Goal: Contribute content: Contribute content

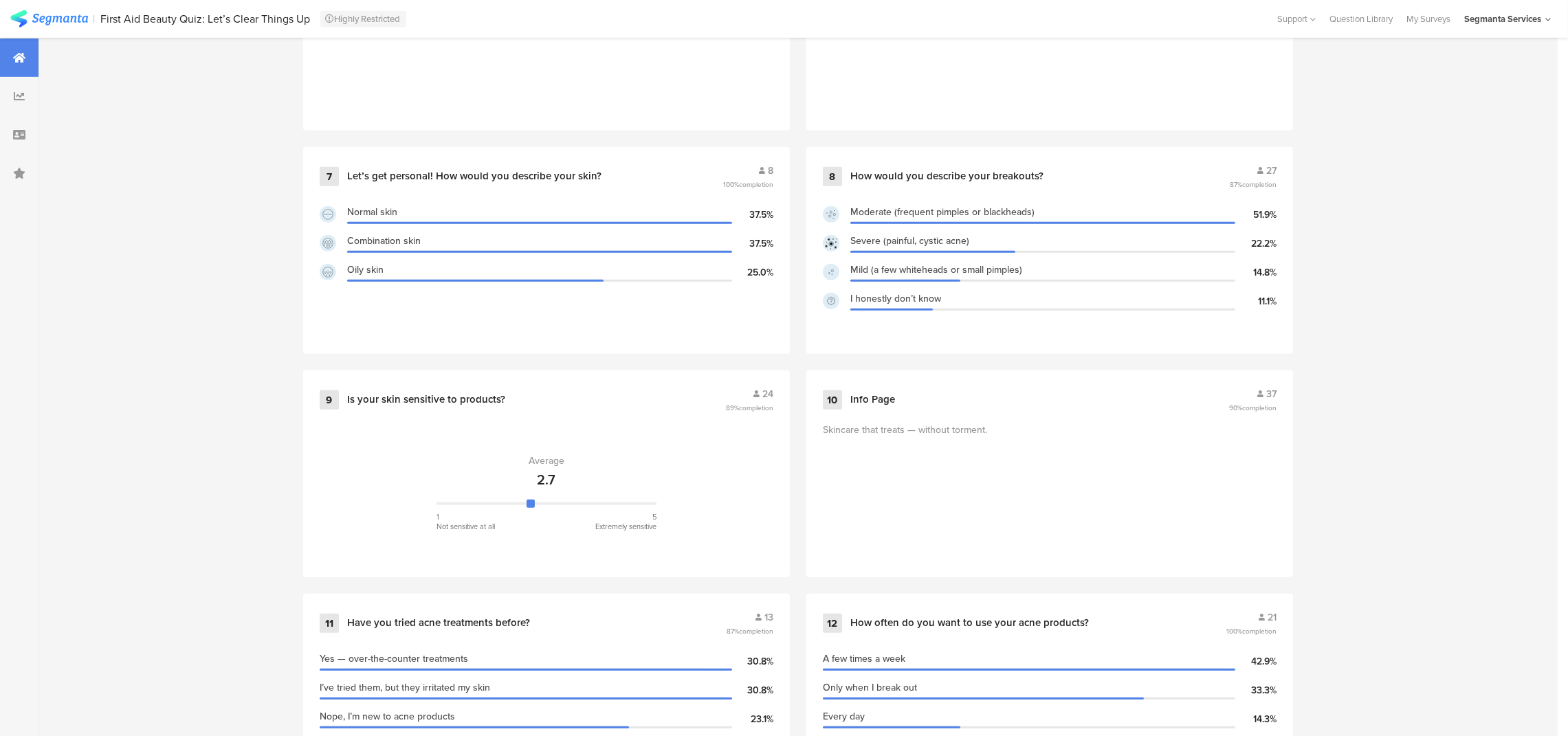
scroll to position [1290, 0]
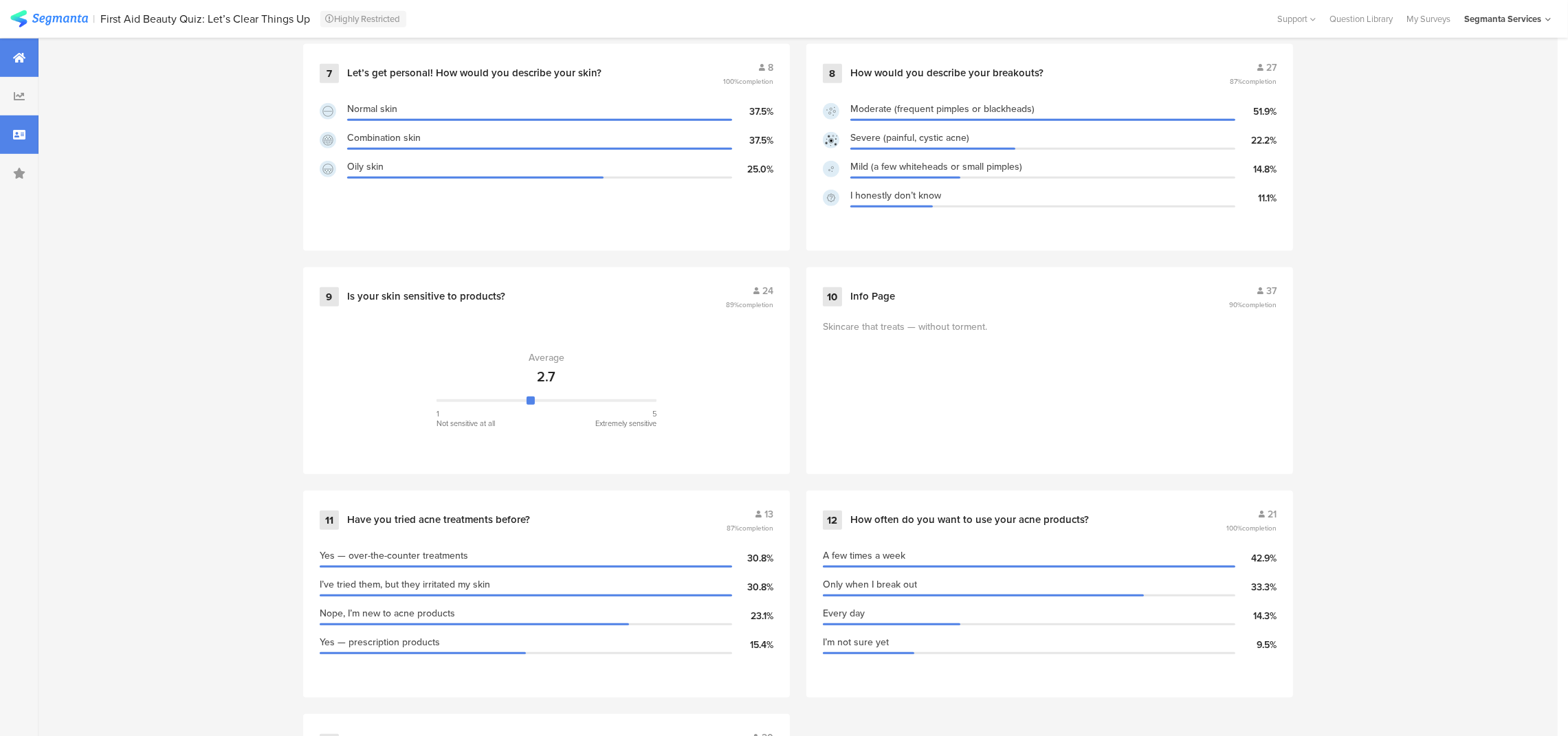
click at [31, 138] on div at bounding box center [19, 135] width 38 height 38
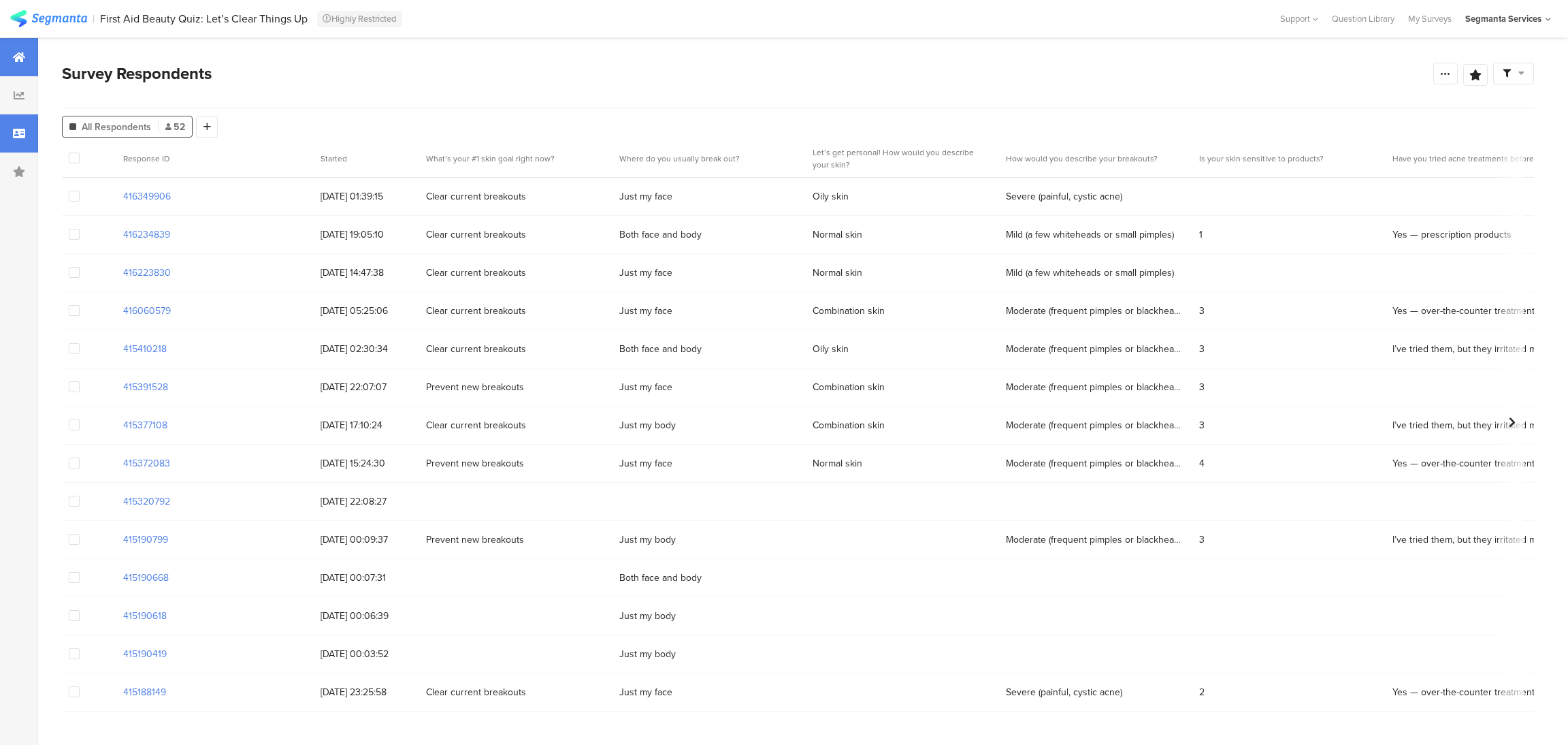
click at [20, 53] on icon at bounding box center [19, 57] width 12 height 11
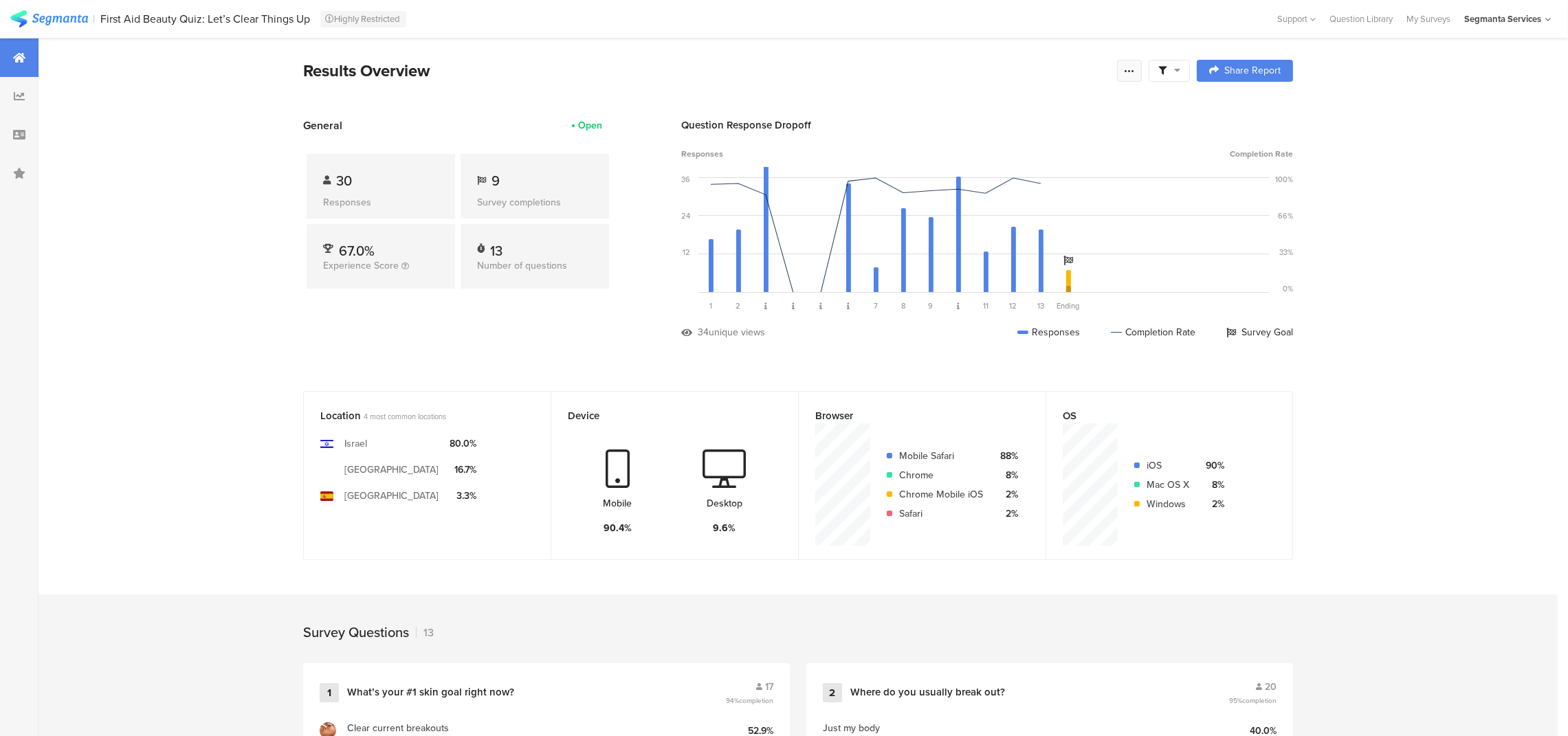
click at [1133, 71] on icon at bounding box center [1130, 71] width 11 height 11
click at [1065, 153] on link "Preview survey" at bounding box center [1040, 148] width 220 height 30
click at [1449, 18] on div "My Surveys" at bounding box center [1429, 19] width 57 height 13
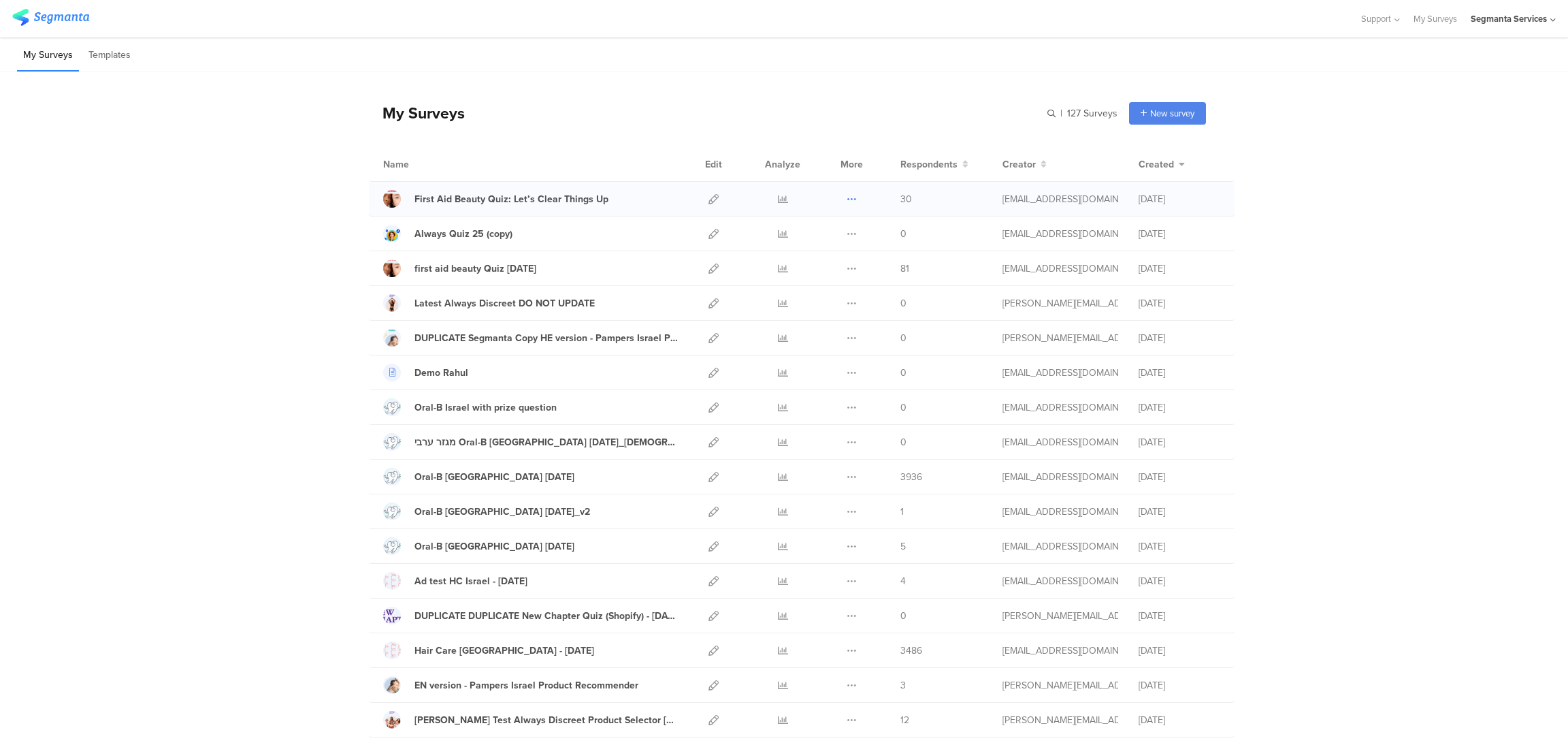
click at [847, 196] on icon at bounding box center [852, 199] width 10 height 10
click at [832, 233] on button "Duplicate" at bounding box center [825, 233] width 75 height 25
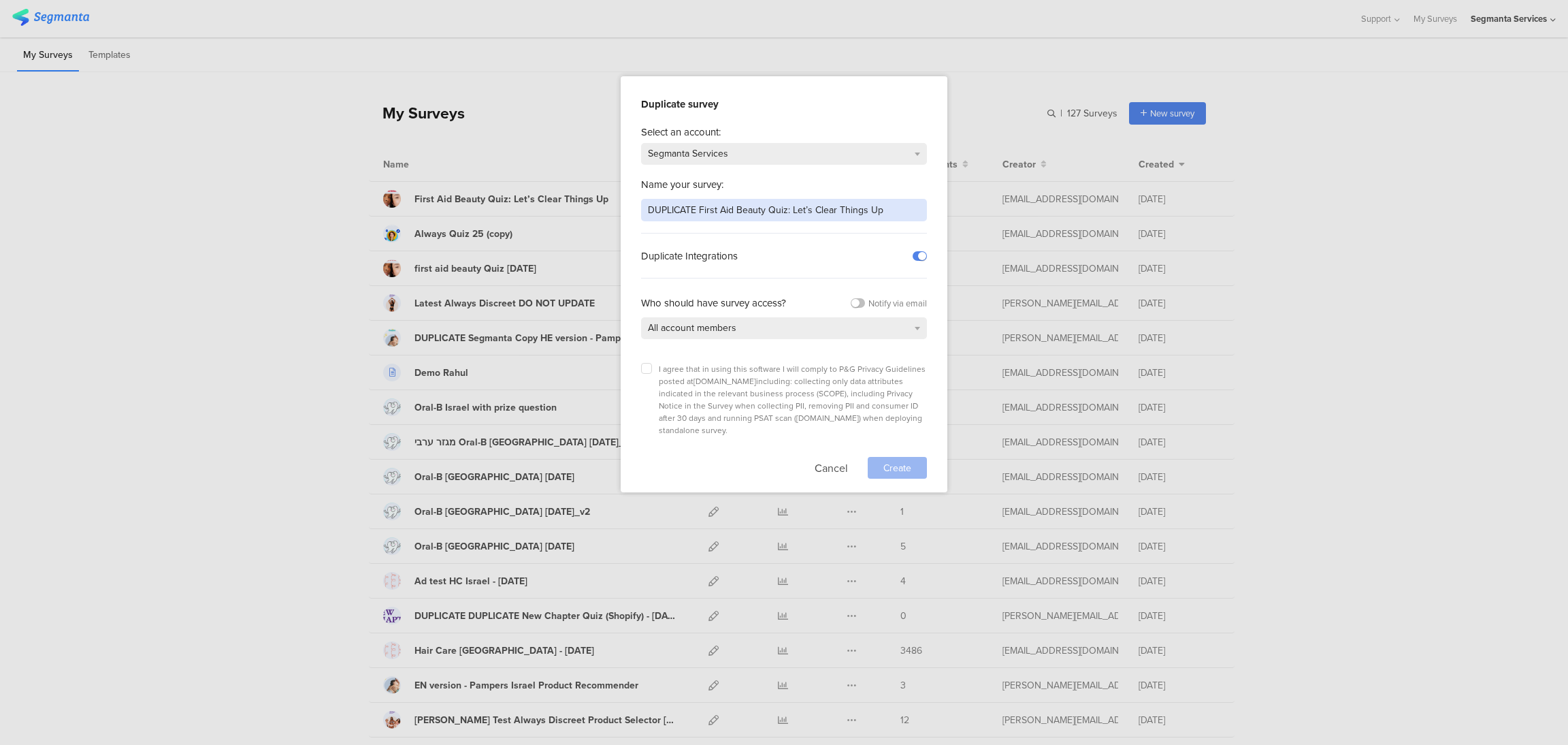
click at [704, 208] on input "DUPLICATE First Aid Beauty Quiz: Let’s Clear Things Up" at bounding box center [784, 209] width 286 height 23
click at [695, 208] on input "DUPLICATE First Aid Beauty Quiz: Let’s Clear Things Up" at bounding box center [784, 209] width 286 height 23
drag, startPoint x: 738, startPoint y: 209, endPoint x: 877, endPoint y: 201, distance: 139.2
click at [877, 201] on input "First Aid Beauty Quiz: Let’s Clear Things Up" at bounding box center [784, 209] width 286 height 23
type input "First Aid Beauty: Acne Quiz"
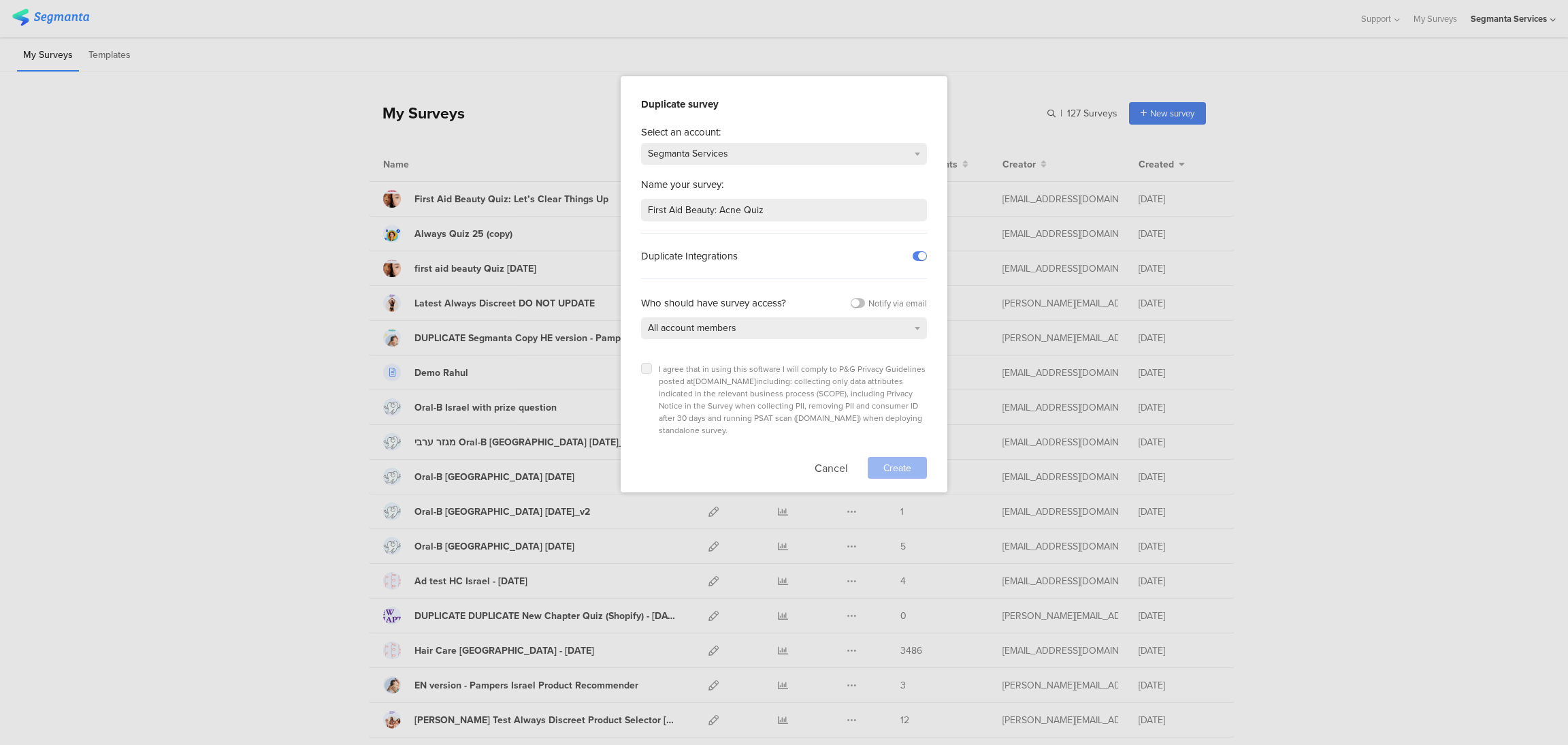
click at [645, 368] on icon at bounding box center [646, 368] width 5 height 5
click at [0, 0] on input "checkbox" at bounding box center [0, 0] width 0 height 0
click at [893, 461] on span "Create" at bounding box center [897, 468] width 28 height 15
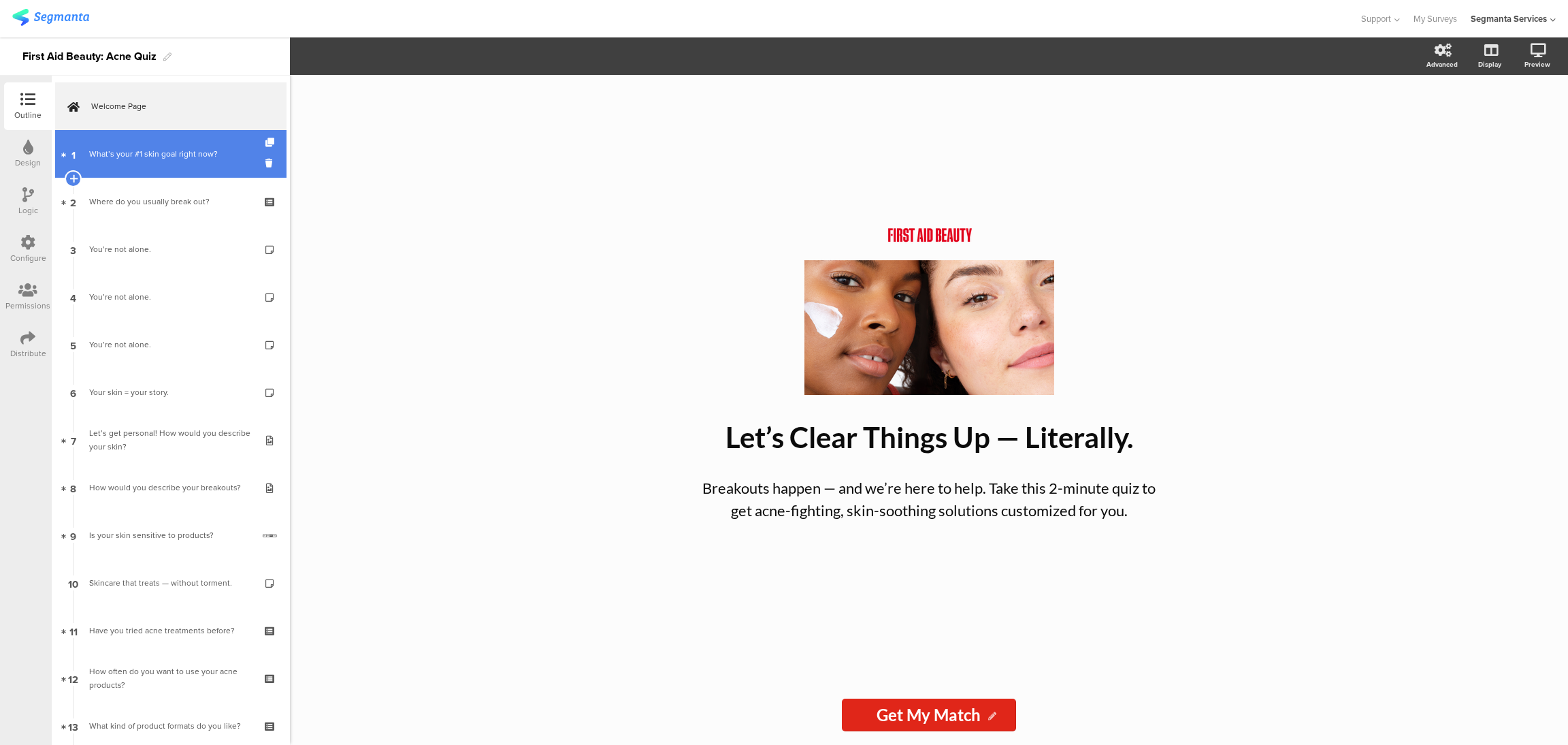
click at [205, 141] on link "1 What’s your #1 skin goal right now?" at bounding box center [171, 153] width 231 height 47
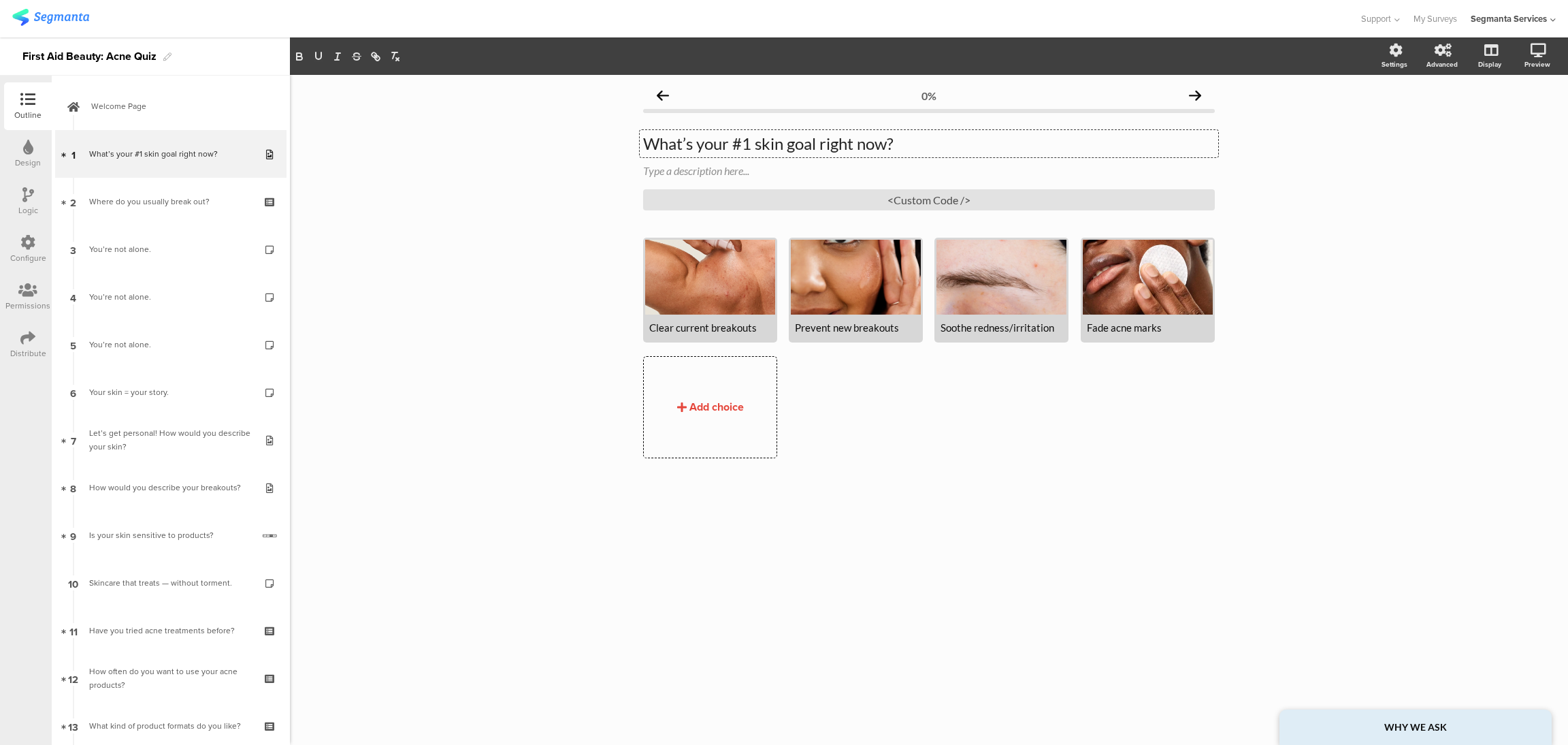
click at [699, 144] on div "What’s your #1 skin goal right now? What’s your #1 skin goal right now? What’s …" at bounding box center [928, 143] width 578 height 27
drag, startPoint x: 958, startPoint y: 152, endPoint x: 605, endPoint y: 194, distance: 355.5
click at [605, 194] on div "0% What’s your #1 skin goal right now? What’s your #1 skin goal right now? What…" at bounding box center [929, 410] width 1278 height 670
click at [823, 331] on div "Prevent new breakouts" at bounding box center [855, 327] width 122 height 12
drag, startPoint x: 906, startPoint y: 331, endPoint x: 753, endPoint y: 328, distance: 153.0
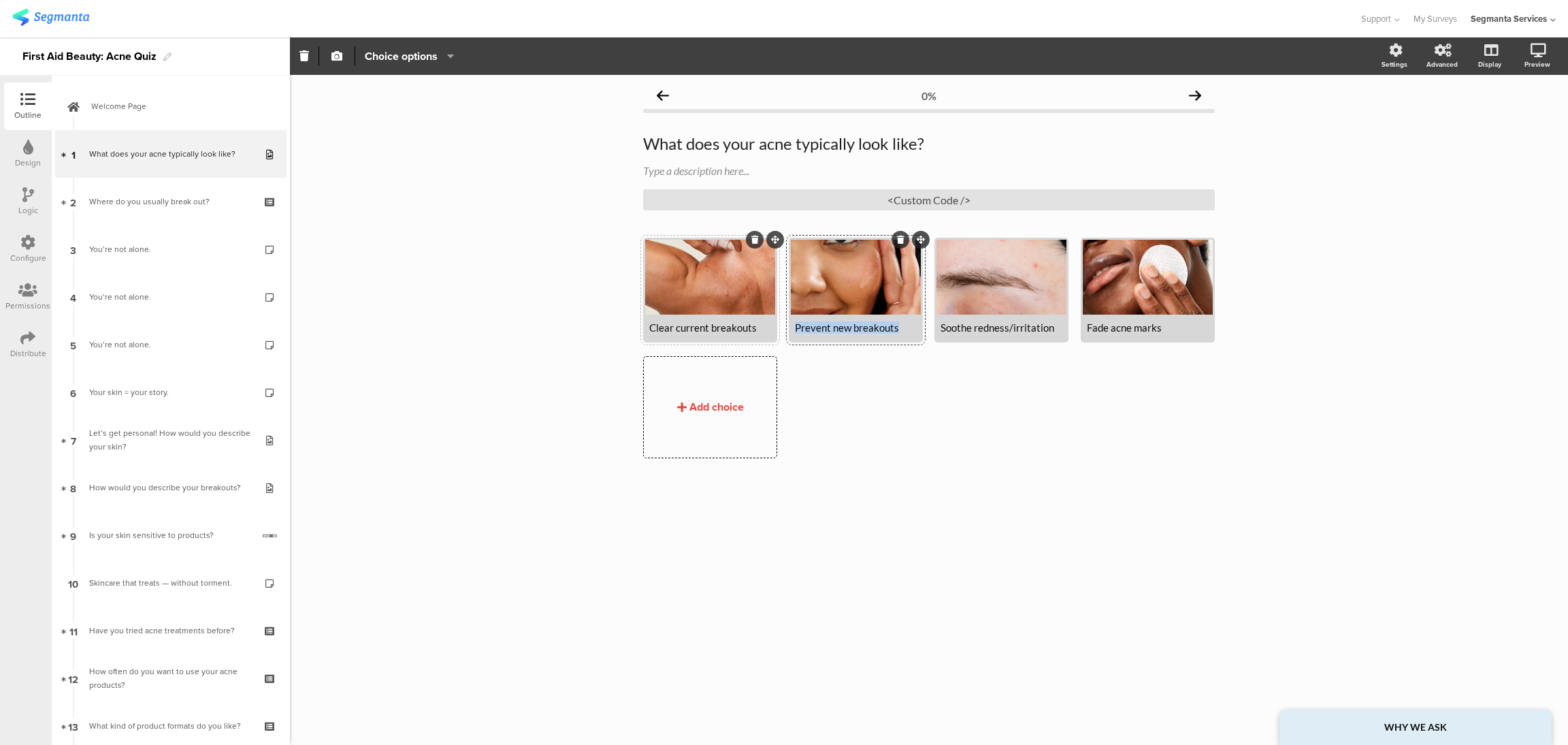
click at [753, 343] on span "Clear current breakouts Prevent new breakouts" at bounding box center [935, 350] width 583 height 13
paste div
click at [1182, 321] on div "Fade acne marks" at bounding box center [1147, 327] width 122 height 12
drag, startPoint x: 1182, startPoint y: 320, endPoint x: 1074, endPoint y: 328, distance: 108.3
click at [1074, 328] on div "Clear current breakouts Small clogged bumps (whiteheads/blackheads)" at bounding box center [935, 354] width 583 height 232
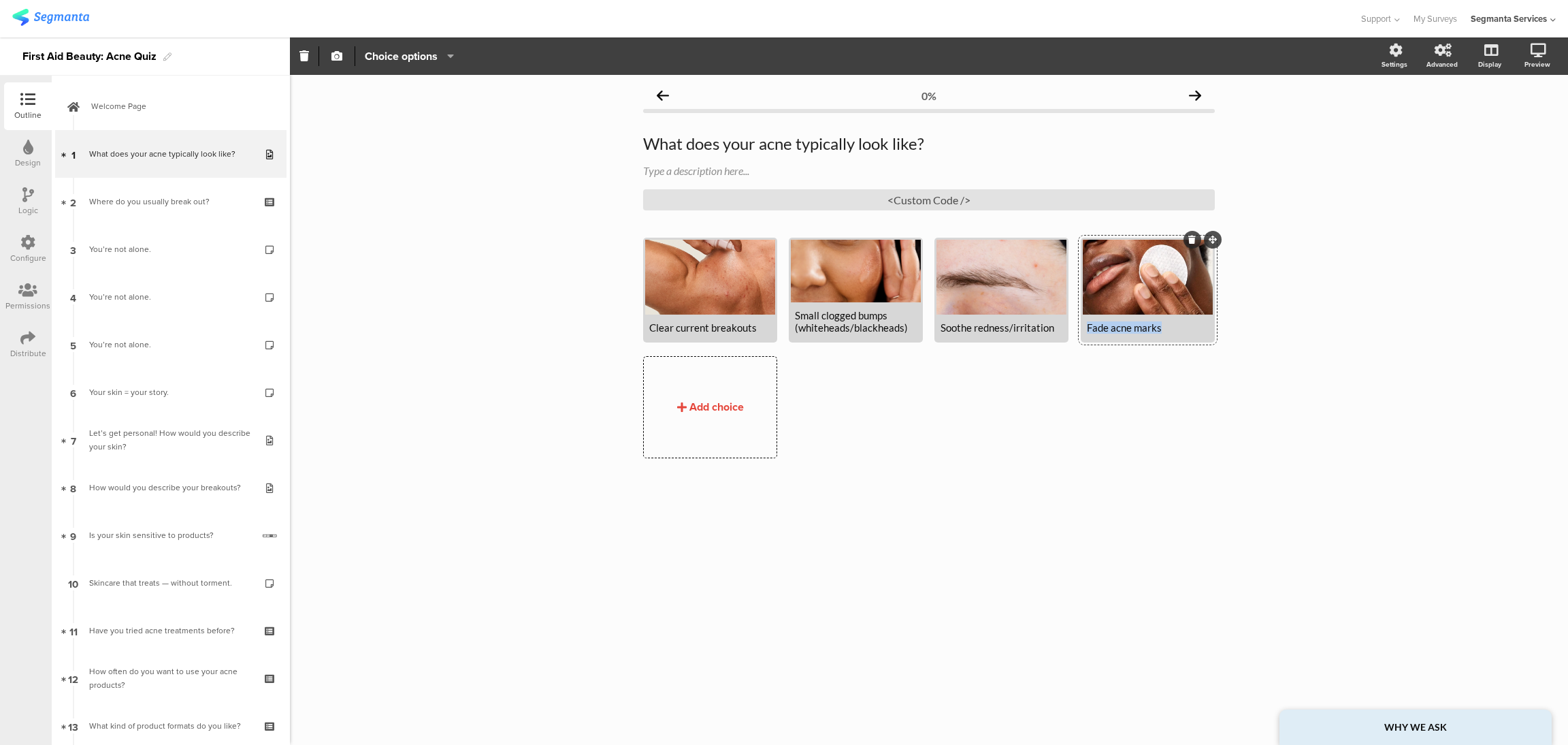
paste div
drag, startPoint x: 761, startPoint y: 328, endPoint x: 618, endPoint y: 322, distance: 143.1
click at [618, 322] on div "0% What does your acne typically look like? What does your acne typically look …" at bounding box center [929, 410] width 1278 height 670
paste div
click at [754, 331] on div "Red, inflamed pimples" at bounding box center [710, 327] width 122 height 12
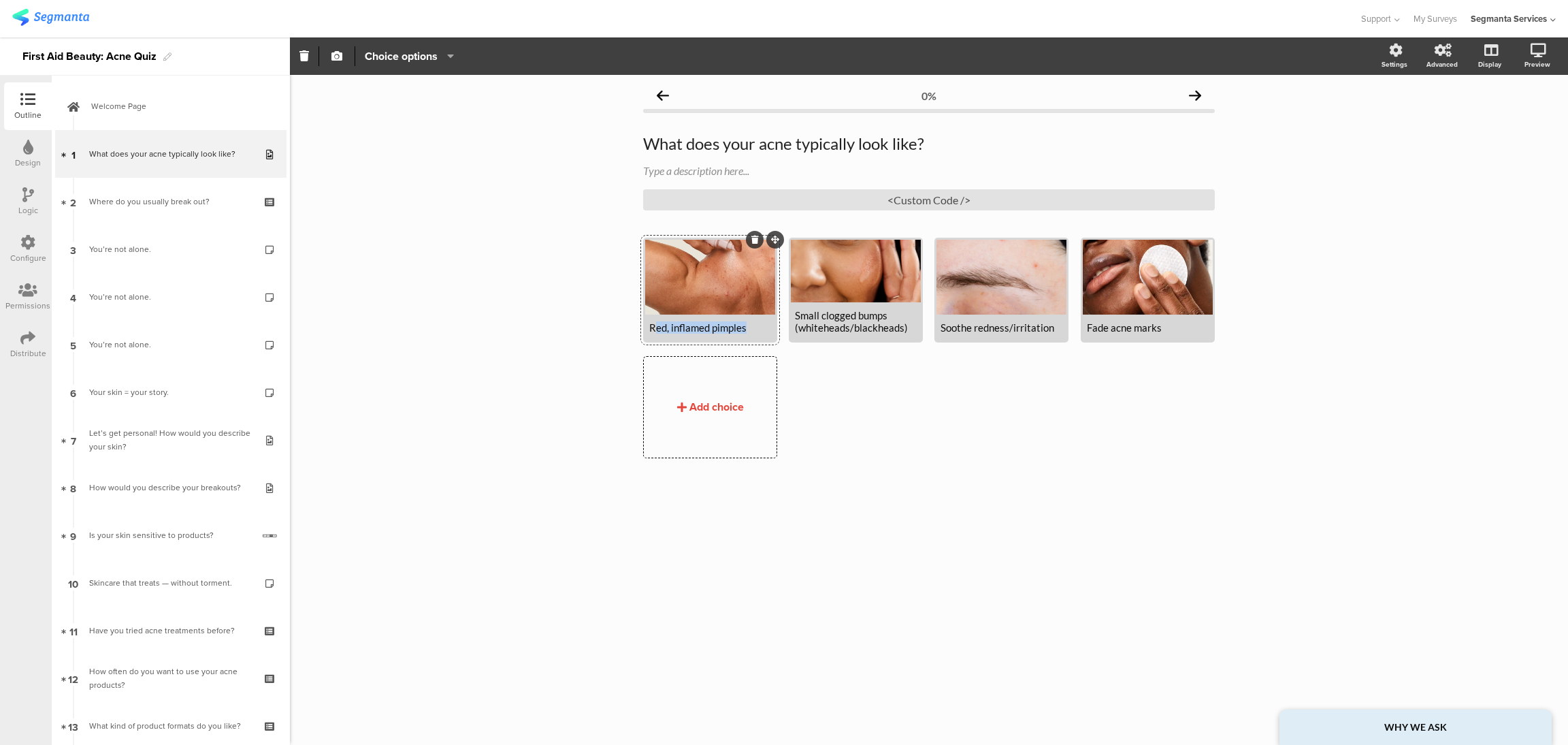
drag, startPoint x: 754, startPoint y: 331, endPoint x: 656, endPoint y: 336, distance: 98.1
click at [656, 336] on div "Red, inflamed pimples" at bounding box center [710, 327] width 130 height 26
click at [758, 328] on div "Red, inflamed pimples" at bounding box center [710, 327] width 122 height 12
drag, startPoint x: 762, startPoint y: 328, endPoint x: 623, endPoint y: 322, distance: 139.1
click at [623, 322] on div "0% What does your acne typically look like? What does your acne typically look …" at bounding box center [929, 410] width 1278 height 670
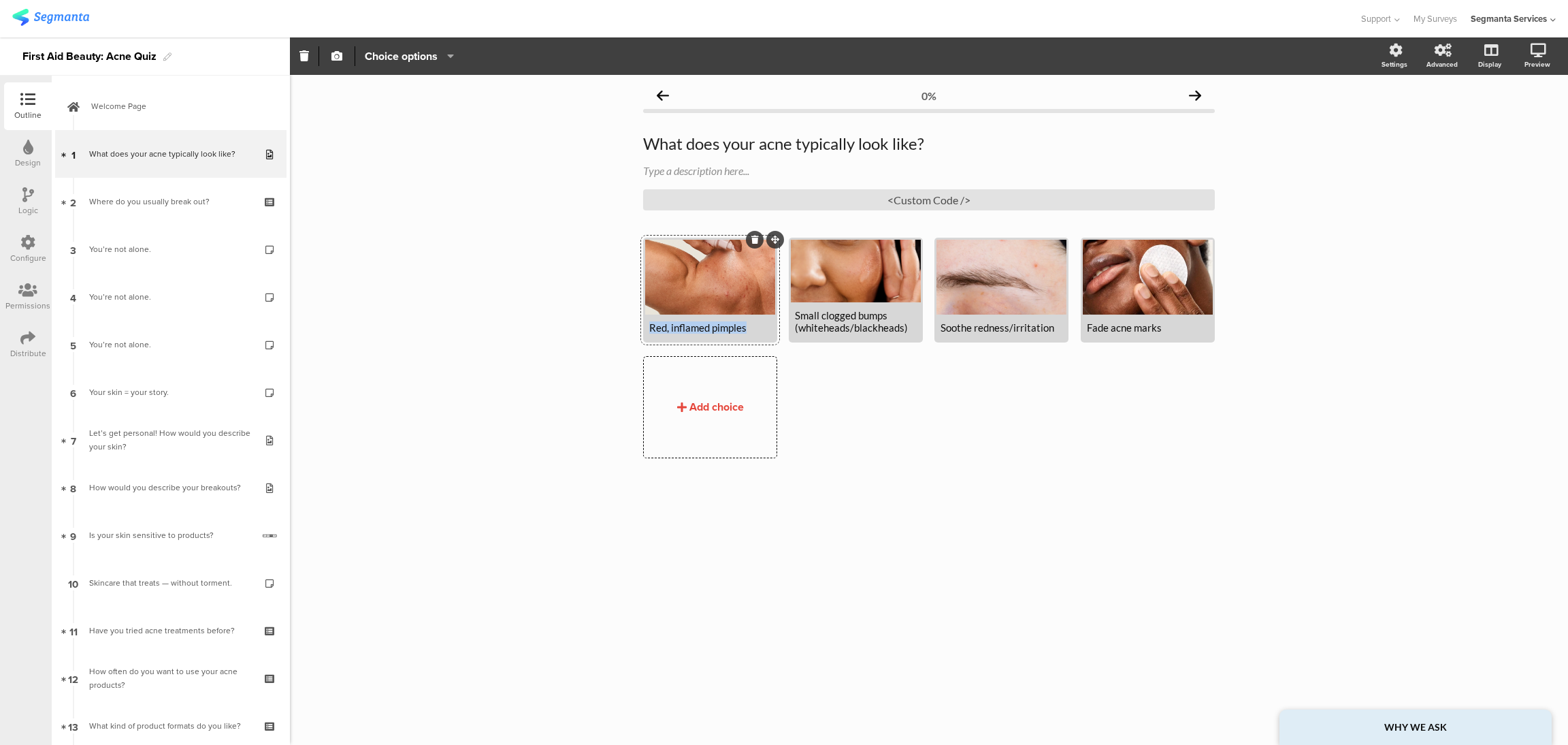
copy div "Red, inflamed pimples"
click at [1046, 323] on div "Soothe redness/irritation" at bounding box center [1001, 327] width 122 height 12
click at [1064, 323] on div "Soothe redness/irritation" at bounding box center [1001, 327] width 130 height 26
drag, startPoint x: 1053, startPoint y: 326, endPoint x: 932, endPoint y: 322, distance: 121.1
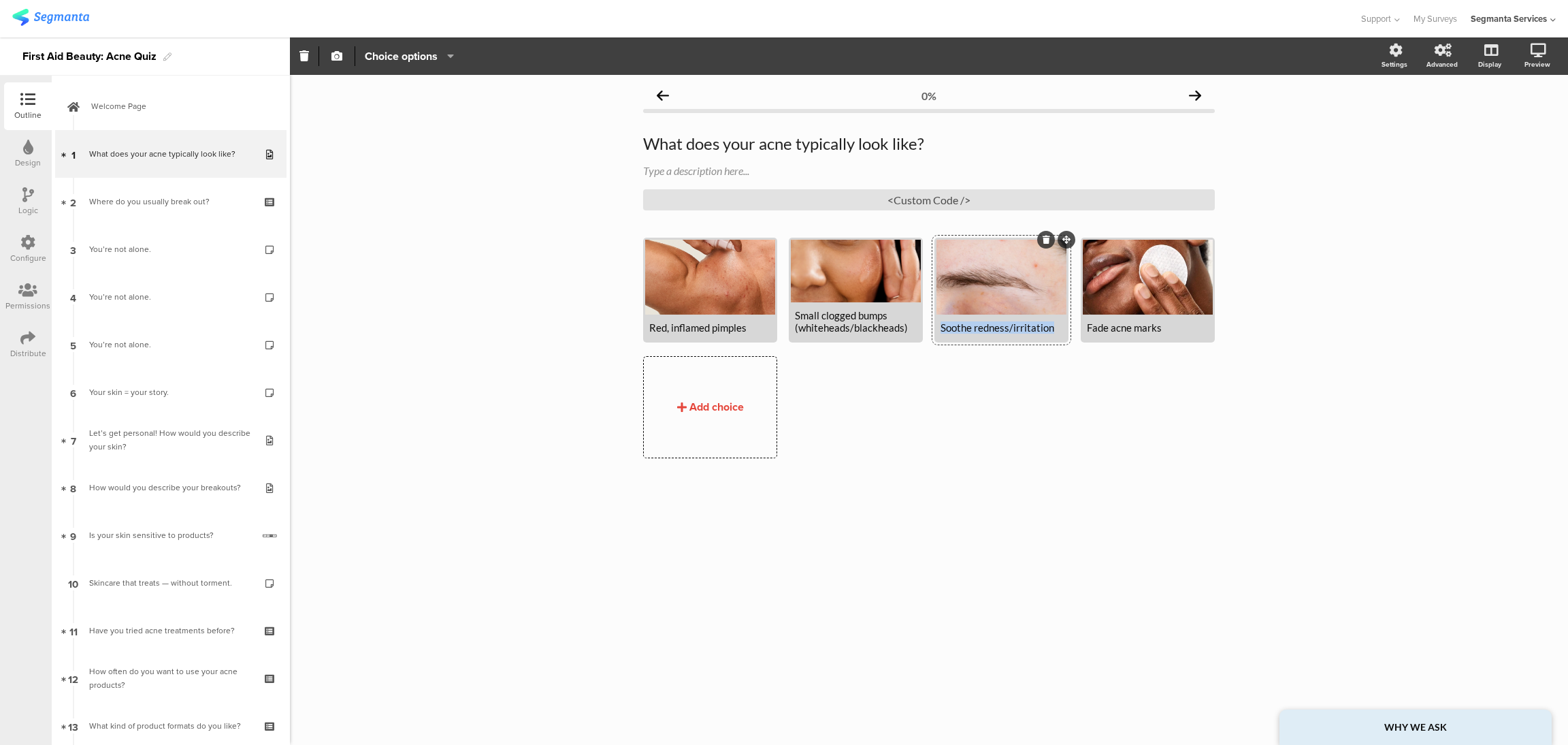
click at [932, 322] on div "Red, inflamed pimples Small clogged bumps (whiteheads/blackheads)" at bounding box center [935, 354] width 583 height 232
paste div
click at [745, 323] on div "Red, inflamed pimples" at bounding box center [710, 327] width 122 height 12
drag, startPoint x: 750, startPoint y: 324, endPoint x: 629, endPoint y: 314, distance: 121.4
click at [629, 314] on div "0% What does your acne typically look like? What does your acne typically look …" at bounding box center [928, 294] width 599 height 438
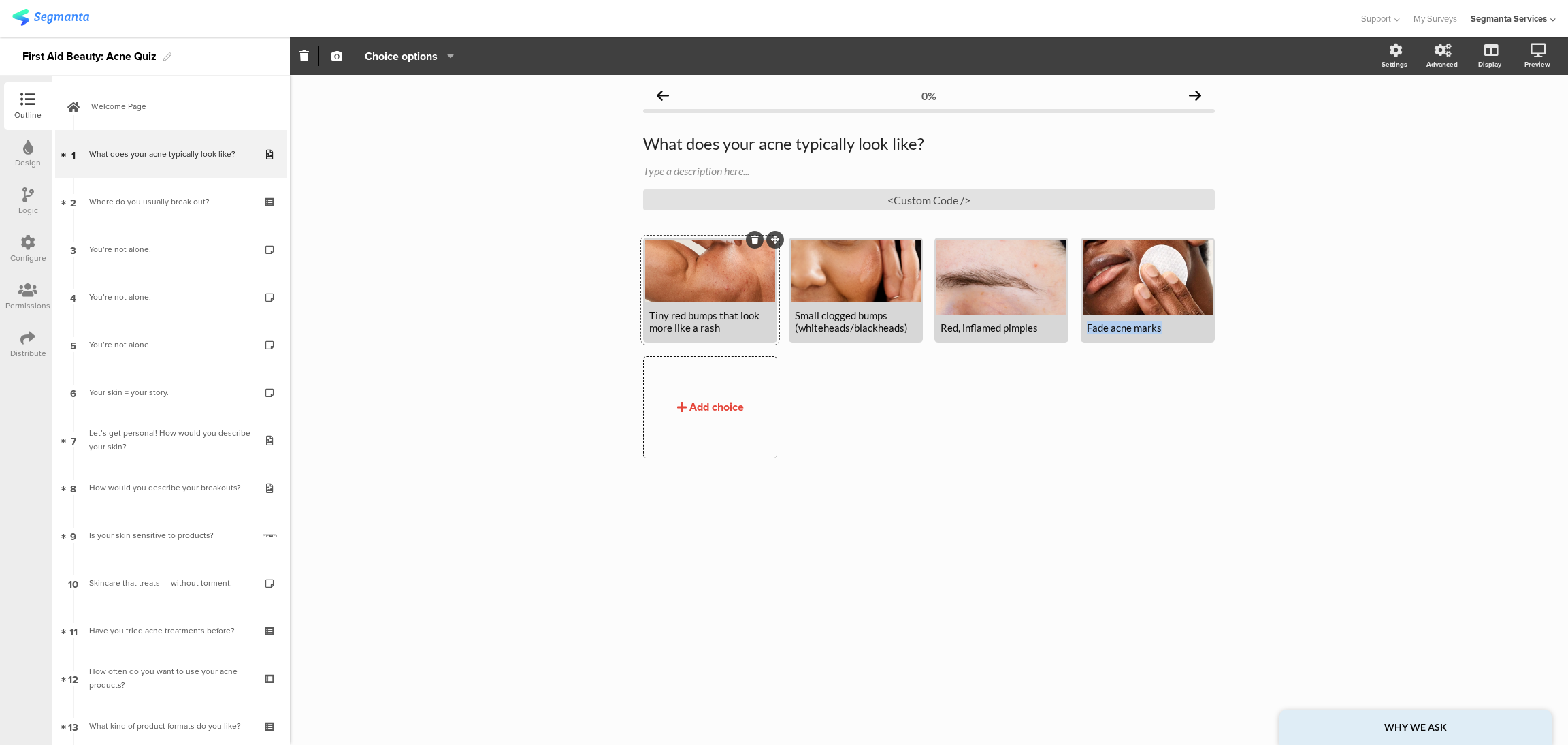
drag, startPoint x: 1174, startPoint y: 331, endPoint x: 1077, endPoint y: 328, distance: 97.0
click at [1077, 328] on div "Tiny red bumps that look more like a rash Small clogged bumps (whiteheads/black…" at bounding box center [935, 354] width 583 height 232
click at [706, 405] on div "Add choice" at bounding box center [716, 406] width 55 height 15
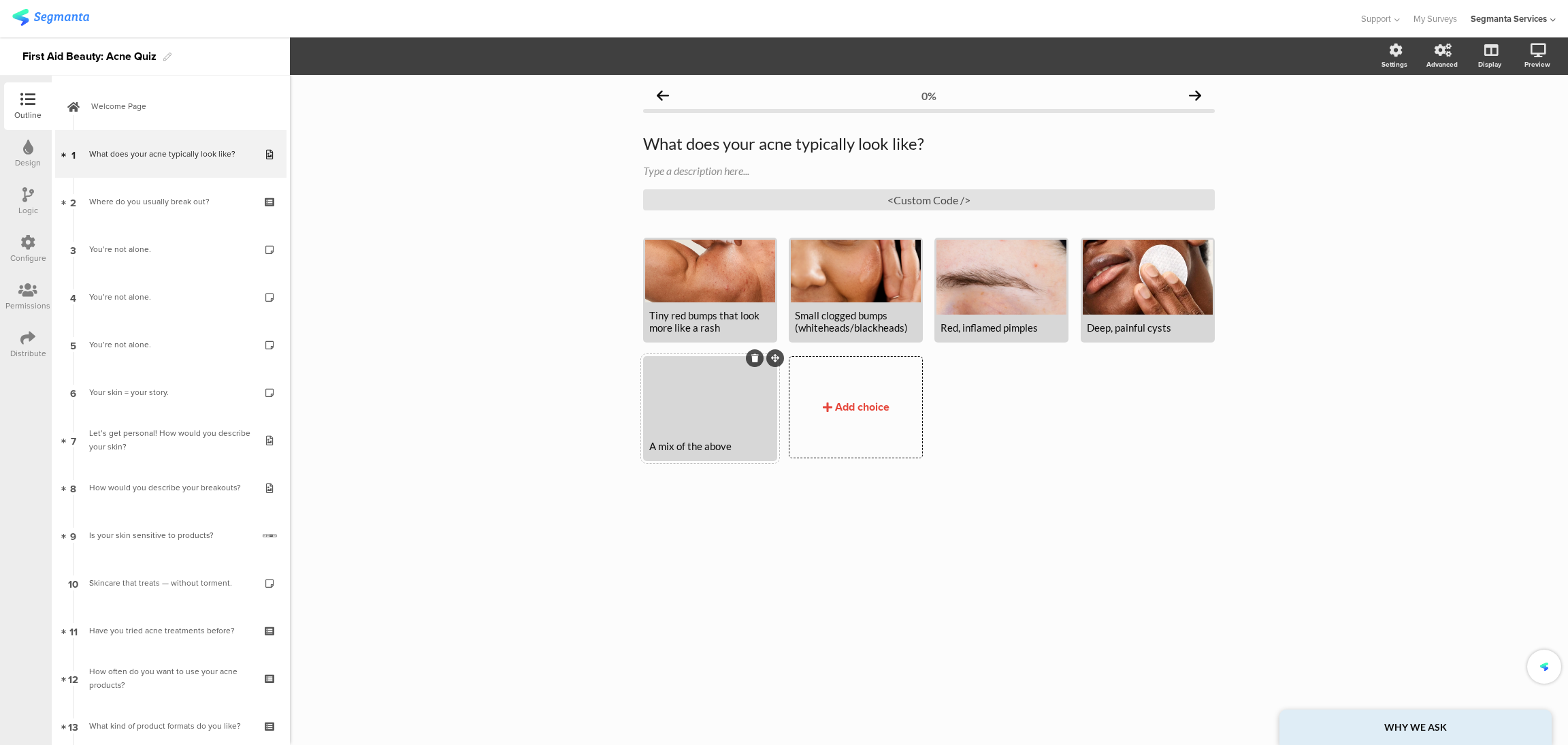
click at [818, 535] on div "0% What does your acne typically look like? What does your acne typically look …" at bounding box center [929, 410] width 1278 height 670
click at [992, 490] on div "Tiny red bumps that look more like a rash Small clogged bumps (whiteheads/black…" at bounding box center [929, 374] width 572 height 273
click at [1068, 521] on div "0% What does your acne typically look like? What does your acne typically look …" at bounding box center [929, 410] width 1278 height 670
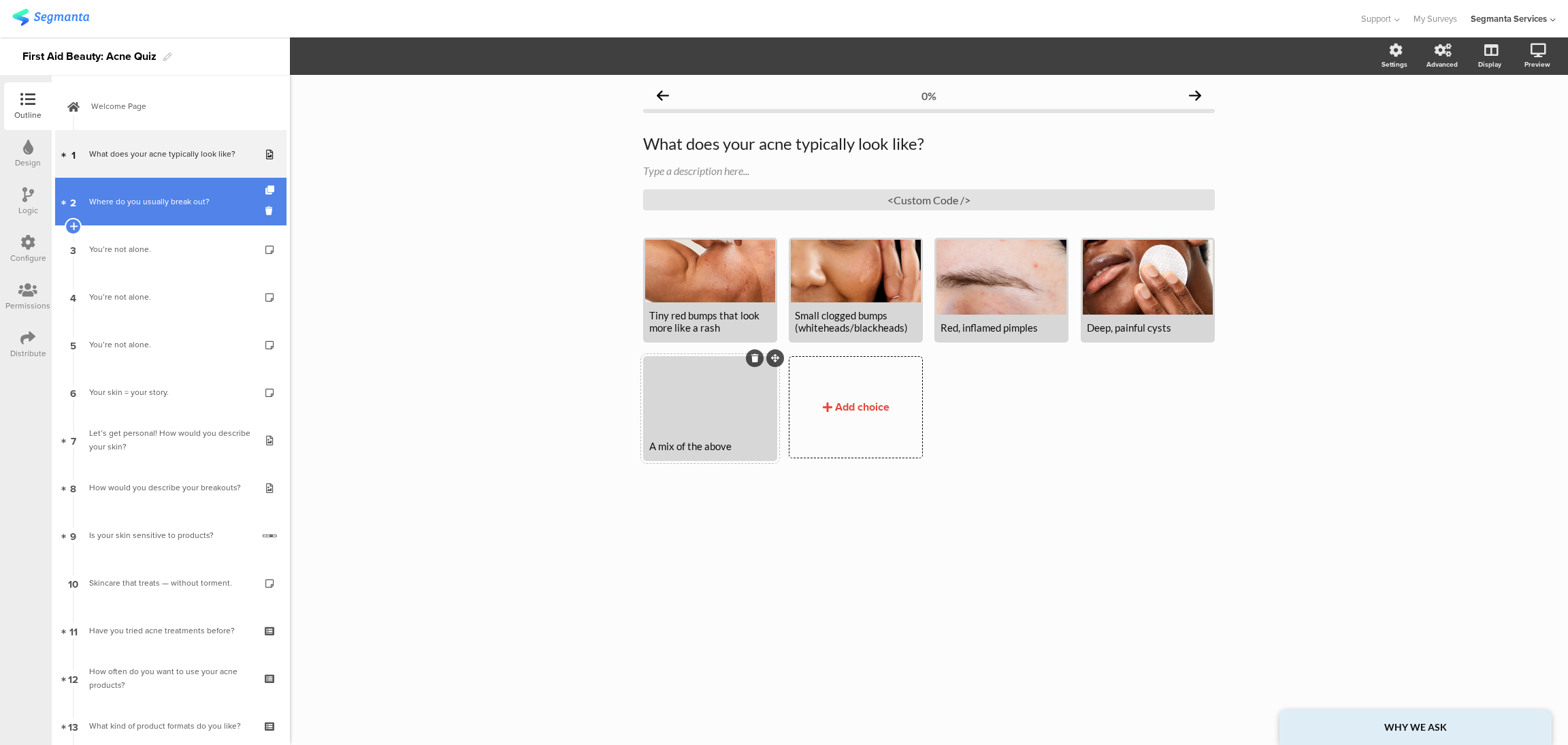
click at [180, 202] on div "Where do you usually break out?" at bounding box center [170, 201] width 163 height 14
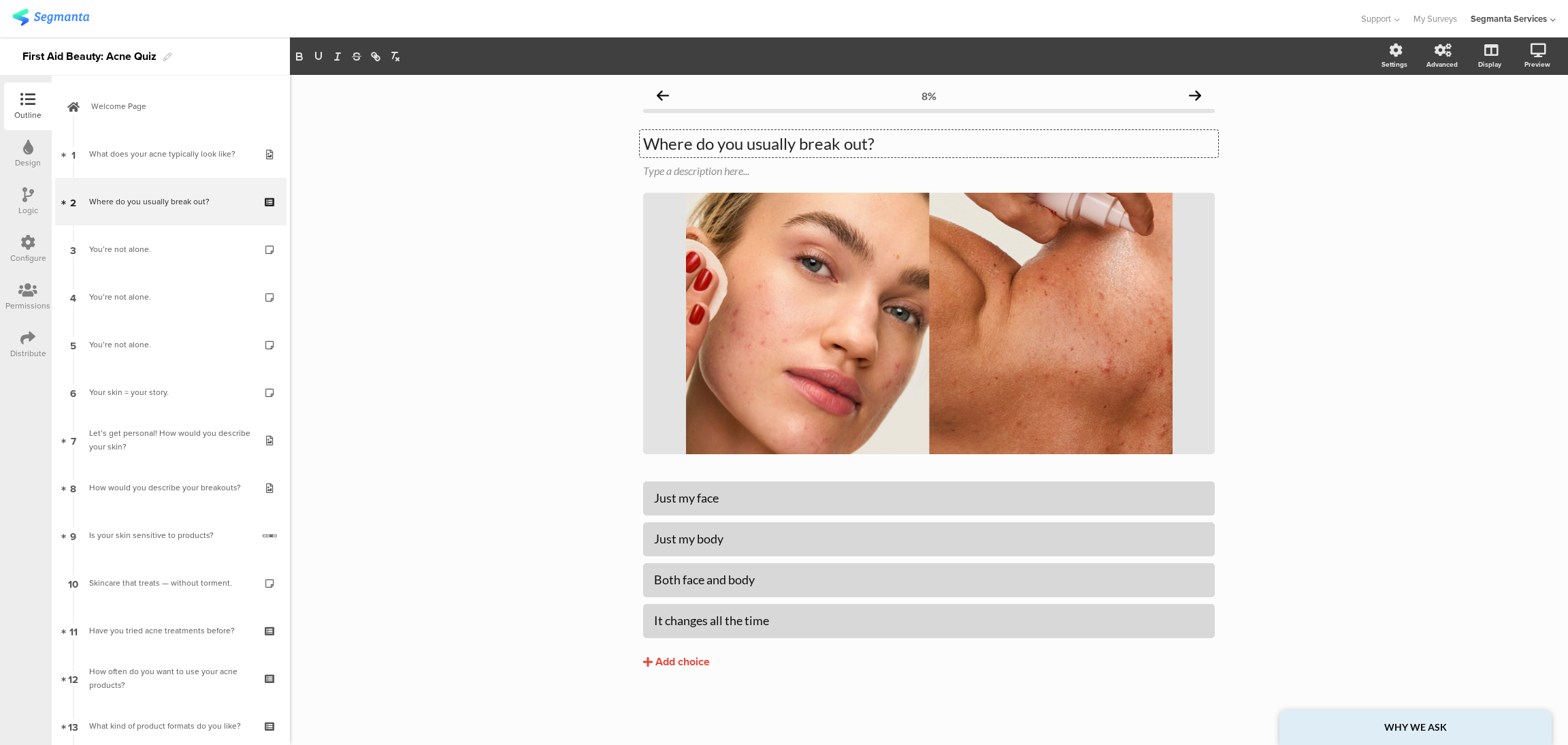
click at [799, 143] on div "Where do you usually break out? Where do you usually break out? Where do you us…" at bounding box center [928, 143] width 578 height 27
click at [745, 487] on div "Just my face" at bounding box center [929, 498] width 550 height 23
drag, startPoint x: 697, startPoint y: 498, endPoint x: 495, endPoint y: 518, distance: 203.0
click at [495, 518] on div "8% Where do you usually get break out? Where do you usually get break out? Type…" at bounding box center [929, 410] width 1278 height 670
click at [737, 506] on div "Face" at bounding box center [929, 498] width 550 height 23
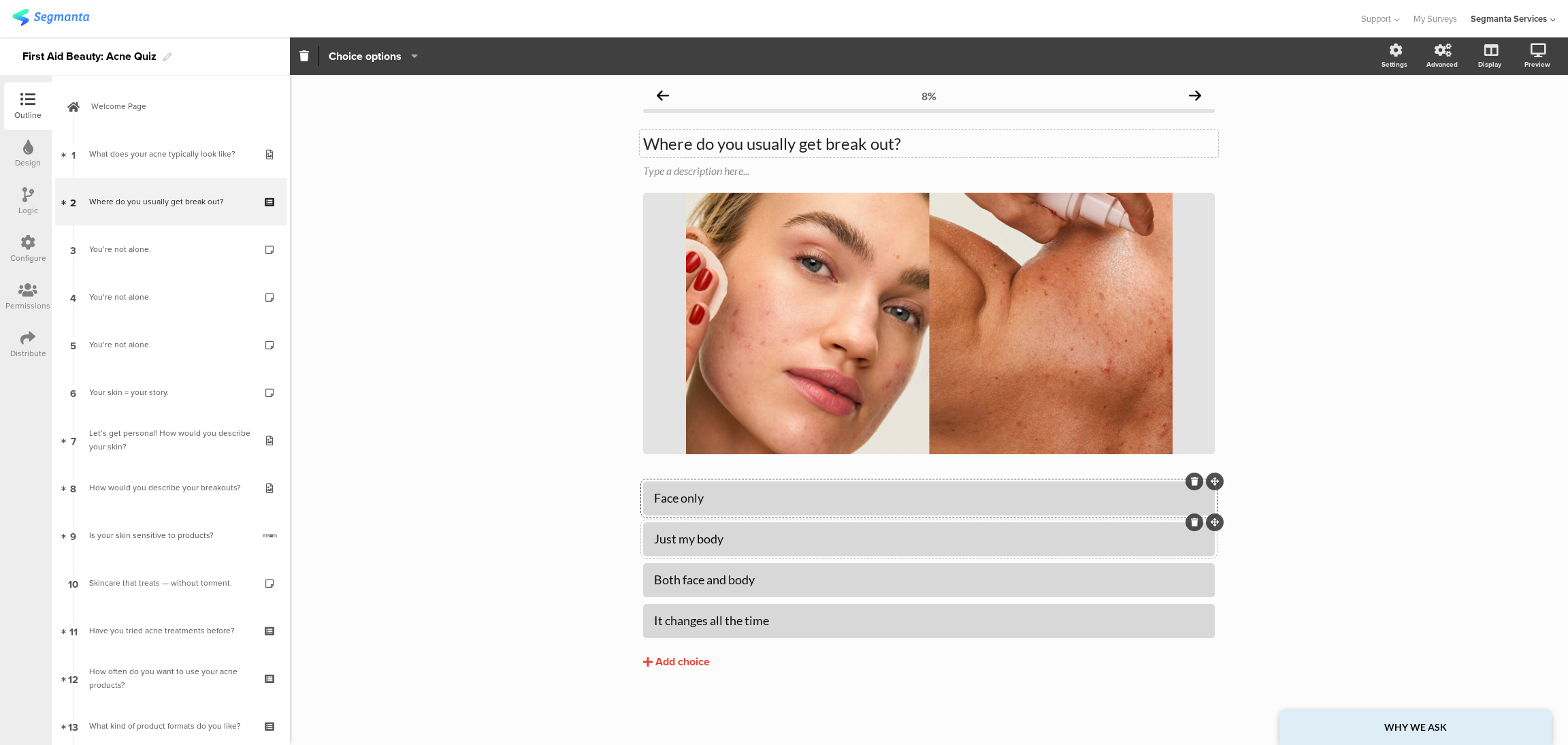
click at [741, 533] on div "Just my body" at bounding box center [929, 539] width 550 height 15
paste div
drag, startPoint x: 762, startPoint y: 573, endPoint x: 578, endPoint y: 614, distance: 188.5
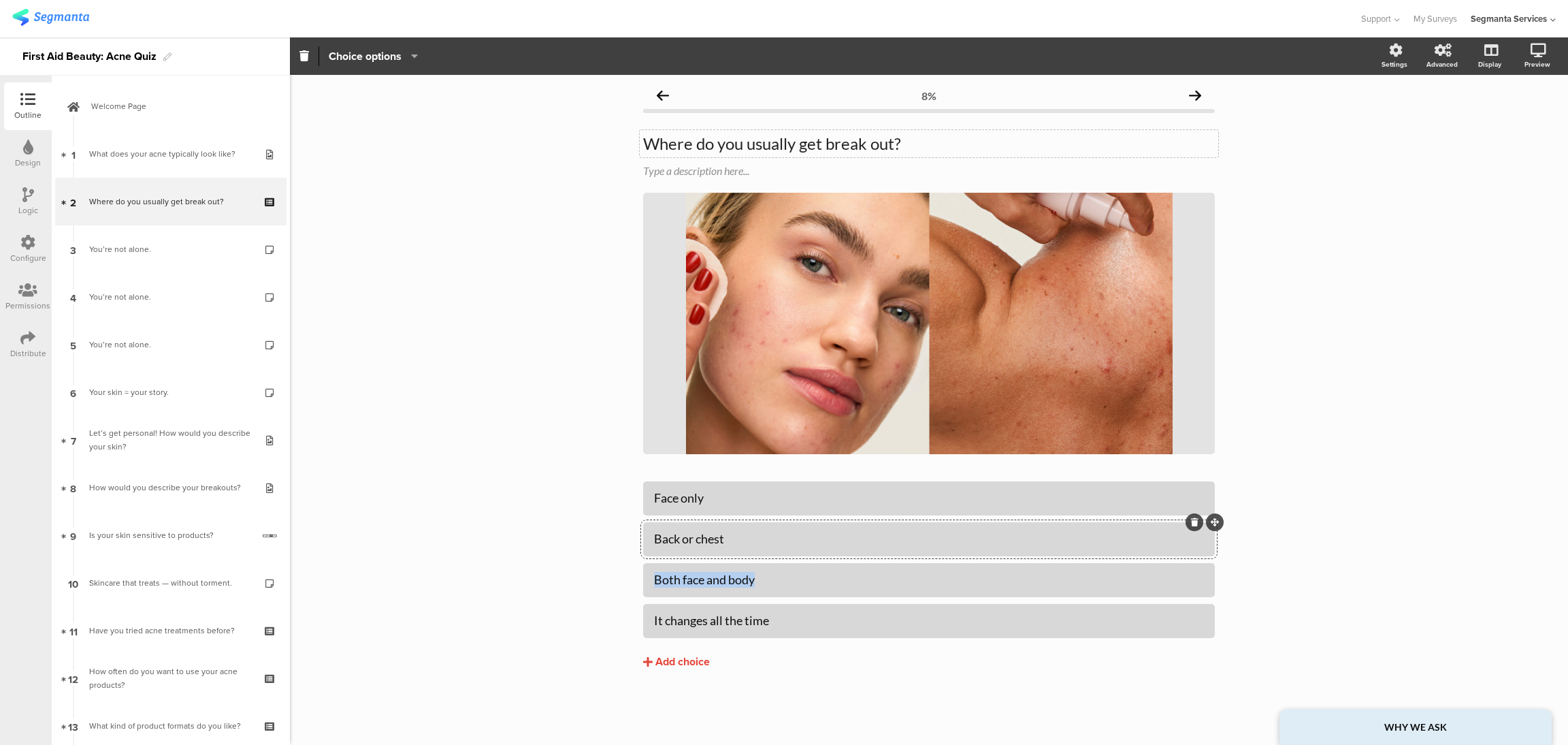
click at [578, 614] on div "8% Where do you usually get break out? Where do you usually get break out? Type…" at bounding box center [929, 410] width 1278 height 670
paste div
drag, startPoint x: 791, startPoint y: 622, endPoint x: 593, endPoint y: 641, distance: 198.9
click at [593, 641] on div "8% Where do you usually get break out? Where do you usually get break out? Type…" at bounding box center [929, 410] width 1278 height 670
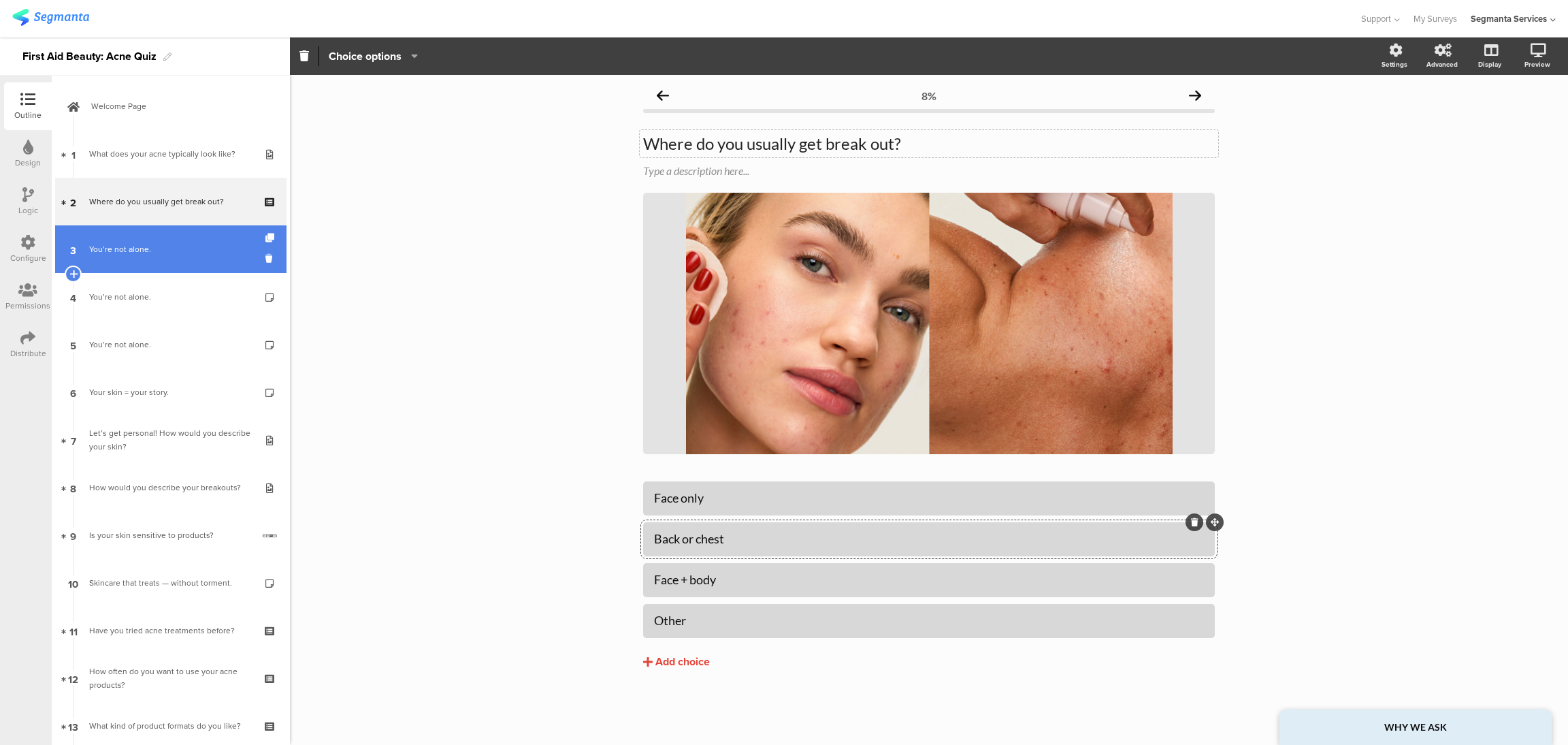
click at [137, 233] on link "3 You’re not alone." at bounding box center [171, 249] width 231 height 47
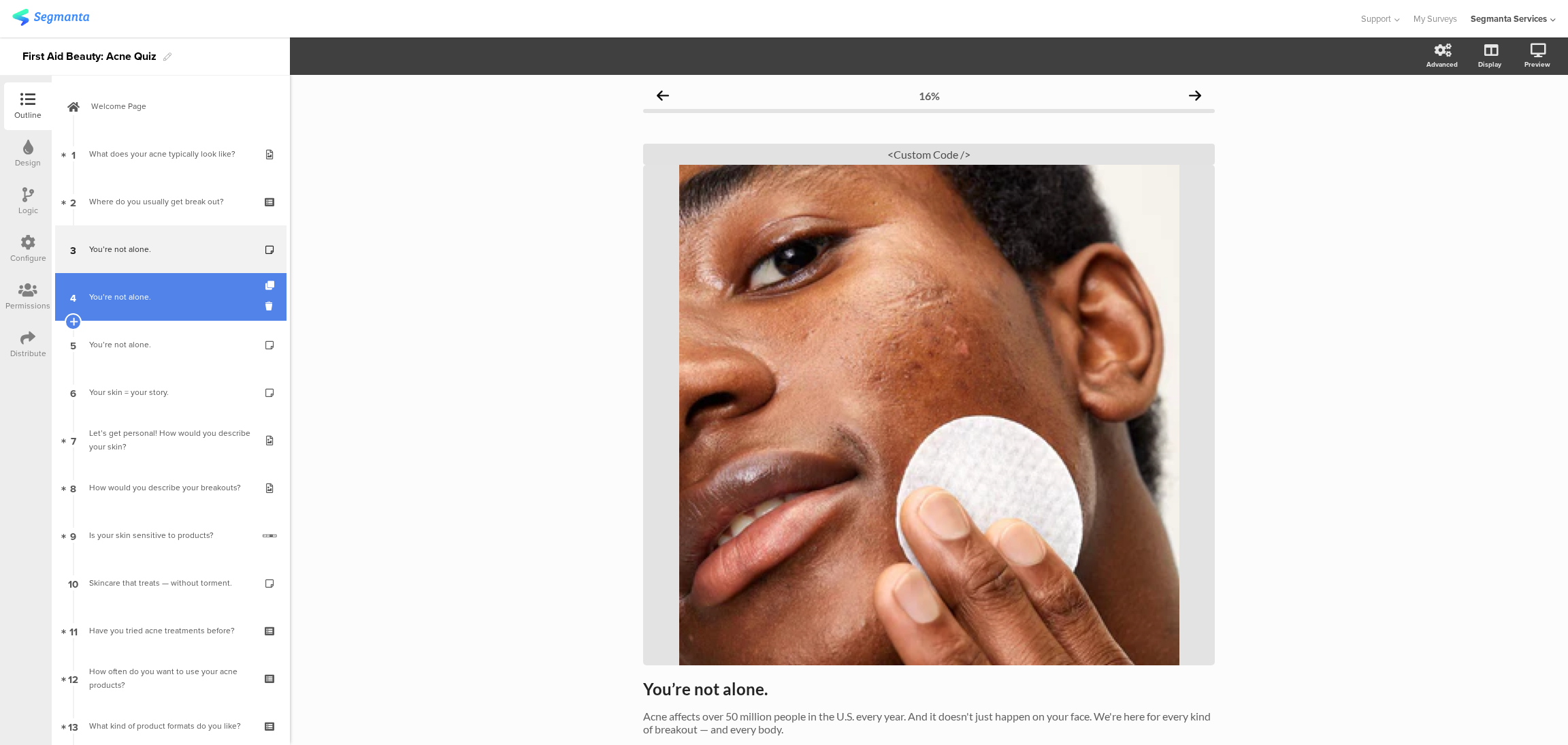
click at [189, 298] on div "You’re not alone." at bounding box center [170, 297] width 163 height 14
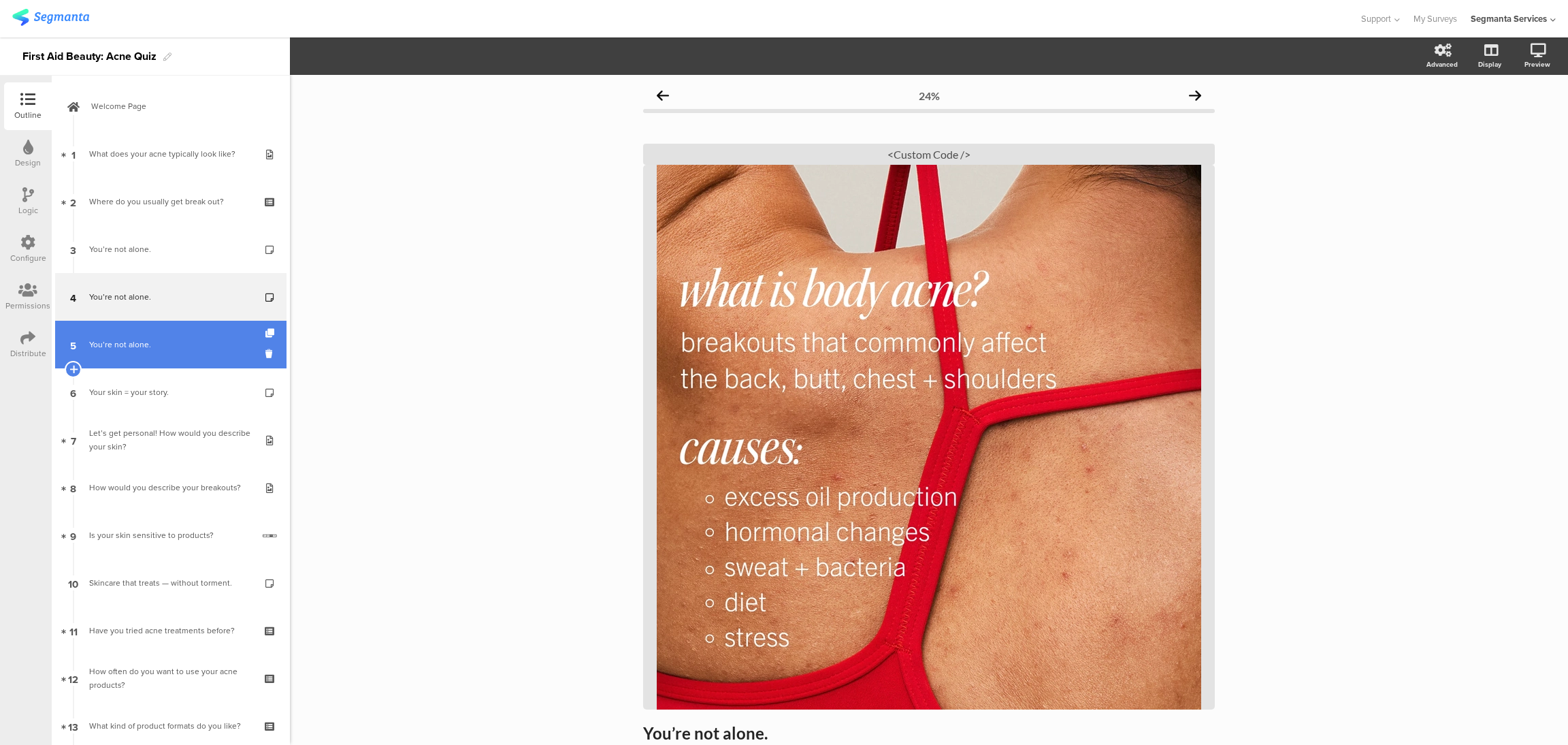
click at [167, 351] on div "You’re not alone." at bounding box center [170, 344] width 163 height 14
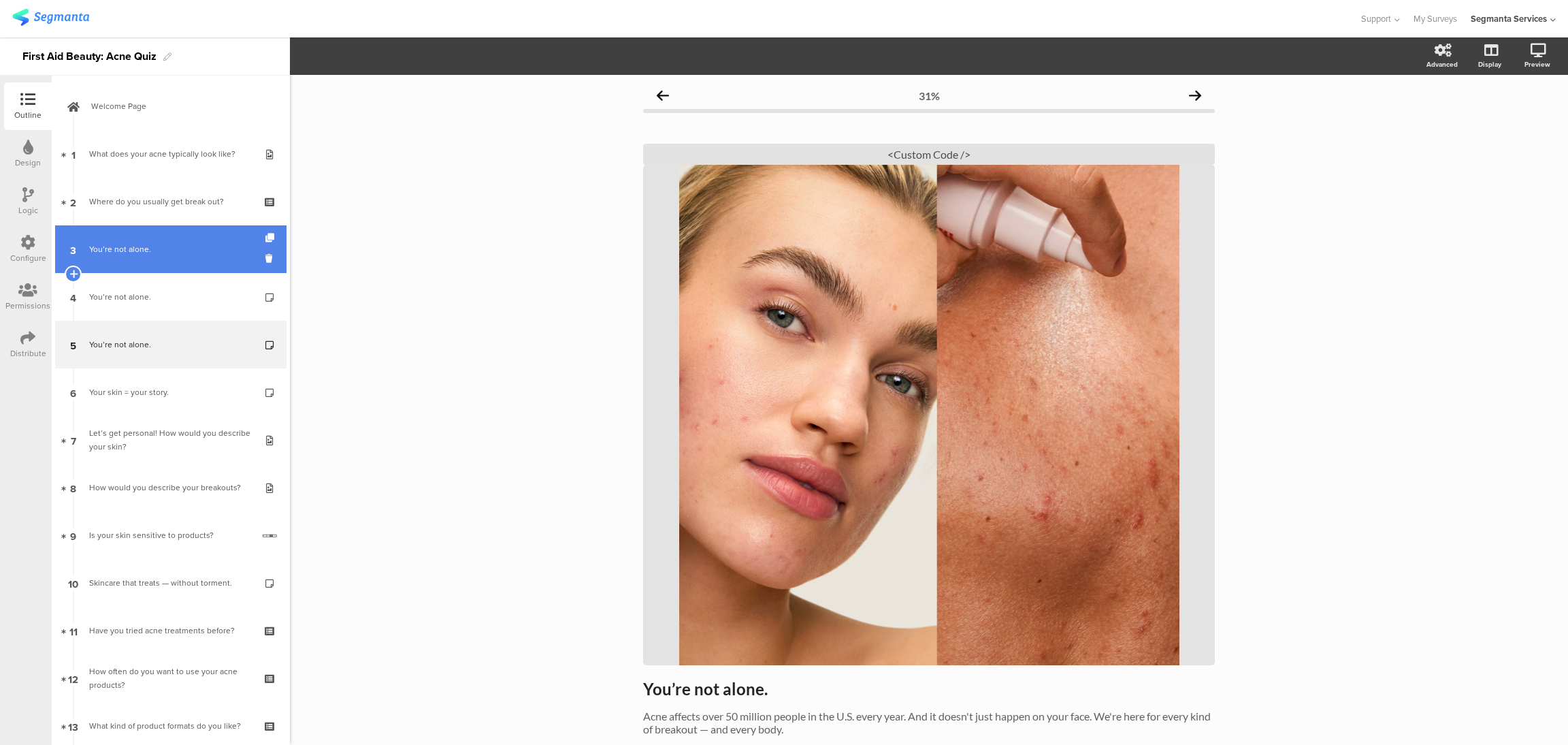
click at [176, 238] on link "3 You’re not alone." at bounding box center [171, 249] width 231 height 47
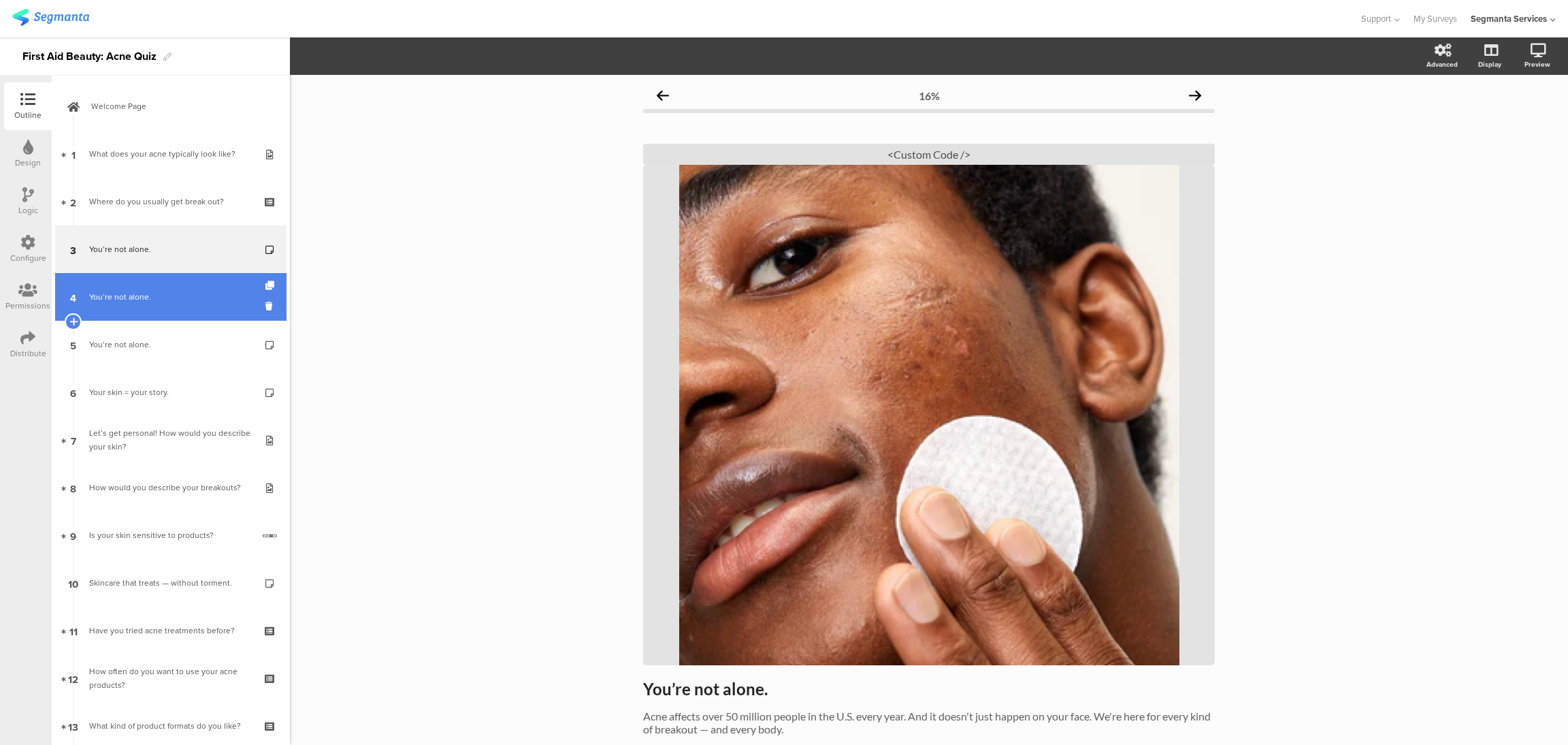
click at [173, 292] on div "You’re not alone." at bounding box center [170, 297] width 163 height 14
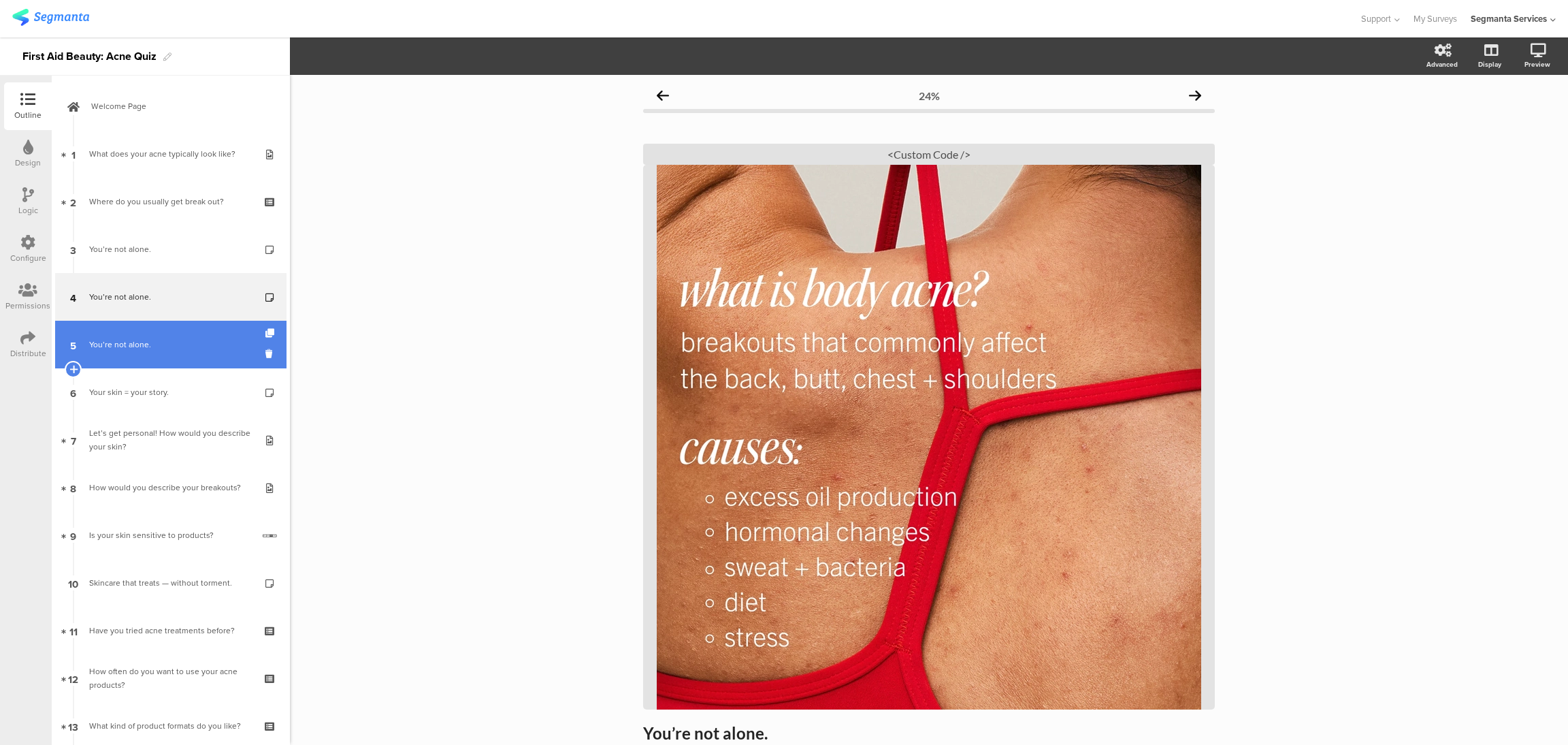
click at [181, 336] on link "5 You’re not alone." at bounding box center [171, 344] width 231 height 47
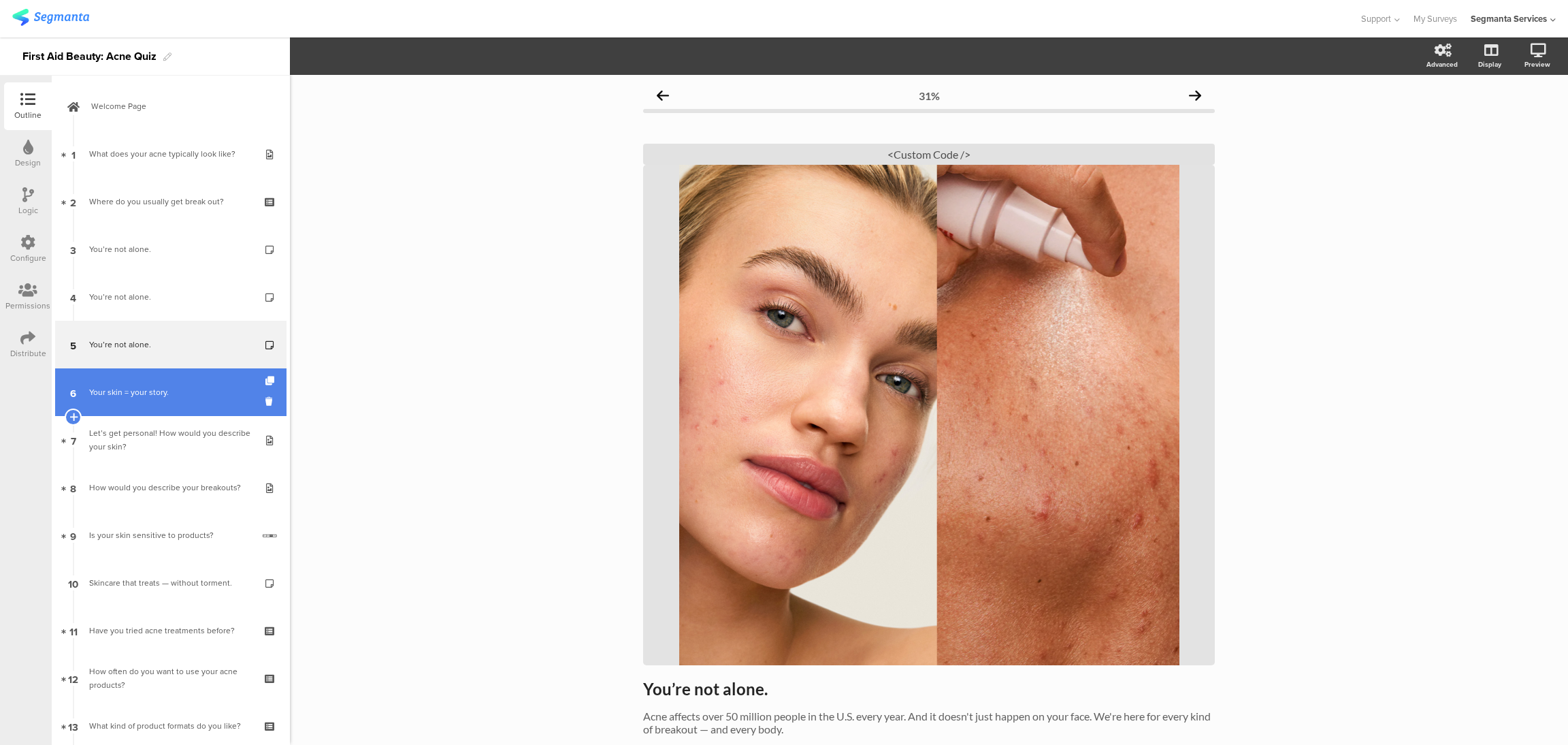
click at [178, 402] on link "6 Your skin = your story." at bounding box center [171, 392] width 231 height 47
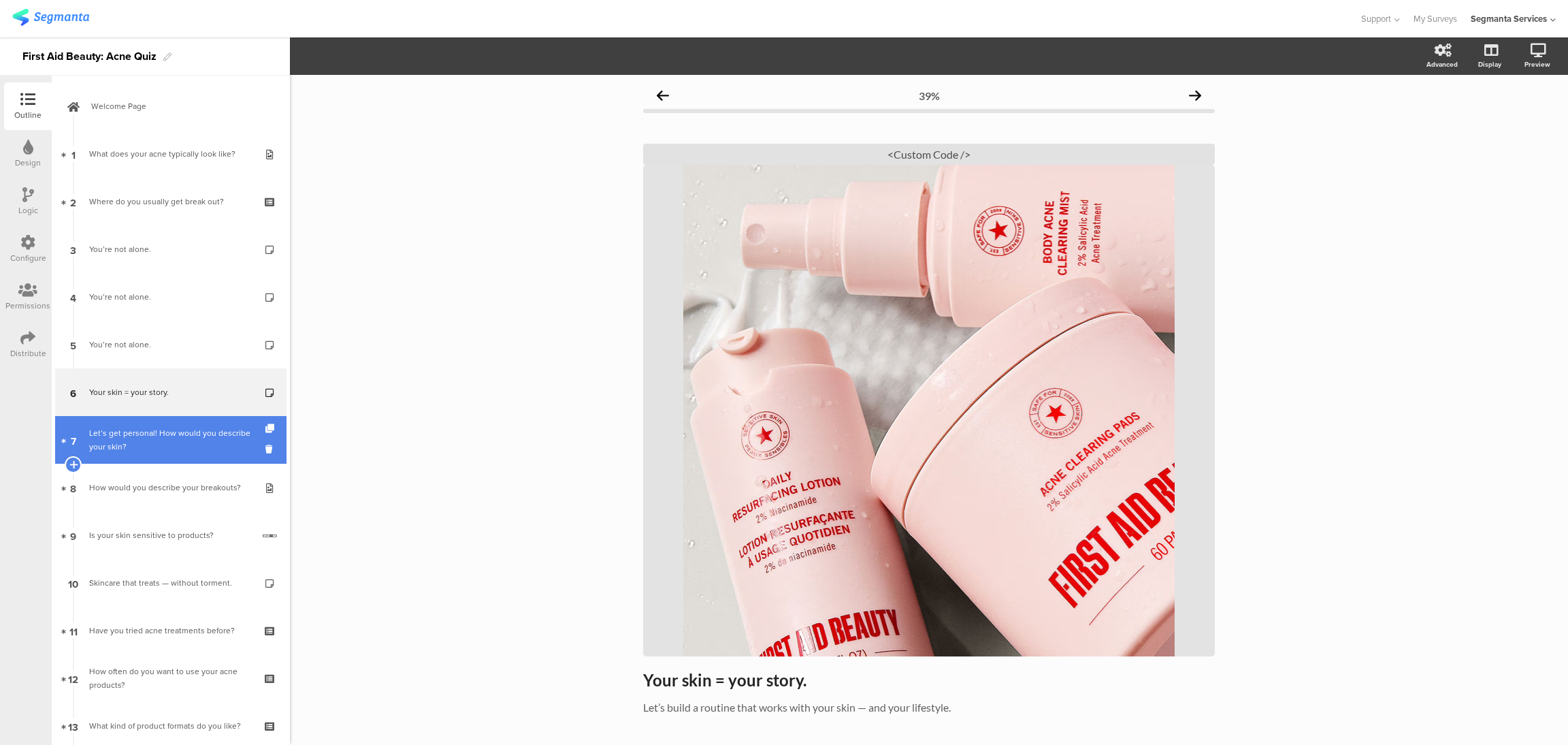
click at [182, 426] on div "Let’s get personal! How would you describe your skin?" at bounding box center [170, 439] width 163 height 27
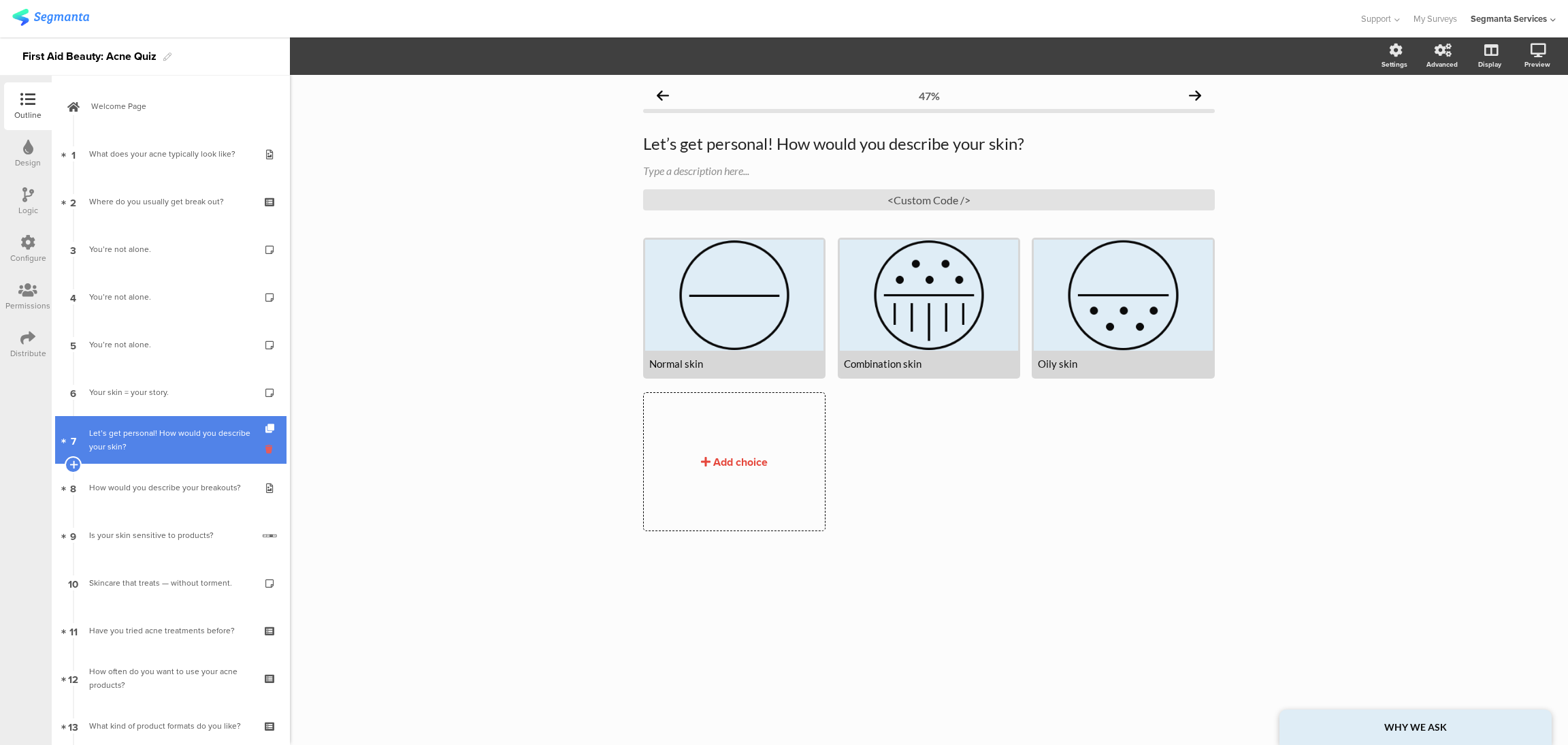
click at [265, 452] on icon at bounding box center [271, 449] width 12 height 13
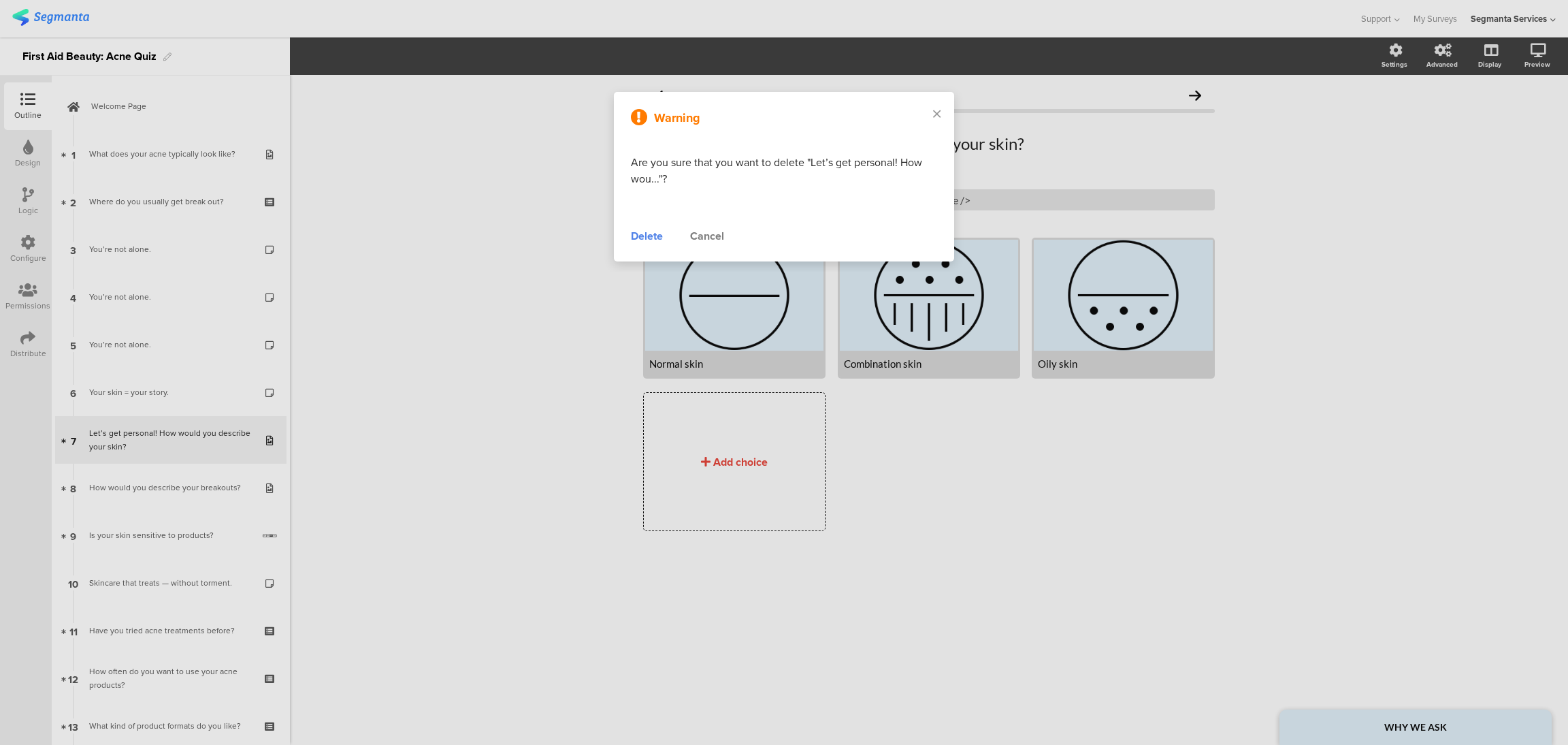
click at [642, 236] on div "Delete" at bounding box center [647, 236] width 32 height 16
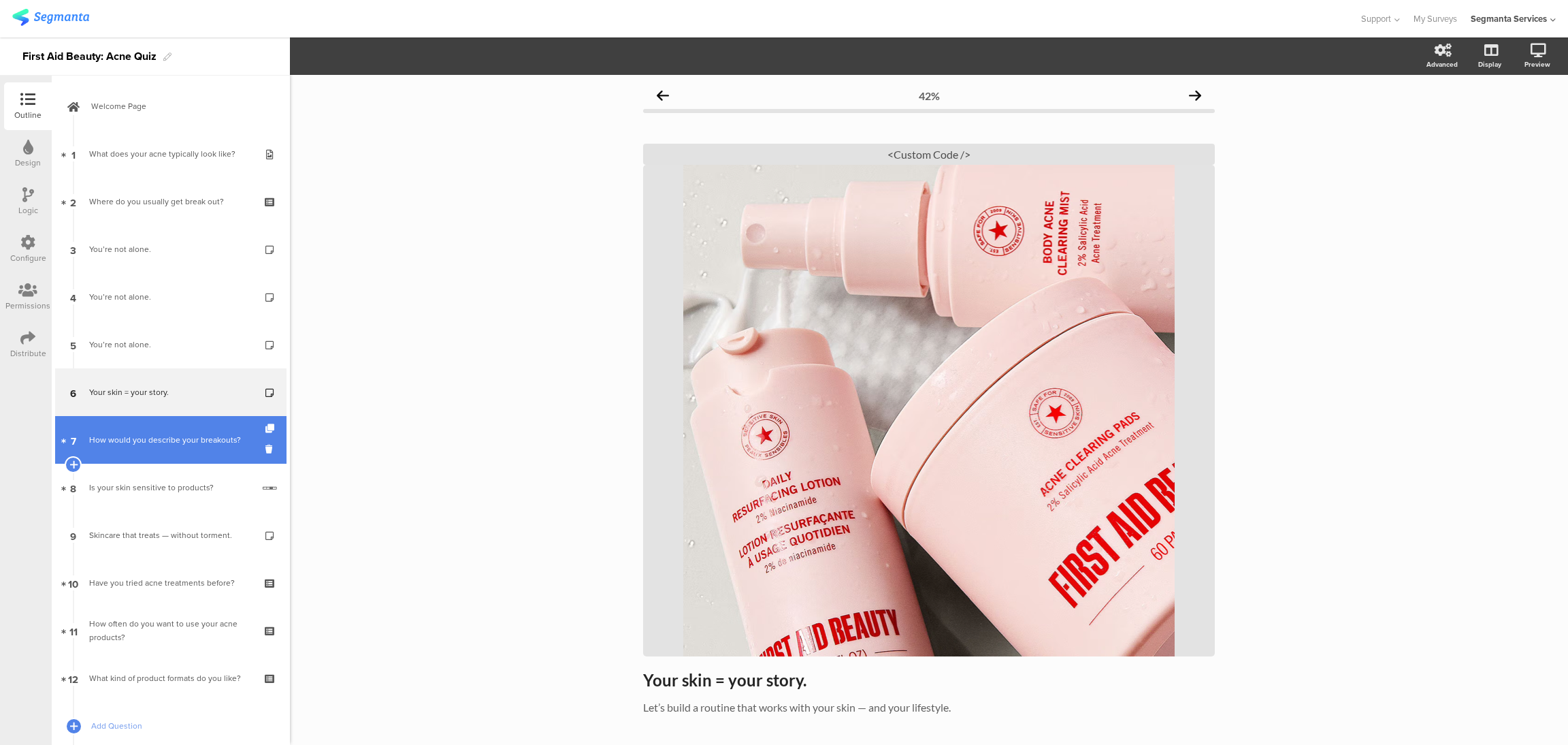
click at [219, 433] on div "How would you describe your breakouts?" at bounding box center [170, 439] width 163 height 14
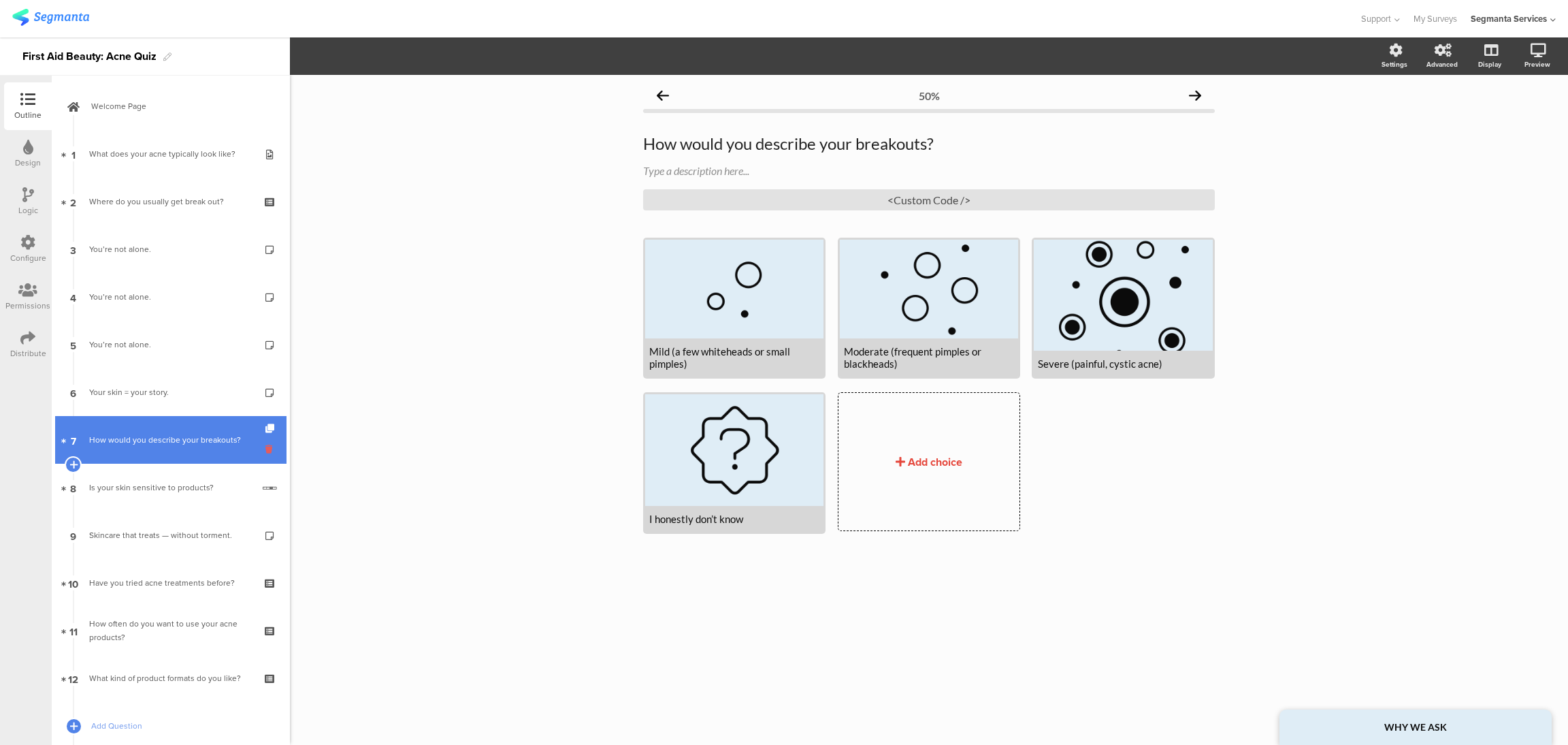
click at [265, 451] on icon at bounding box center [271, 449] width 12 height 13
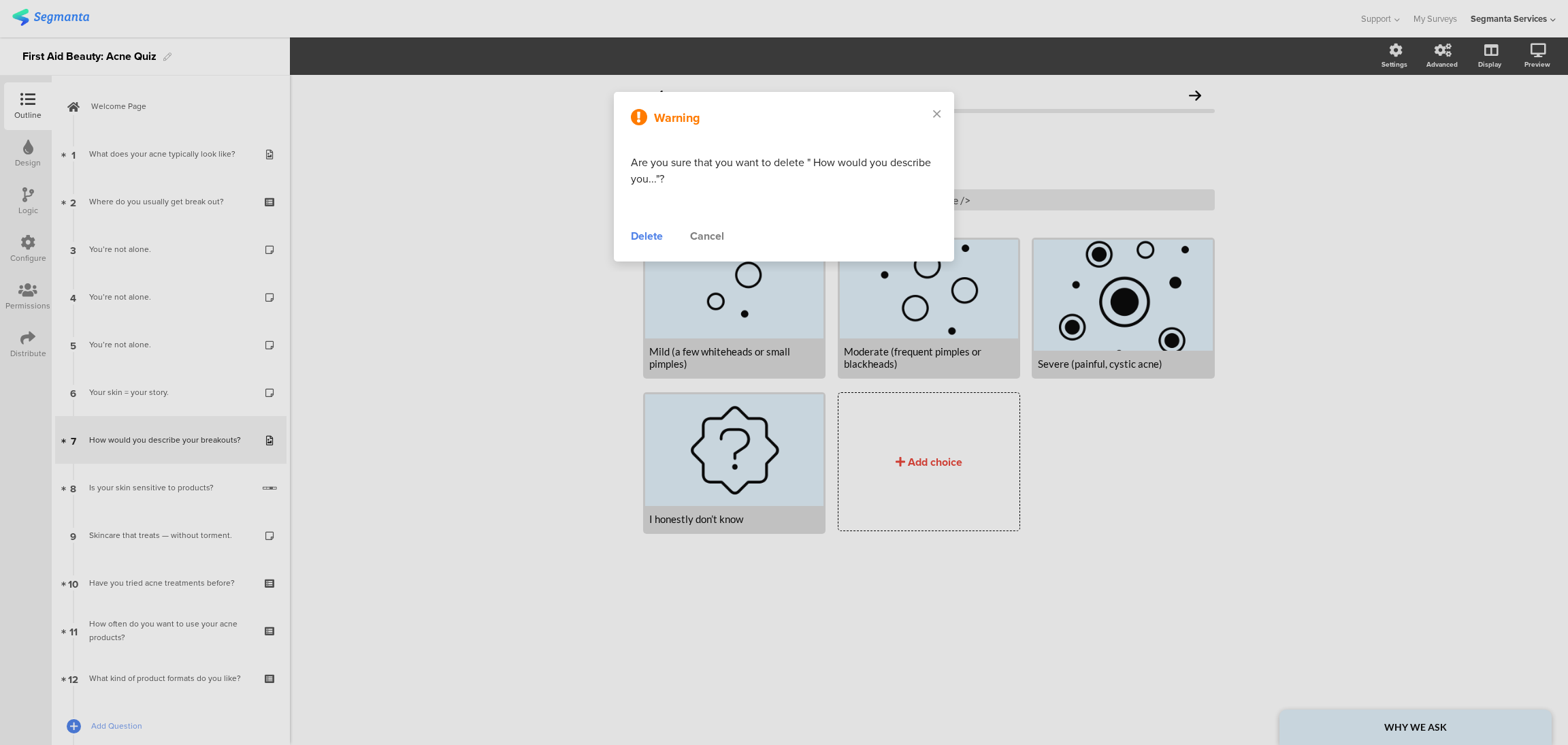
click at [650, 238] on div "Delete" at bounding box center [647, 236] width 32 height 16
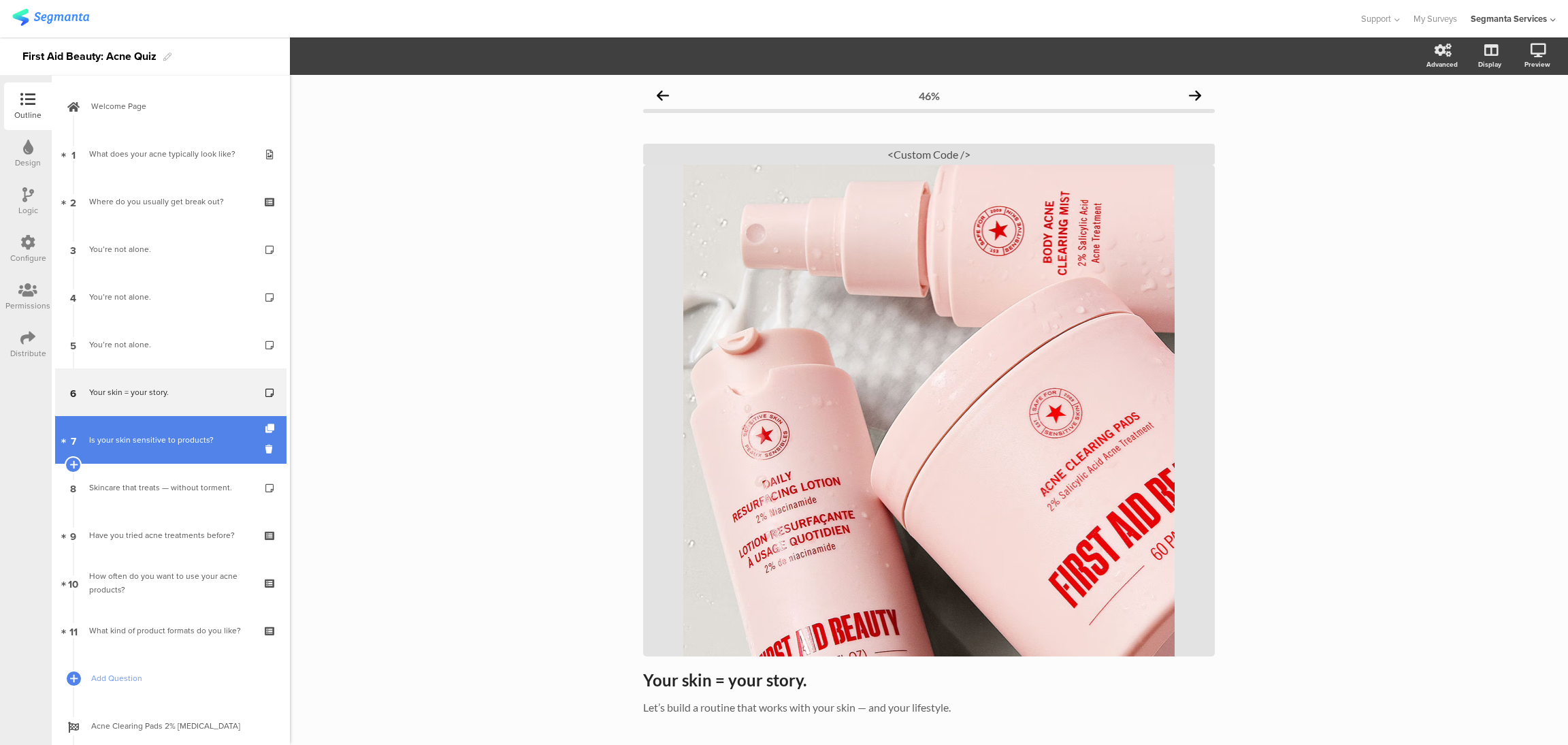
click at [122, 443] on div "Is your skin sensitive to products?" at bounding box center [171, 439] width 163 height 14
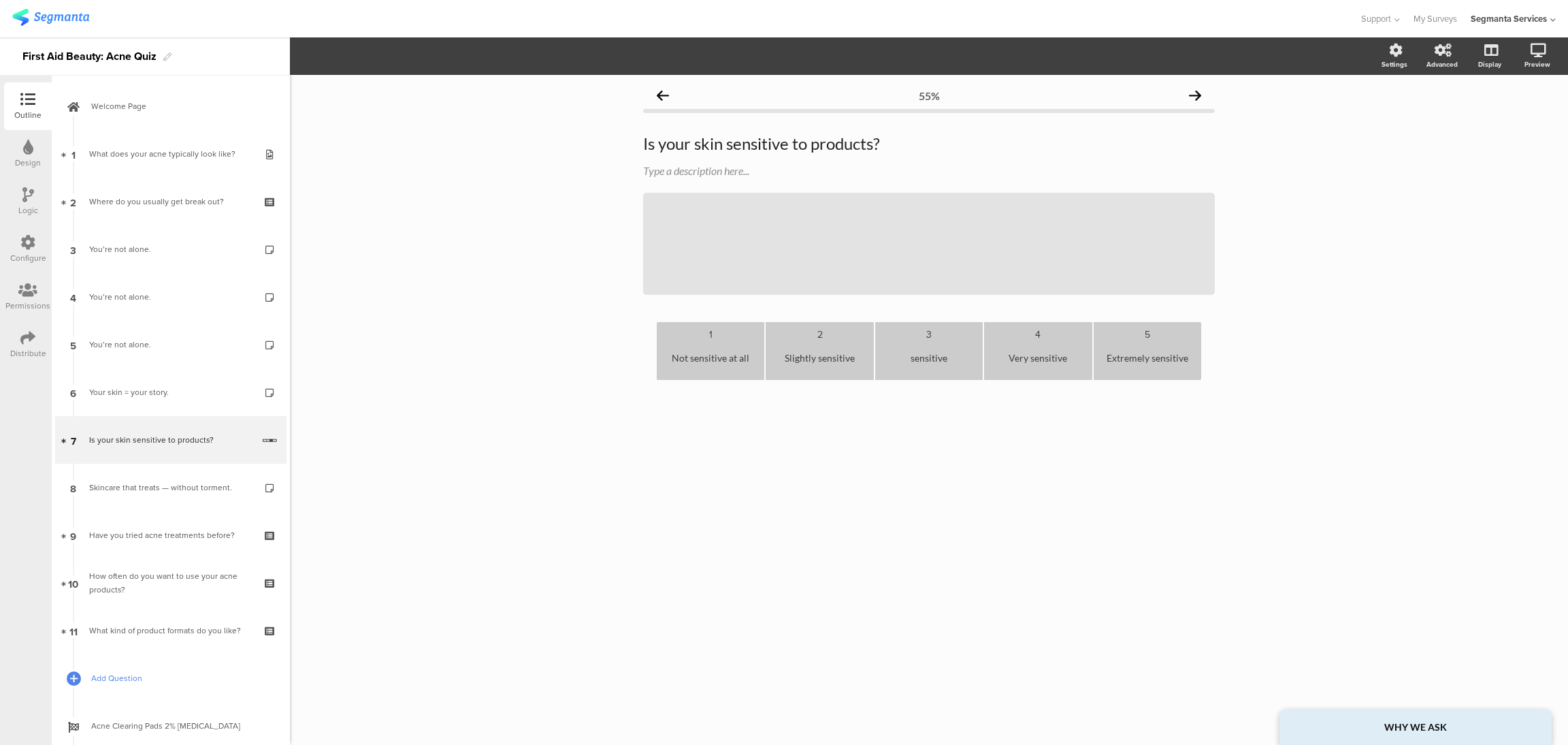
click at [88, 684] on link "Add Question" at bounding box center [171, 678] width 231 height 47
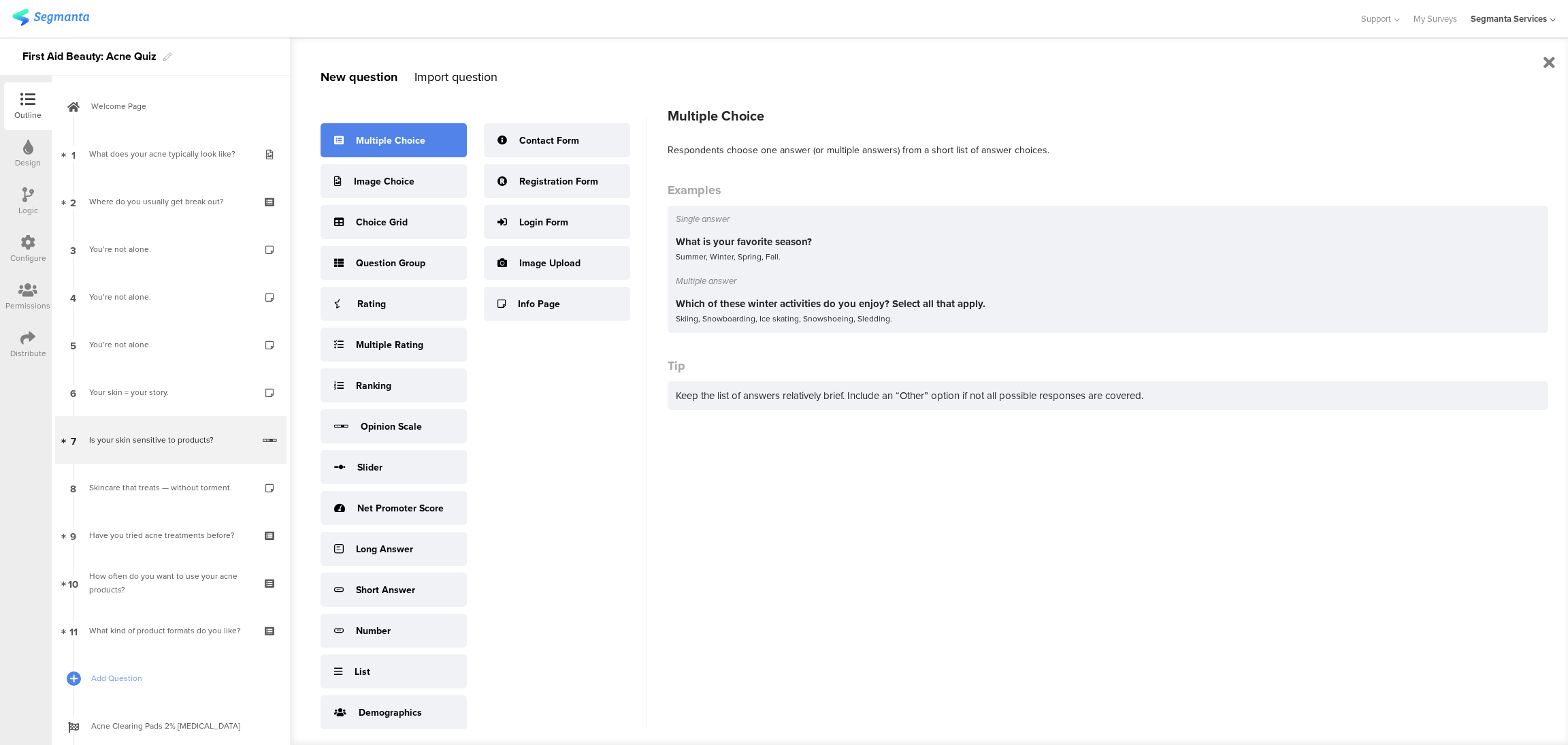
click at [403, 128] on div "Multiple Choice" at bounding box center [394, 140] width 147 height 34
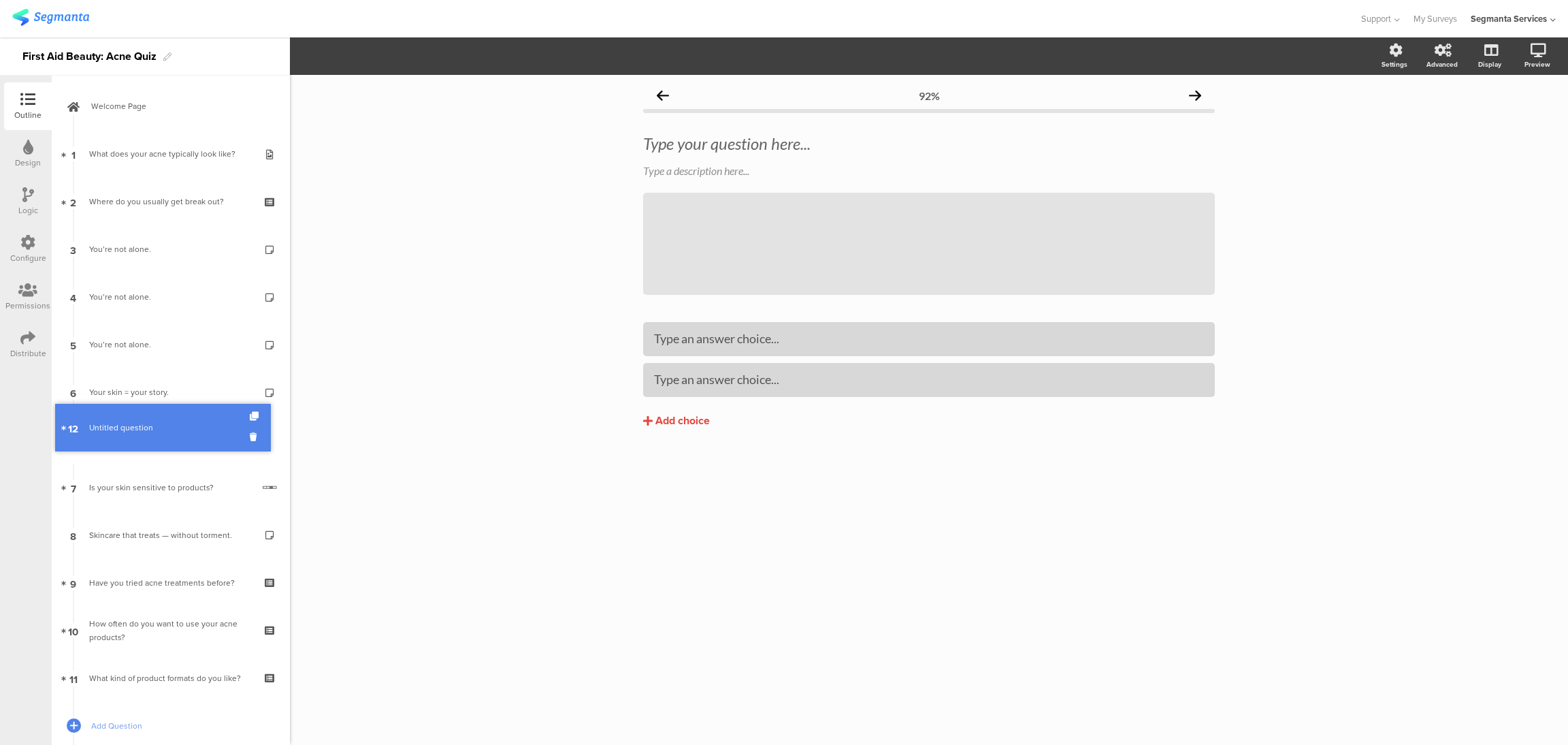
drag, startPoint x: 92, startPoint y: 679, endPoint x: 112, endPoint y: 429, distance: 250.8
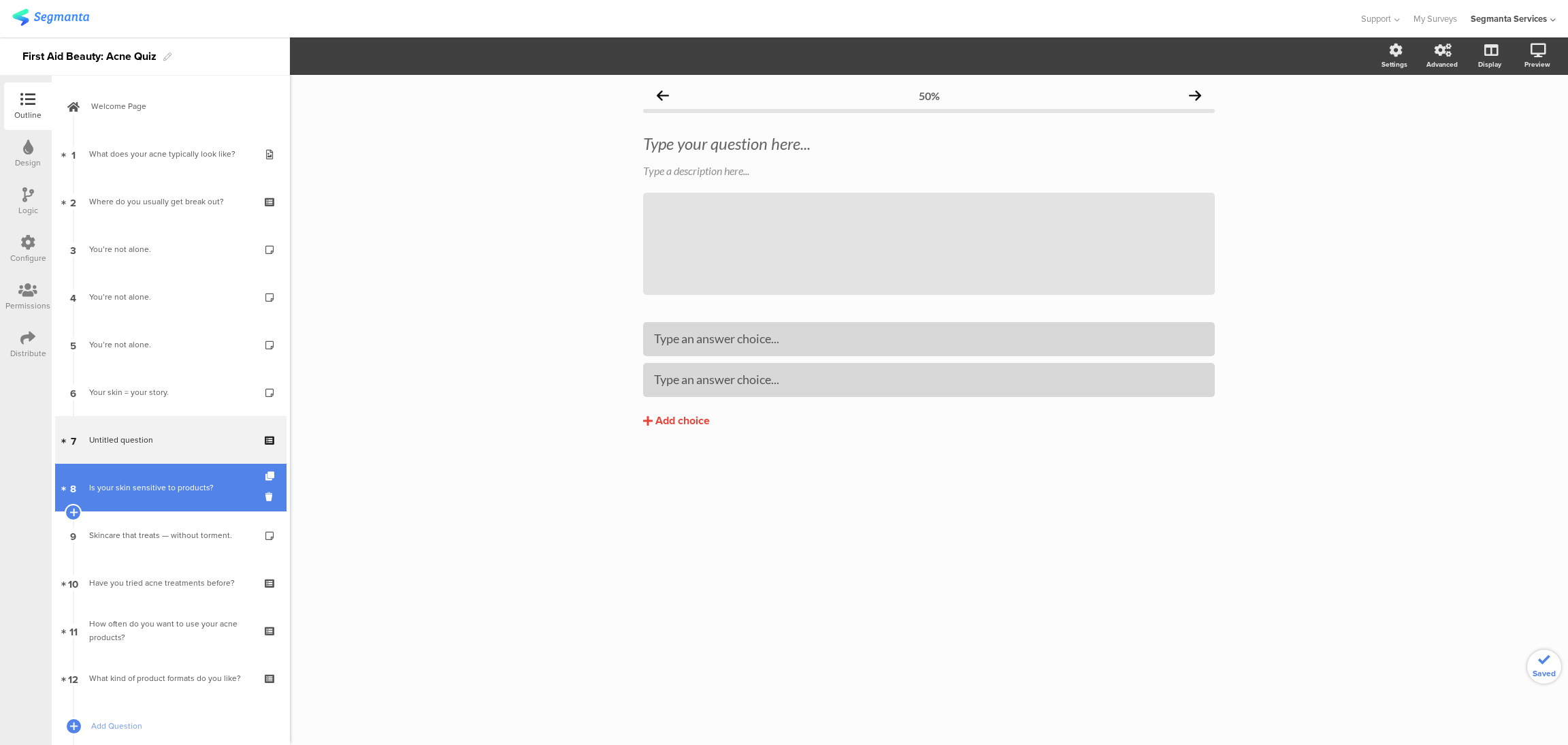
click at [144, 496] on link "8 Is your skin sensitive to products?" at bounding box center [171, 487] width 231 height 47
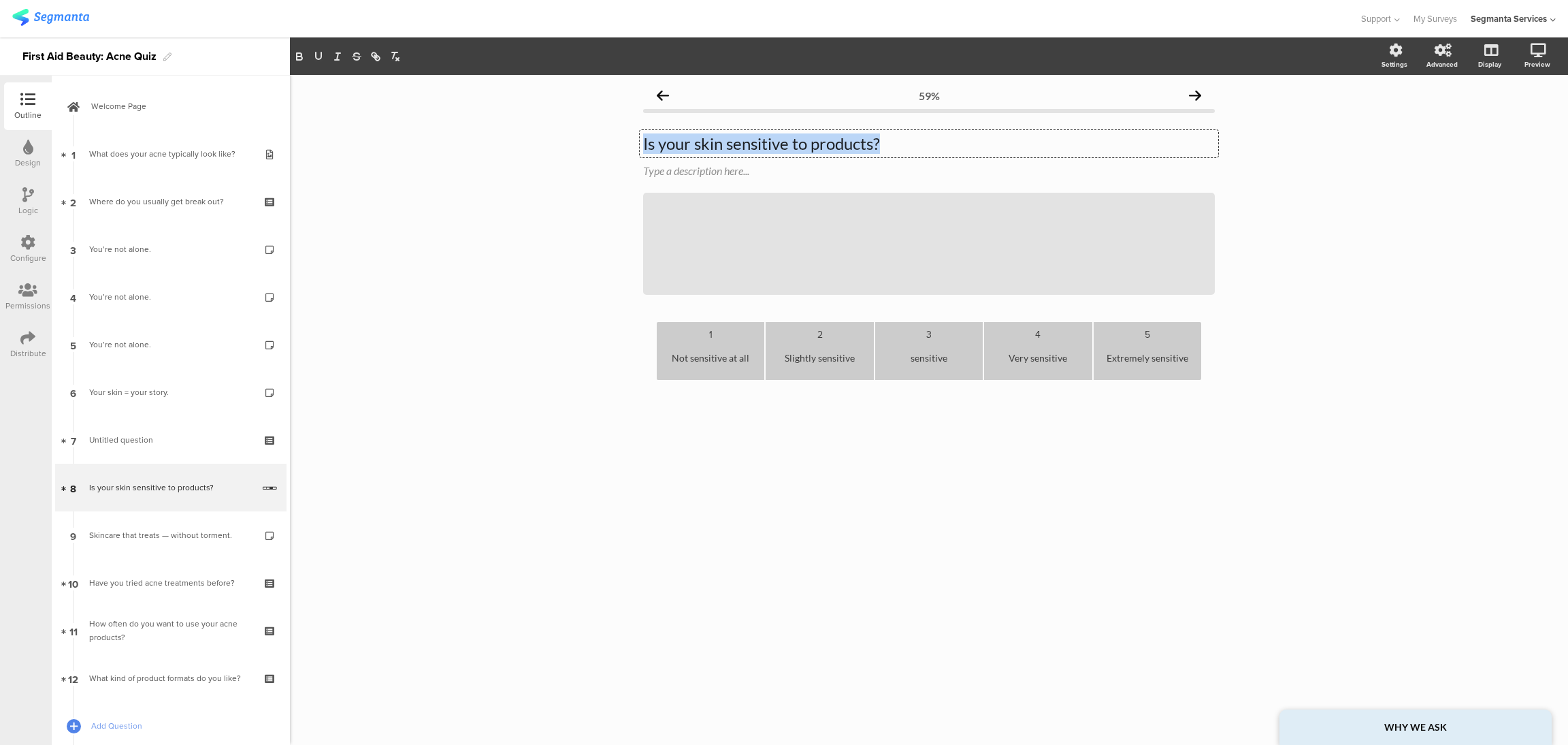
drag, startPoint x: 904, startPoint y: 136, endPoint x: 477, endPoint y: 151, distance: 427.3
click at [477, 151] on div "59% Is your skin sensitive to products? Is your skin sensitive to products? Is …" at bounding box center [929, 410] width 1278 height 670
copy p "Is your skin sensitive to products?"
click at [155, 447] on link "7 Untitled question" at bounding box center [171, 439] width 231 height 47
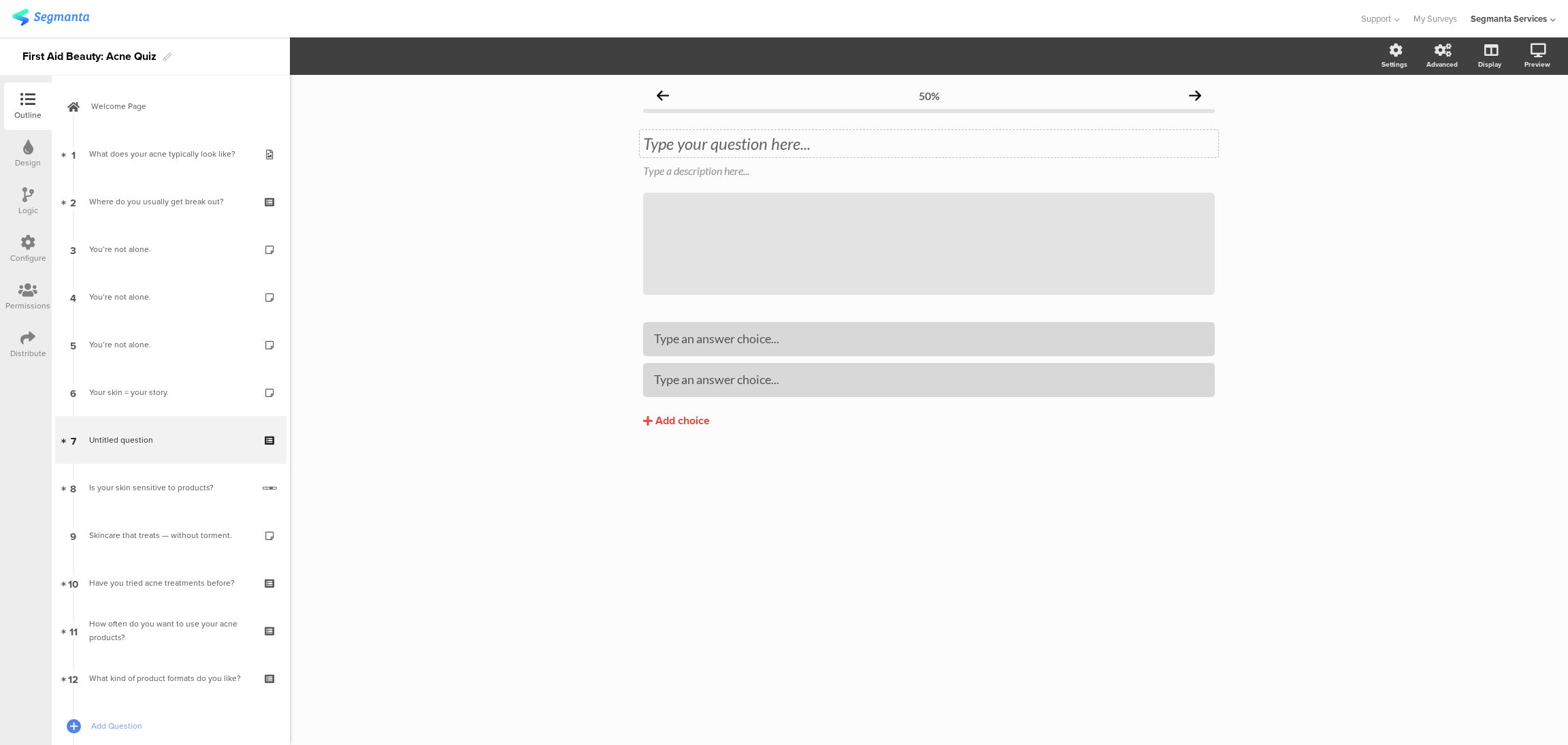
click at [731, 139] on div "Type your question here..." at bounding box center [928, 143] width 578 height 27
click at [696, 422] on div "Add choice" at bounding box center [683, 421] width 55 height 15
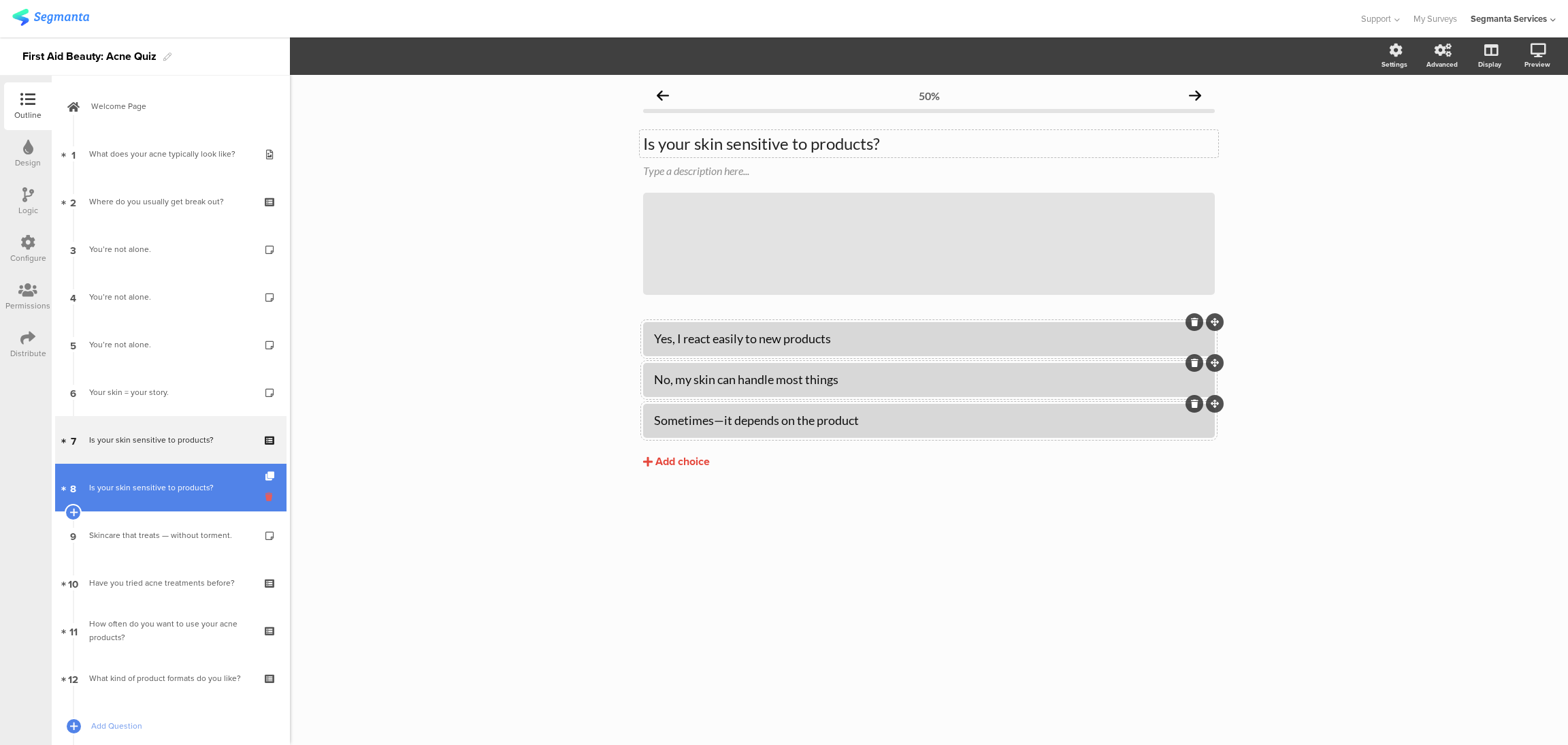
click at [265, 498] on icon at bounding box center [271, 497] width 12 height 13
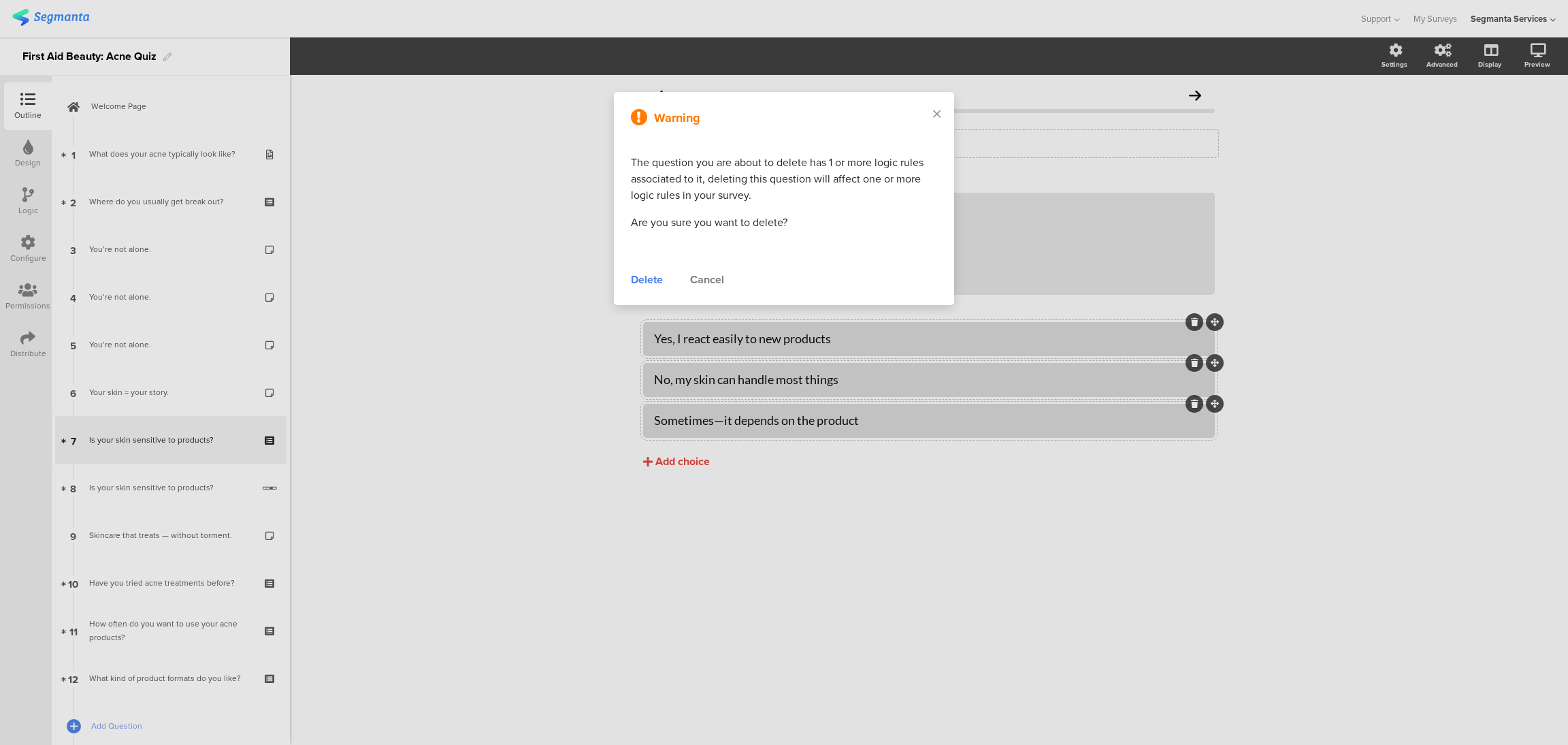
click at [656, 270] on div "Warning The question you are about to delete has 1 or more logic rules associat…" at bounding box center [784, 198] width 341 height 213
click at [650, 284] on div "Delete" at bounding box center [647, 279] width 32 height 16
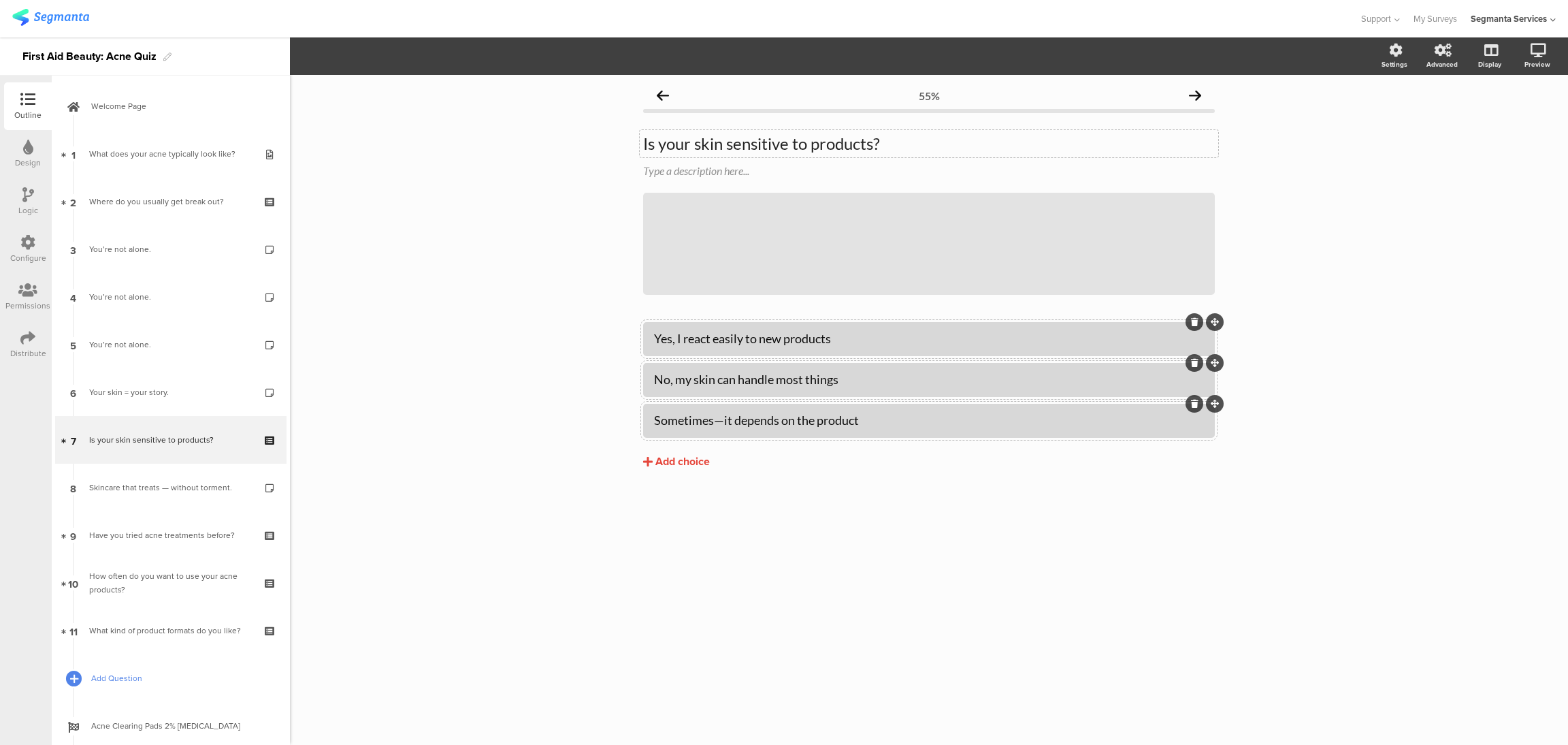
click at [70, 679] on icon at bounding box center [74, 679] width 8 height 12
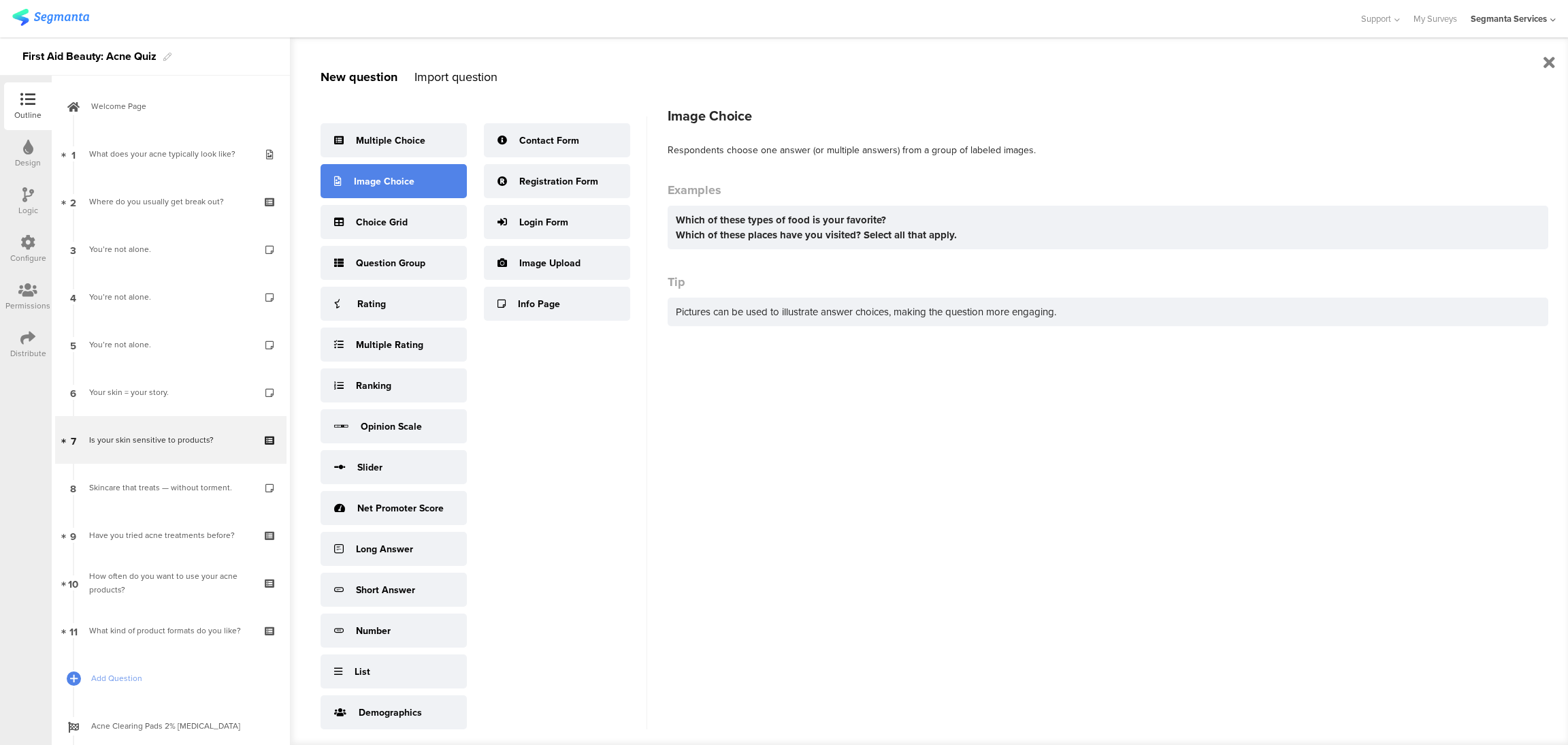
click at [390, 176] on div "Image Choice" at bounding box center [384, 182] width 61 height 15
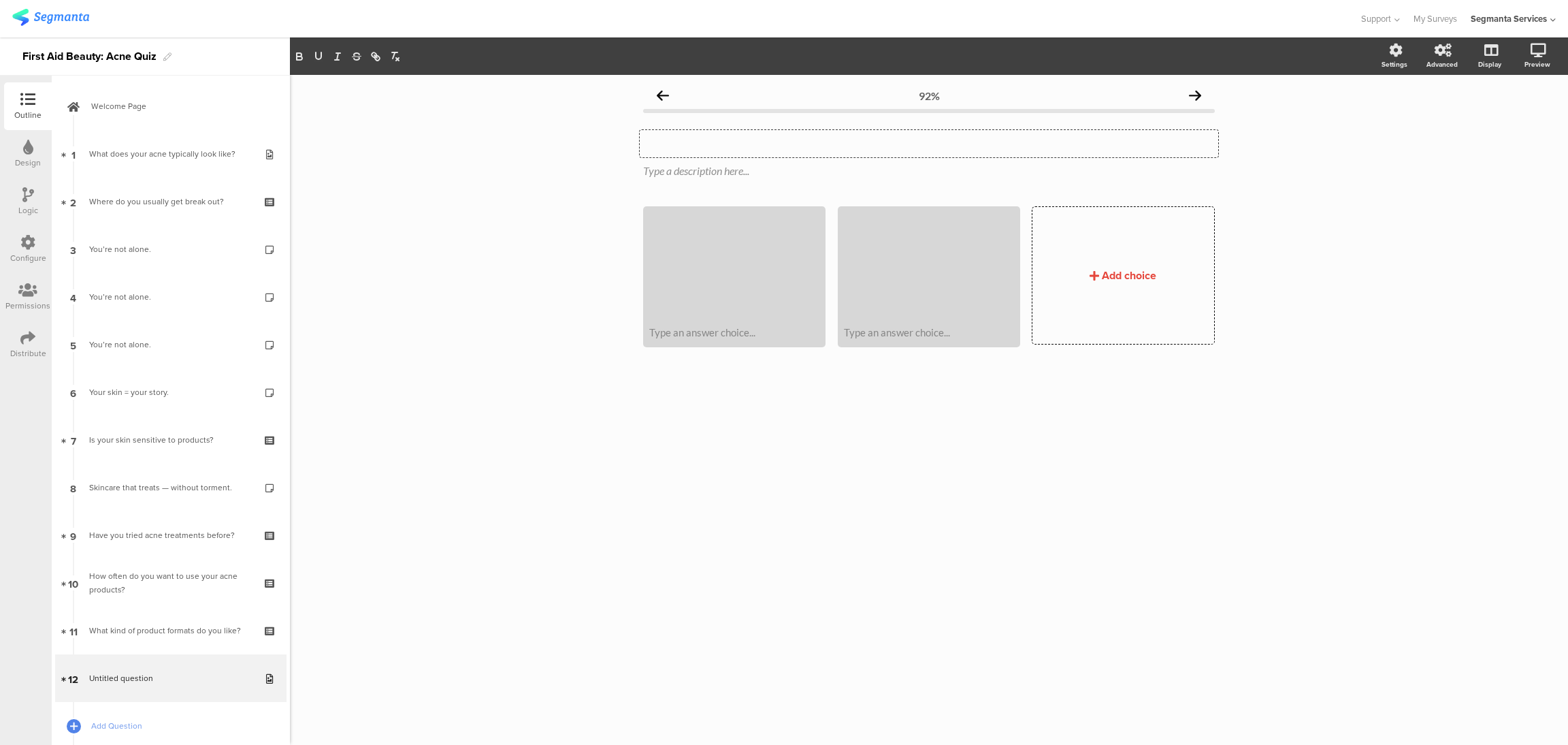
click at [667, 140] on div "Type your question here..." at bounding box center [928, 143] width 578 height 27
click at [710, 280] on div at bounding box center [734, 264] width 178 height 111
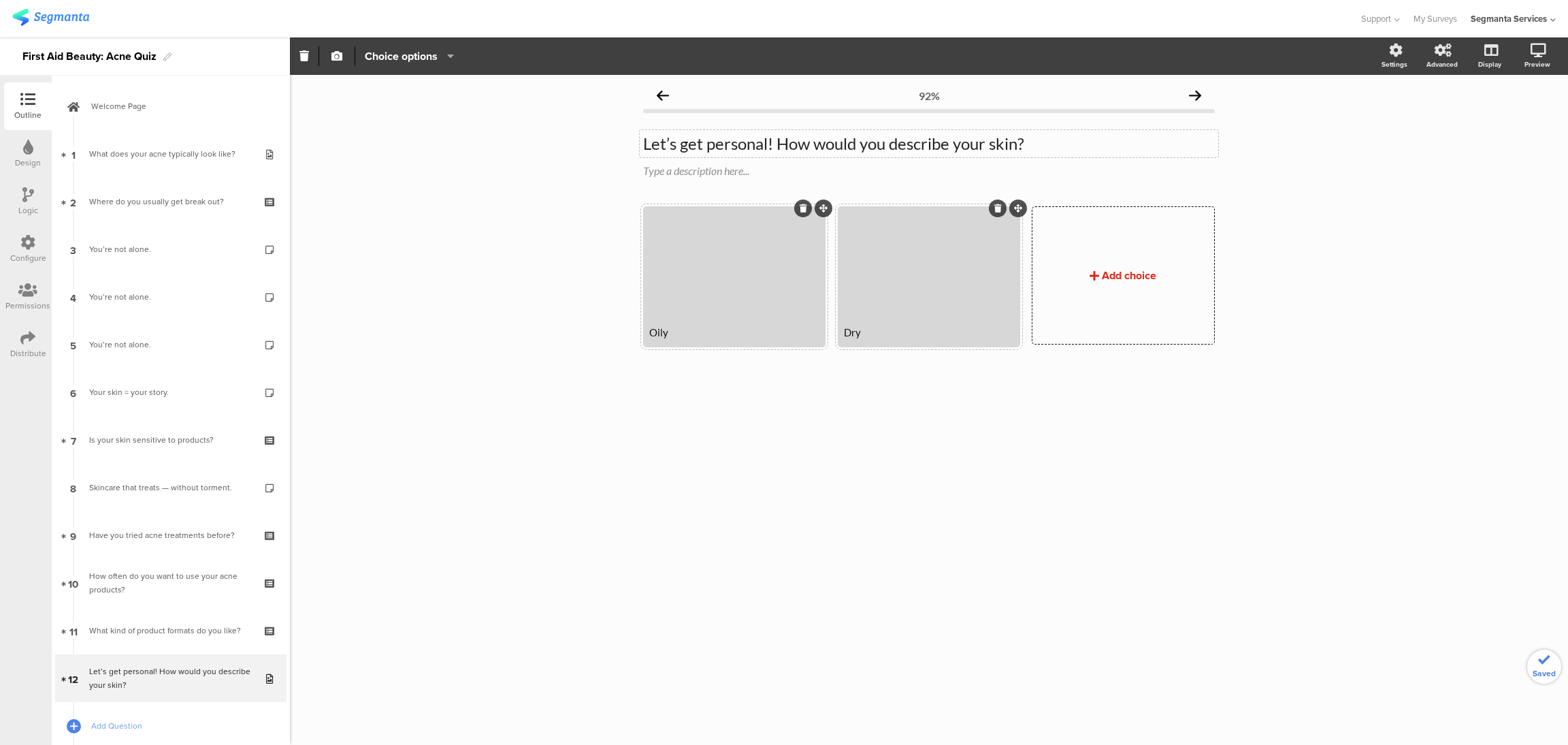
click at [1115, 278] on div "Add choice" at bounding box center [1129, 275] width 55 height 15
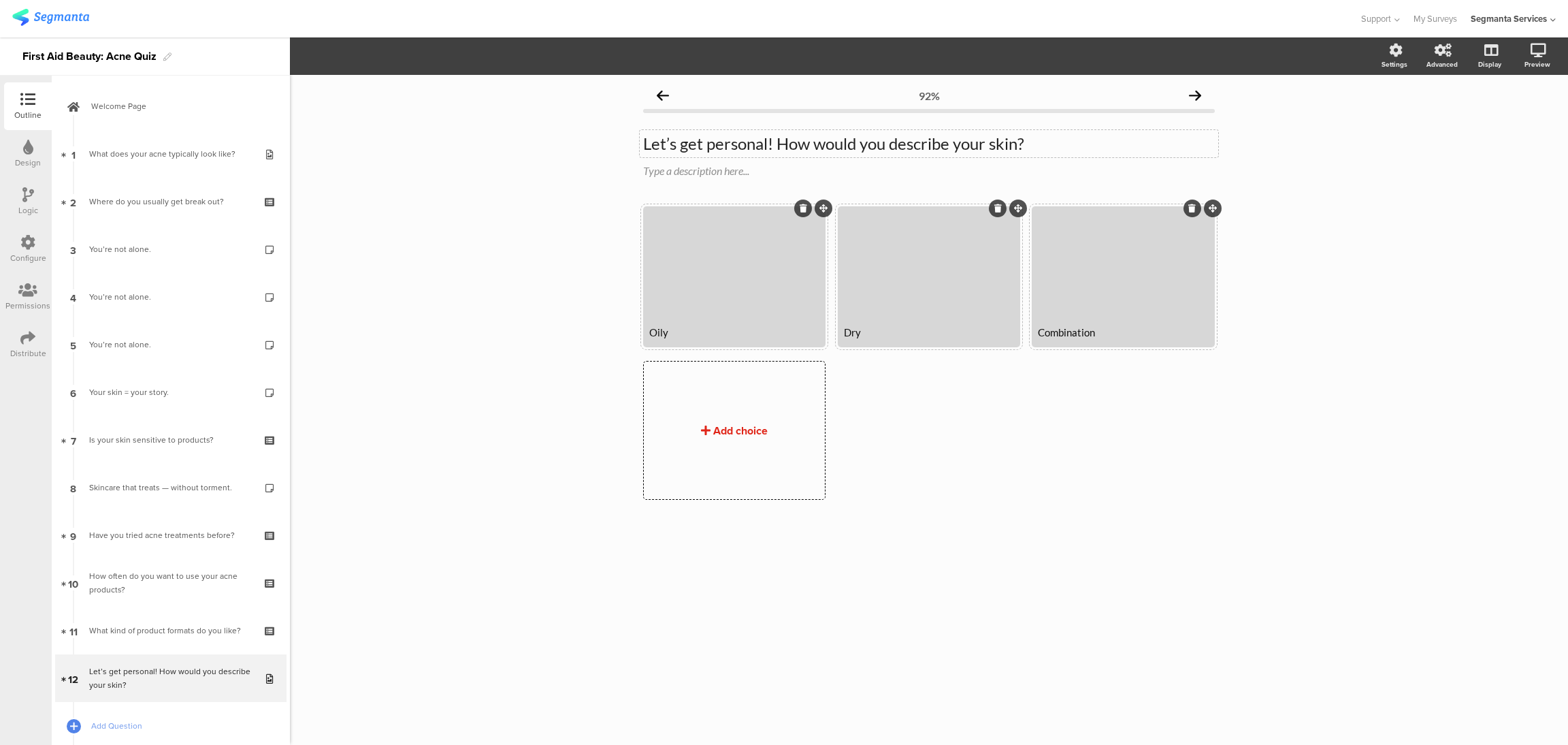
click at [713, 426] on div "Add choice" at bounding box center [740, 430] width 55 height 15
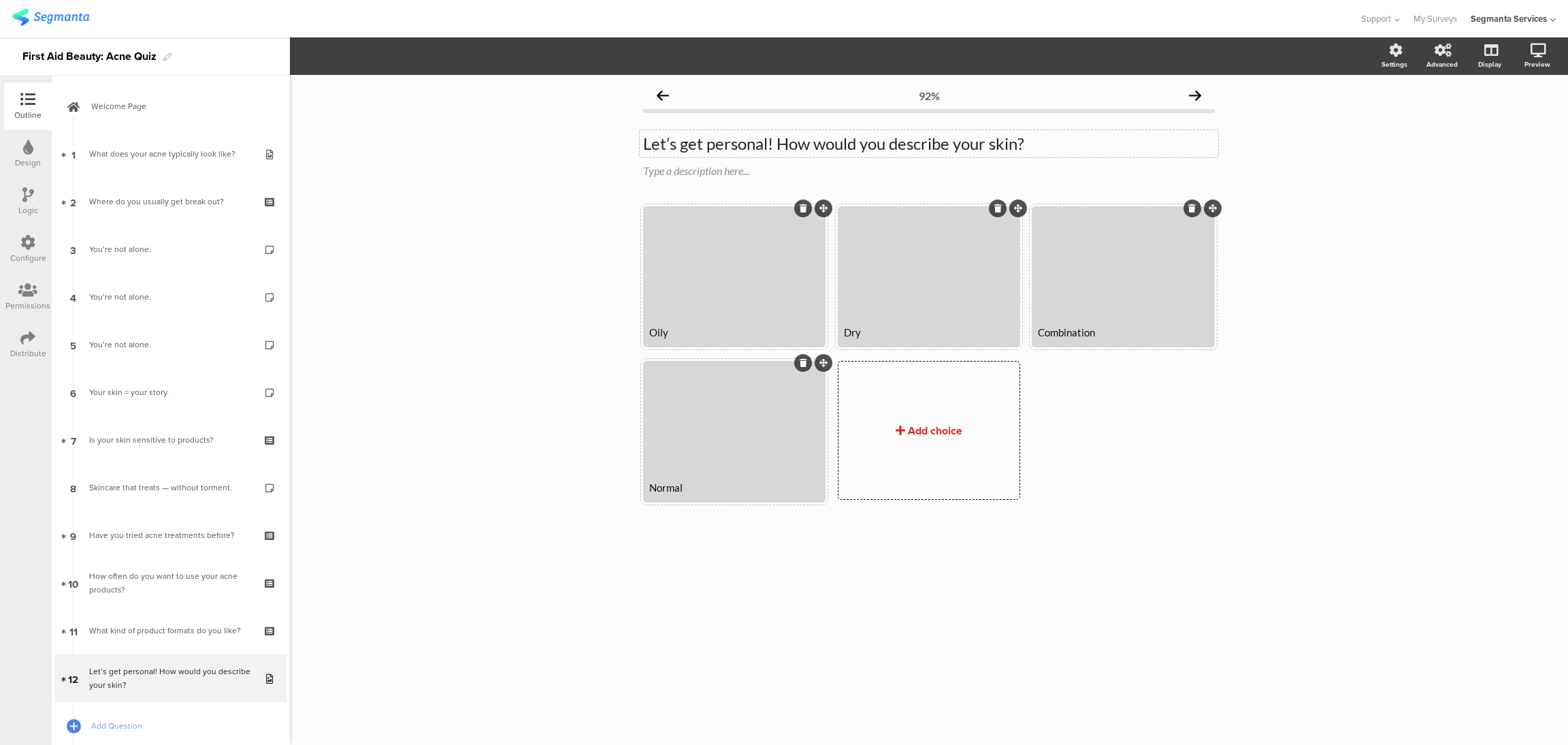
click at [914, 433] on div "Add choice" at bounding box center [935, 430] width 55 height 15
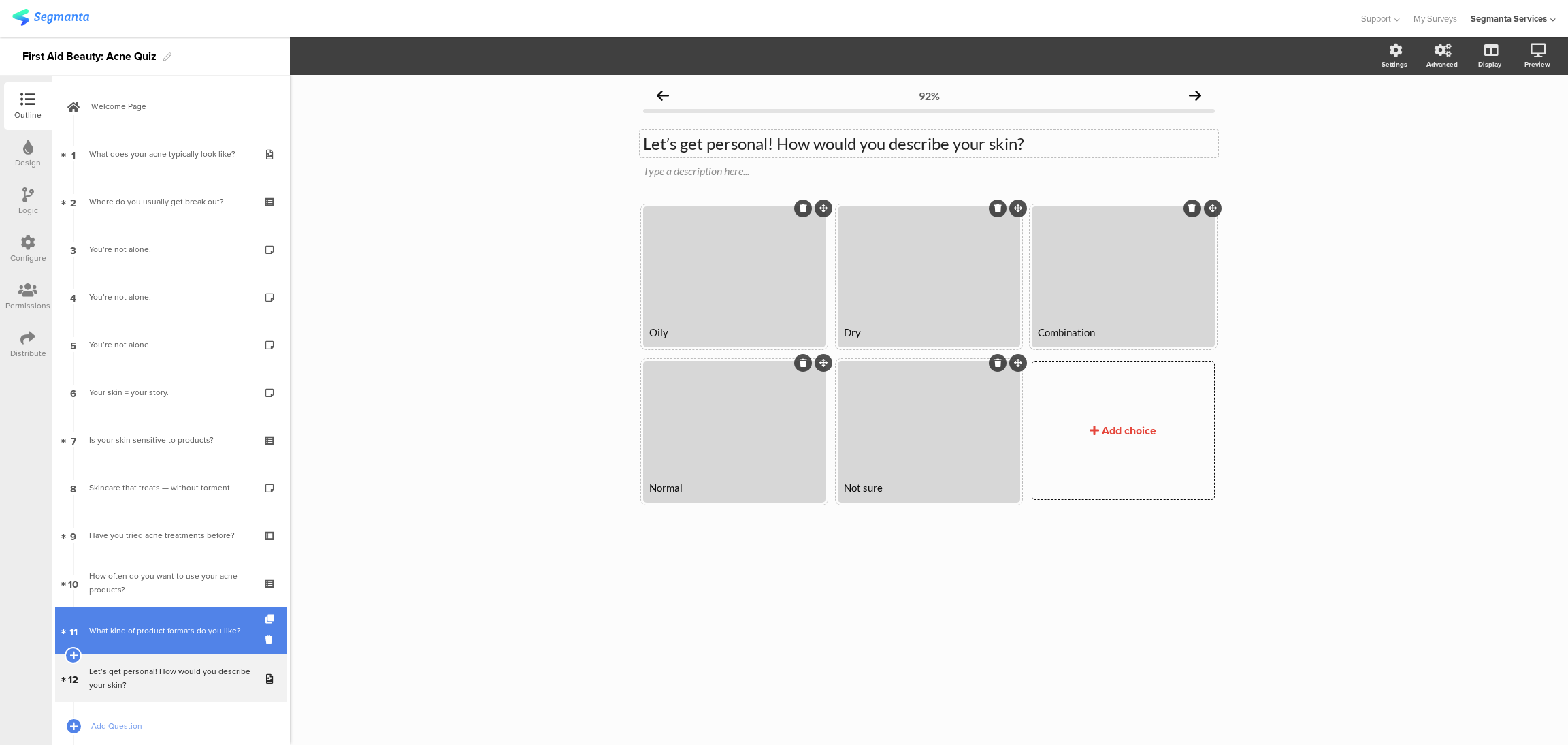
click at [189, 630] on div "What kind of product formats do you like?" at bounding box center [170, 630] width 163 height 14
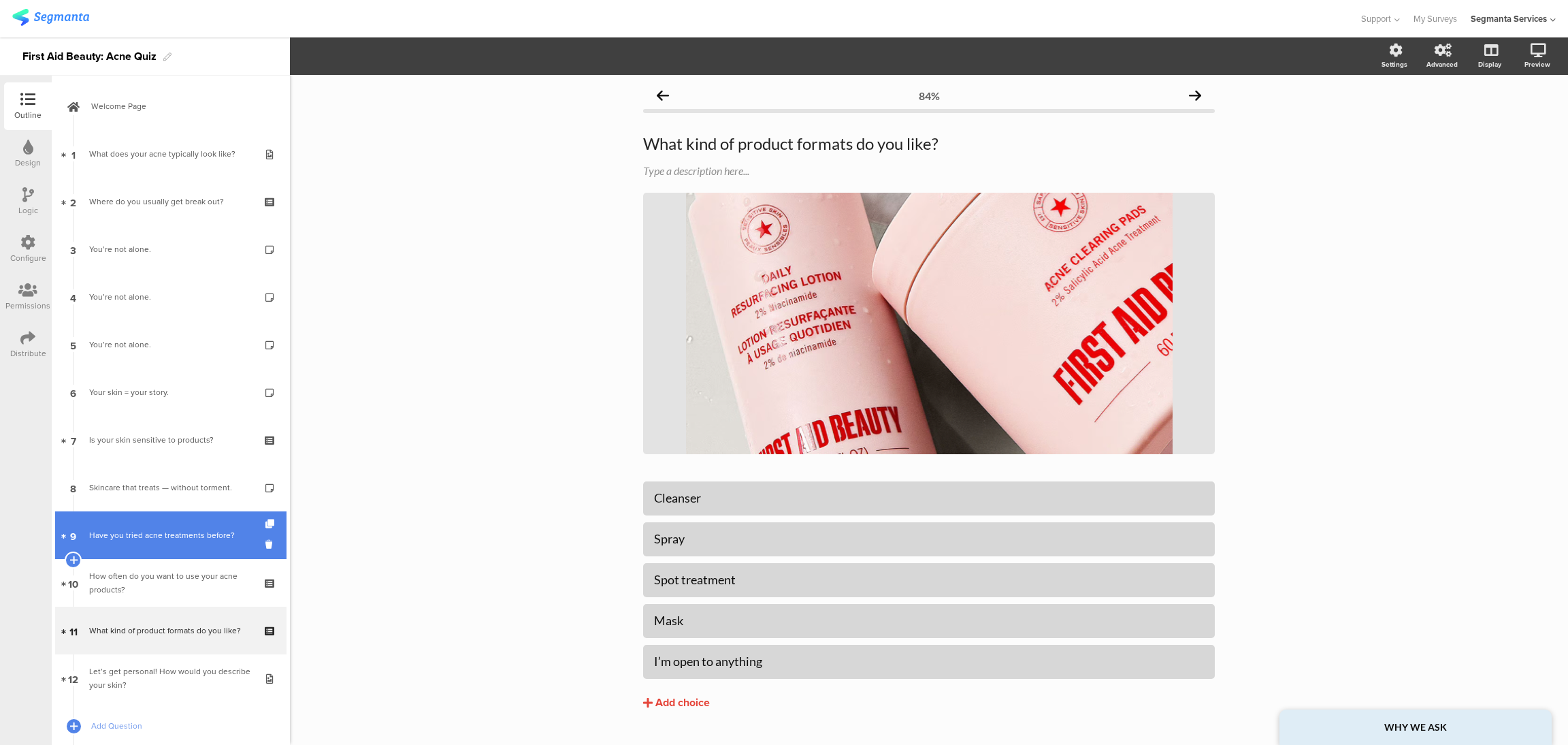
click at [173, 525] on link "9 Have you tried acne treatments before?" at bounding box center [171, 535] width 231 height 47
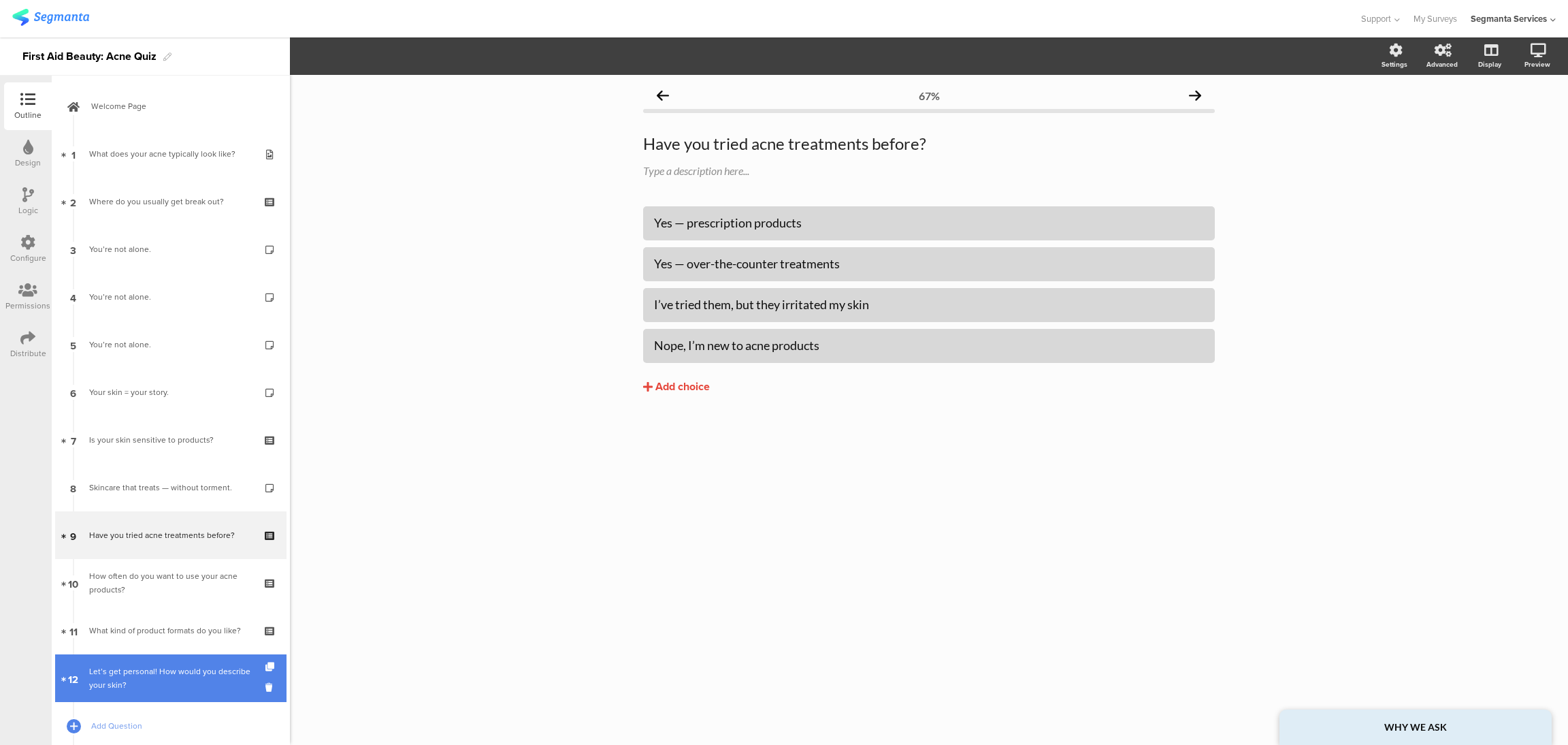
click at [152, 677] on div "Let’s get personal! How would you describe your skin?" at bounding box center [170, 678] width 163 height 27
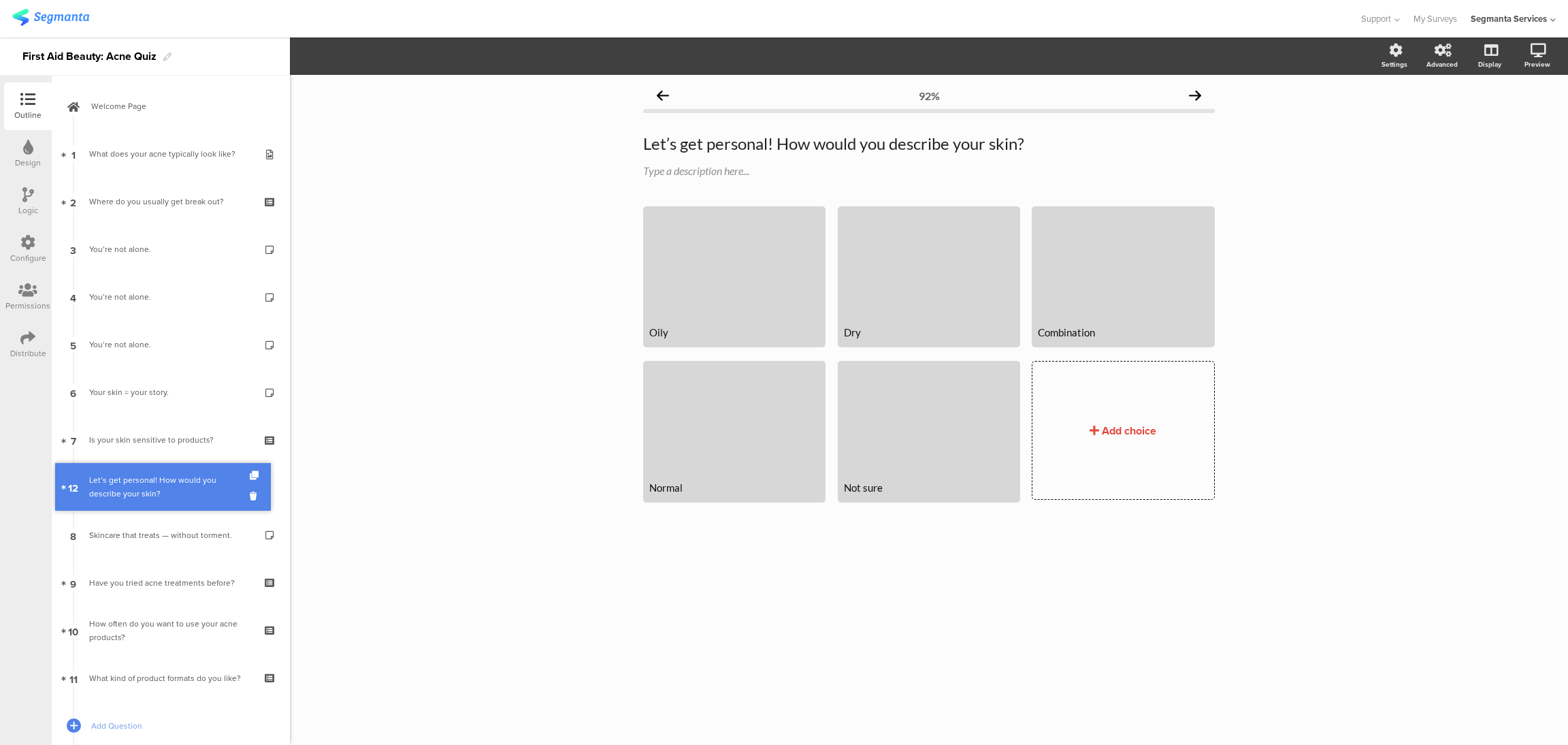
drag, startPoint x: 144, startPoint y: 677, endPoint x: 130, endPoint y: 486, distance: 191.5
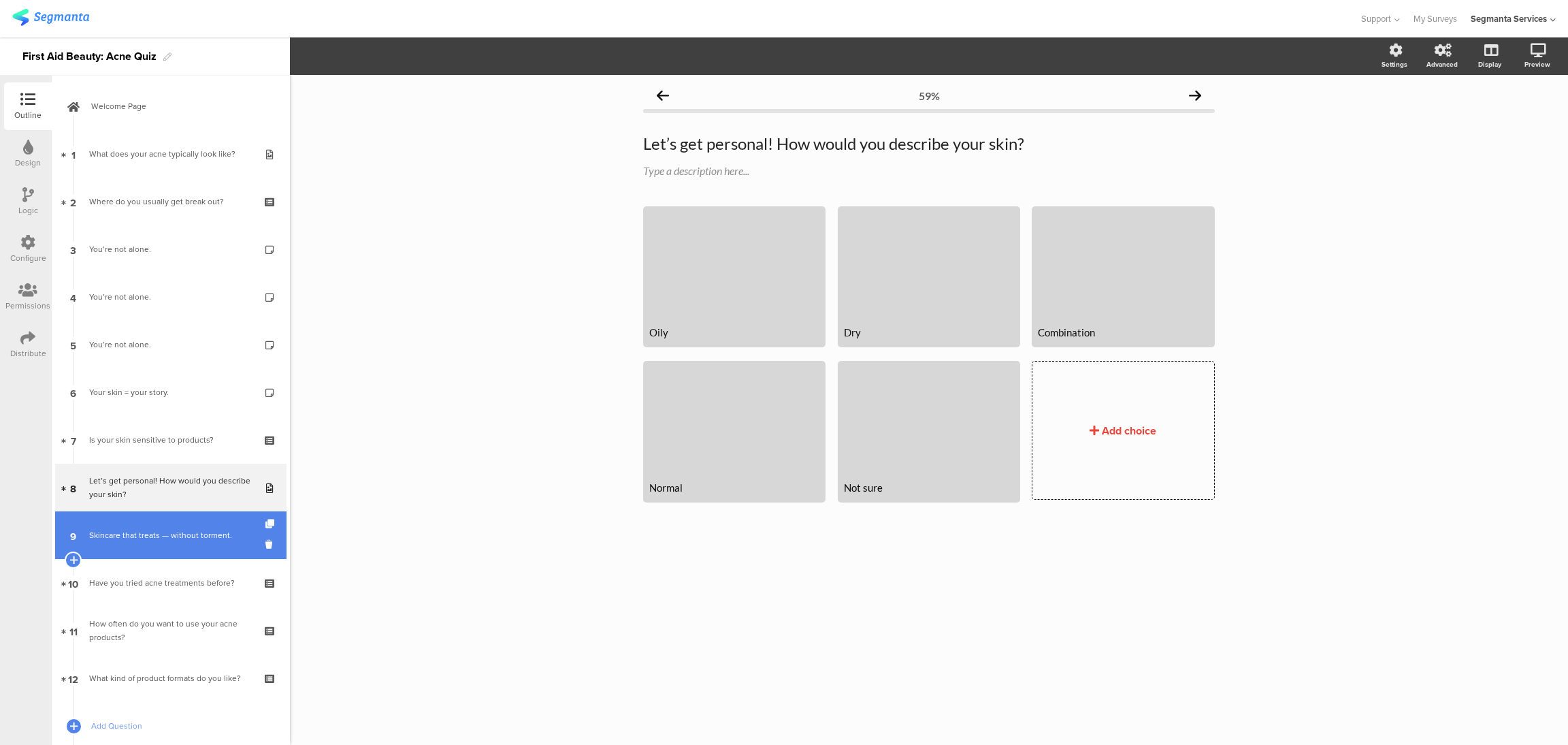
click at [166, 545] on link "9 Skincare that treats — without torment." at bounding box center [171, 535] width 231 height 47
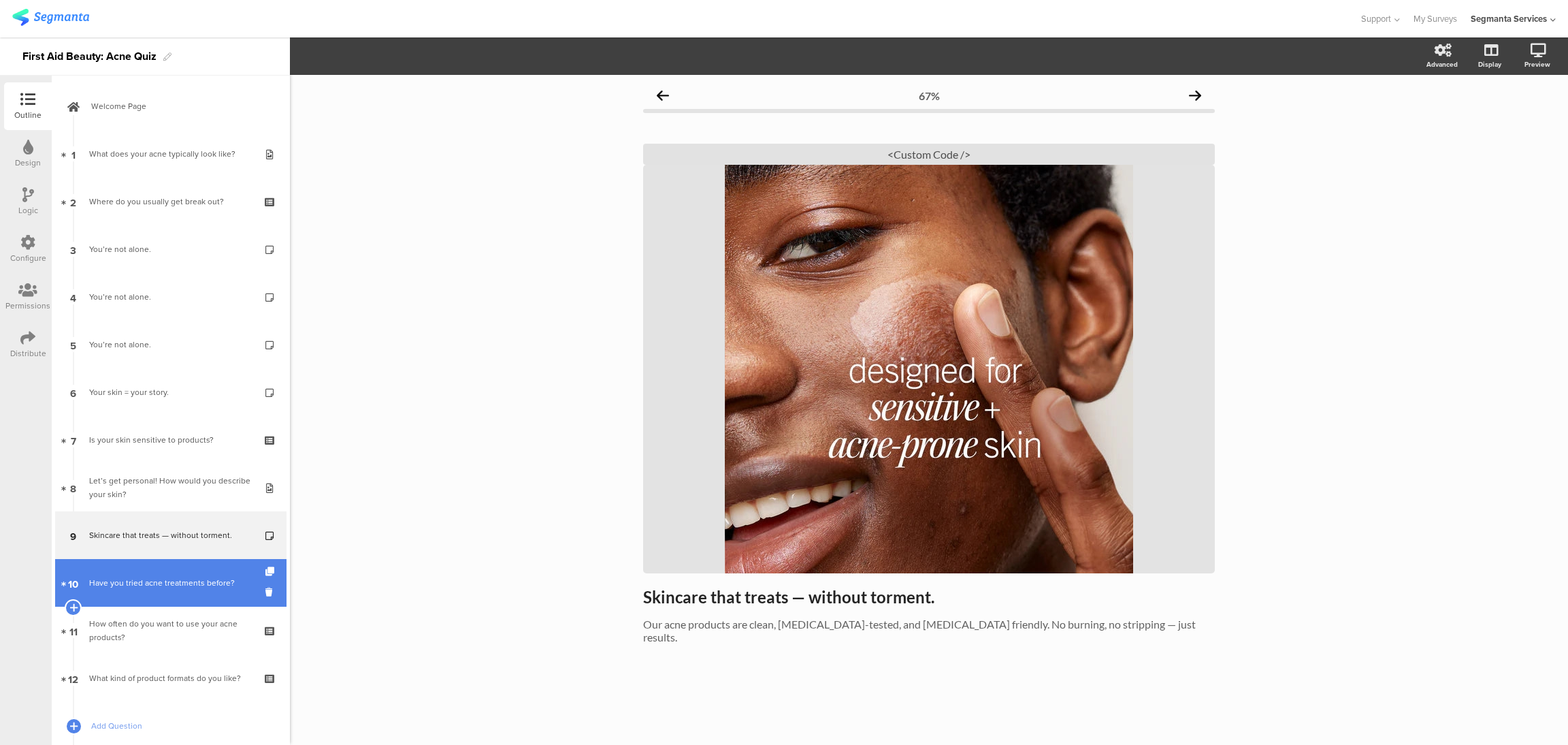
click at [166, 573] on link "10 Have you tried acne treatments before?" at bounding box center [171, 582] width 231 height 47
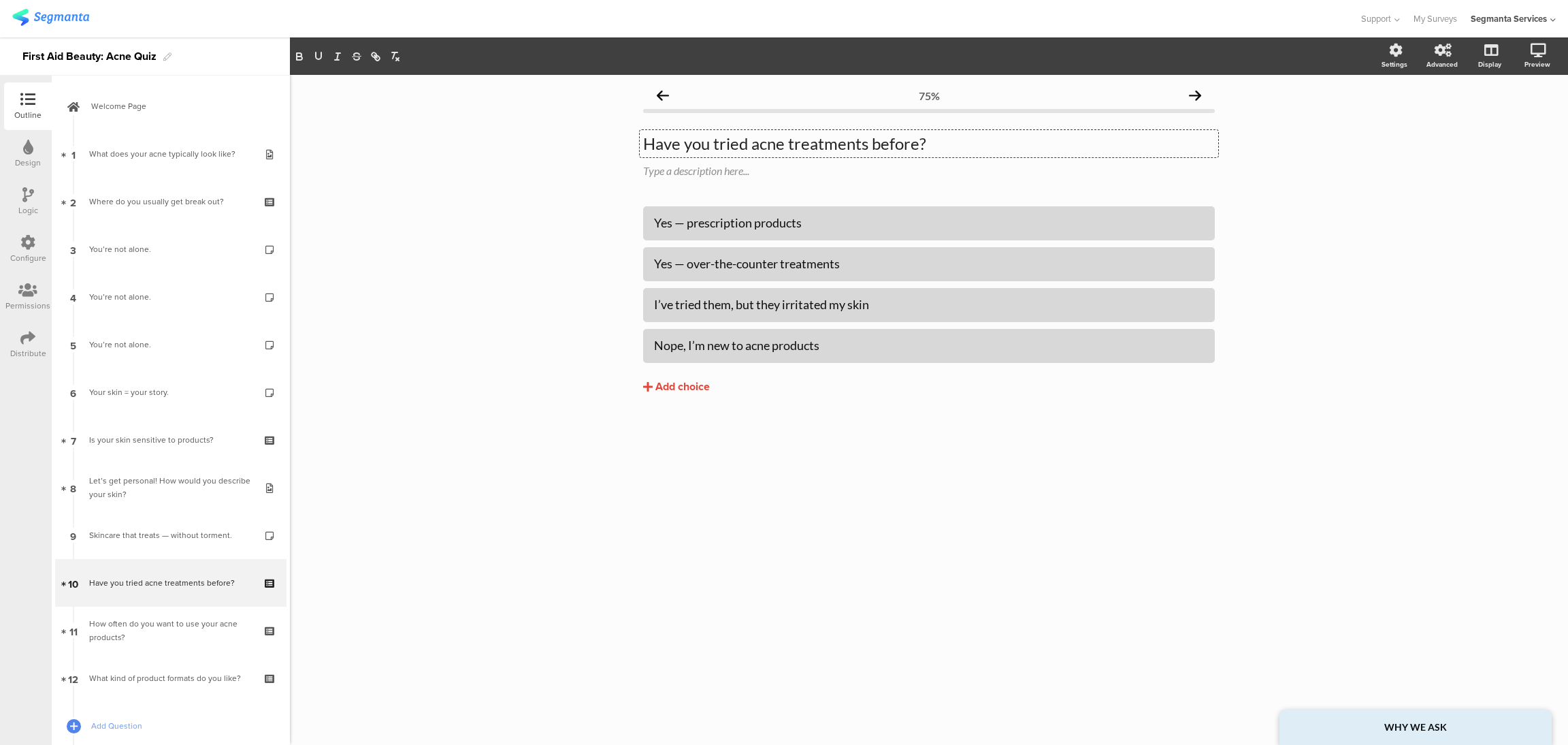
click at [725, 143] on div "Have you tried acne treatments before? Have you tried acne treatments before? H…" at bounding box center [928, 143] width 578 height 27
drag, startPoint x: 951, startPoint y: 143, endPoint x: 583, endPoint y: 141, distance: 368.0
click at [583, 141] on div "75% Have you tried acne treatments before? Have you tried acne treatments befor…" at bounding box center [929, 410] width 1278 height 670
drag, startPoint x: 823, startPoint y: 220, endPoint x: 624, endPoint y: 217, distance: 199.0
click at [624, 217] on div "75% What’s your biggest skin concern right now? What’s your biggest skin concer…" at bounding box center [929, 410] width 1278 height 670
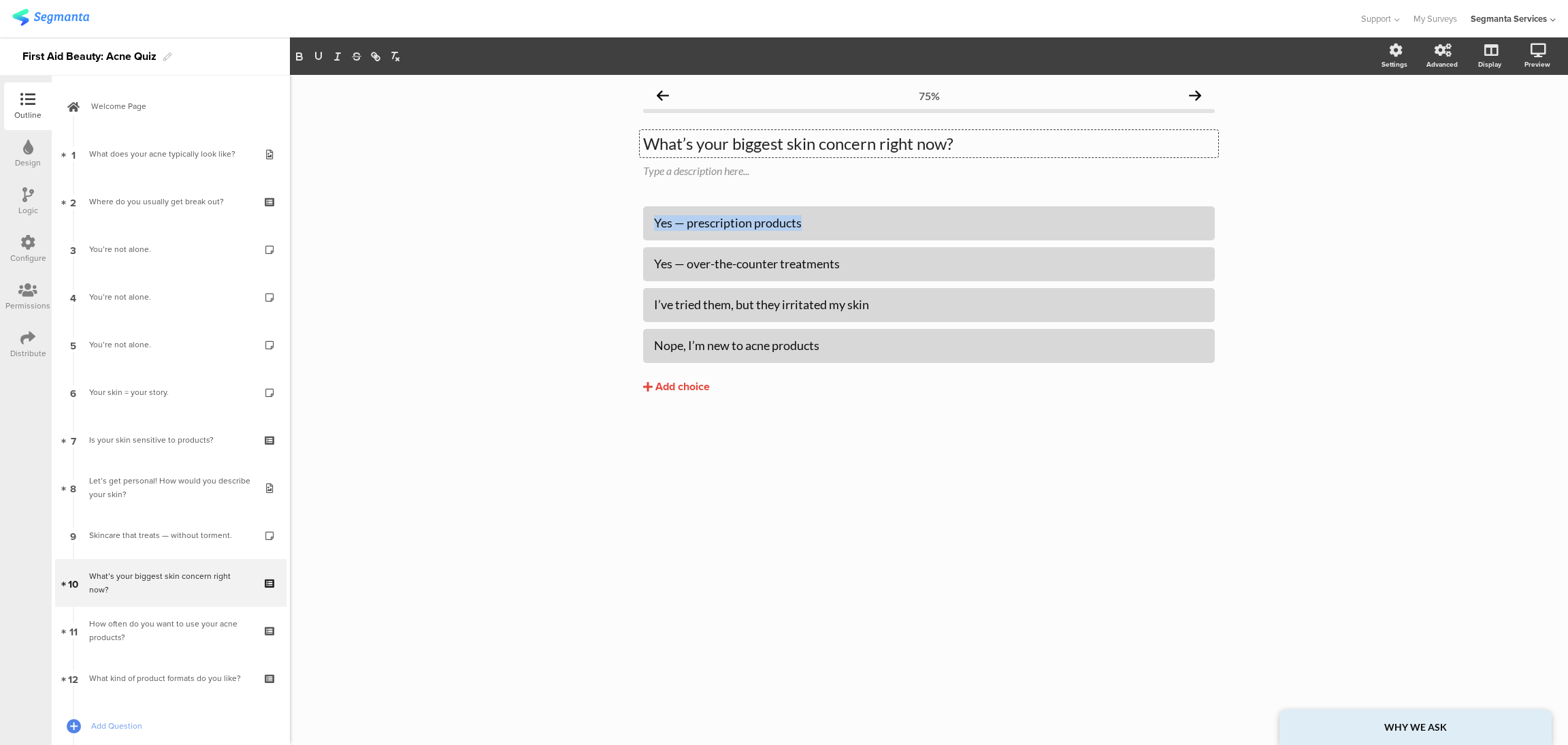
paste div
drag, startPoint x: 851, startPoint y: 258, endPoint x: 632, endPoint y: 266, distance: 219.1
click at [632, 266] on div "75% What’s your biggest skin concern right now? What’s your biggest skin concer…" at bounding box center [928, 266] width 599 height 383
paste div
drag, startPoint x: 891, startPoint y: 308, endPoint x: 613, endPoint y: 311, distance: 278.0
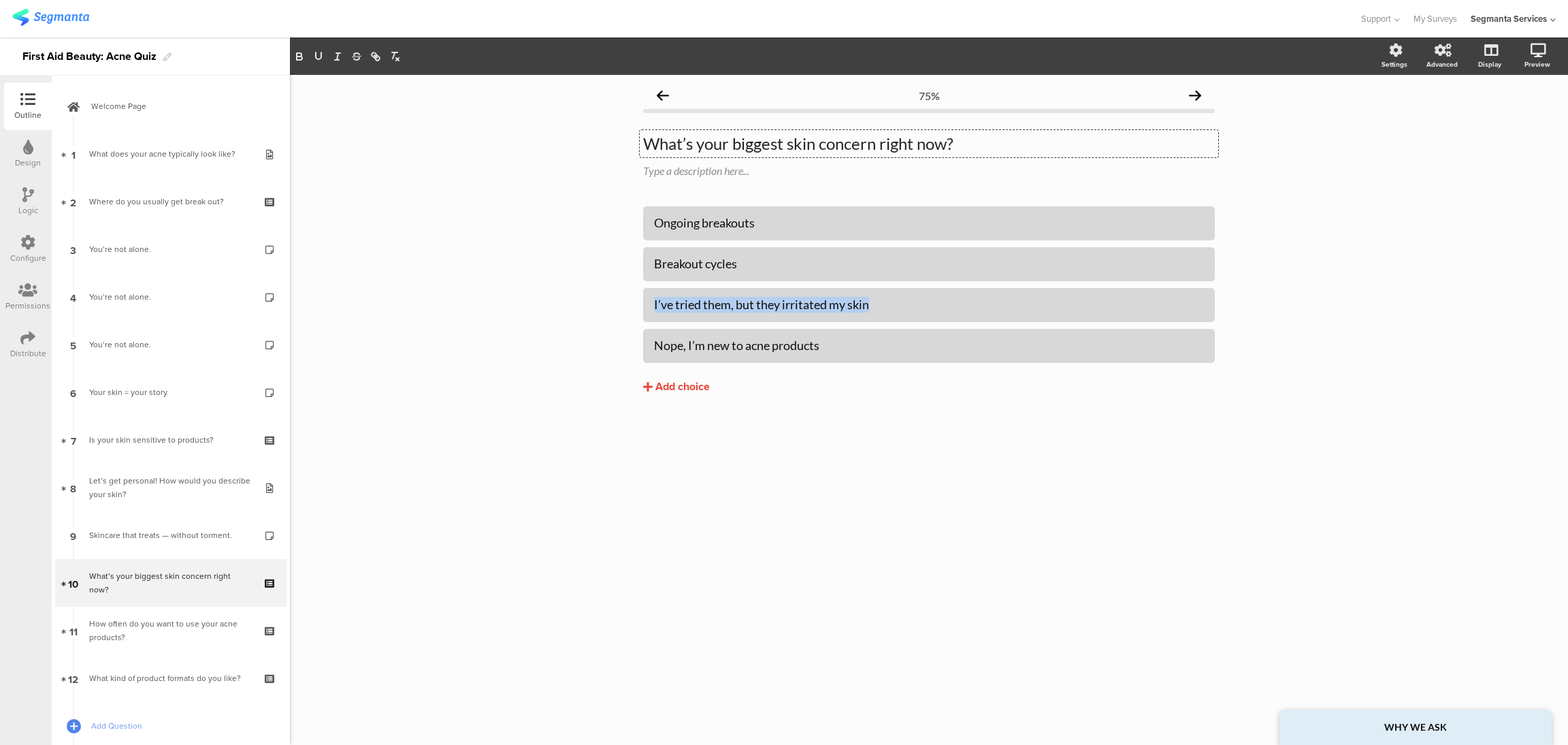
click at [613, 311] on div "75% What’s your biggest skin concern right now? What’s your biggest skin concer…" at bounding box center [929, 410] width 1278 height 670
paste div
drag, startPoint x: 826, startPoint y: 340, endPoint x: 568, endPoint y: 326, distance: 258.4
click at [568, 326] on div "75% What’s your biggest skin concern right now? What’s your biggest skin concer…" at bounding box center [929, 410] width 1278 height 670
paste div
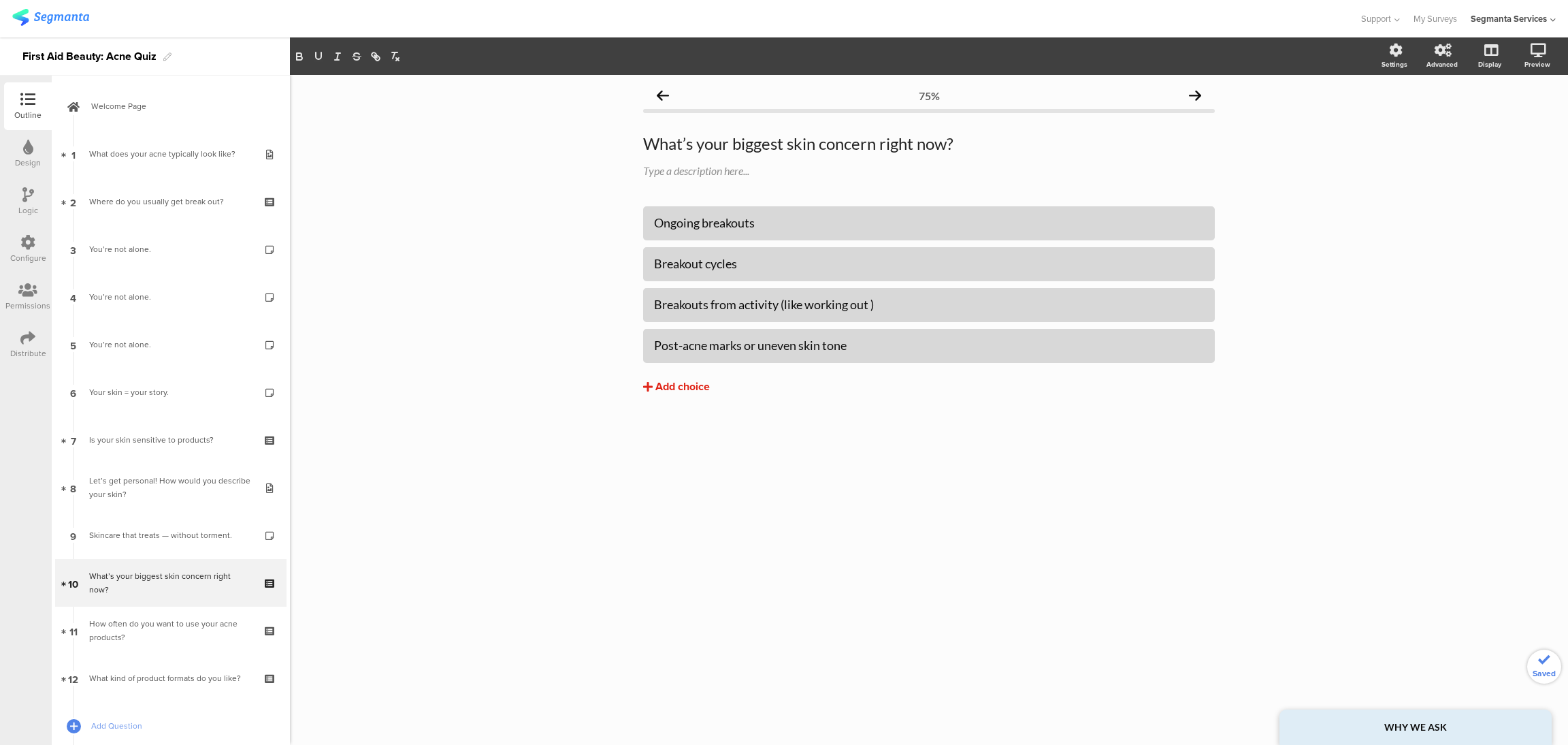
click at [665, 387] on div "Add choice" at bounding box center [683, 387] width 55 height 15
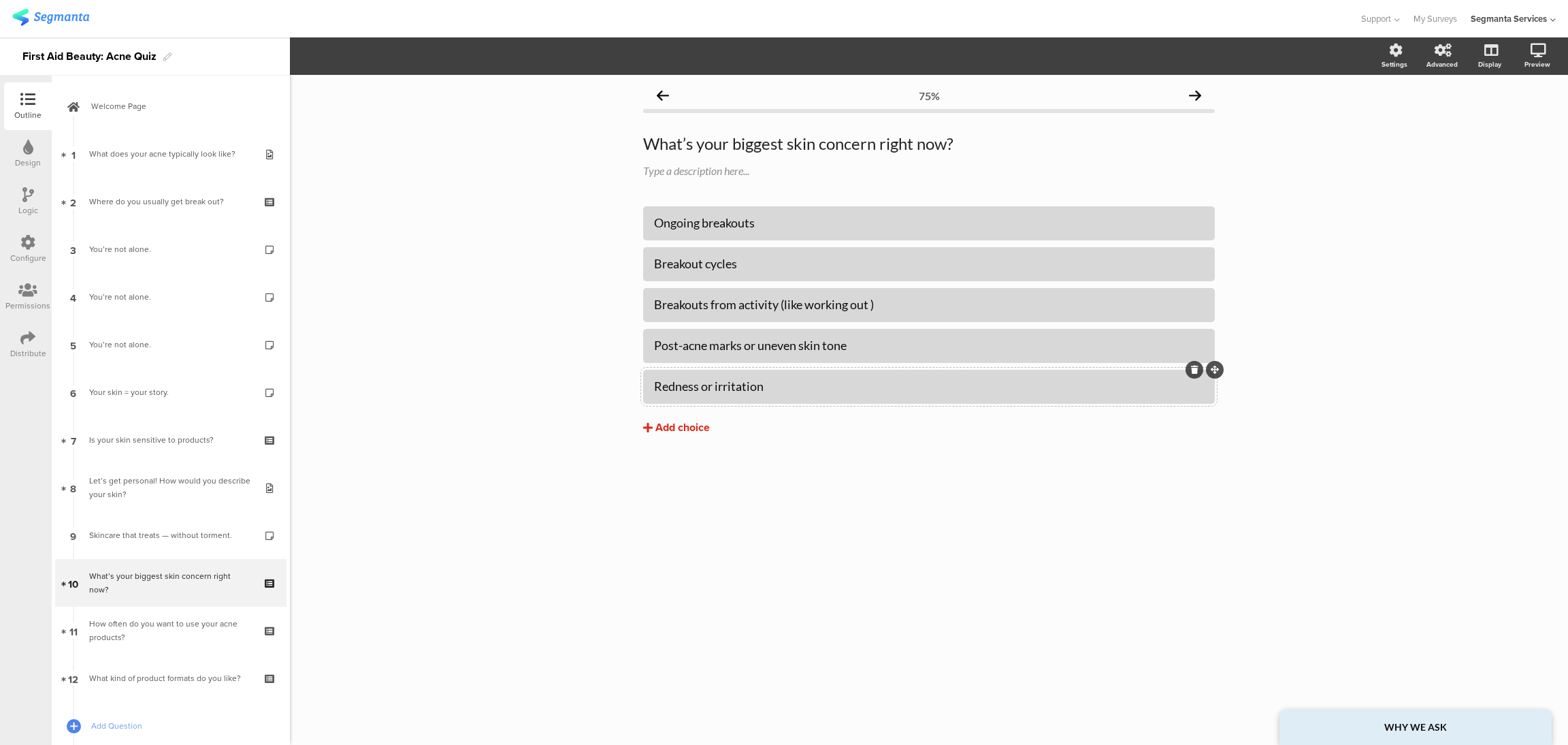
click at [696, 429] on div "Add choice" at bounding box center [683, 428] width 55 height 15
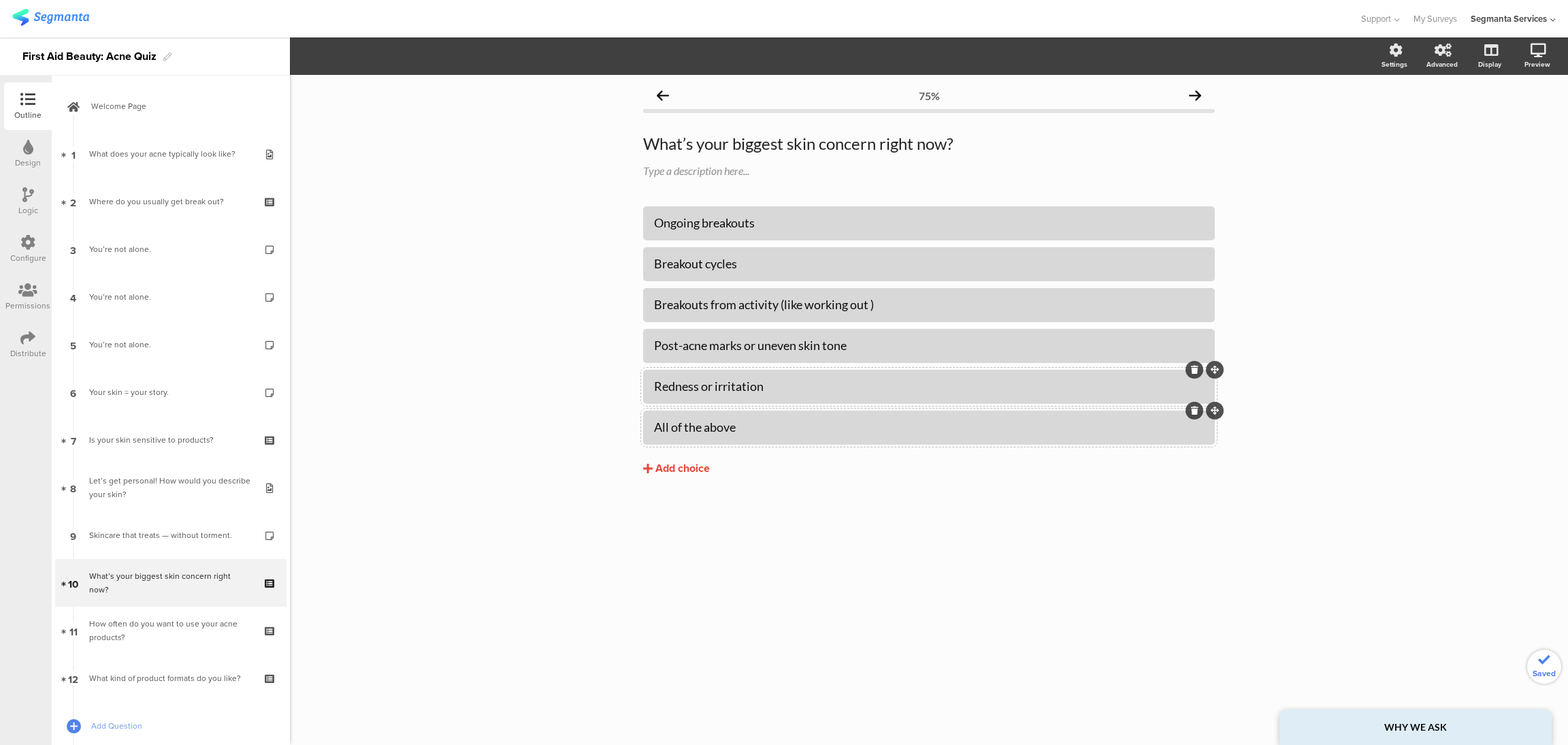
click at [383, 625] on div "75% What’s your biggest skin concern right now? What’s your biggest skin concer…" at bounding box center [929, 410] width 1278 height 670
click at [213, 637] on div "How often do you want to use your acne products?" at bounding box center [170, 630] width 163 height 27
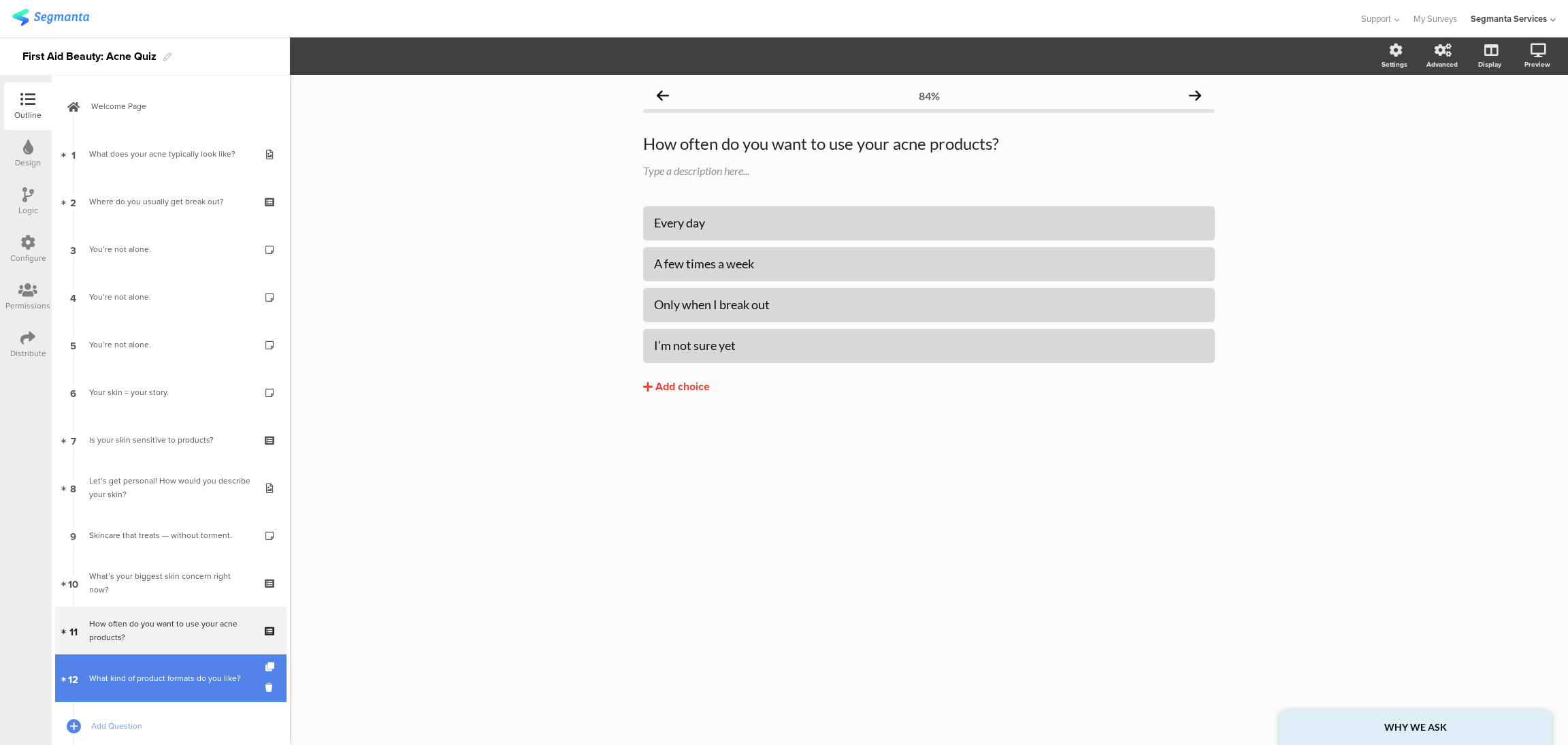
click at [201, 678] on div "What kind of product formats do you like?" at bounding box center [170, 678] width 163 height 14
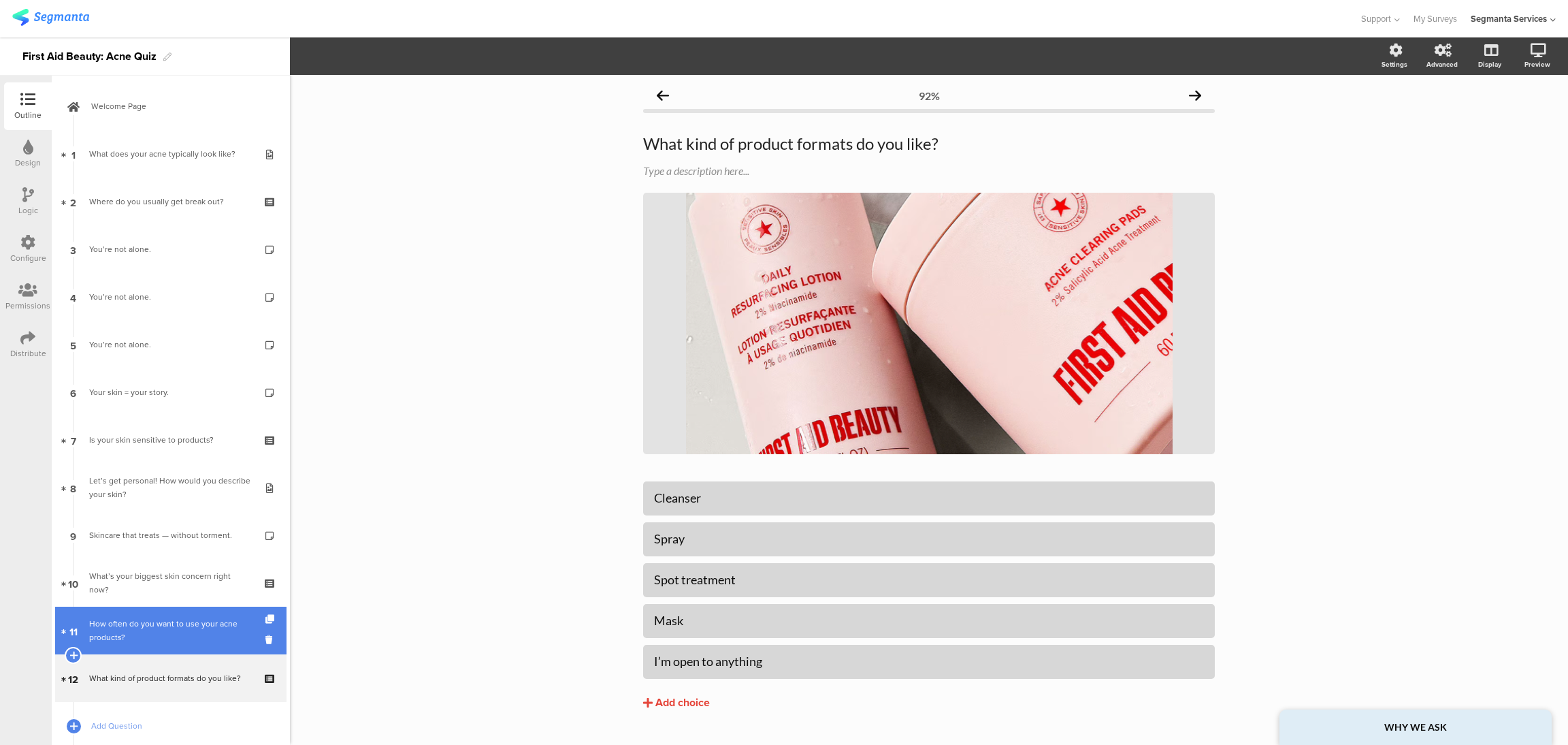
click at [197, 641] on div "How often do you want to use your acne products?" at bounding box center [170, 630] width 163 height 27
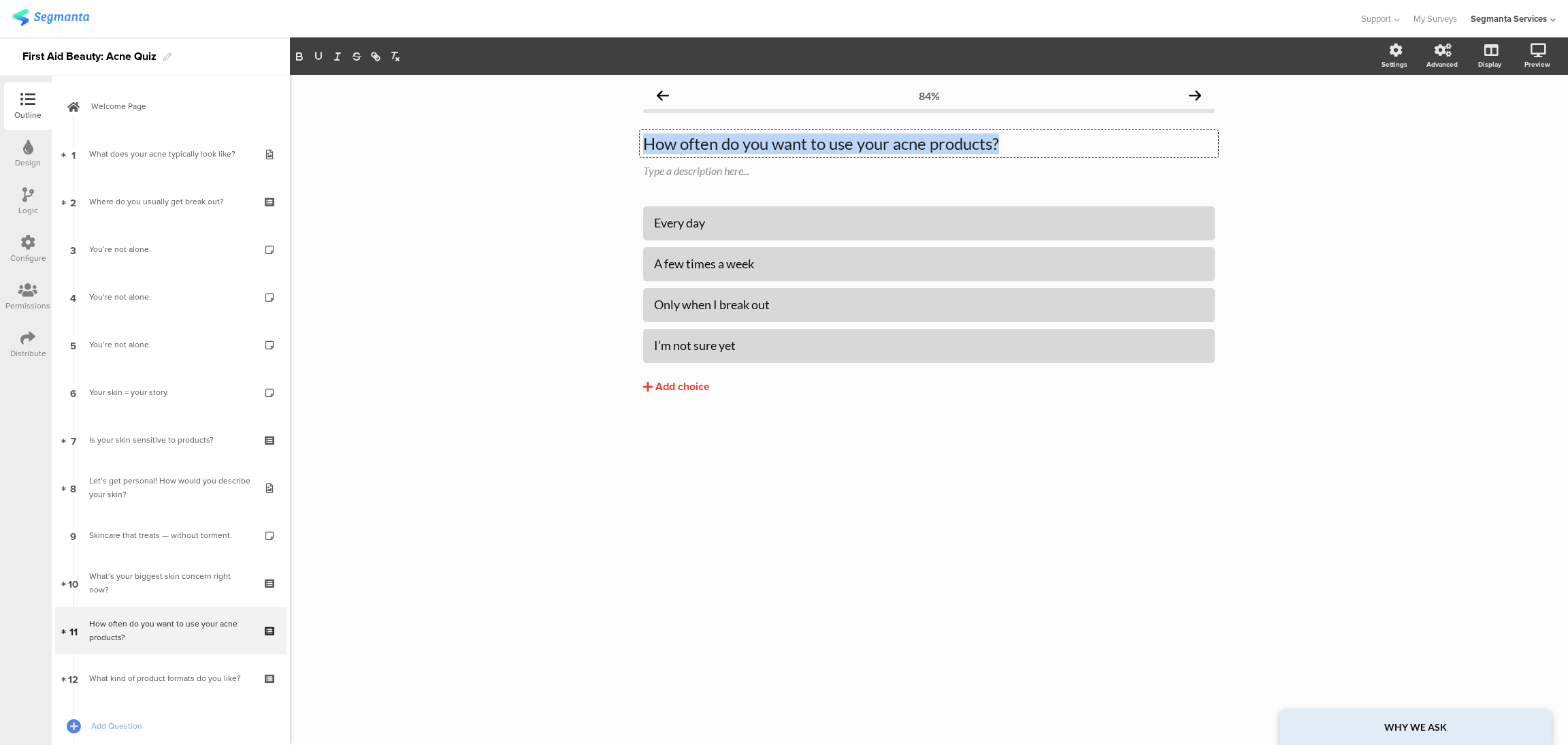
drag, startPoint x: 1034, startPoint y: 135, endPoint x: 527, endPoint y: 145, distance: 507.1
click at [527, 145] on div "84% How often do you want to use your acne products? How often do you want to u…" at bounding box center [929, 410] width 1278 height 670
click at [742, 220] on div "Every day" at bounding box center [929, 223] width 550 height 15
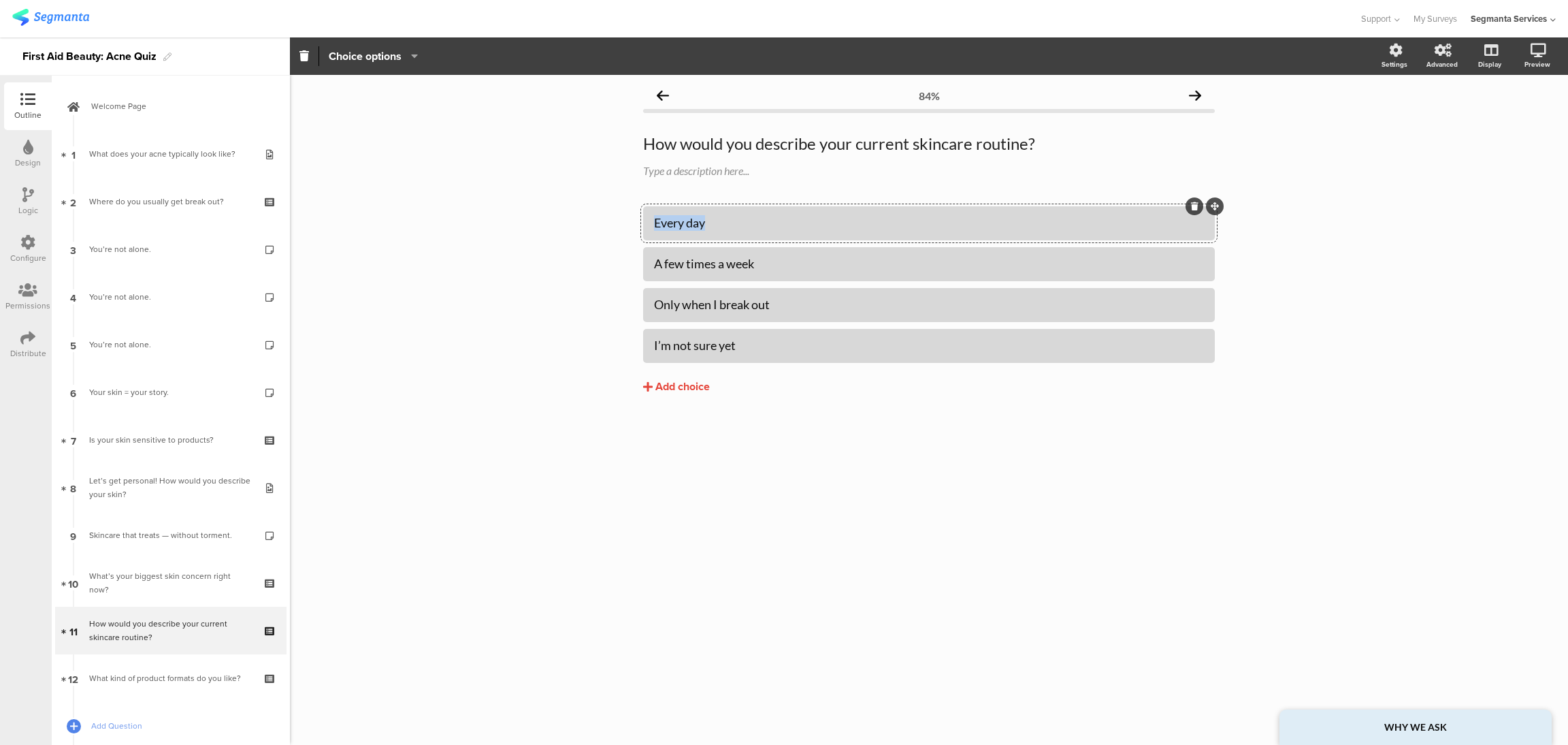
click at [742, 220] on div "Every day" at bounding box center [929, 223] width 550 height 15
paste div
drag, startPoint x: 769, startPoint y: 261, endPoint x: 601, endPoint y: 269, distance: 168.2
click at [601, 269] on div "84% How would you describe your current skincare routine? How would you describ…" at bounding box center [929, 410] width 1278 height 670
paste div
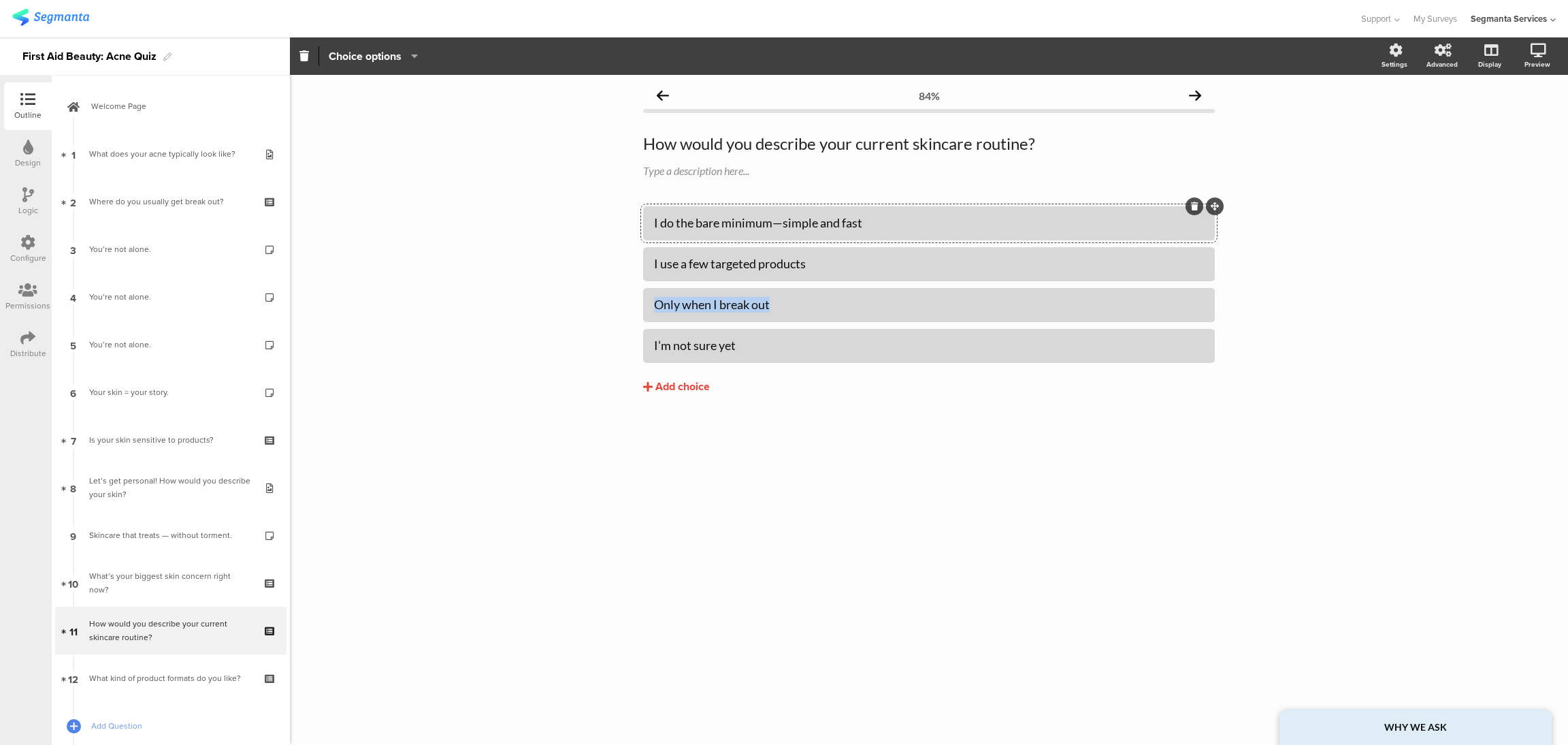
drag, startPoint x: 813, startPoint y: 302, endPoint x: 590, endPoint y: 302, distance: 223.0
click at [590, 302] on div "84% How would you describe your current skincare routine? How would you describ…" at bounding box center [929, 410] width 1278 height 670
paste div
drag, startPoint x: 779, startPoint y: 347, endPoint x: 536, endPoint y: 345, distance: 243.0
click at [536, 345] on div "84% How would you describe your current skincare routine? How would you describ…" at bounding box center [929, 410] width 1278 height 670
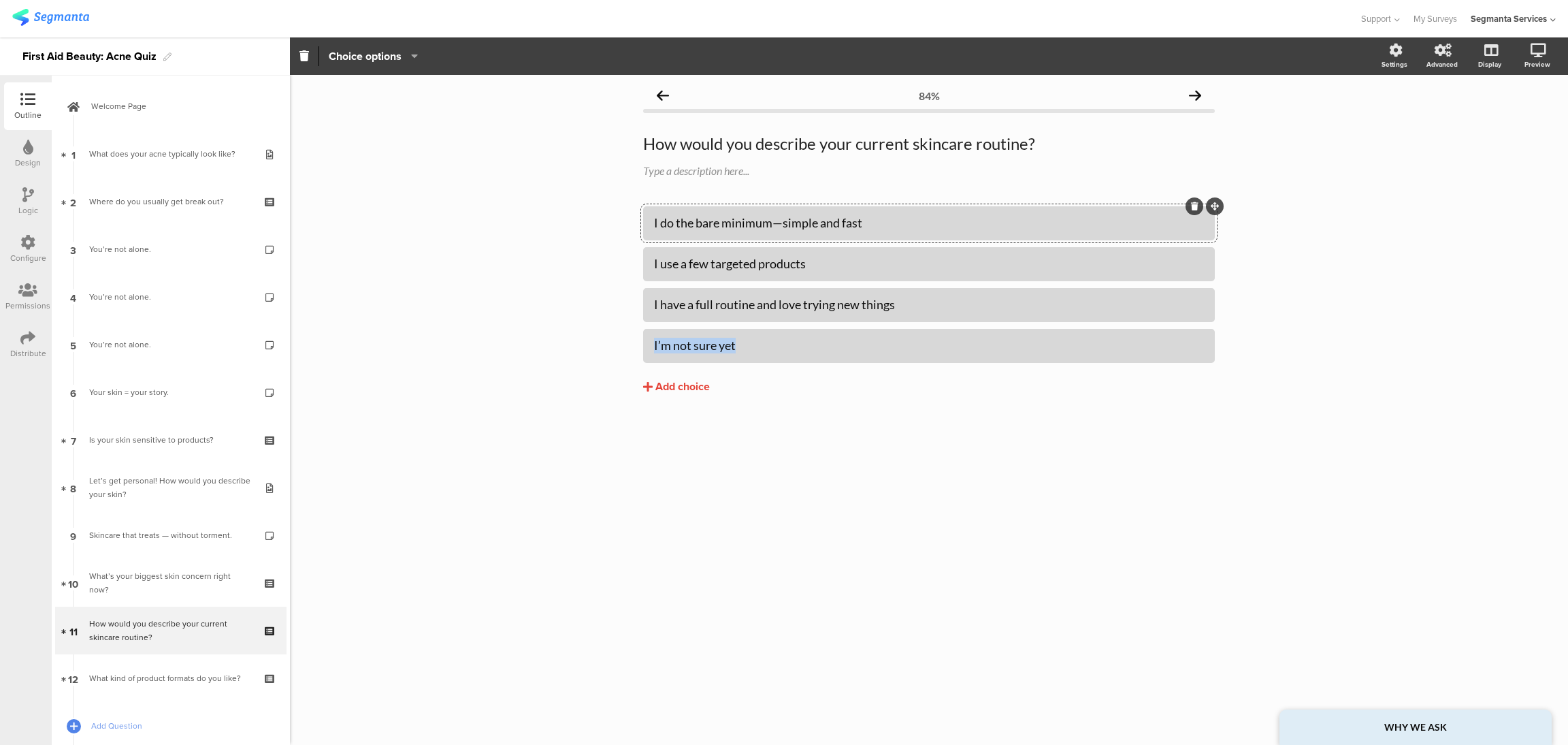
paste div
click at [656, 491] on div "84% How would you describe your current skincare routine? How would you describ…" at bounding box center [929, 410] width 1278 height 670
click at [718, 166] on div "Type a description here..." at bounding box center [928, 171] width 578 height 22
click at [462, 412] on div "84% How would you describe your current skincare routine? How would you describ…" at bounding box center [929, 410] width 1278 height 670
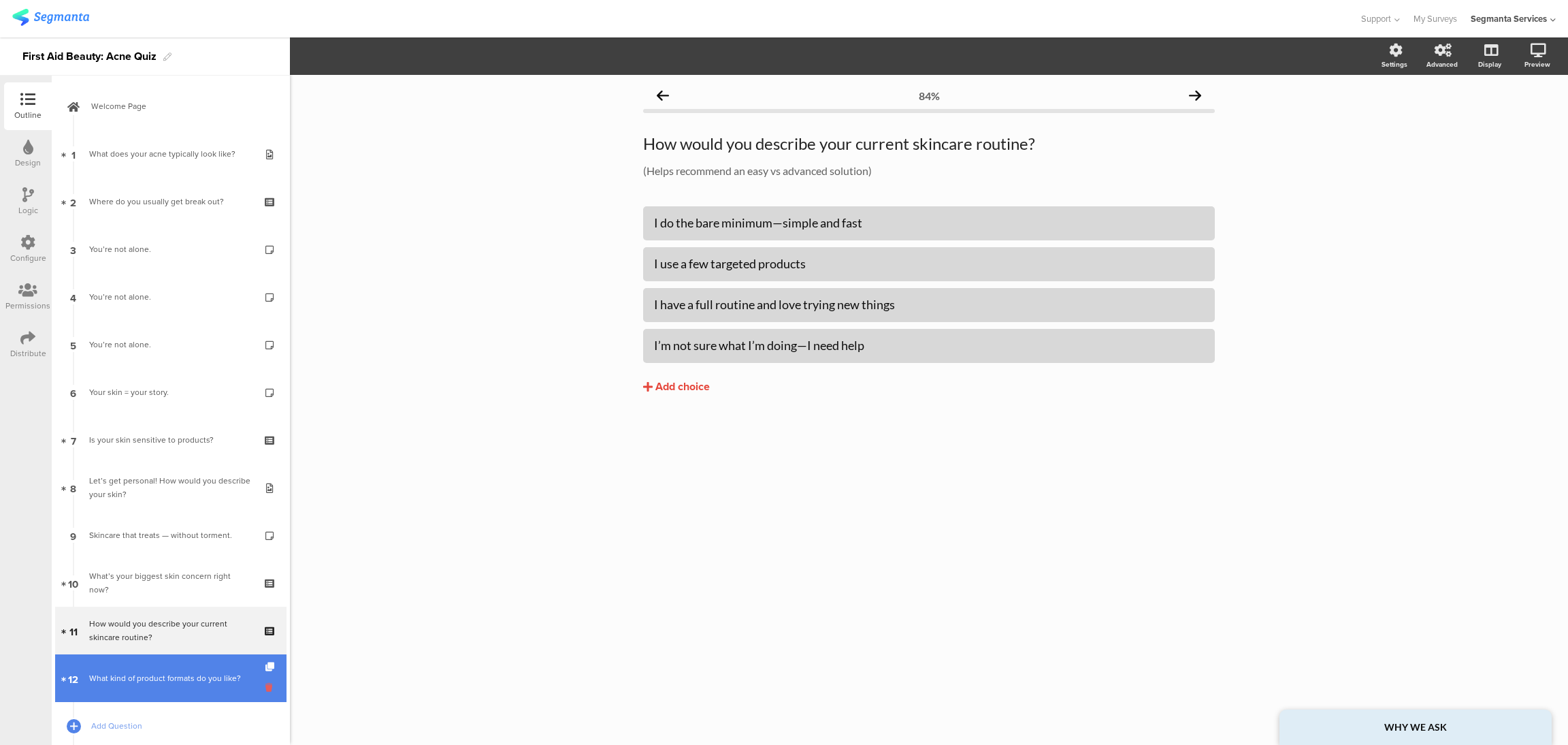
click at [265, 687] on icon at bounding box center [271, 687] width 12 height 13
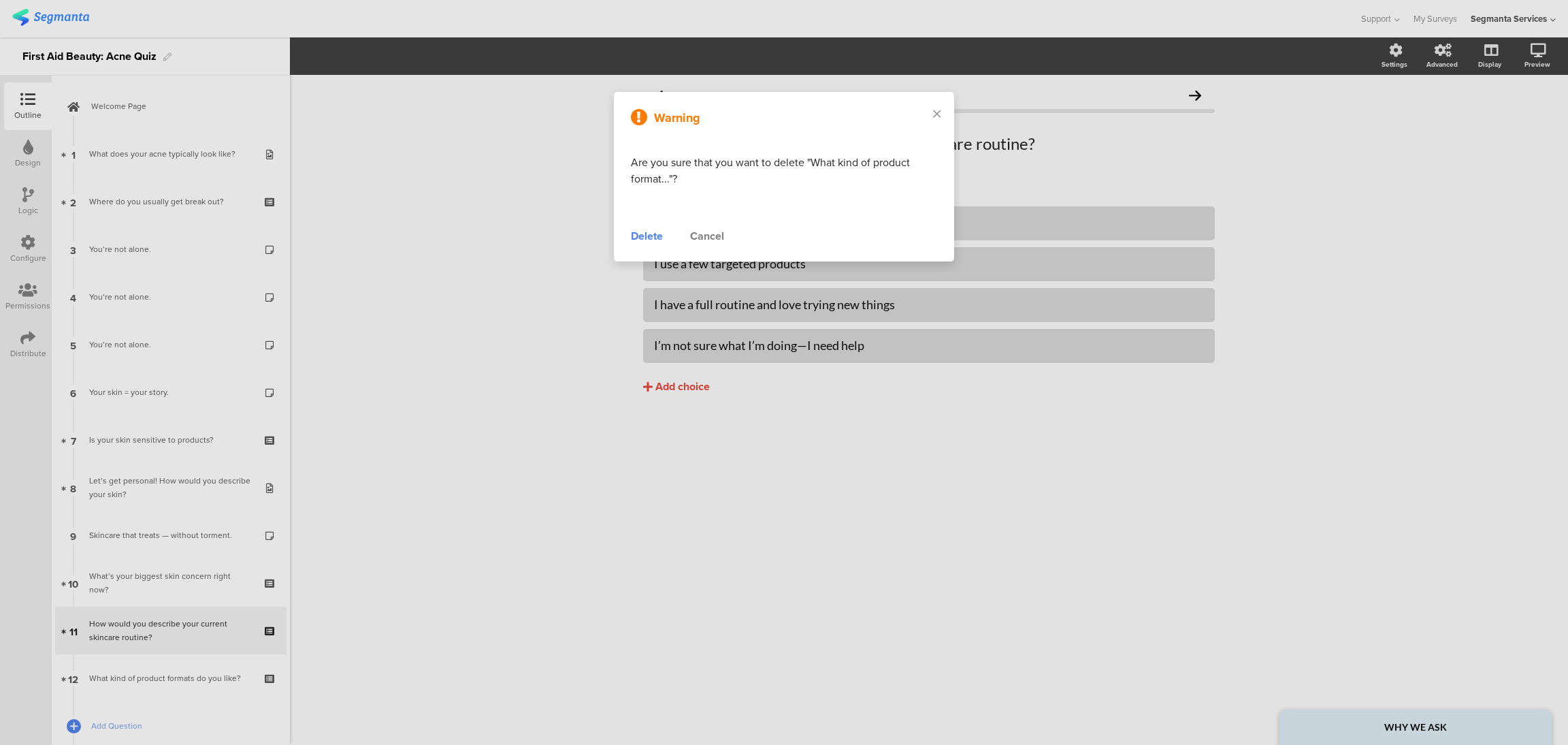
click at [646, 236] on div "Delete" at bounding box center [647, 236] width 32 height 16
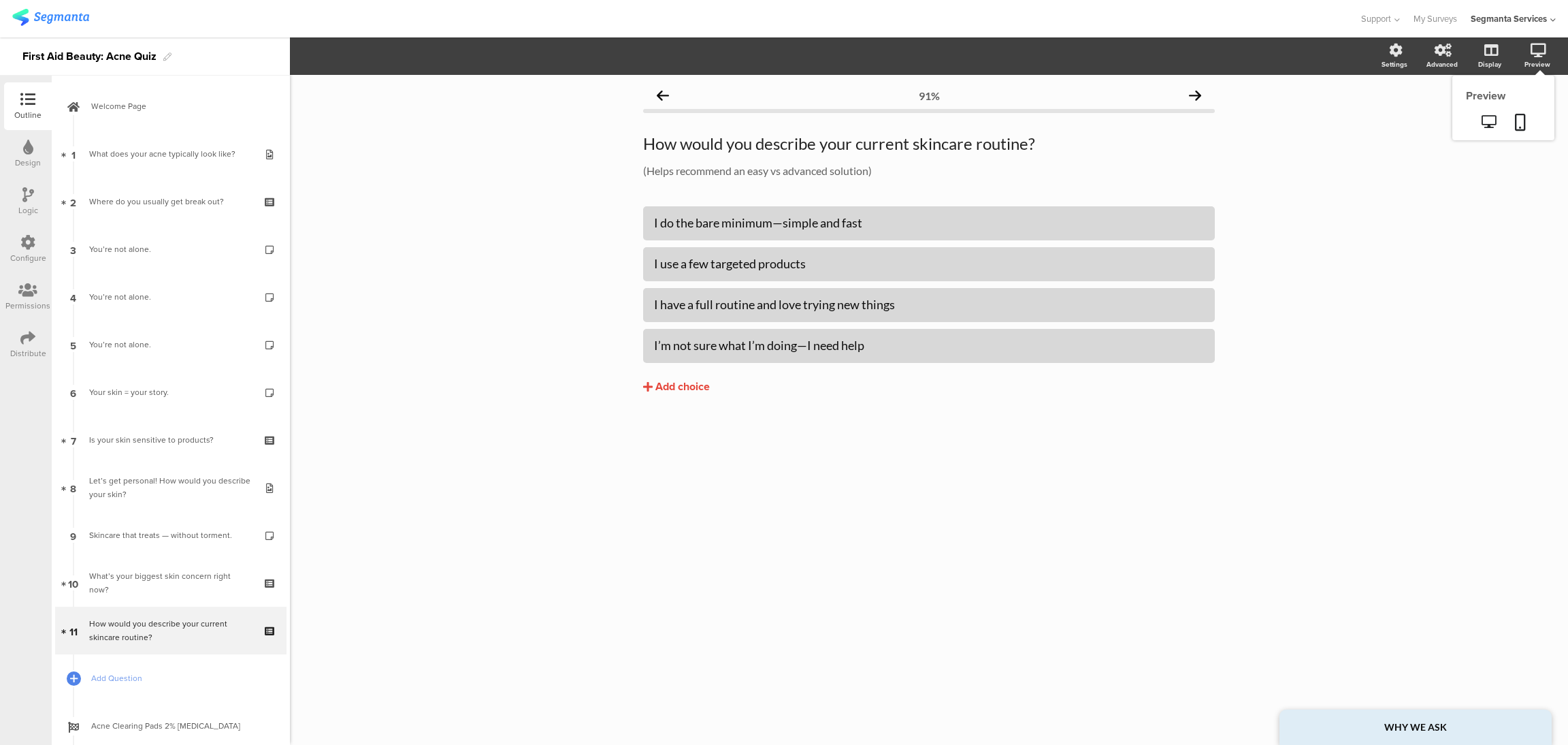
click at [1540, 54] on icon at bounding box center [1538, 50] width 15 height 14
click at [1491, 118] on icon at bounding box center [1489, 122] width 15 height 13
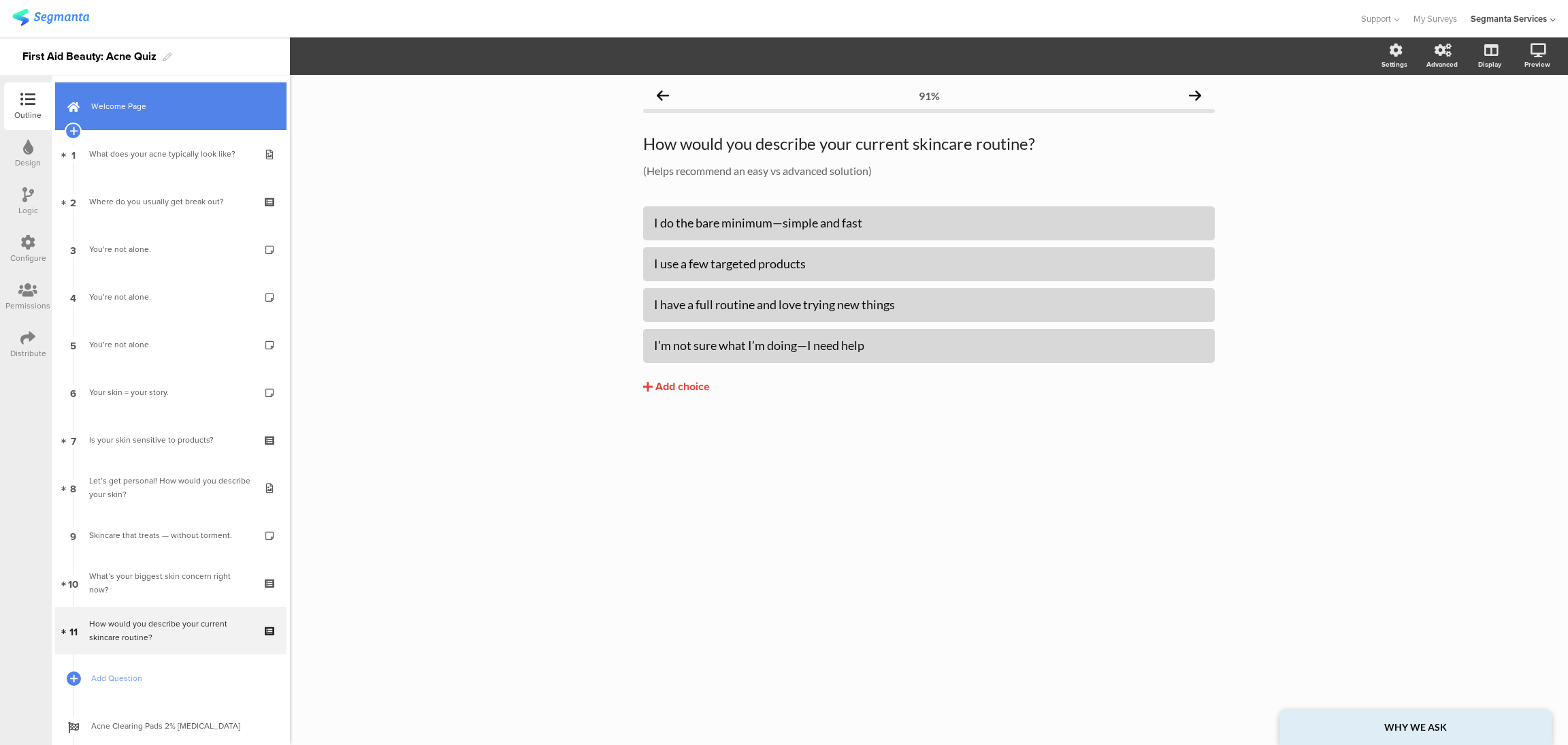
click at [166, 128] on link "Welcome Page" at bounding box center [171, 106] width 231 height 47
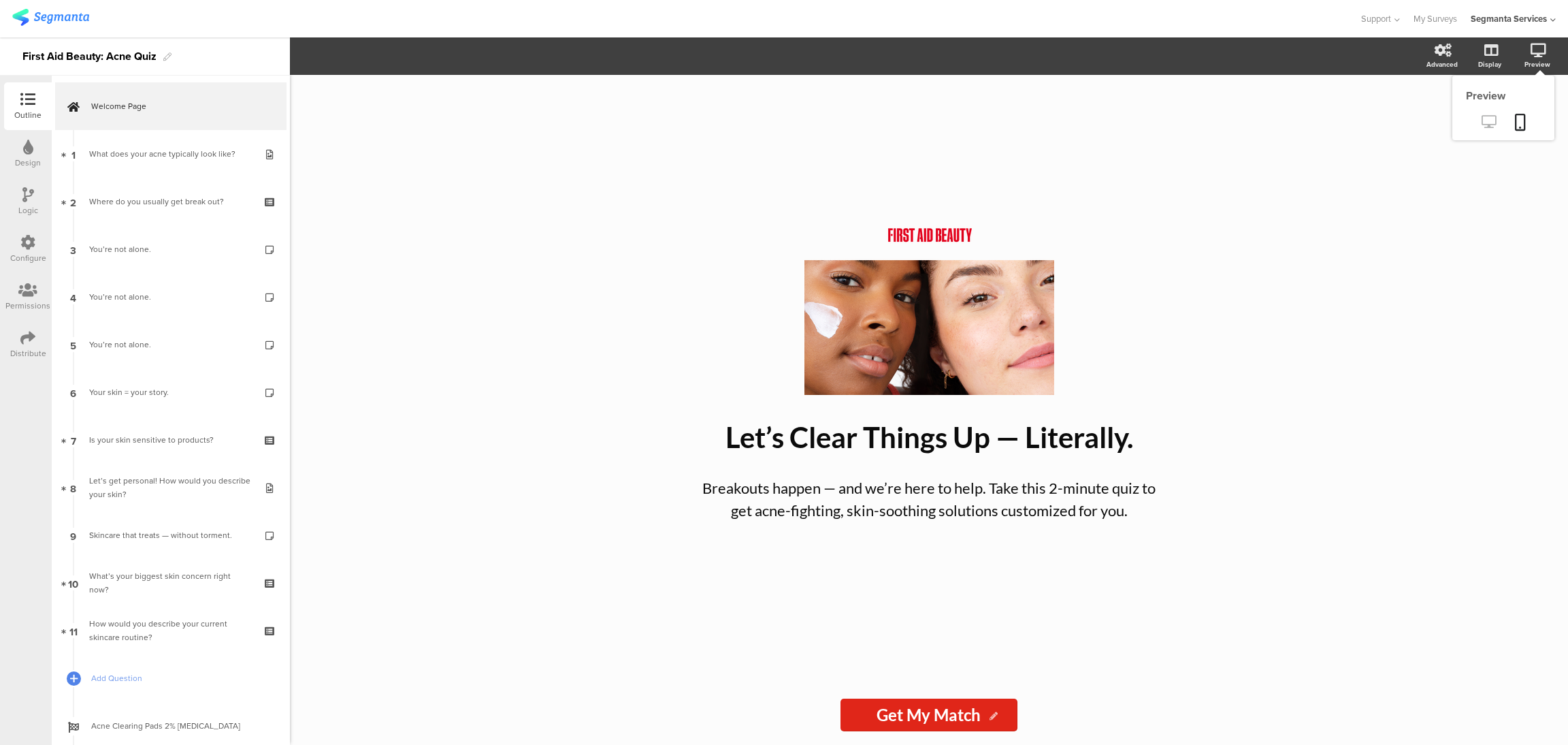
click at [1494, 128] on icon at bounding box center [1489, 122] width 15 height 13
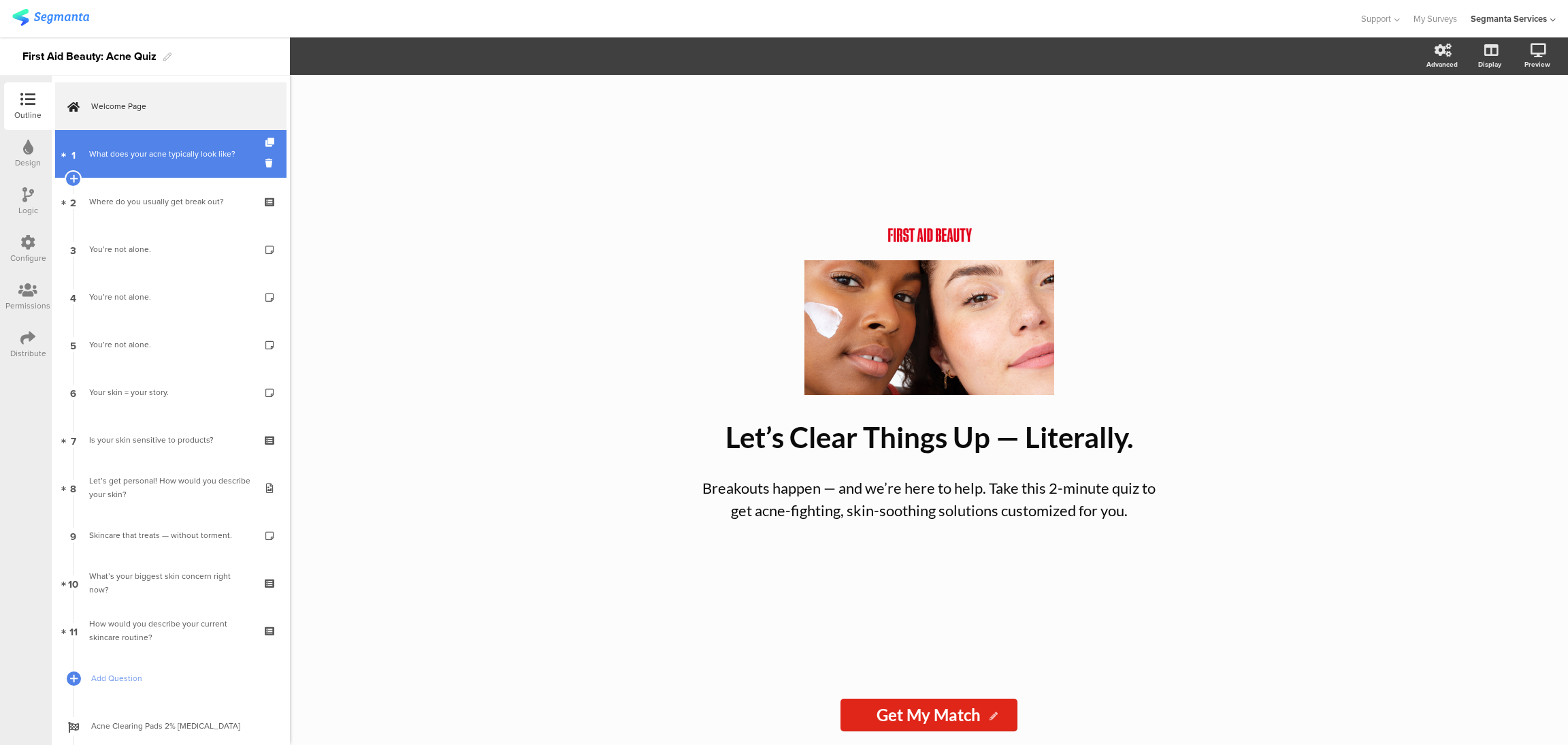
click at [193, 163] on link "1 What does your acne typically look like?" at bounding box center [171, 153] width 231 height 47
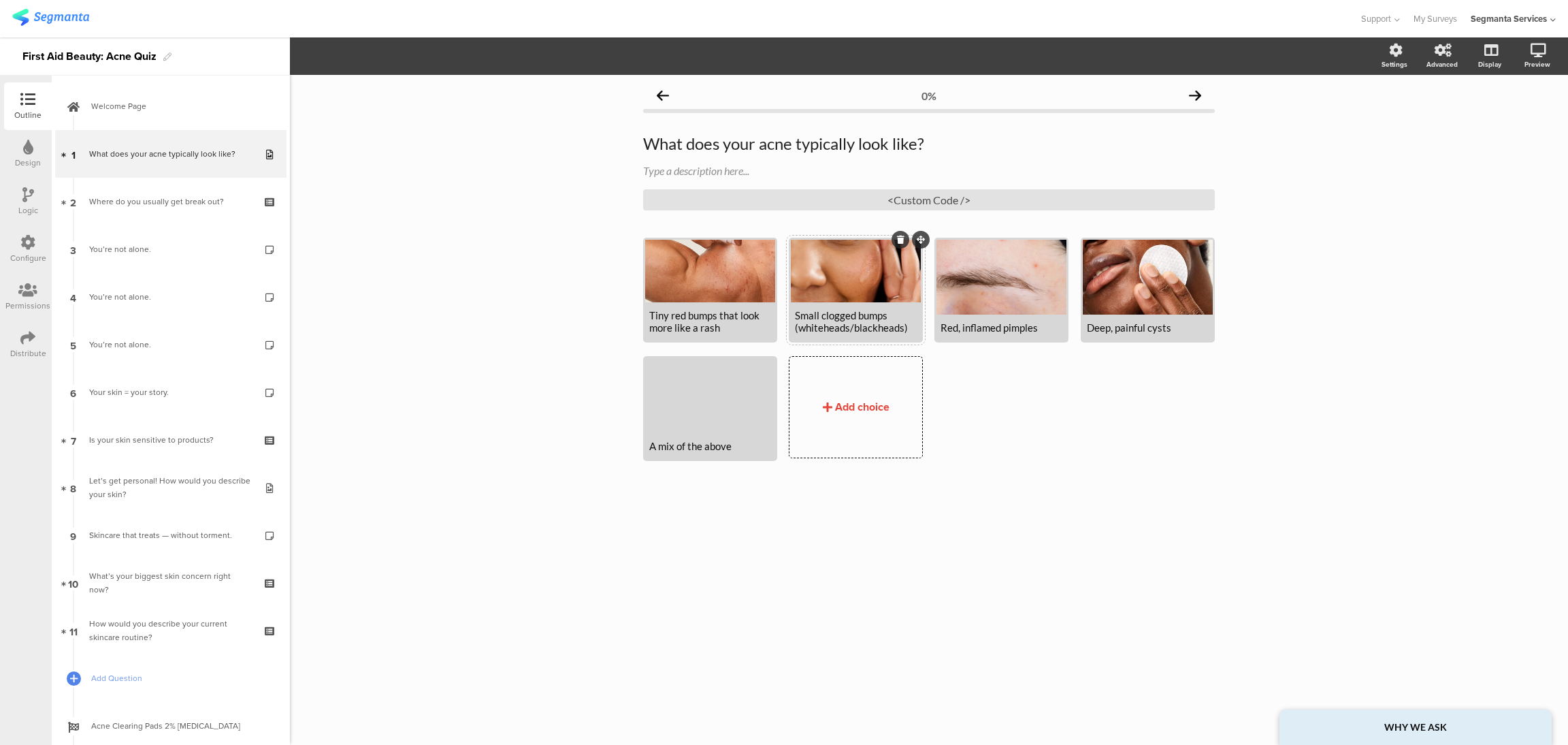
click at [855, 262] on div at bounding box center [855, 271] width 130 height 63
click at [424, 58] on span "Choice options" at bounding box center [401, 55] width 73 height 15
click at [333, 61] on icon "button" at bounding box center [336, 55] width 11 height 11
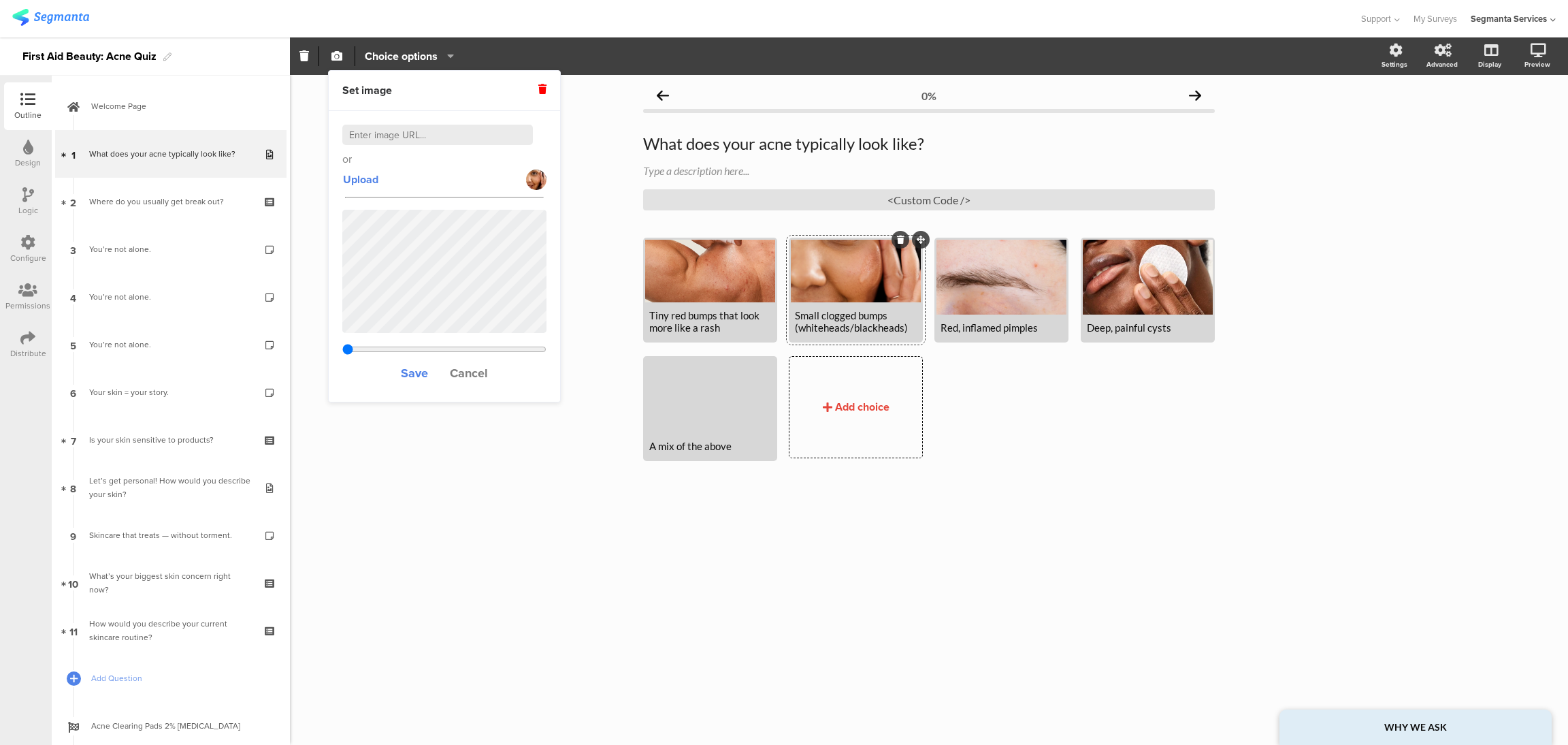
type input "0.364260024301337"
click at [365, 181] on span "Upload" at bounding box center [360, 179] width 36 height 15
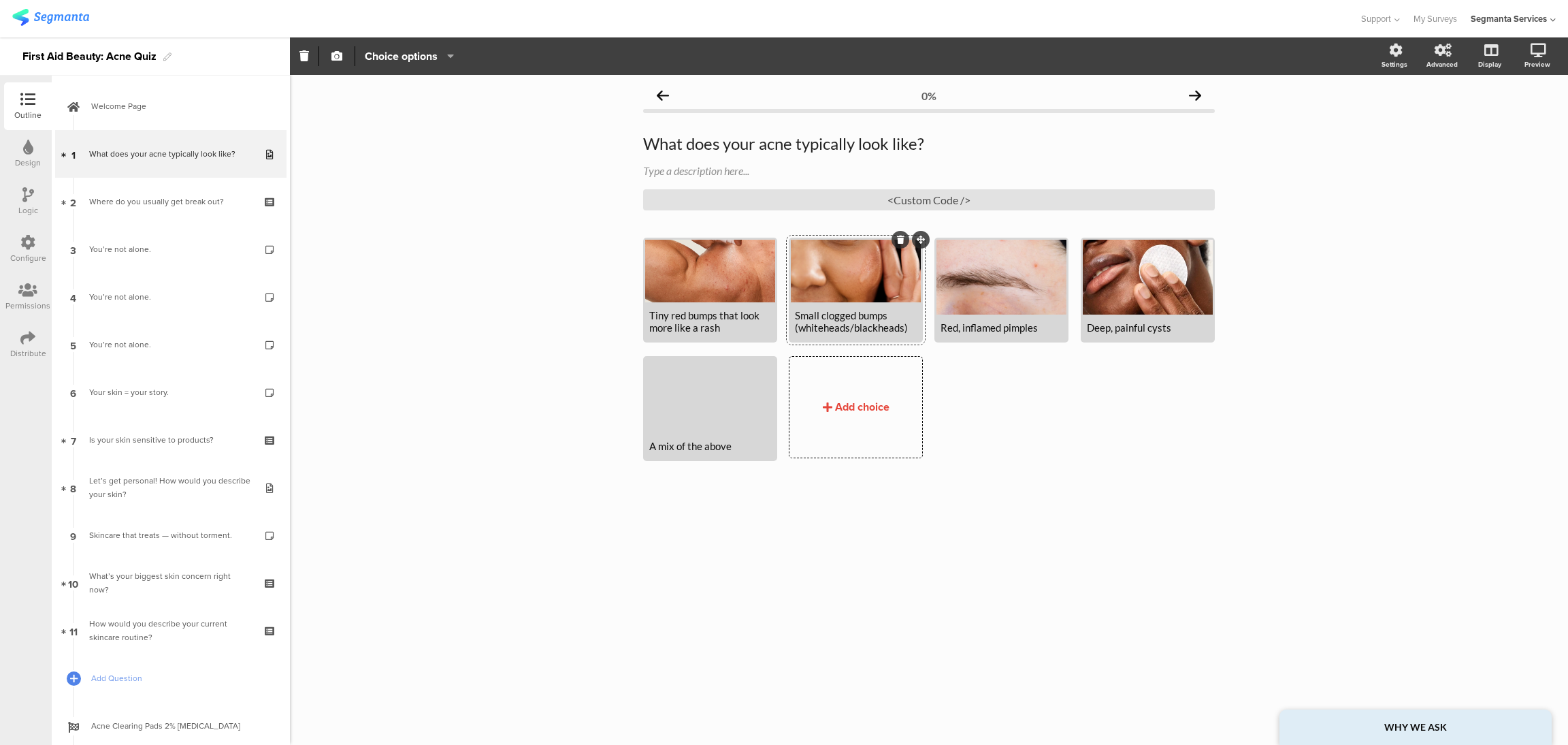
click at [846, 323] on div "Small clogged bumps (whiteheads/blackheads)" at bounding box center [855, 322] width 122 height 25
drag, startPoint x: 911, startPoint y: 328, endPoint x: 785, endPoint y: 316, distance: 126.6
click at [785, 316] on div "Tiny red bumps that look more like a rash Small clogged bumps (whiteheads/black…" at bounding box center [935, 356] width 583 height 237
click at [830, 405] on icon at bounding box center [827, 407] width 9 height 11
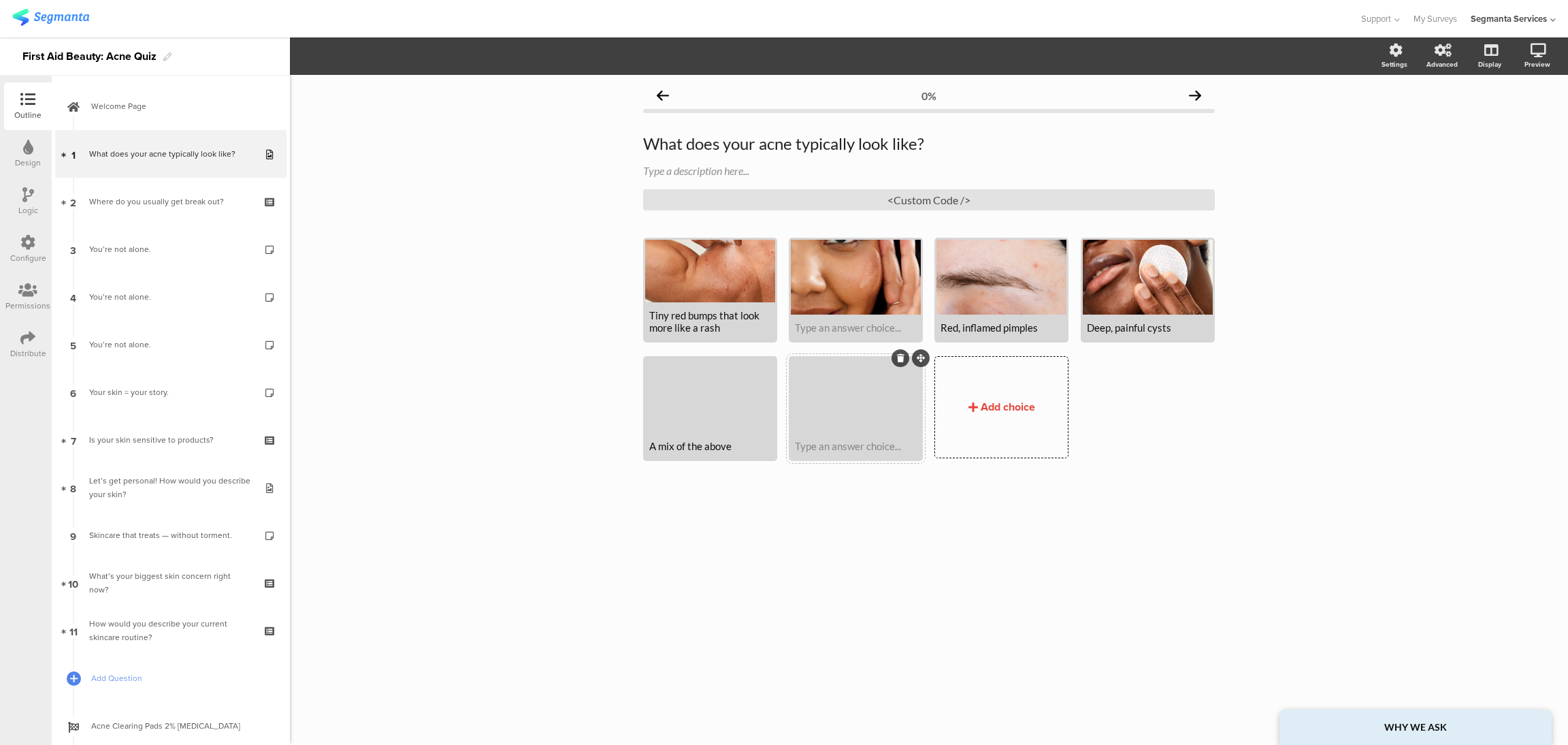
click at [828, 452] on div "Type an answer choice..." at bounding box center [855, 445] width 130 height 26
click at [1173, 326] on div "Deep, painful cysts" at bounding box center [1147, 327] width 122 height 12
drag, startPoint x: 1173, startPoint y: 326, endPoint x: 1079, endPoint y: 343, distance: 95.5
click at [1079, 343] on span "Tiny red bumps that look more like a rash Type an answer choice..." at bounding box center [935, 409] width 583 height 131
copy div "Deep, painful cysts"
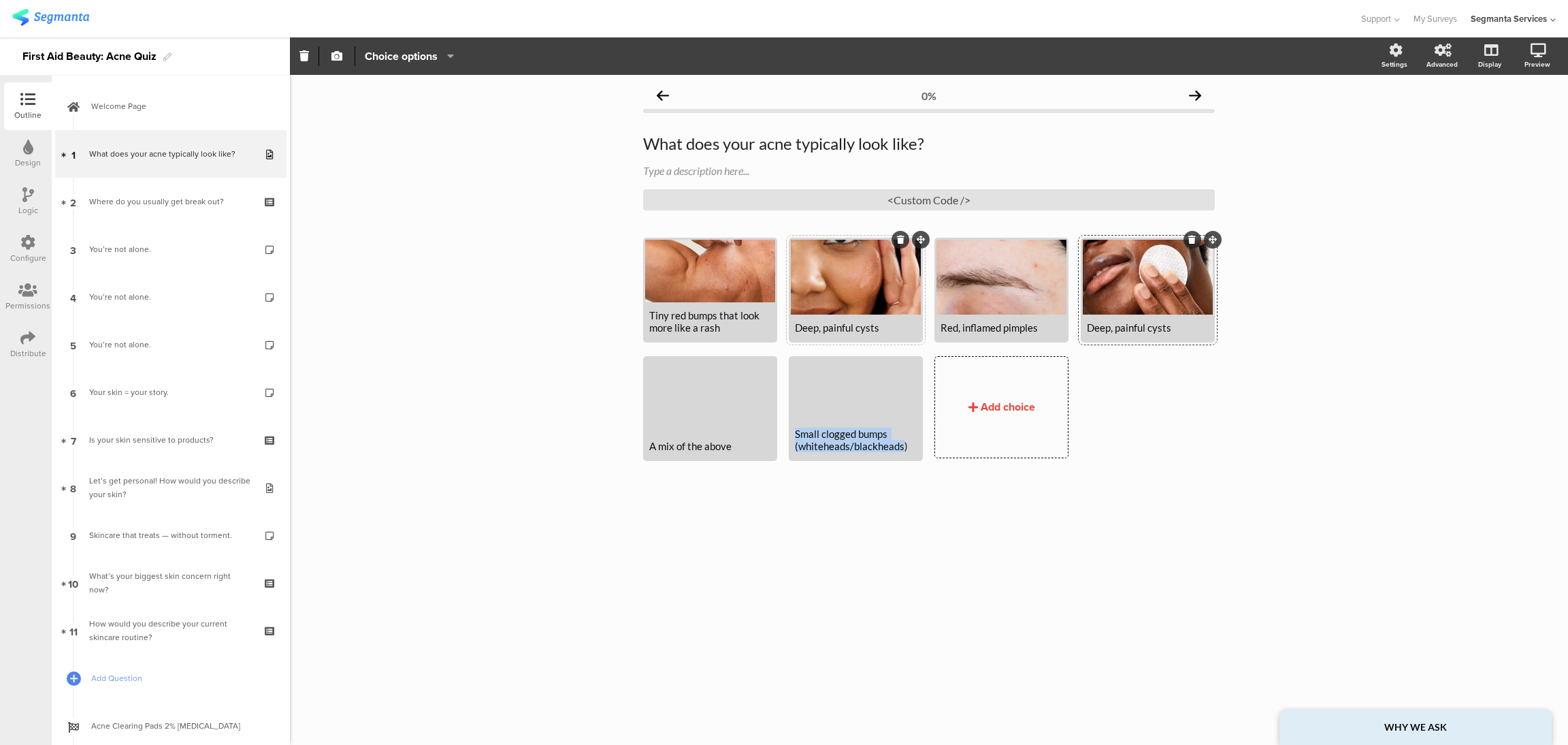
drag, startPoint x: 903, startPoint y: 443, endPoint x: 783, endPoint y: 437, distance: 120.1
click at [783, 437] on div "Tiny red bumps that look more like a rash Deep, painful cysts" at bounding box center [935, 356] width 583 height 237
copy div "Small clogged bumps (whiteheads/blackheads"
drag, startPoint x: 1178, startPoint y: 324, endPoint x: 1072, endPoint y: 347, distance: 108.5
click at [1072, 347] on span "Tiny red bumps that look more like a rash Deep, painful cysts" at bounding box center [935, 409] width 583 height 131
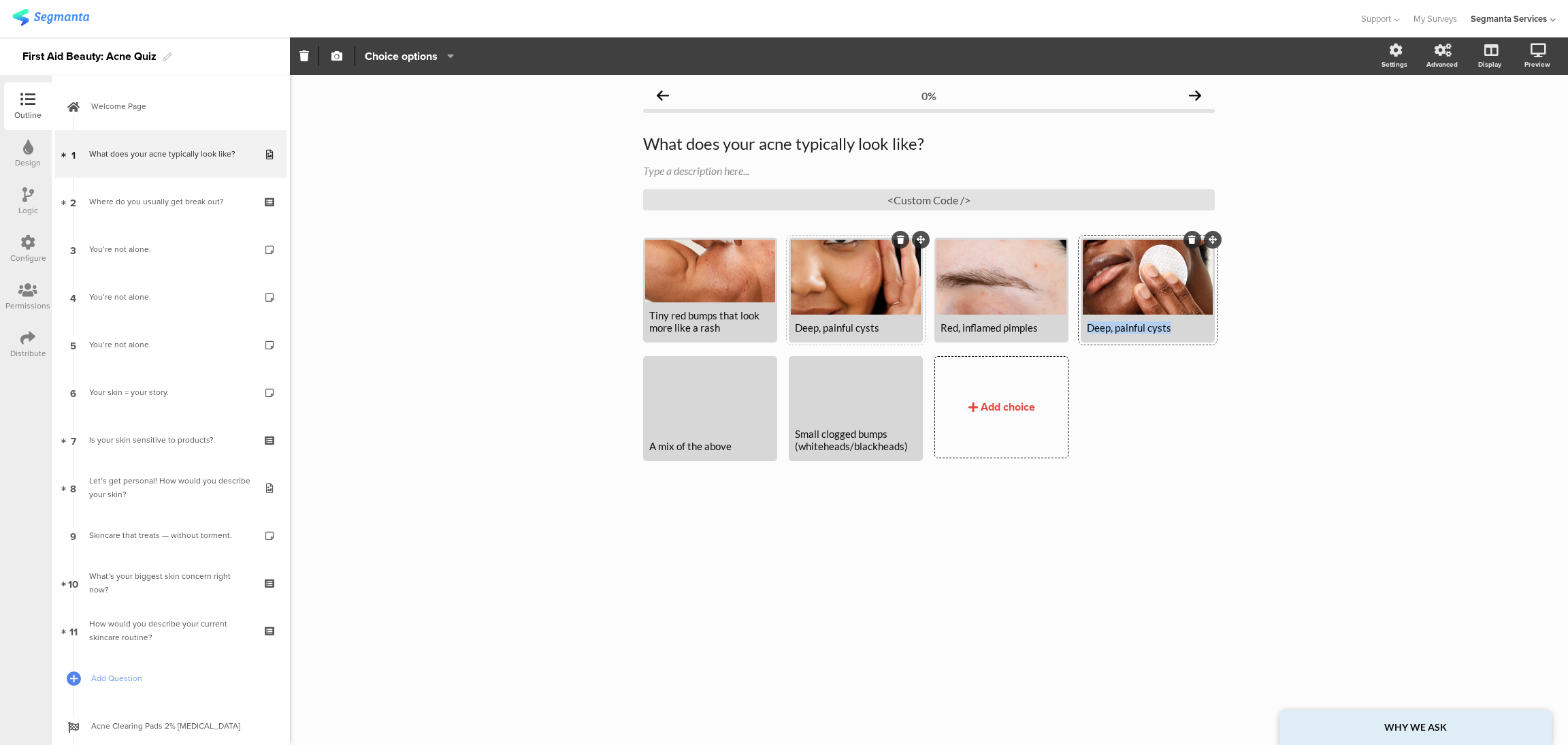
paste div
click at [839, 292] on div at bounding box center [855, 277] width 130 height 75
click at [346, 63] on div "Set image or Upload" at bounding box center [337, 55] width 36 height 20
click at [332, 55] on icon "button" at bounding box center [336, 55] width 11 height 11
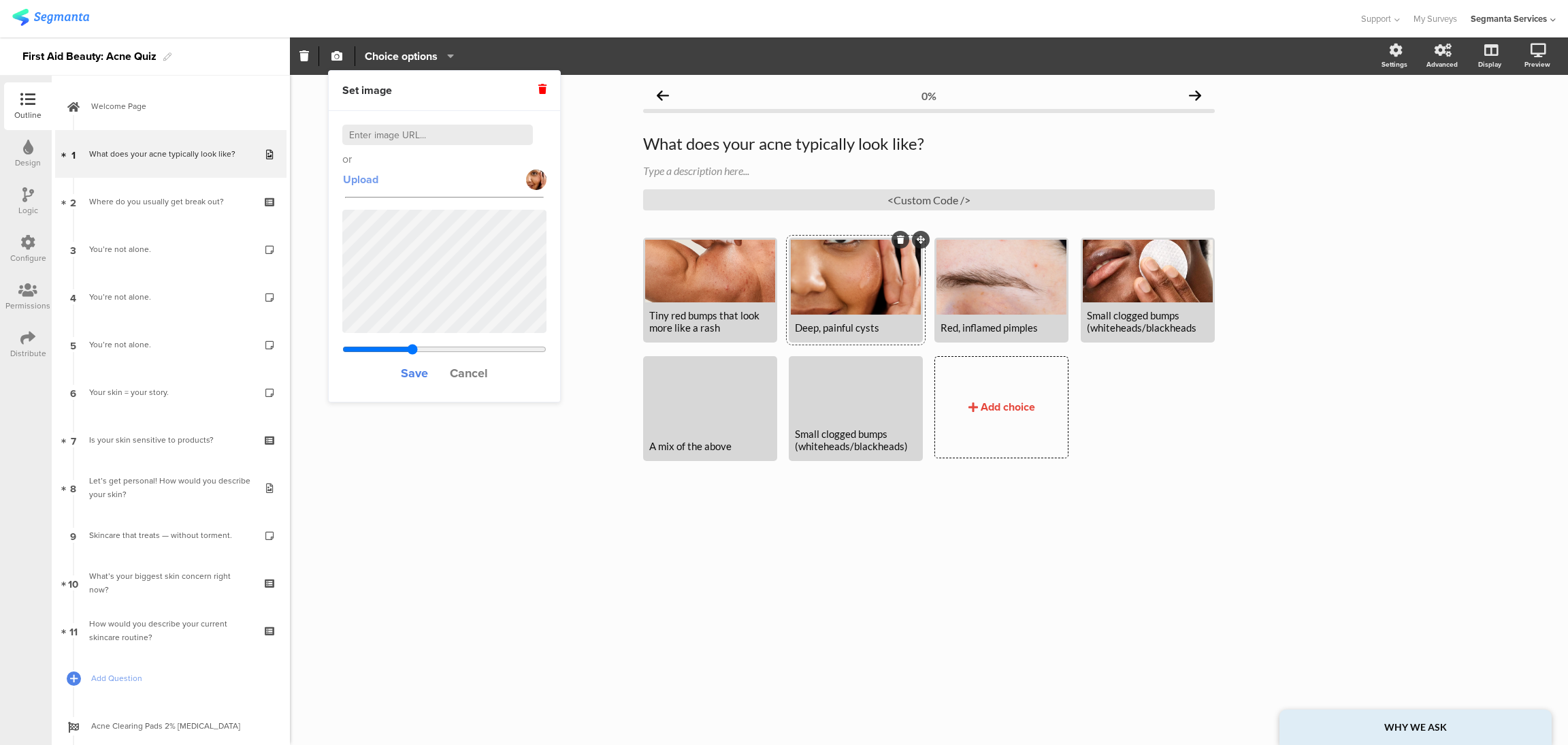
click at [357, 172] on span "Upload" at bounding box center [360, 179] width 36 height 15
type input "0.512410256410256"
click at [414, 368] on span "Save" at bounding box center [414, 373] width 27 height 18
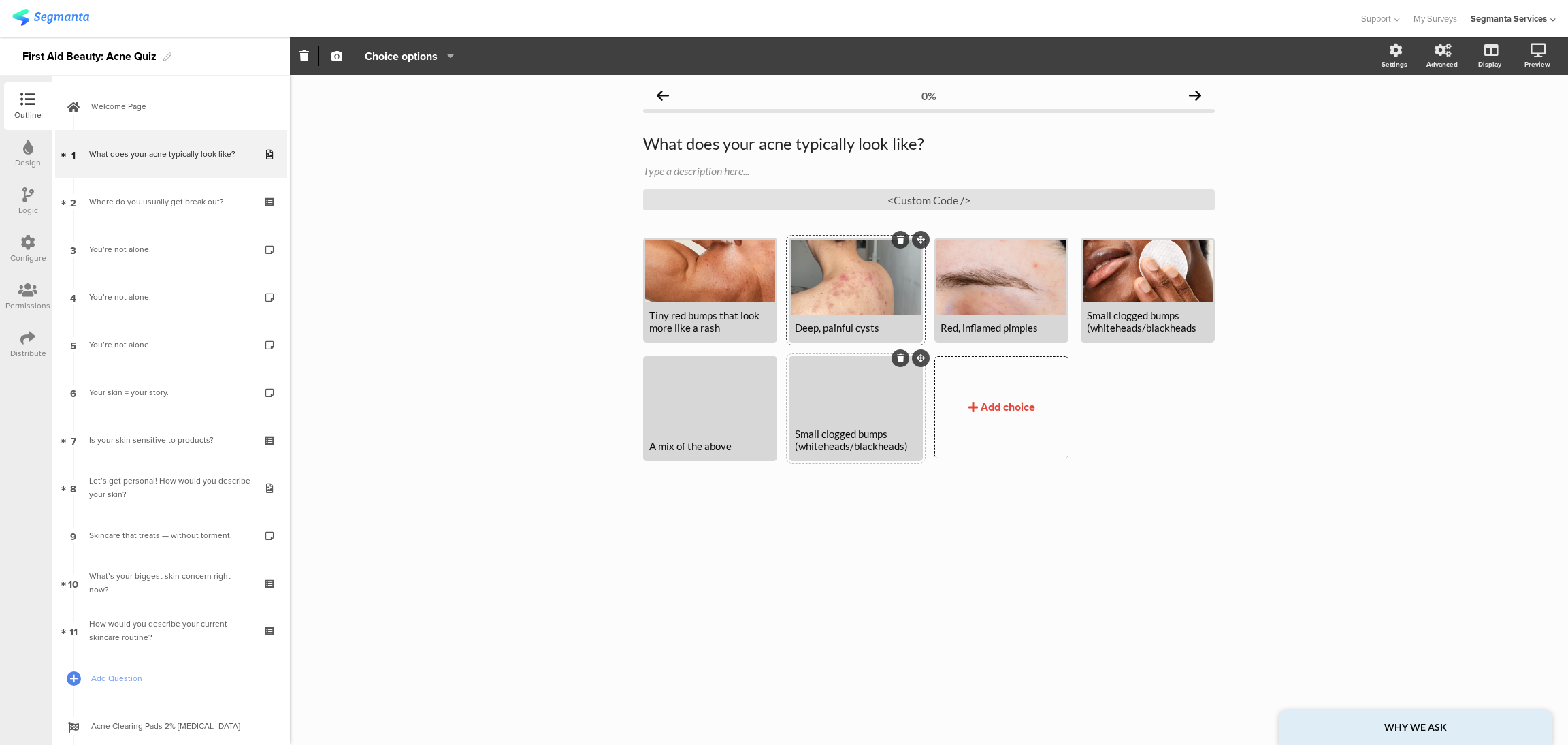
click at [897, 359] on icon at bounding box center [901, 358] width 7 height 8
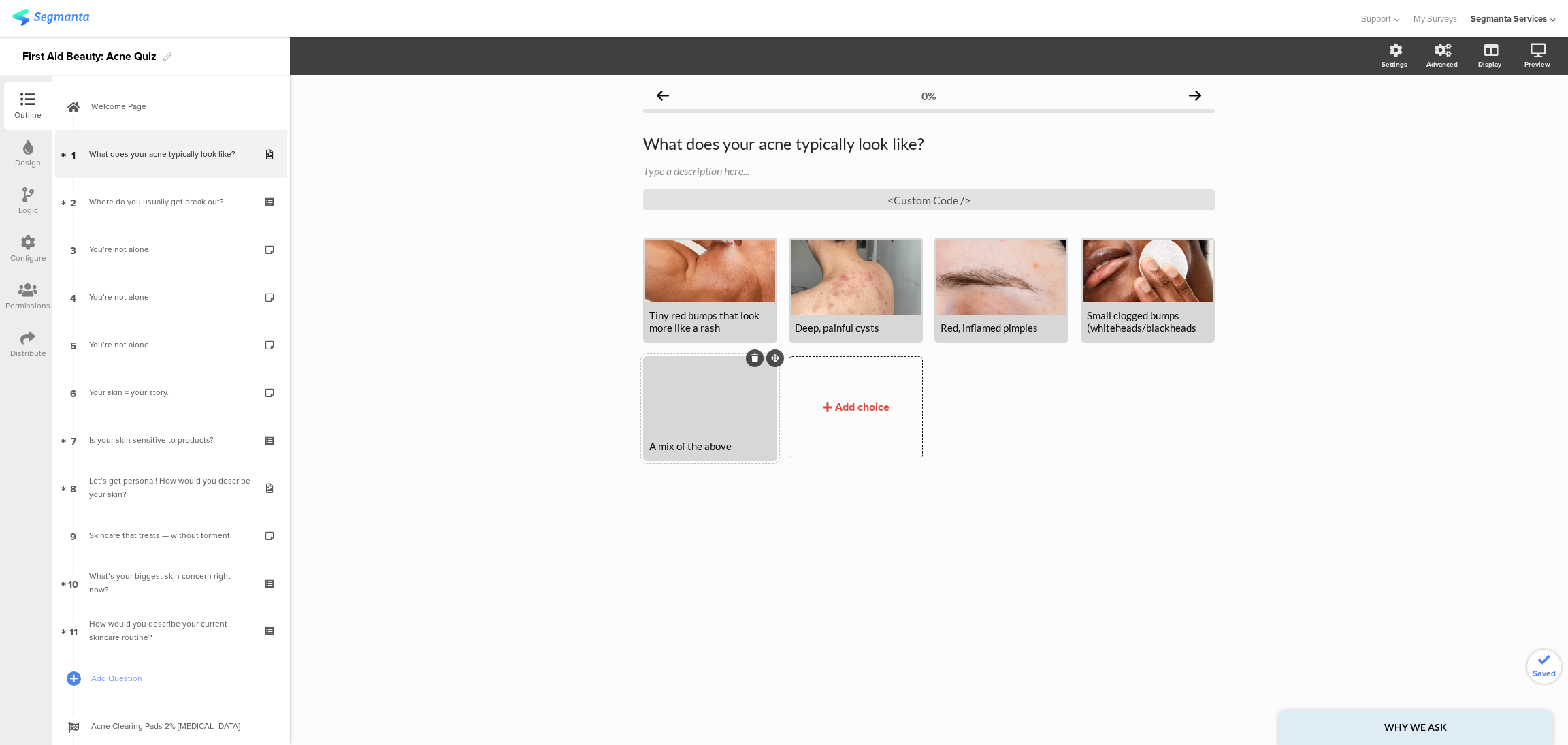
click at [720, 437] on div "A mix of the above" at bounding box center [710, 445] width 130 height 26
click at [370, 182] on span "Upload" at bounding box center [360, 179] width 36 height 15
click at [446, 134] on input at bounding box center [437, 135] width 190 height 20
click at [366, 182] on span "Upload" at bounding box center [360, 179] width 36 height 15
click at [350, 178] on span "Upload" at bounding box center [360, 179] width 36 height 15
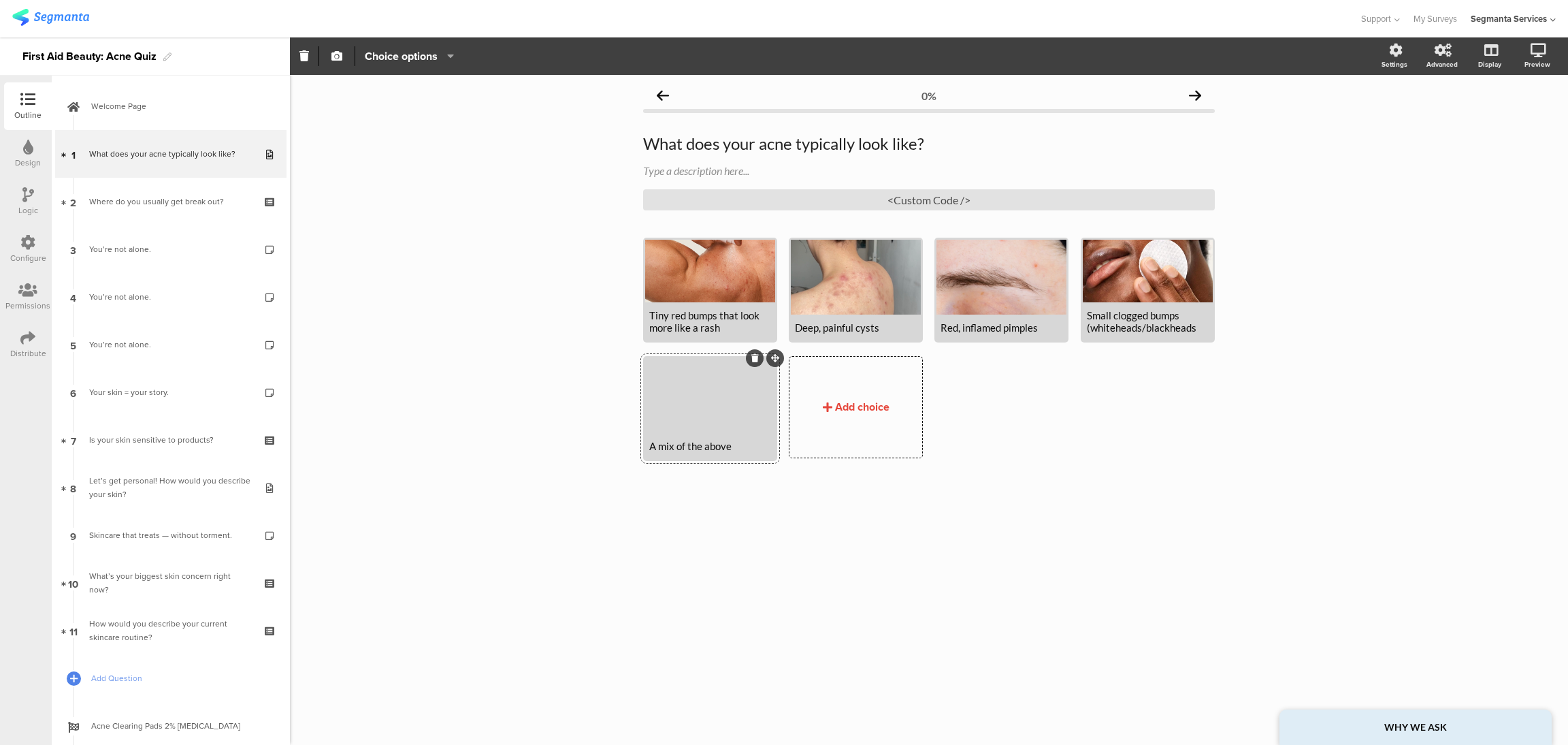
click at [713, 563] on div "0% What does your acne typically look like? What does your acne typically look …" at bounding box center [929, 410] width 1278 height 670
click at [729, 410] on div at bounding box center [710, 395] width 130 height 75
click at [369, 183] on span "Upload" at bounding box center [360, 179] width 36 height 15
click at [364, 177] on span "Upload" at bounding box center [360, 179] width 36 height 15
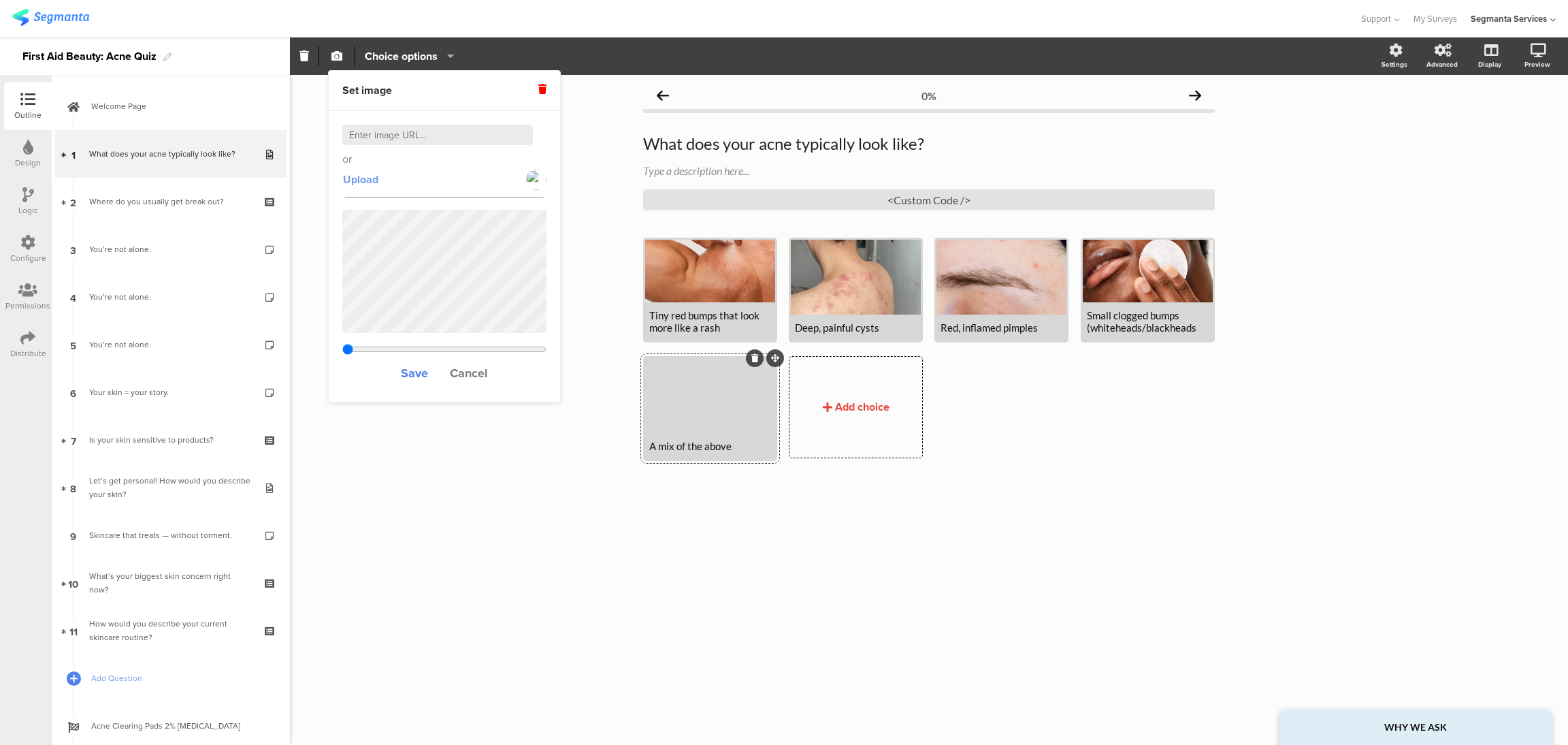
click at [357, 169] on button "Upload" at bounding box center [360, 180] width 36 height 25
click at [468, 369] on span "Cancel" at bounding box center [469, 373] width 38 height 18
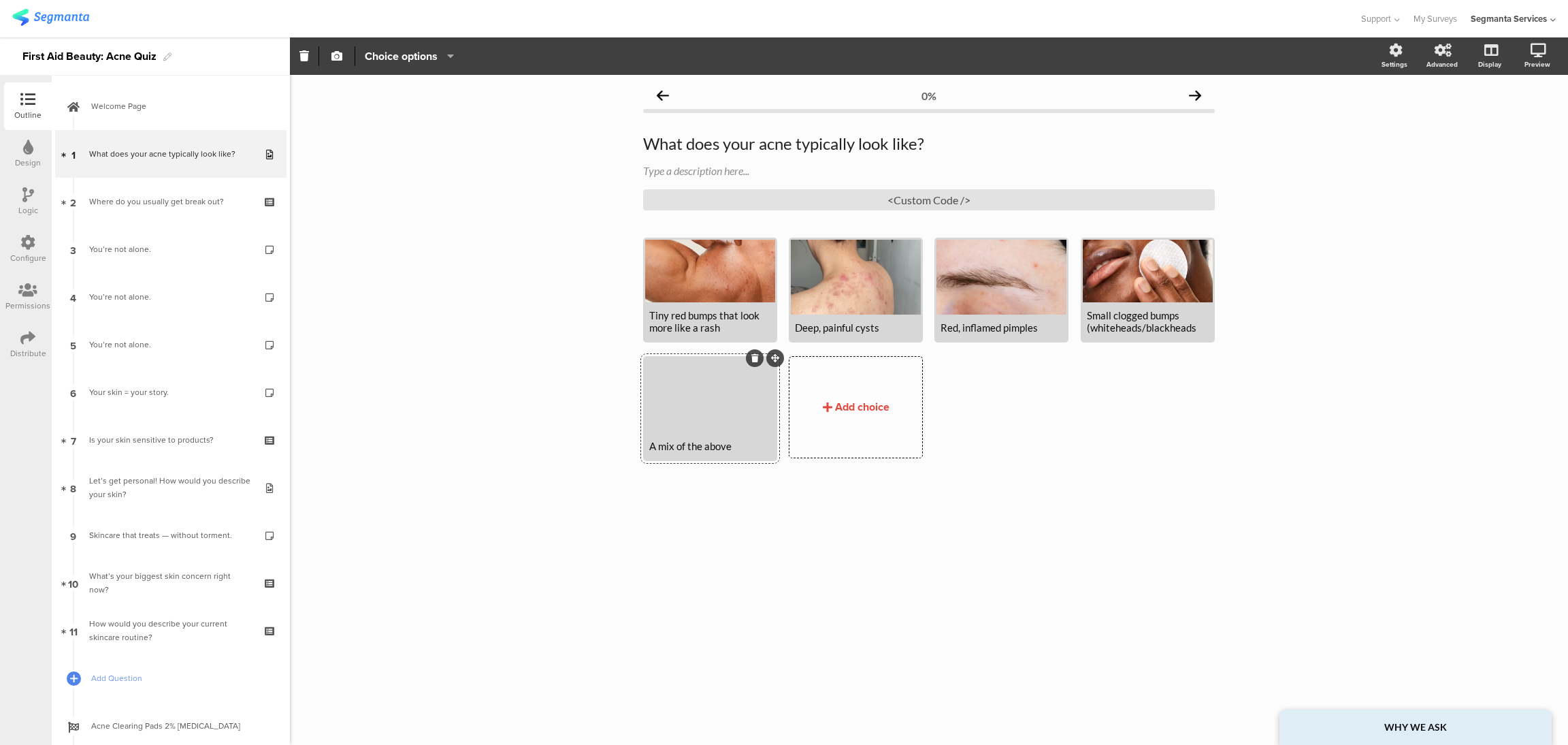
click at [330, 61] on span "button" at bounding box center [337, 56] width 16 height 12
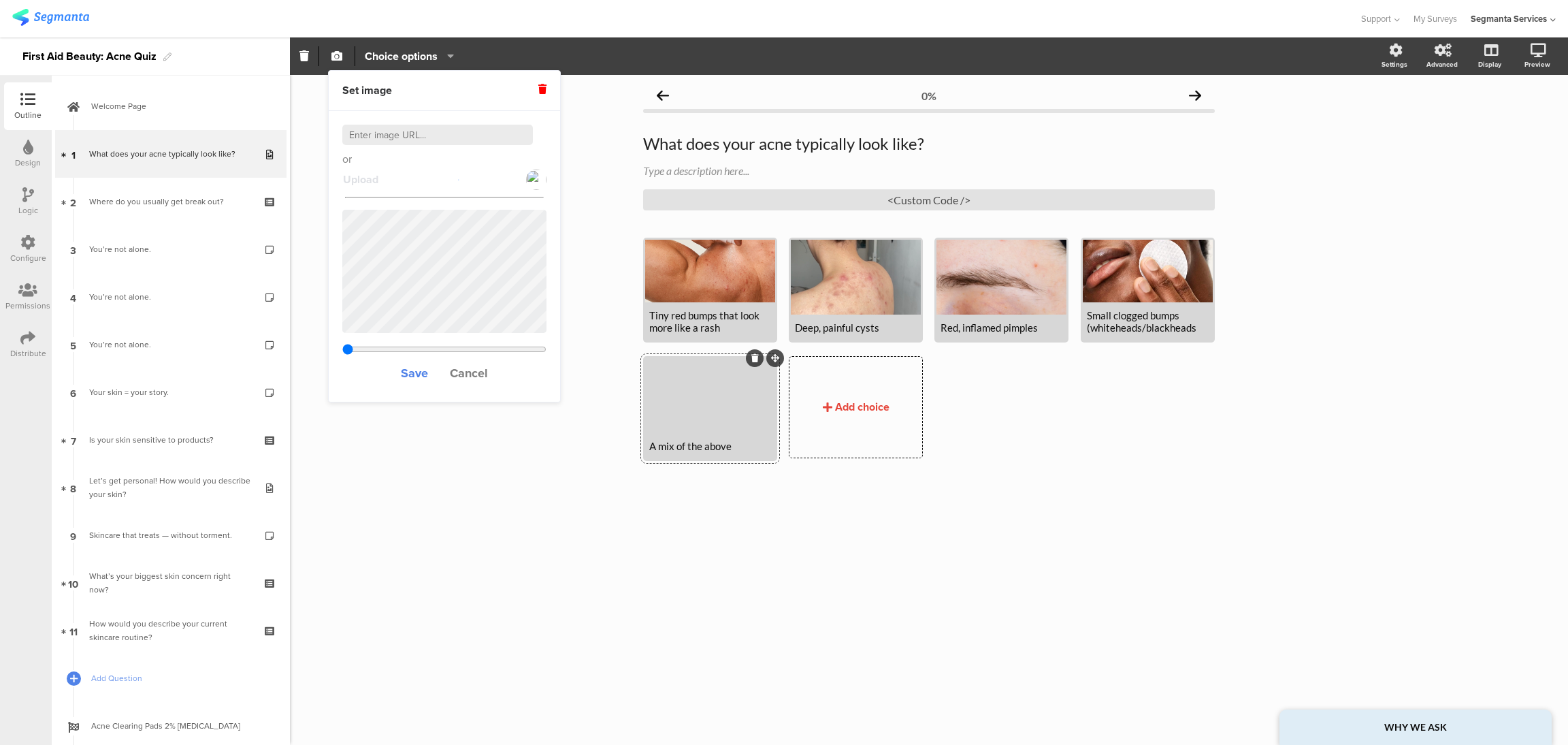
drag, startPoint x: 352, startPoint y: 348, endPoint x: 400, endPoint y: 349, distance: 48.0
click at [400, 349] on input "range" at bounding box center [444, 349] width 204 height 11
click at [471, 373] on span "Cancel" at bounding box center [469, 373] width 38 height 18
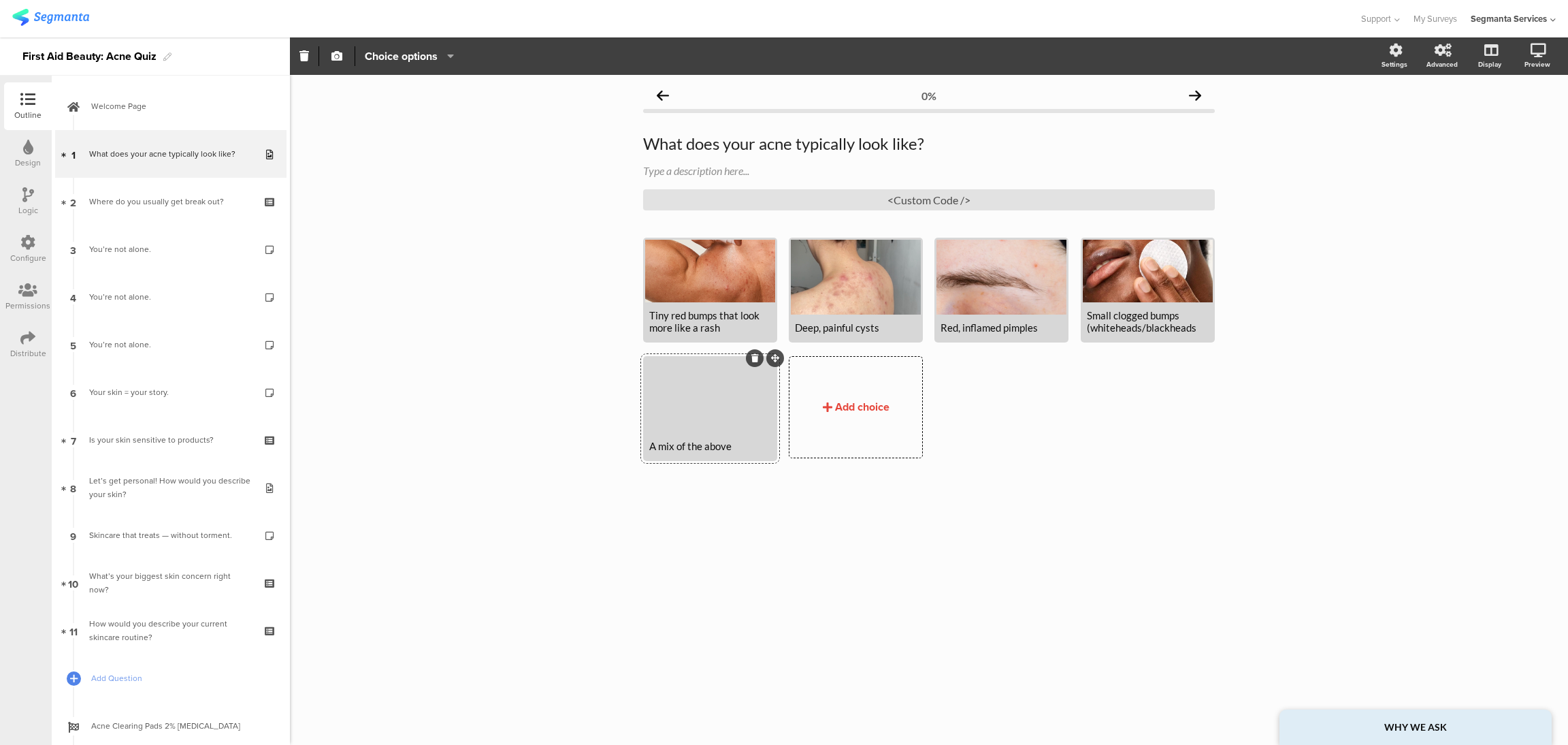
click at [521, 483] on div "0% What does your acne typically look like? What does your acne typically look …" at bounding box center [929, 410] width 1278 height 670
click at [777, 529] on div "0% What does your acne typically look like? What does your acne typically look …" at bounding box center [929, 410] width 1278 height 670
click at [742, 409] on div at bounding box center [710, 395] width 130 height 75
click at [708, 430] on div at bounding box center [710, 395] width 130 height 75
click at [402, 58] on span "Choice options" at bounding box center [401, 55] width 73 height 15
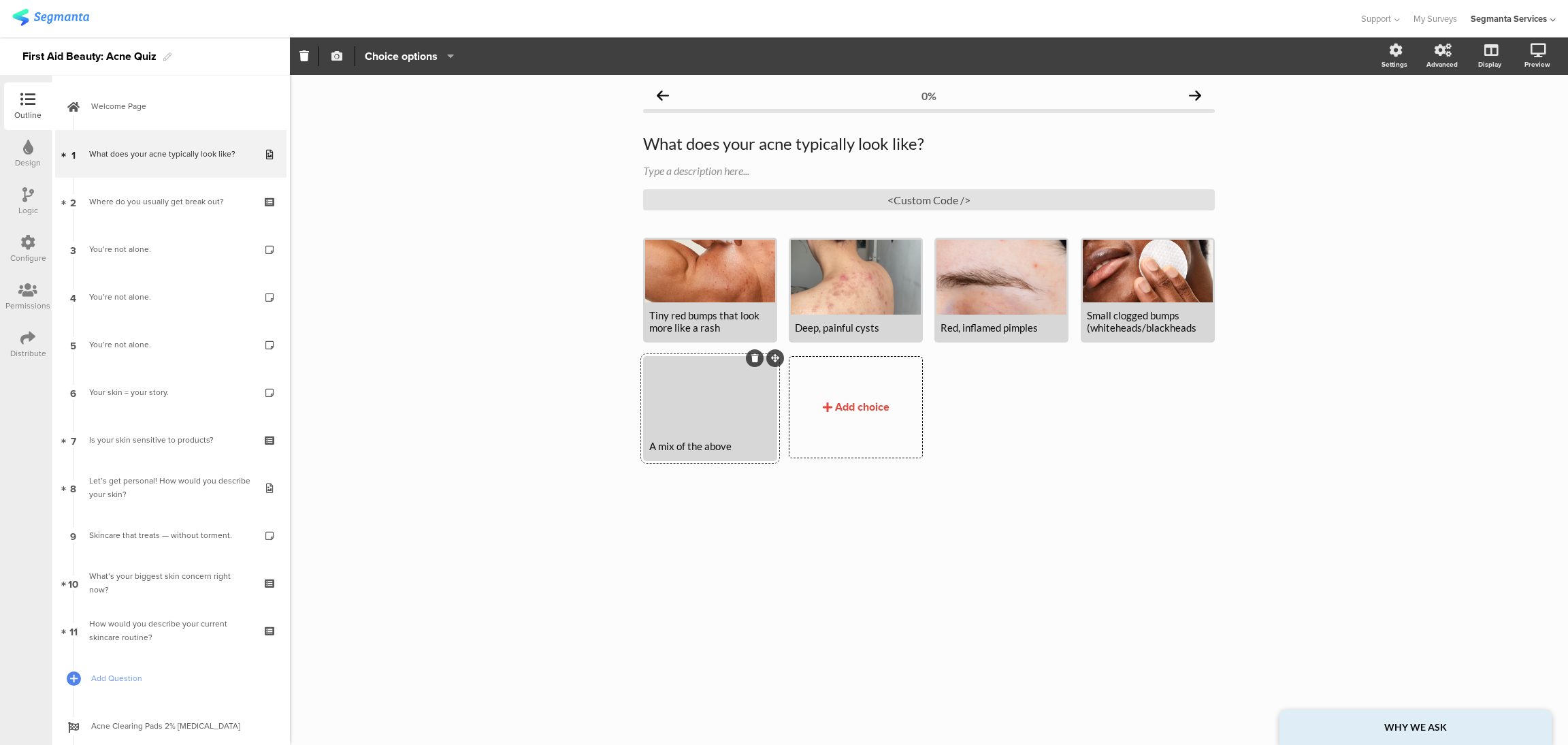
click at [340, 55] on icon "button" at bounding box center [336, 55] width 11 height 11
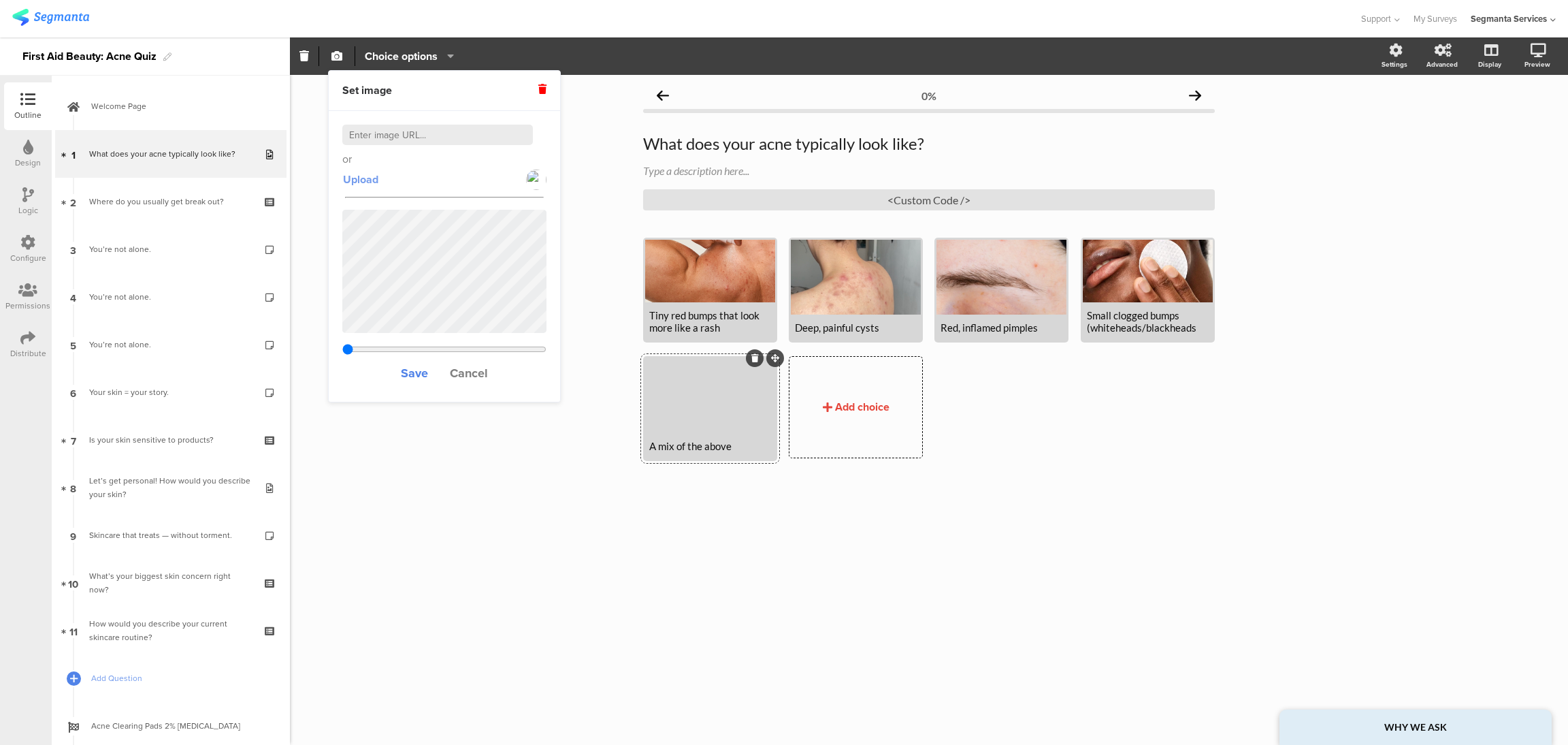
click at [365, 171] on span "Upload" at bounding box center [360, 179] width 36 height 15
click at [473, 372] on span "Cancel" at bounding box center [469, 373] width 38 height 18
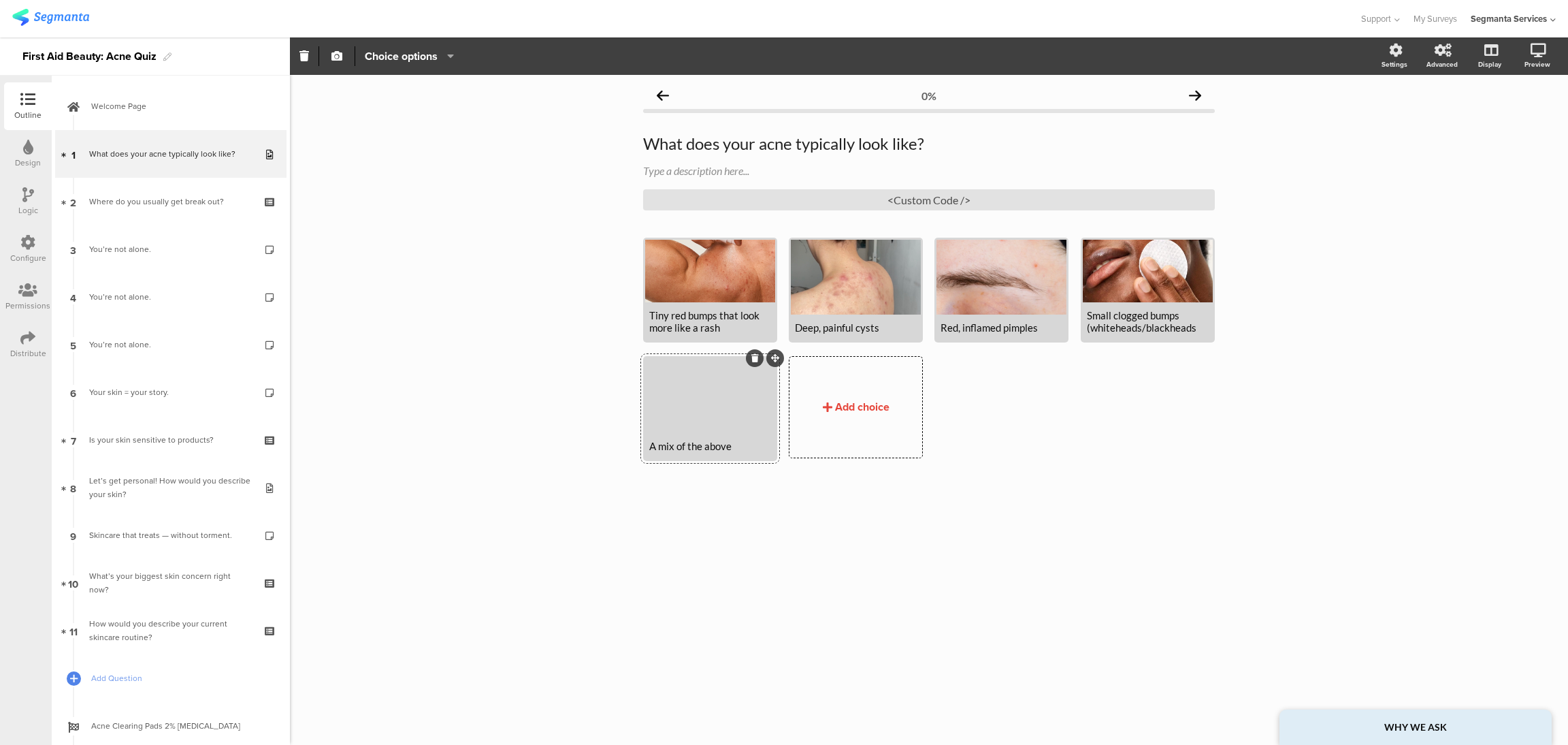
click at [710, 404] on div at bounding box center [710, 395] width 130 height 75
click at [334, 66] on button "button" at bounding box center [337, 56] width 18 height 29
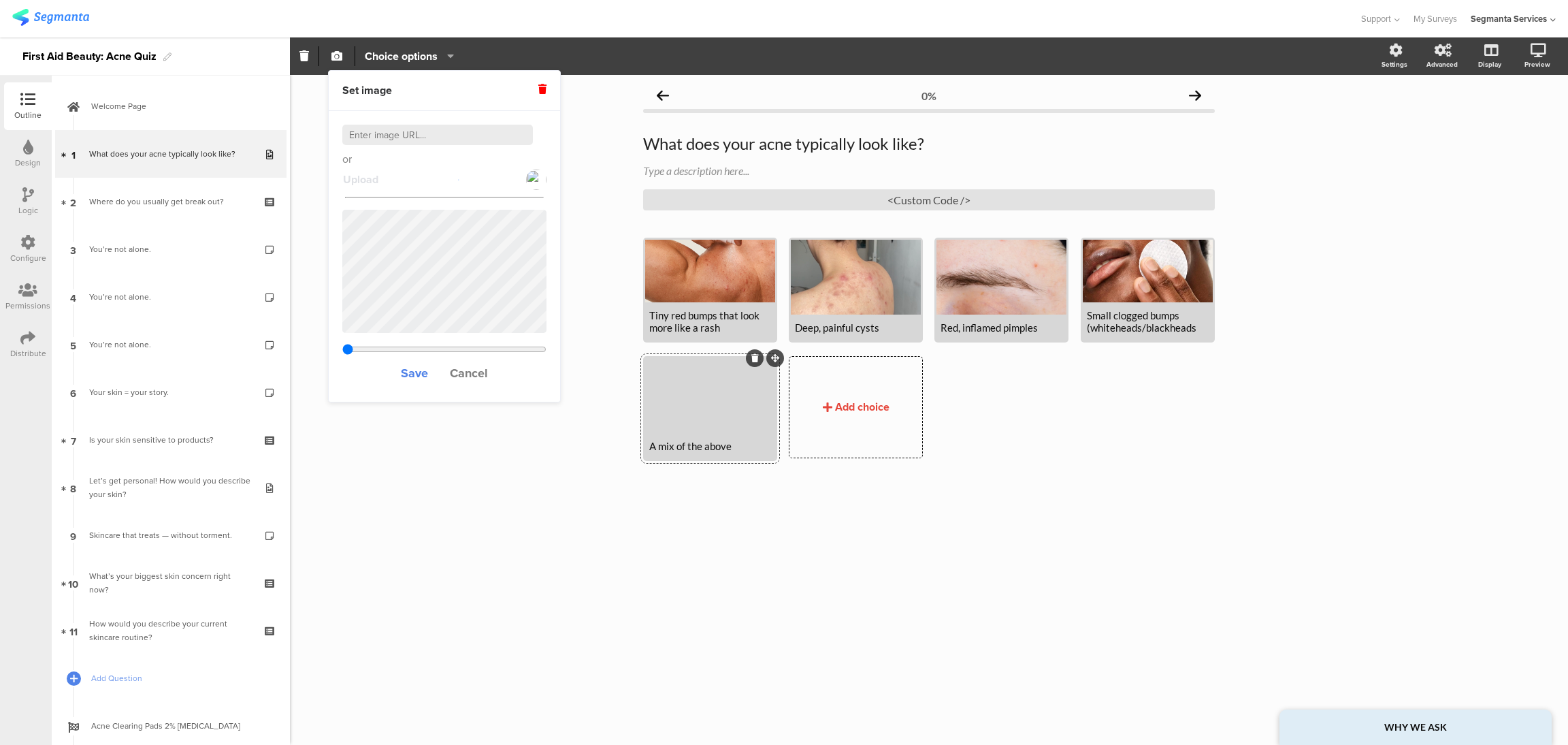
click at [385, 179] on div "Upload" at bounding box center [444, 180] width 204 height 25
click at [540, 89] on icon at bounding box center [542, 89] width 8 height 9
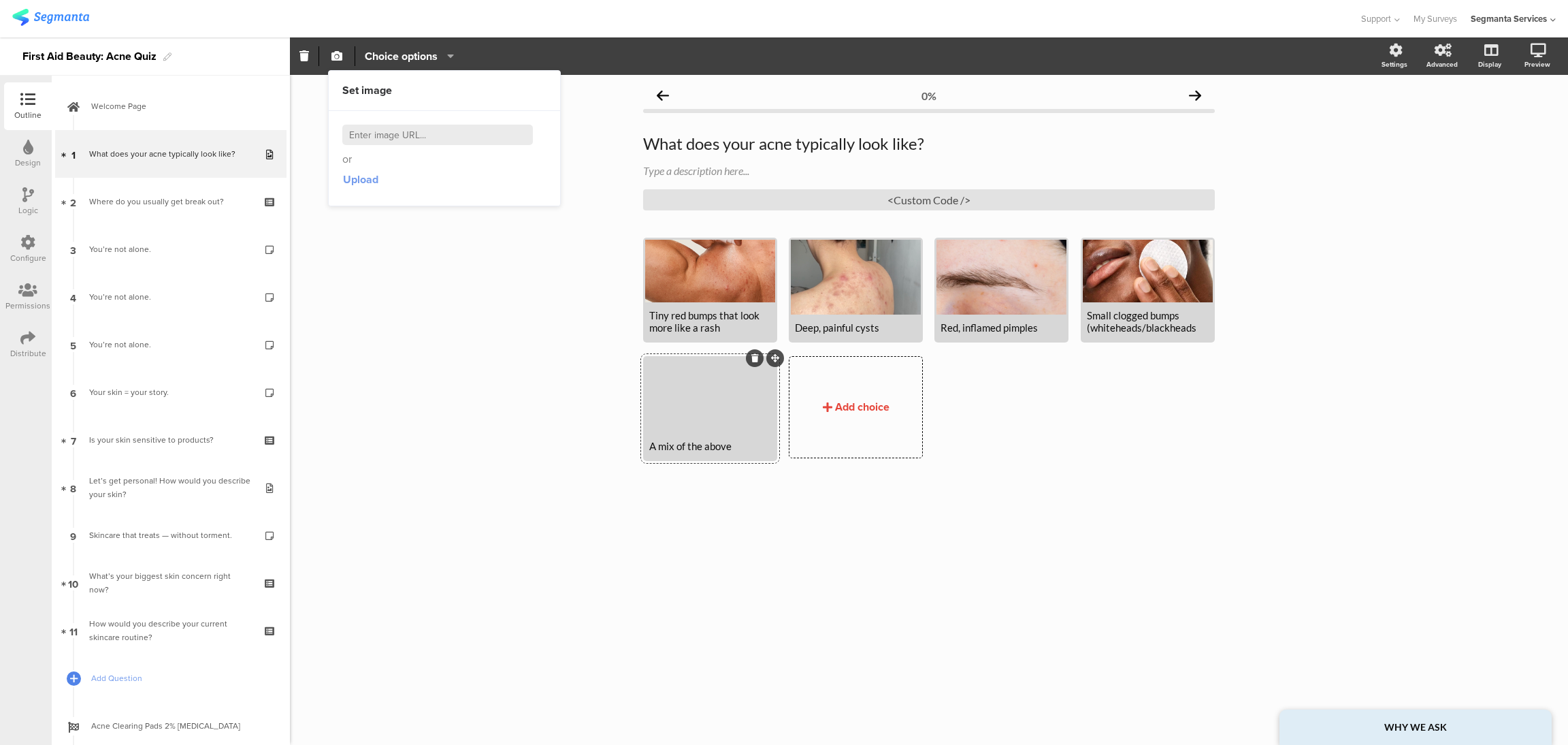
click at [359, 184] on span "Upload" at bounding box center [360, 179] width 36 height 15
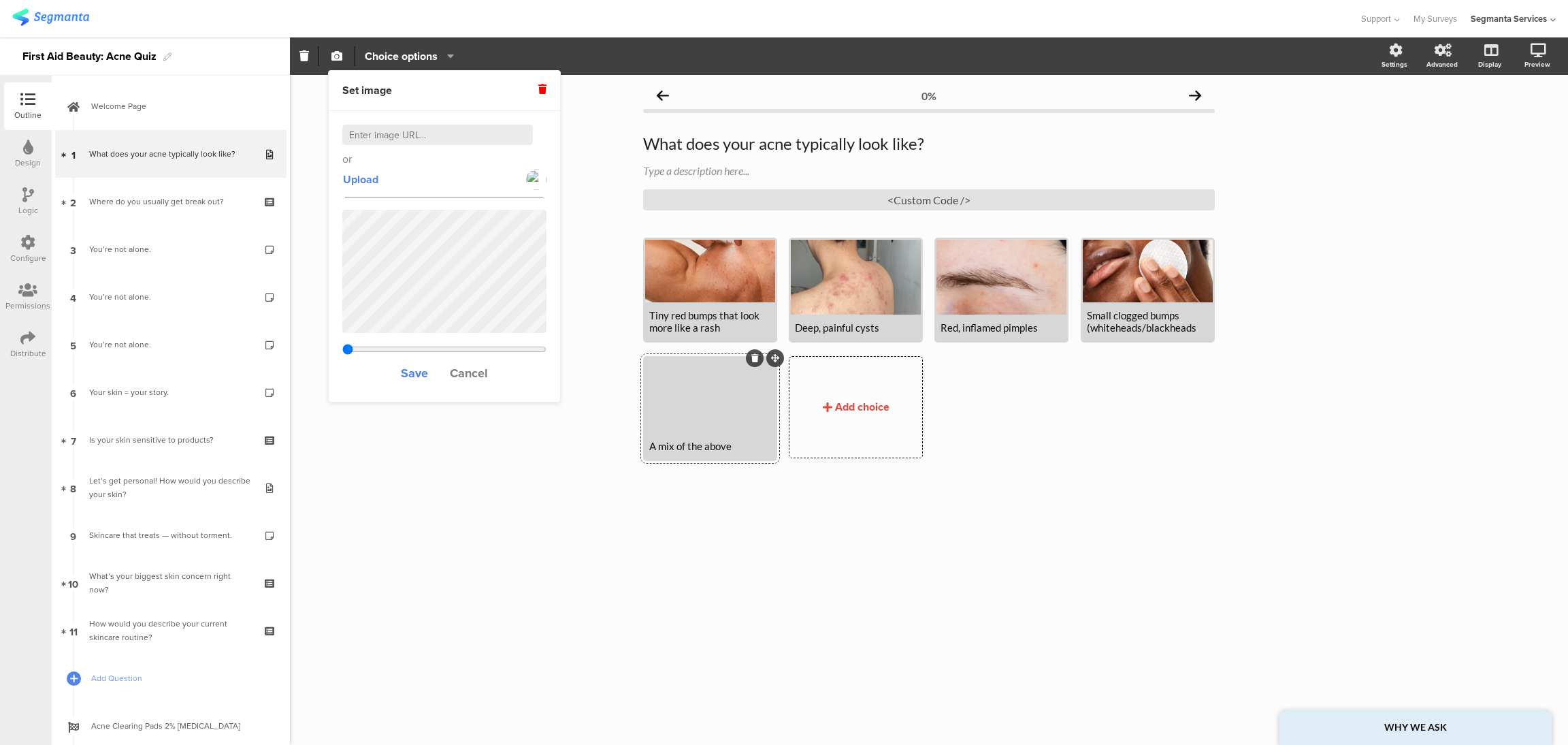
click at [529, 180] on img at bounding box center [536, 180] width 20 height 20
click at [476, 373] on span "Cancel" at bounding box center [469, 373] width 38 height 18
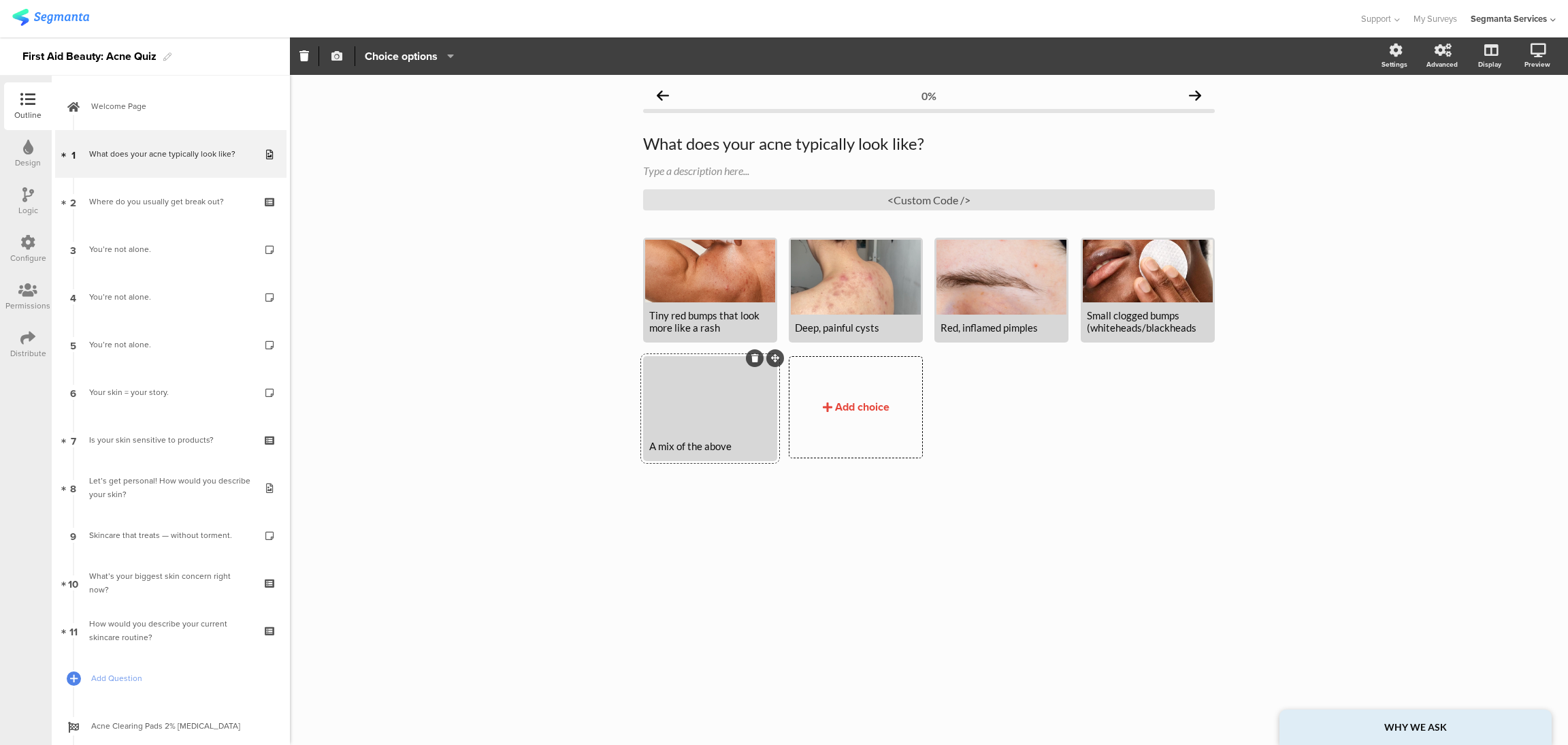
click at [341, 58] on icon "button" at bounding box center [336, 55] width 11 height 11
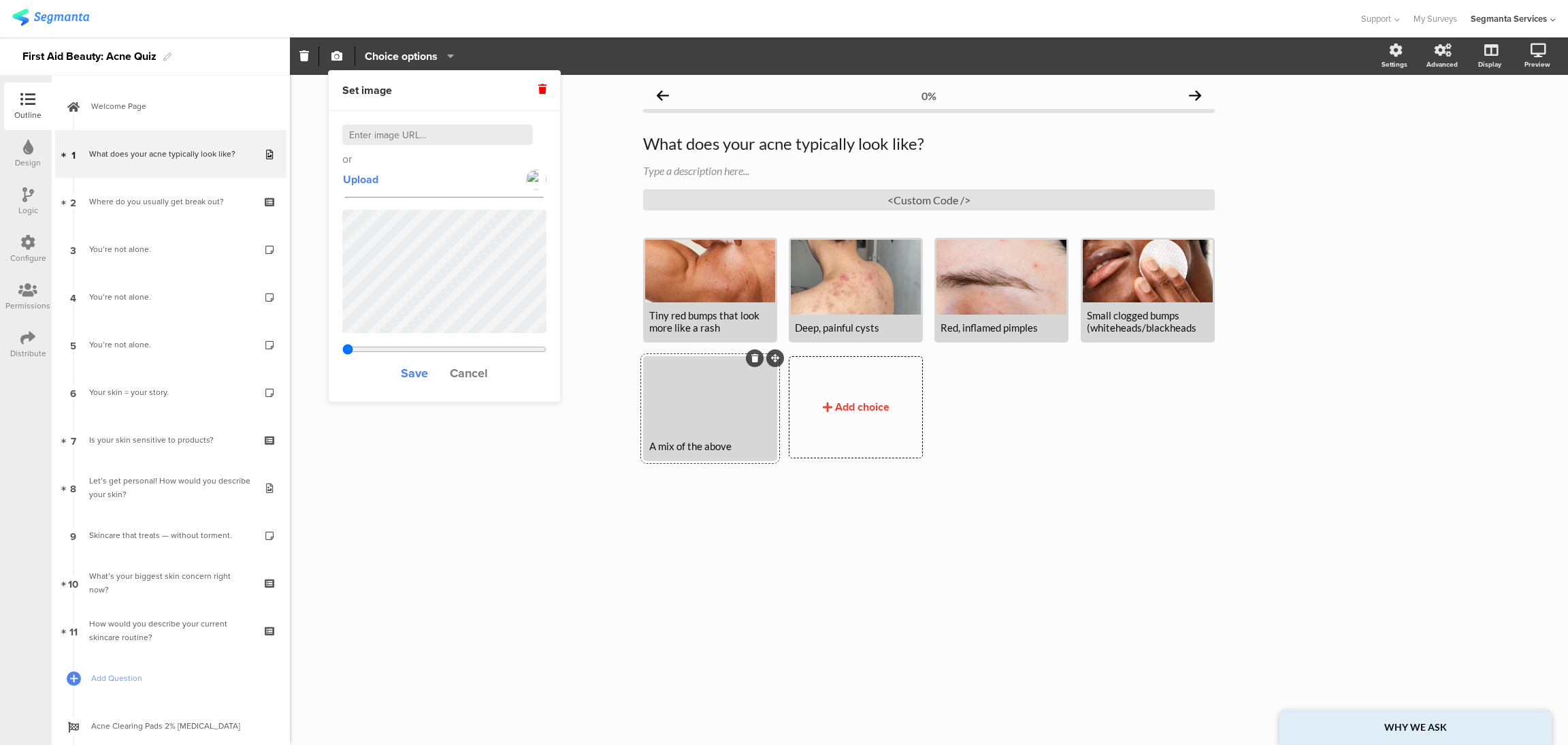
click at [538, 96] on span at bounding box center [542, 90] width 8 height 15
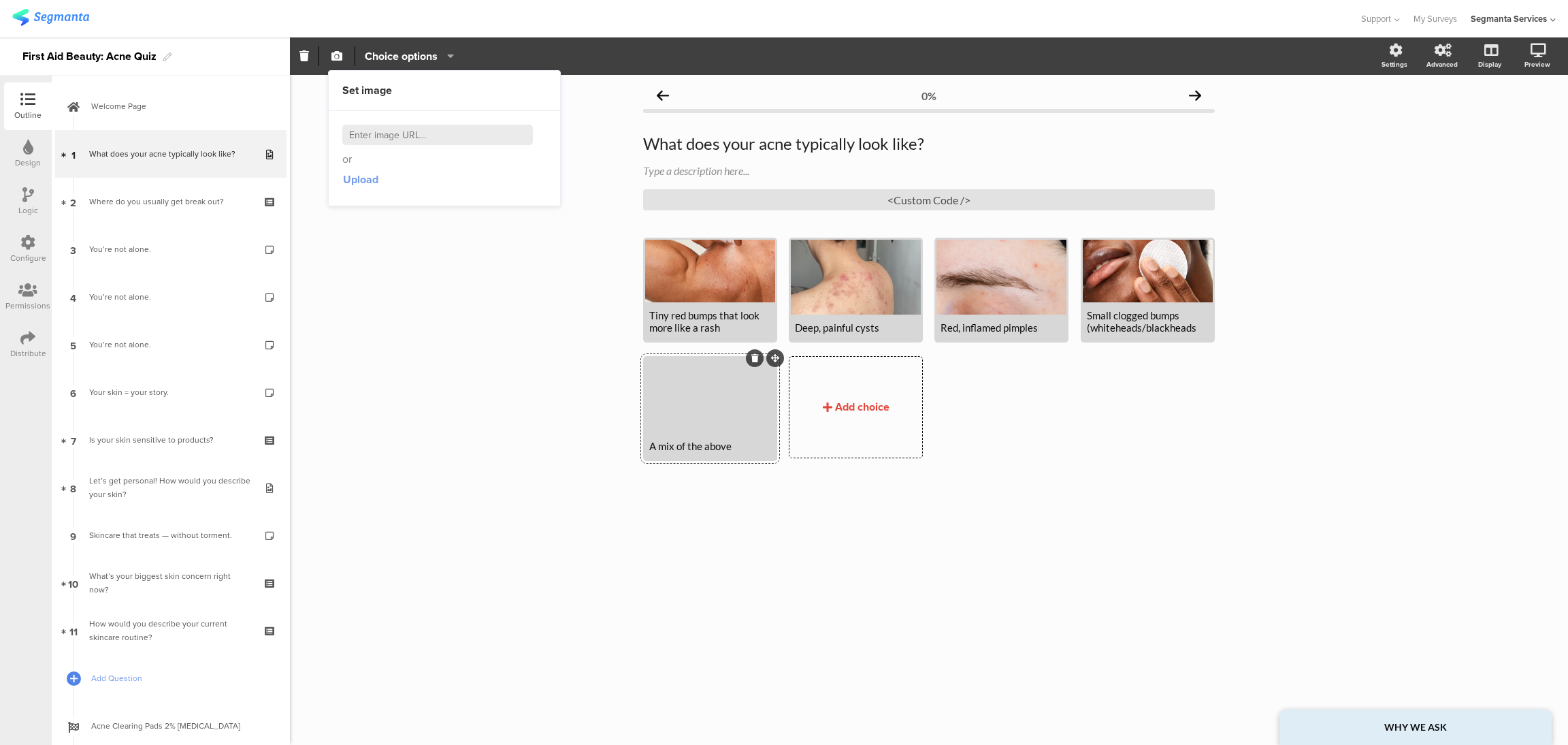
click at [374, 177] on span "Upload" at bounding box center [360, 179] width 36 height 15
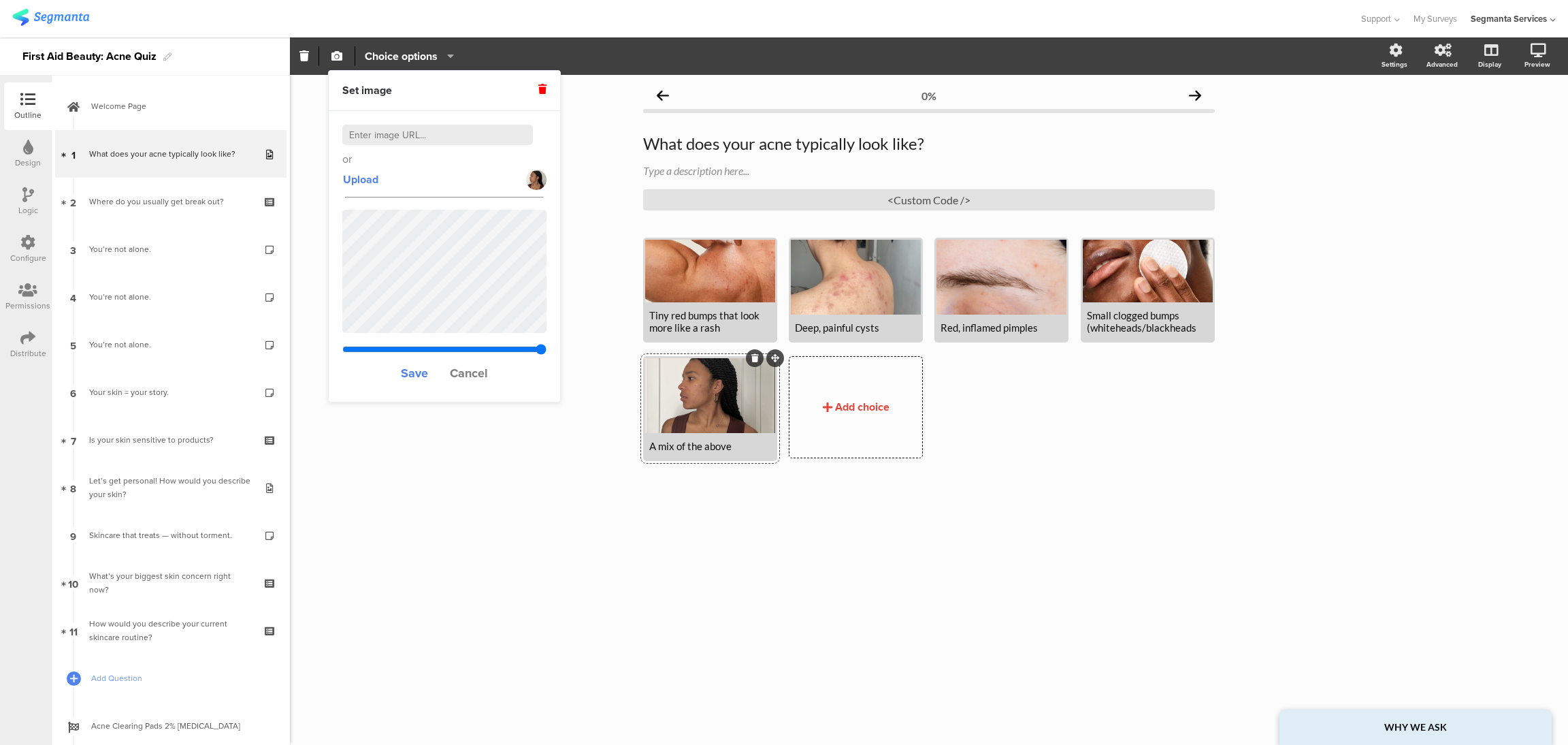
drag, startPoint x: 412, startPoint y: 349, endPoint x: 556, endPoint y: 368, distance: 145.2
type input "1.90143581616482"
click at [546, 355] on input "range" at bounding box center [444, 349] width 204 height 11
click at [414, 376] on span "Save" at bounding box center [414, 373] width 27 height 18
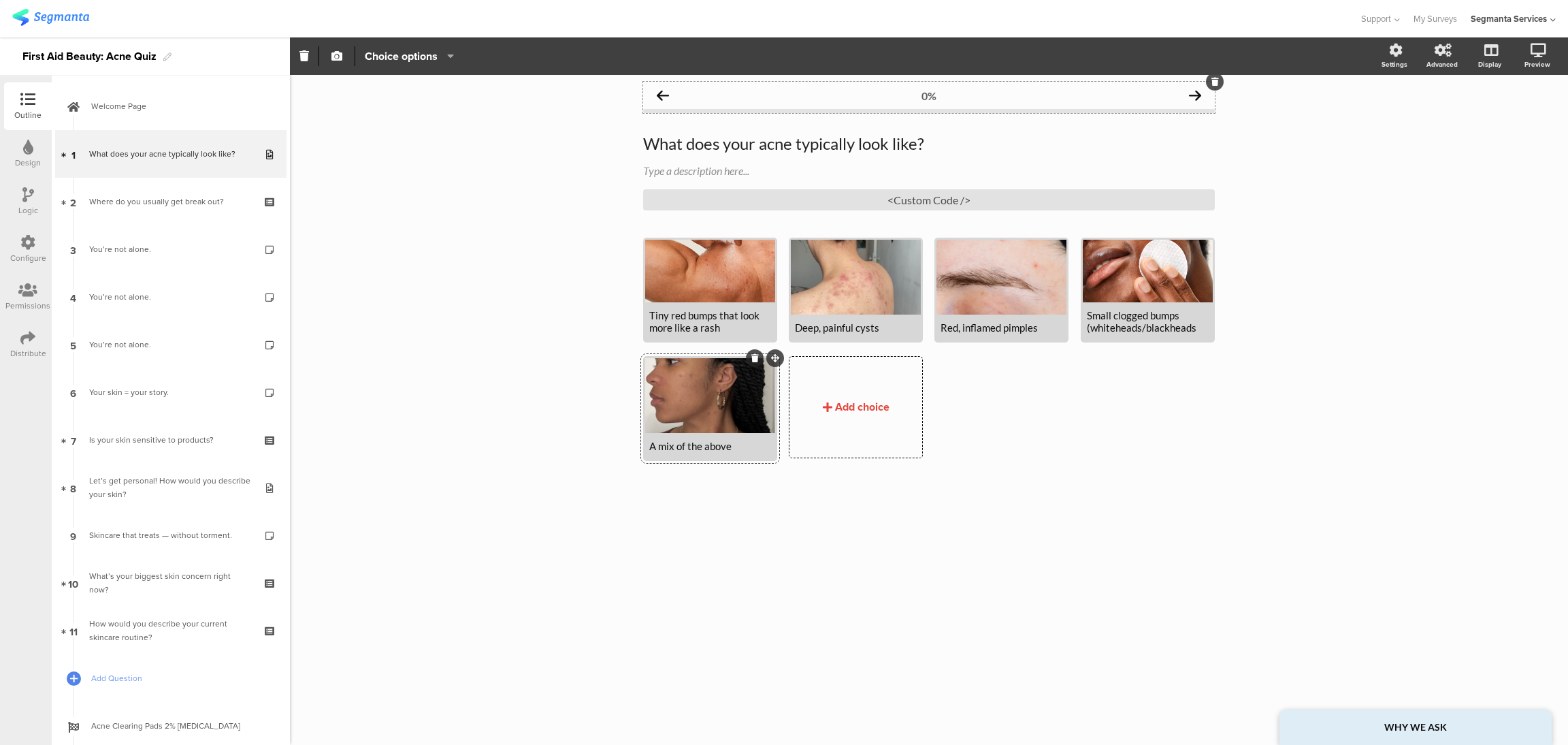
click at [1190, 94] on icon at bounding box center [1195, 95] width 12 height 12
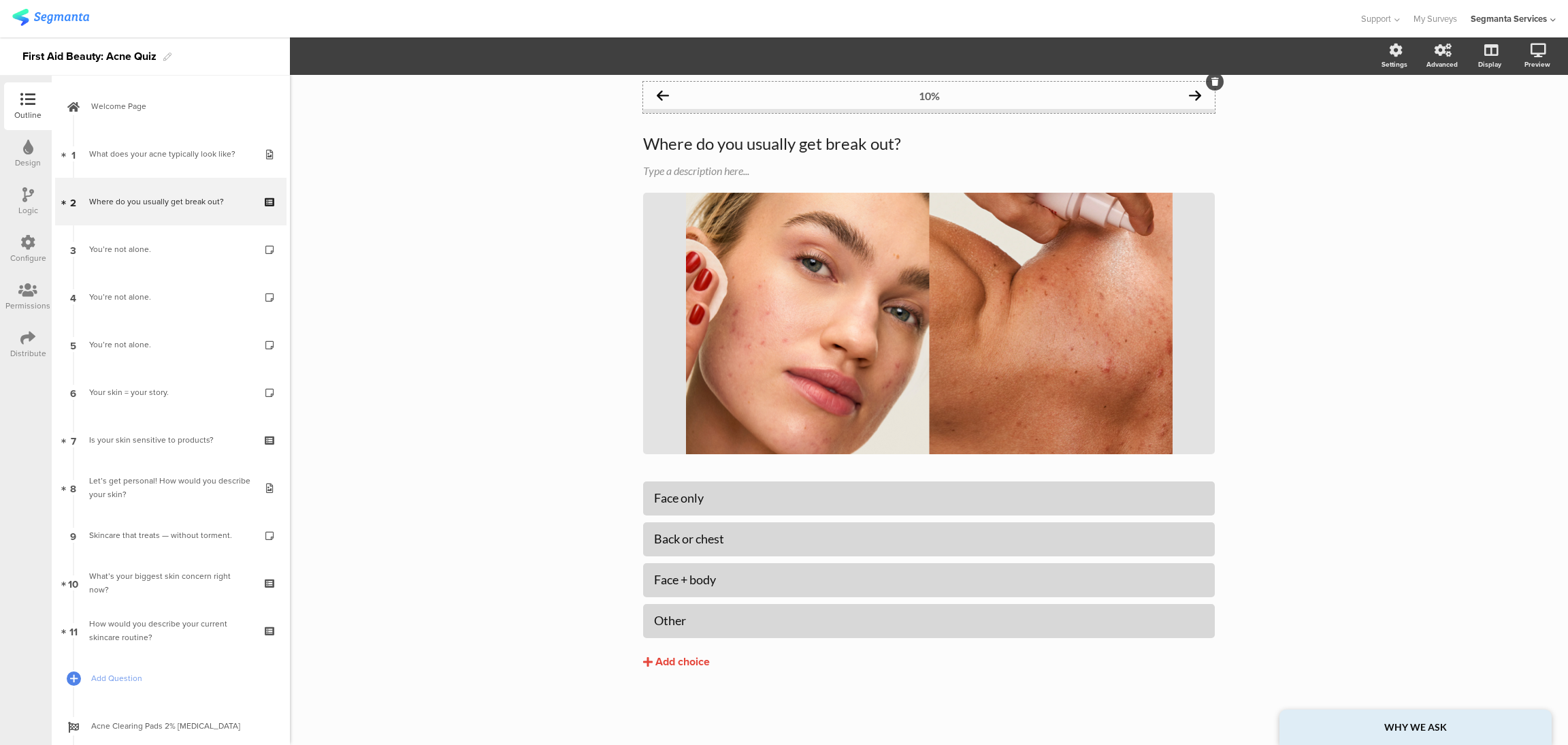
click at [664, 93] on icon at bounding box center [662, 95] width 12 height 12
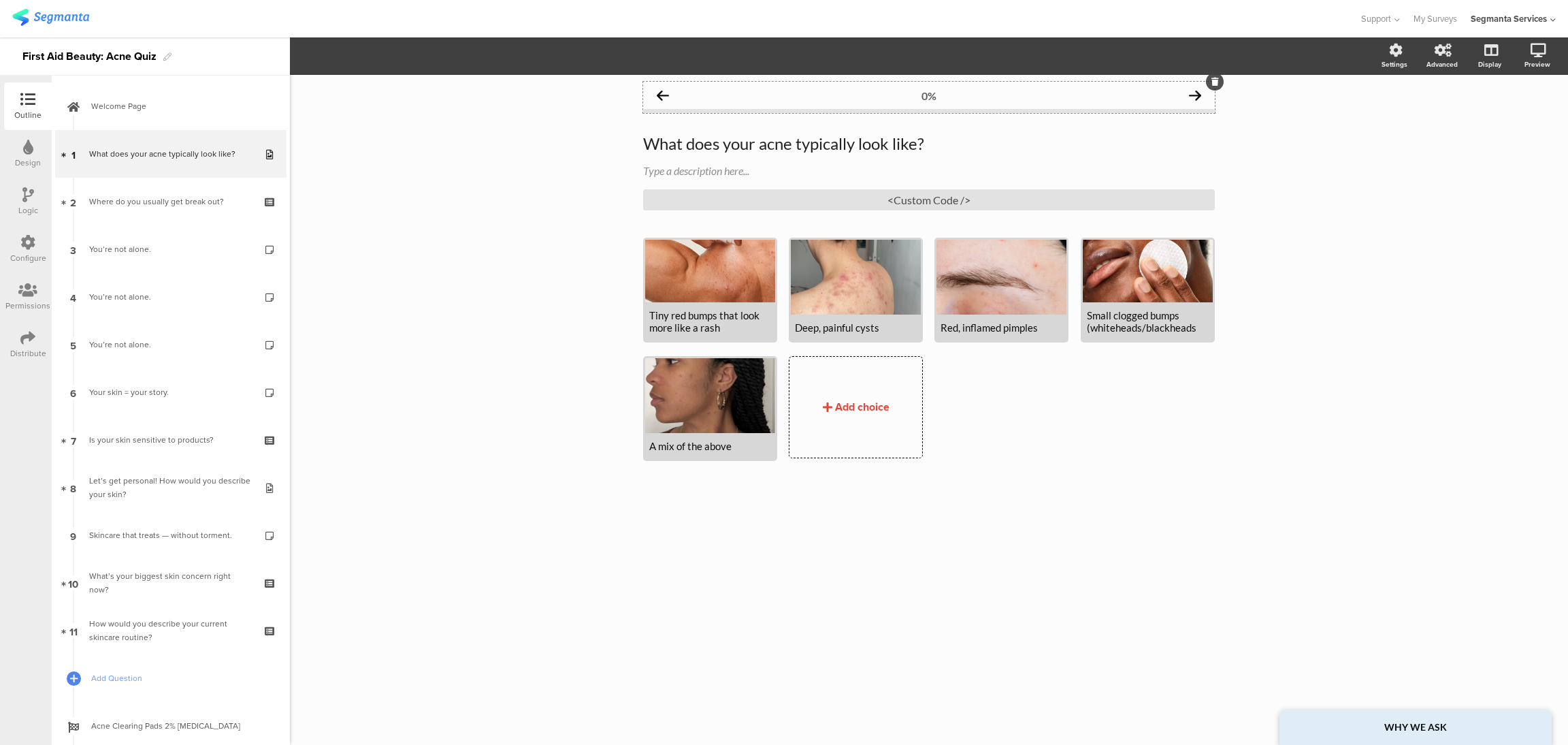
click at [1193, 98] on icon at bounding box center [1195, 95] width 12 height 12
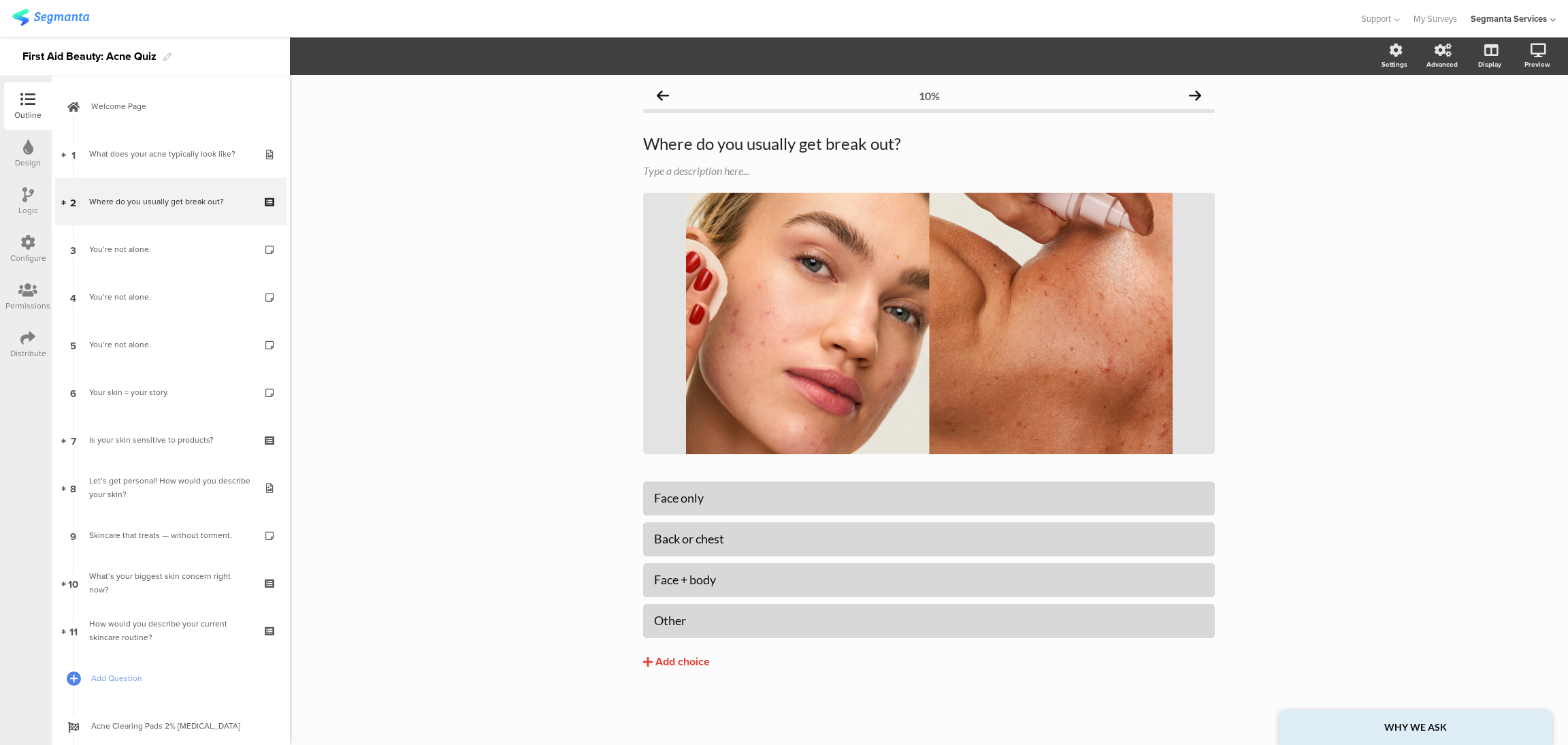
click at [1193, 98] on icon at bounding box center [1195, 95] width 12 height 12
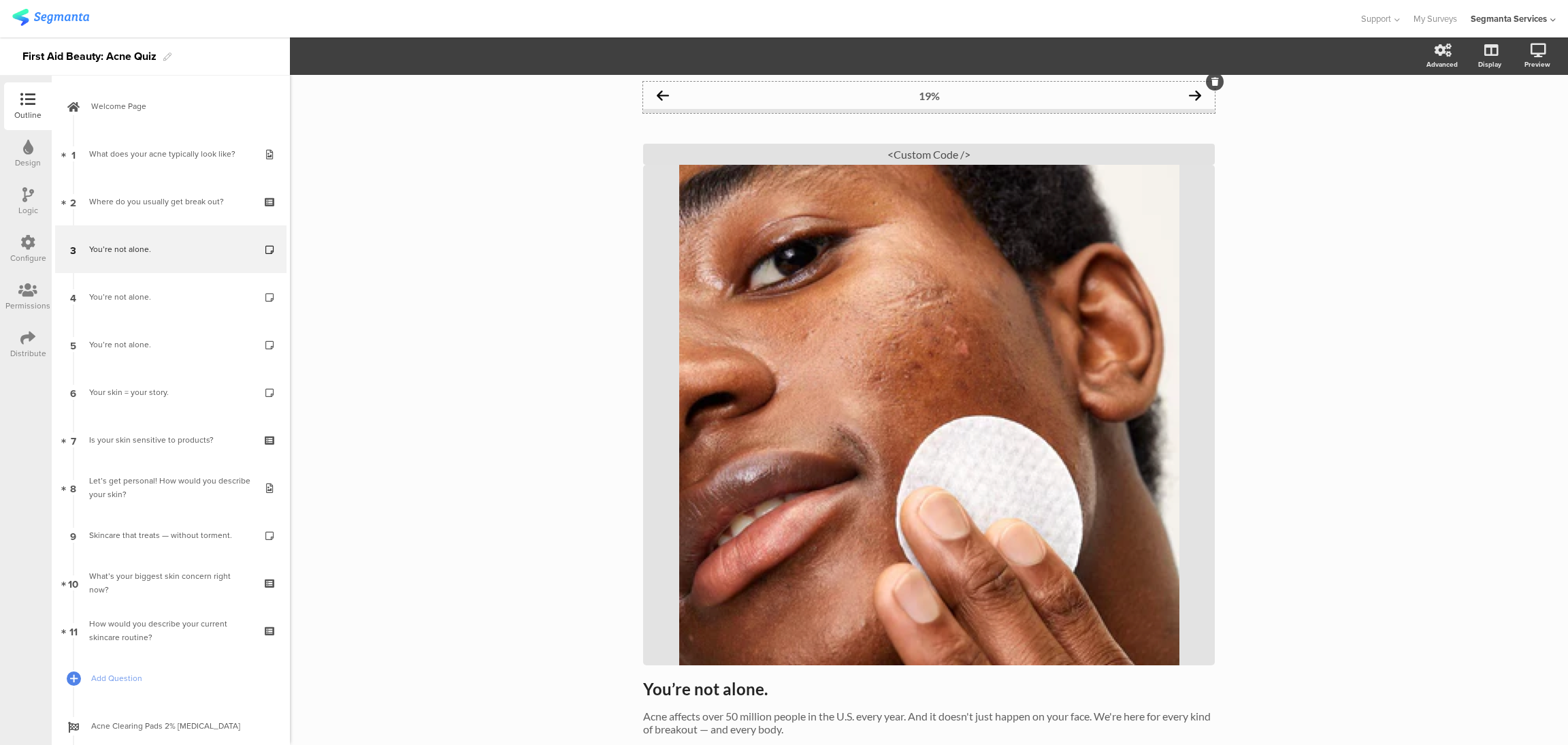
click at [661, 99] on div "19%" at bounding box center [929, 95] width 572 height 27
click at [656, 94] on icon at bounding box center [662, 95] width 12 height 12
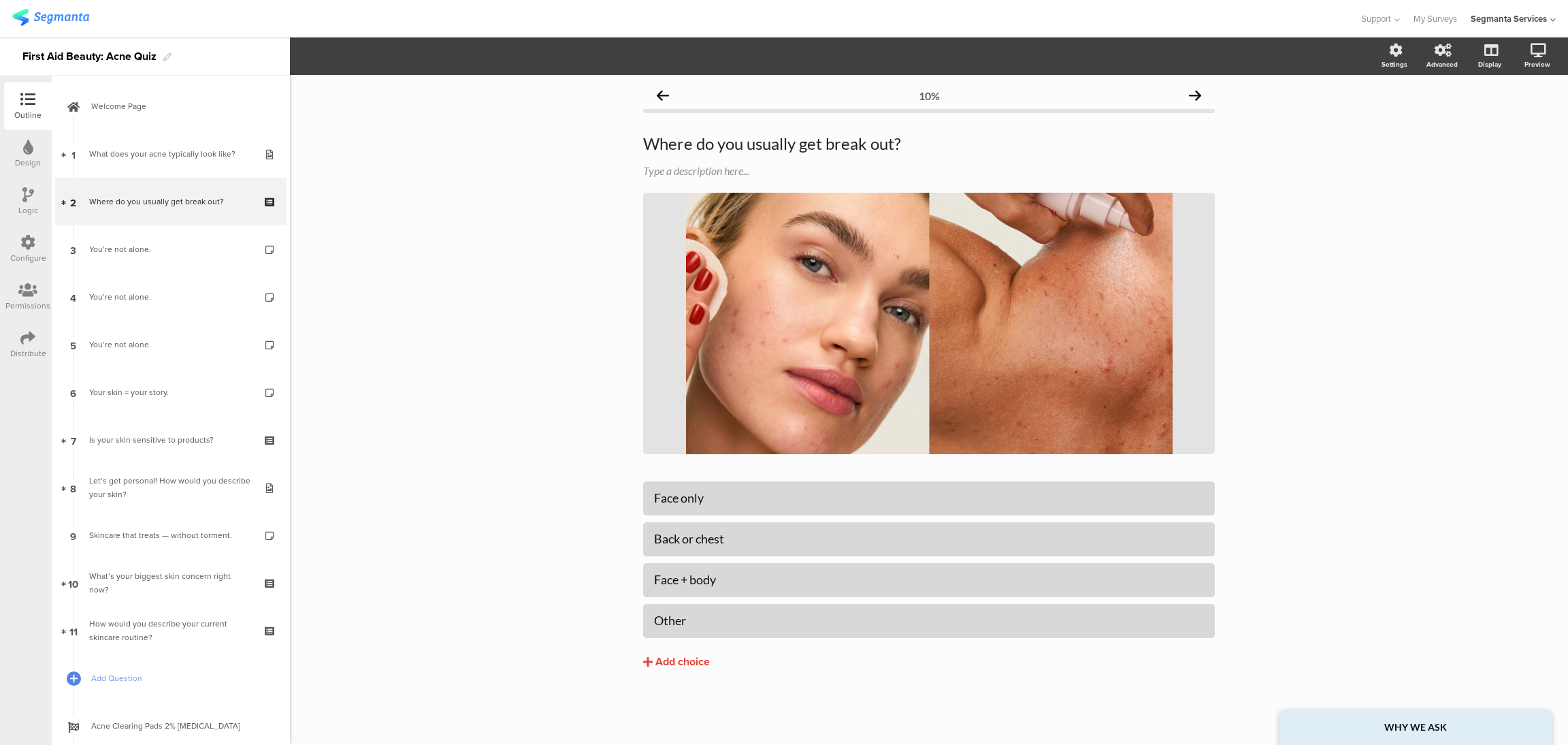
click at [656, 94] on div "10%" at bounding box center [929, 95] width 572 height 27
click at [662, 94] on icon at bounding box center [662, 95] width 12 height 12
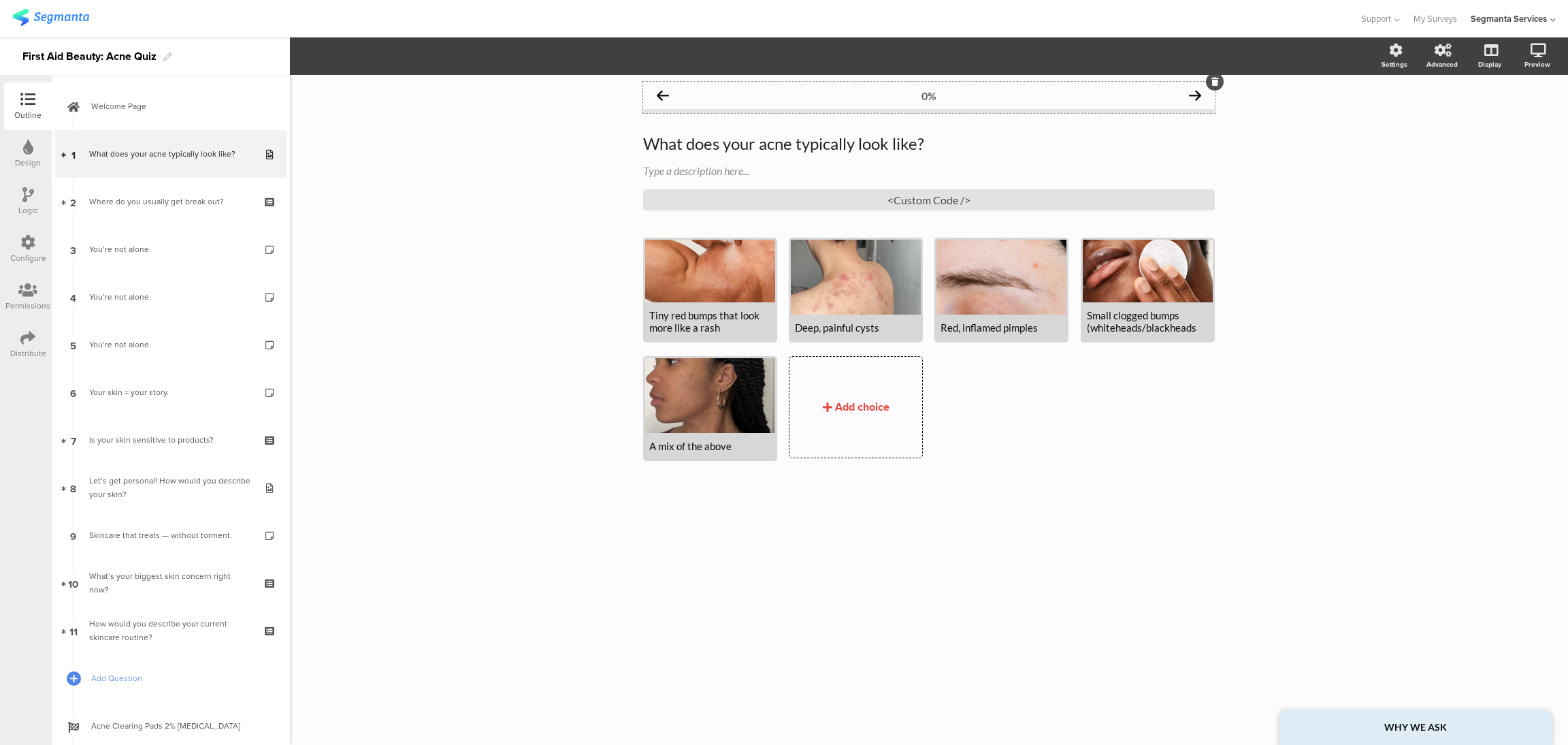
click at [1189, 94] on icon at bounding box center [1195, 95] width 12 height 12
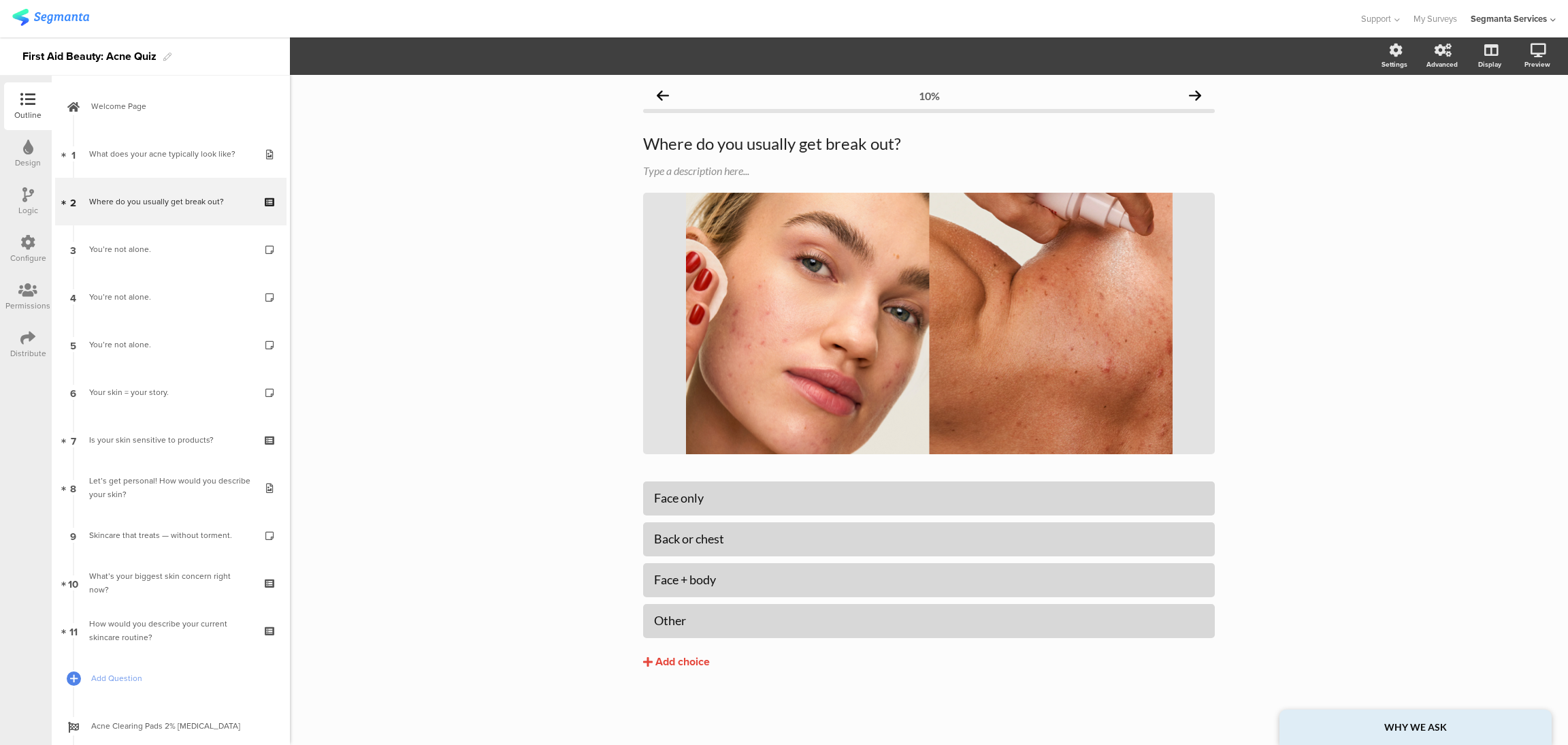
click at [1189, 94] on icon at bounding box center [1195, 95] width 12 height 12
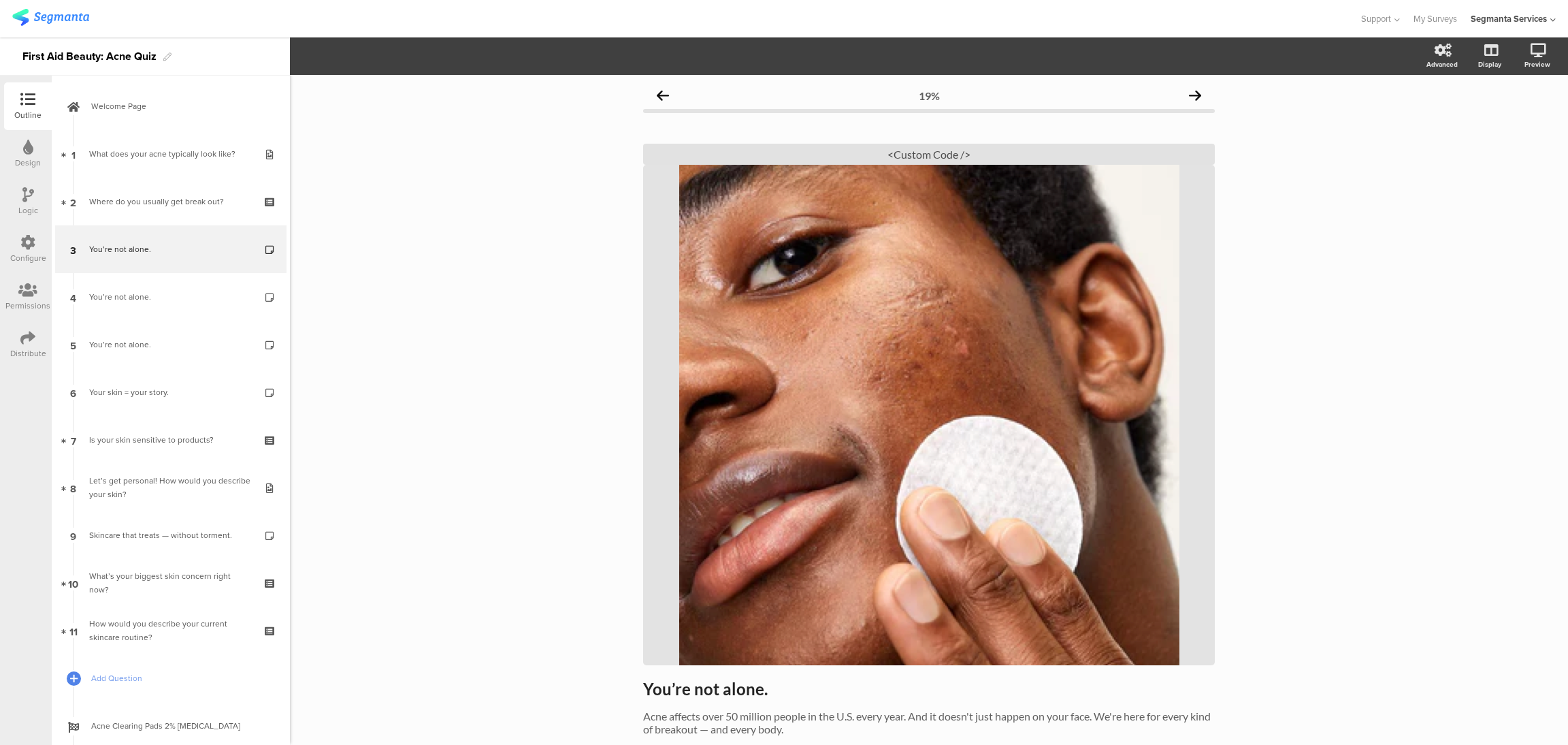
click at [1189, 94] on icon at bounding box center [1195, 95] width 12 height 12
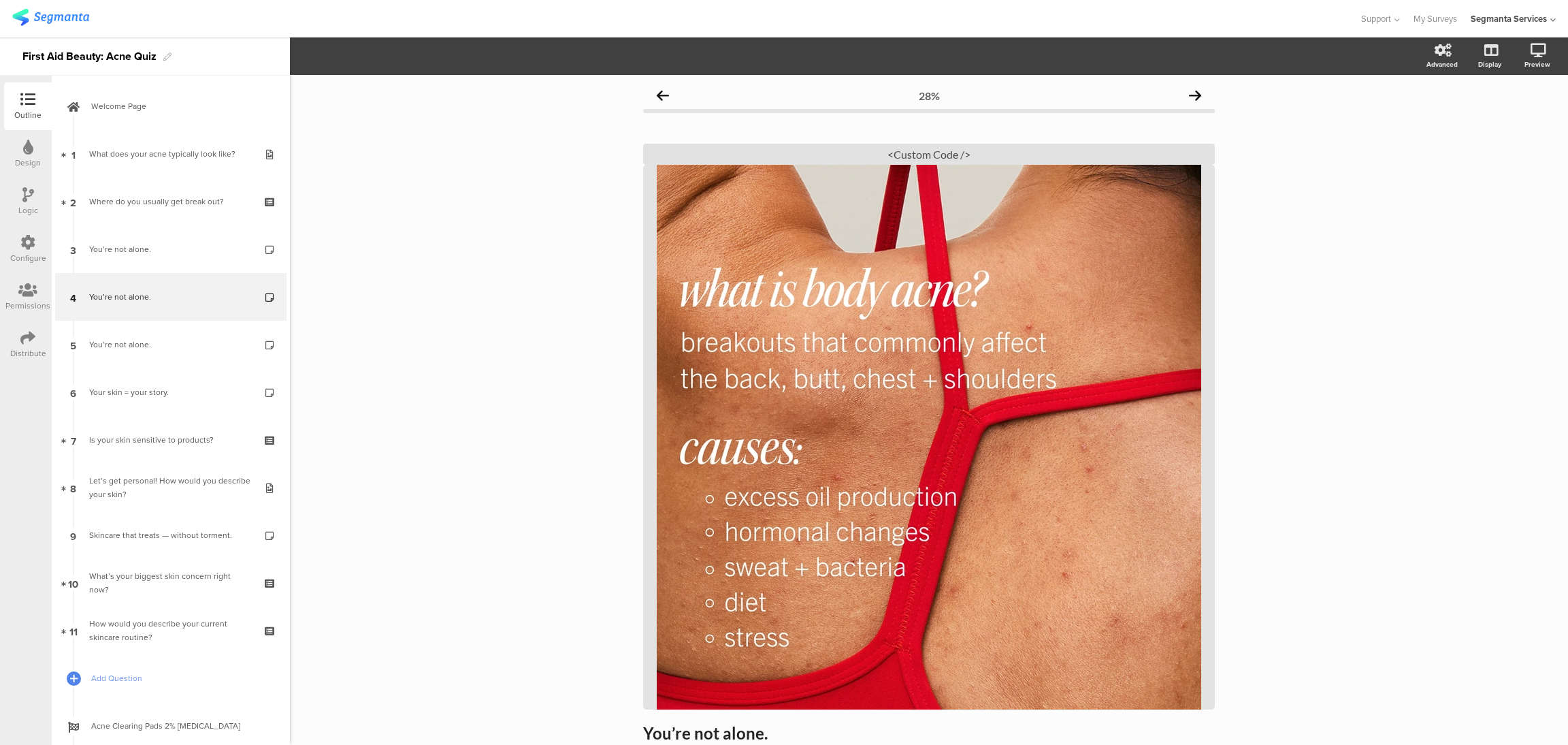
click at [1189, 94] on icon at bounding box center [1195, 95] width 12 height 12
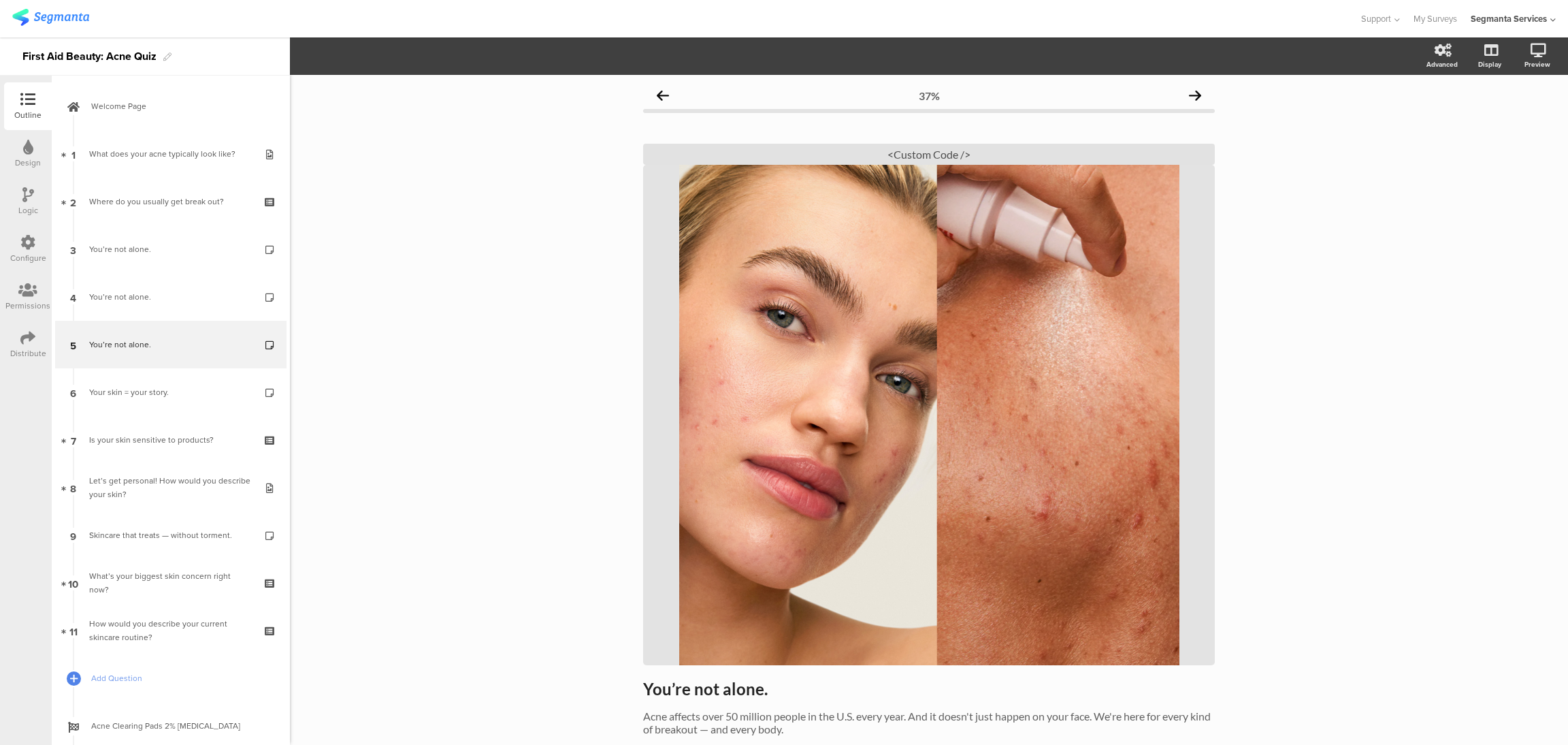
click at [1189, 94] on icon at bounding box center [1195, 95] width 12 height 12
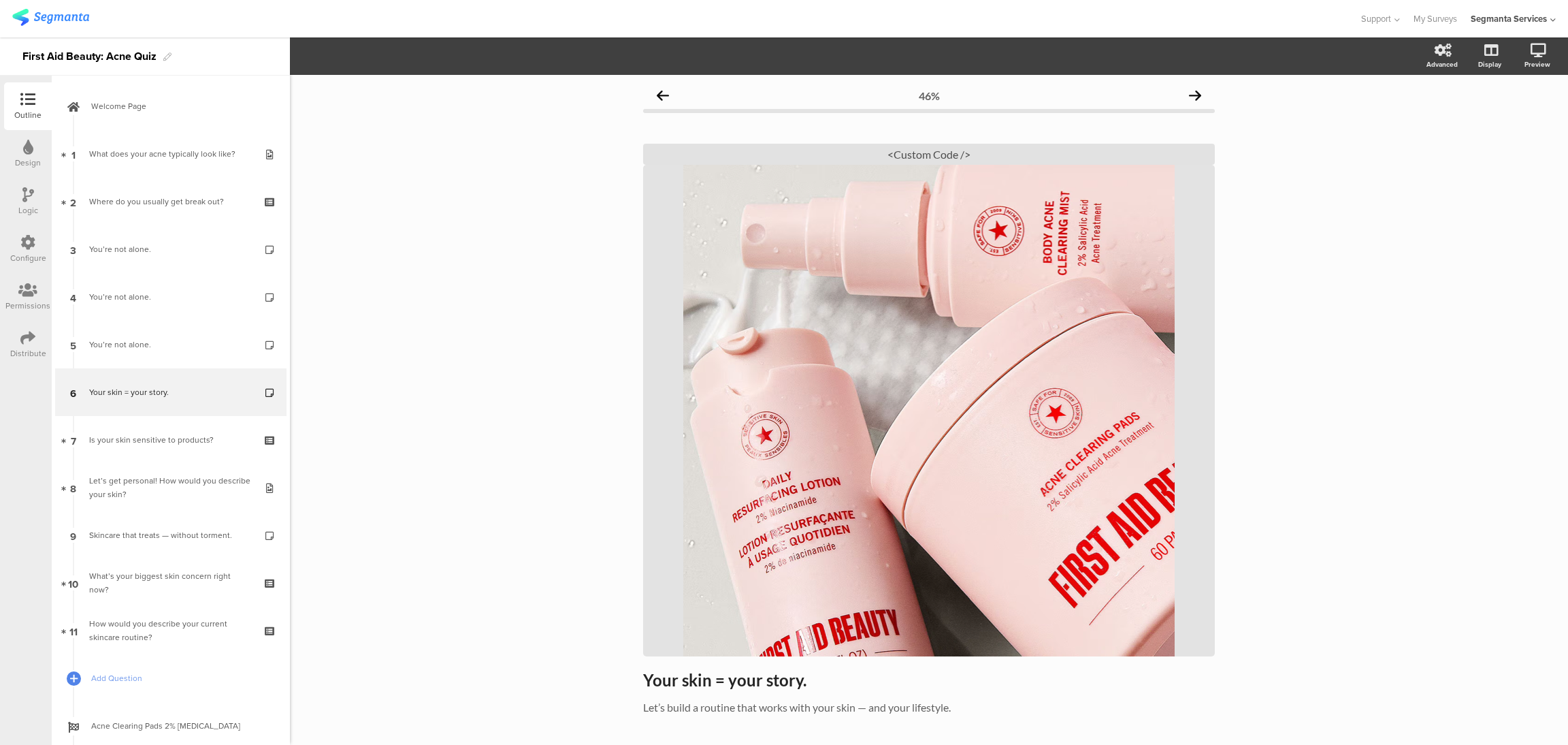
click at [1189, 94] on icon at bounding box center [1195, 95] width 12 height 12
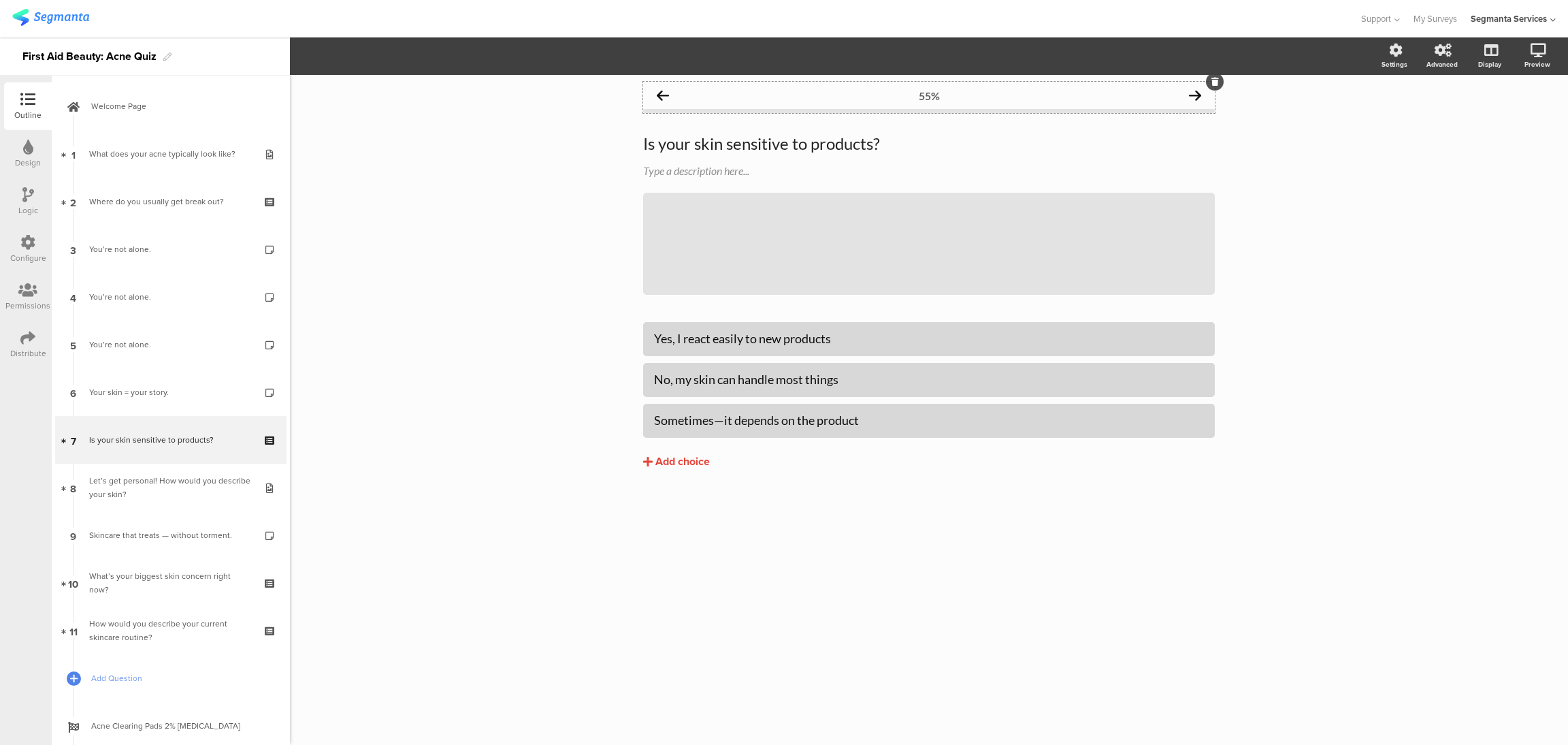
click at [1196, 94] on icon at bounding box center [1195, 95] width 12 height 12
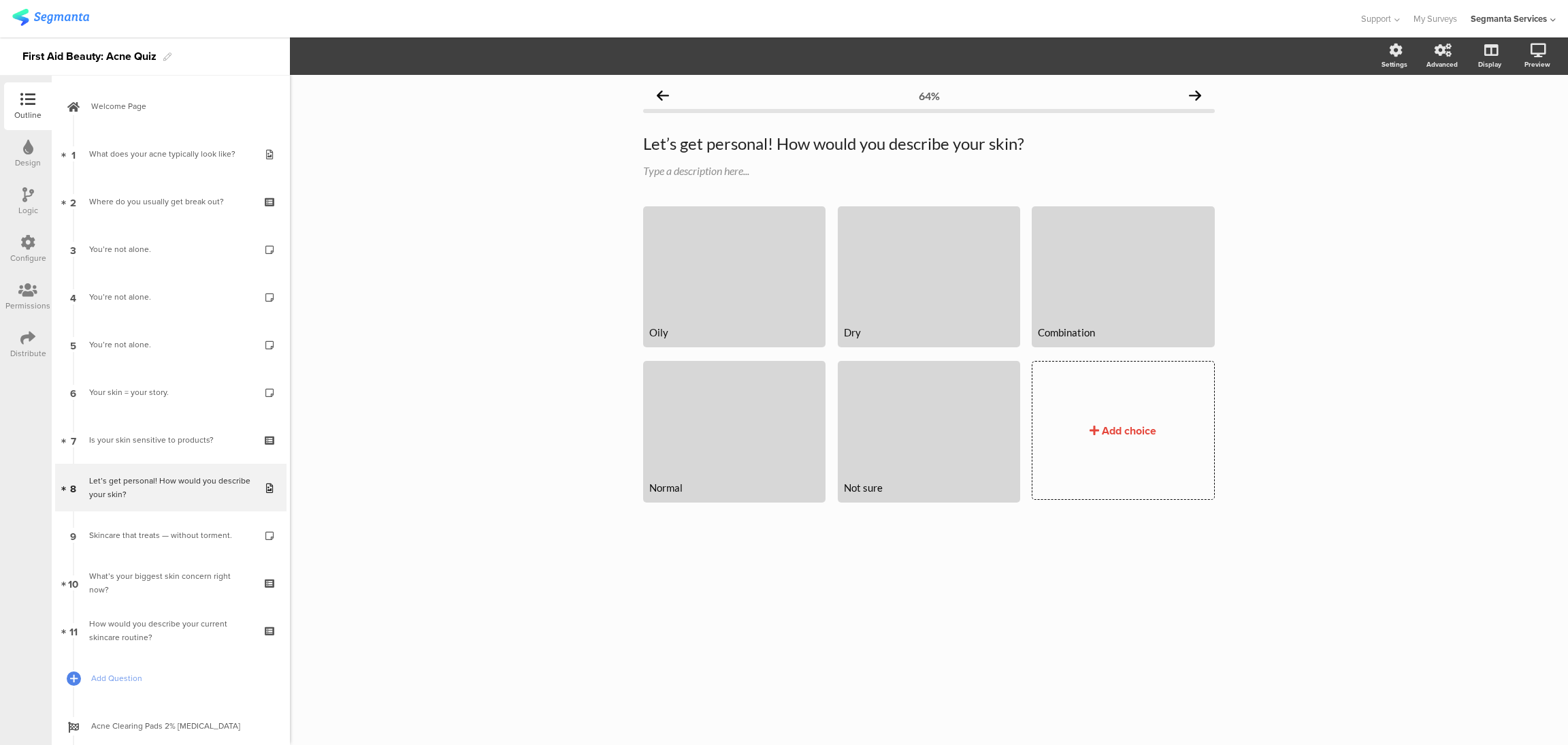
click at [1196, 94] on icon at bounding box center [1195, 95] width 12 height 12
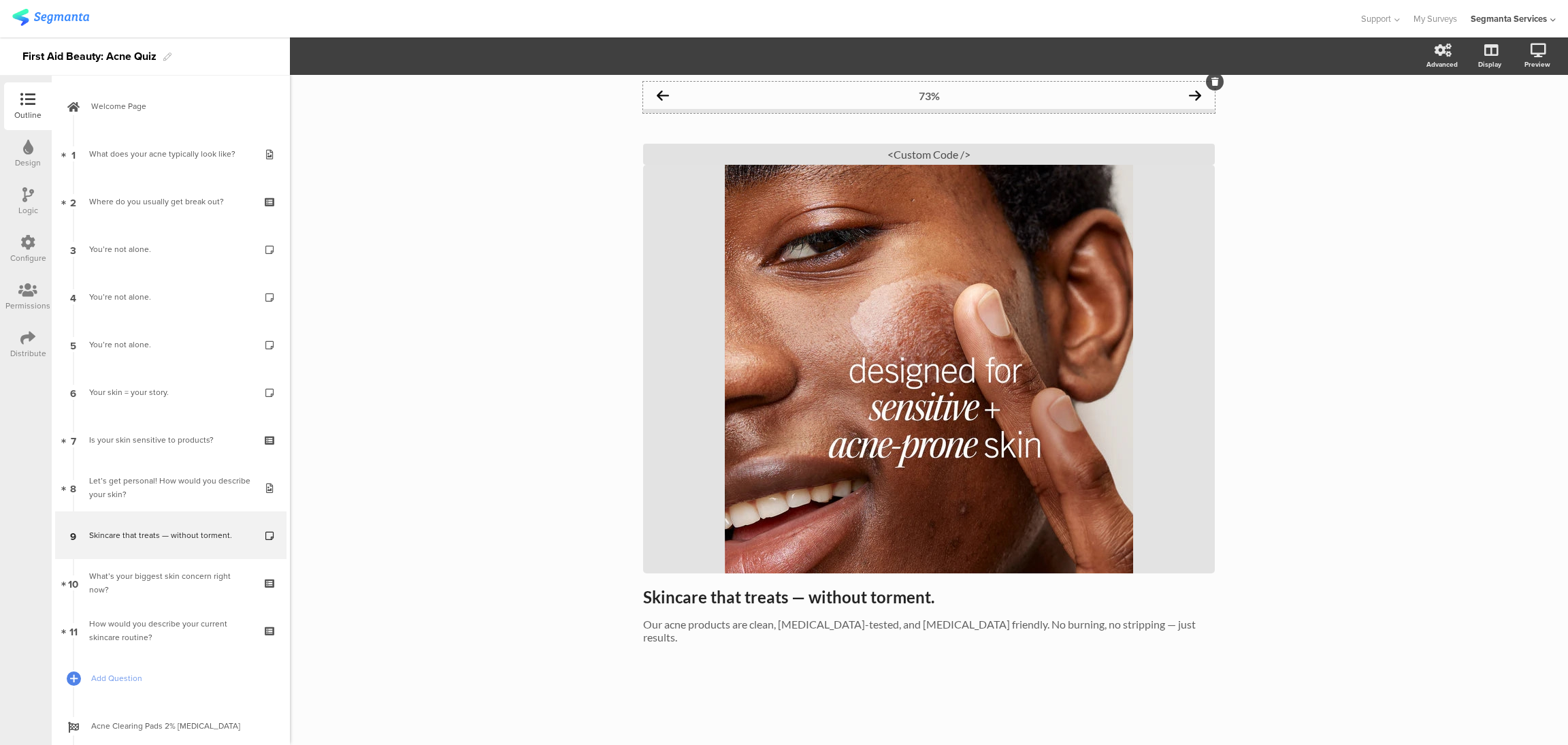
click at [665, 94] on icon at bounding box center [662, 95] width 12 height 12
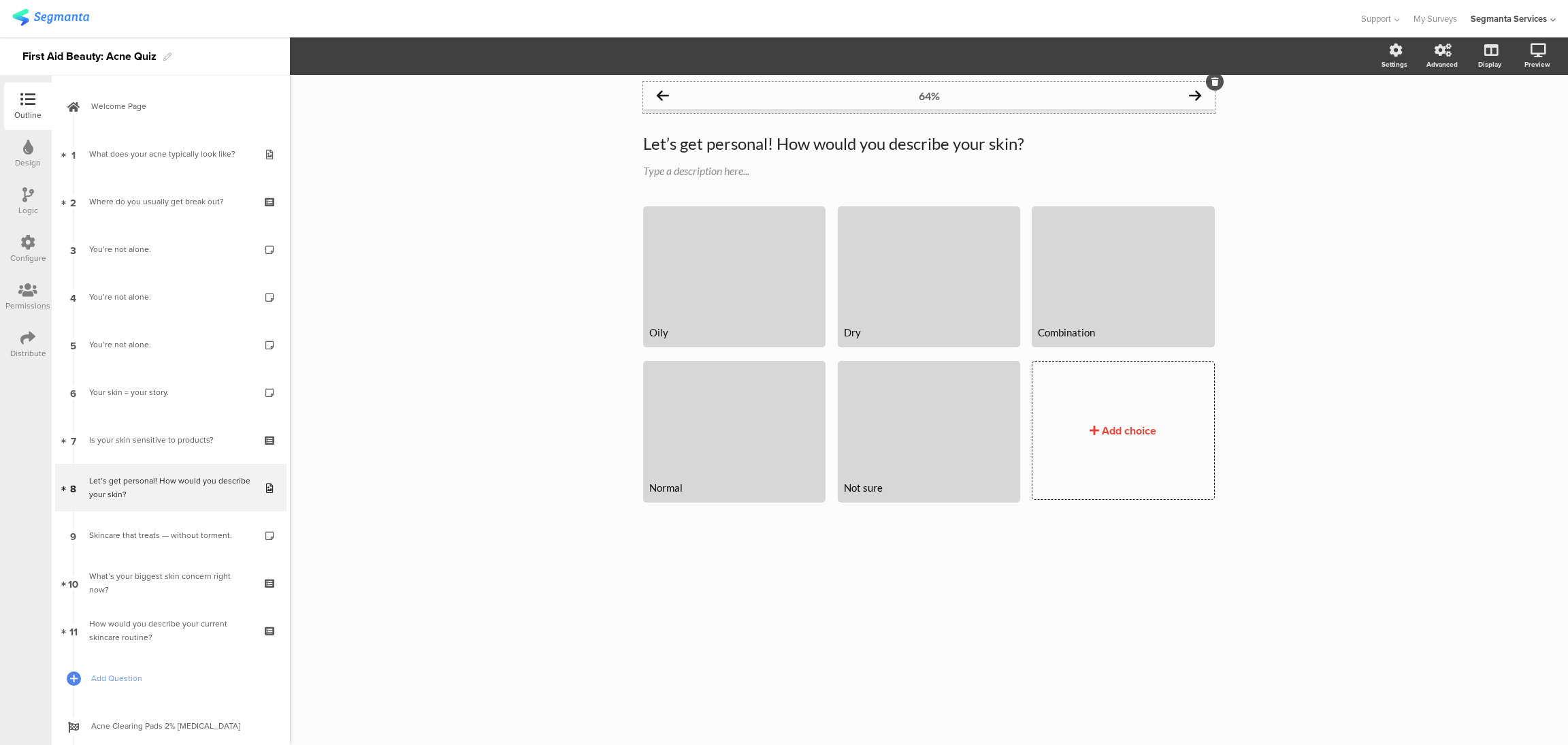
click at [1193, 102] on div "64%" at bounding box center [929, 95] width 572 height 27
click at [1195, 95] on icon at bounding box center [1195, 95] width 12 height 12
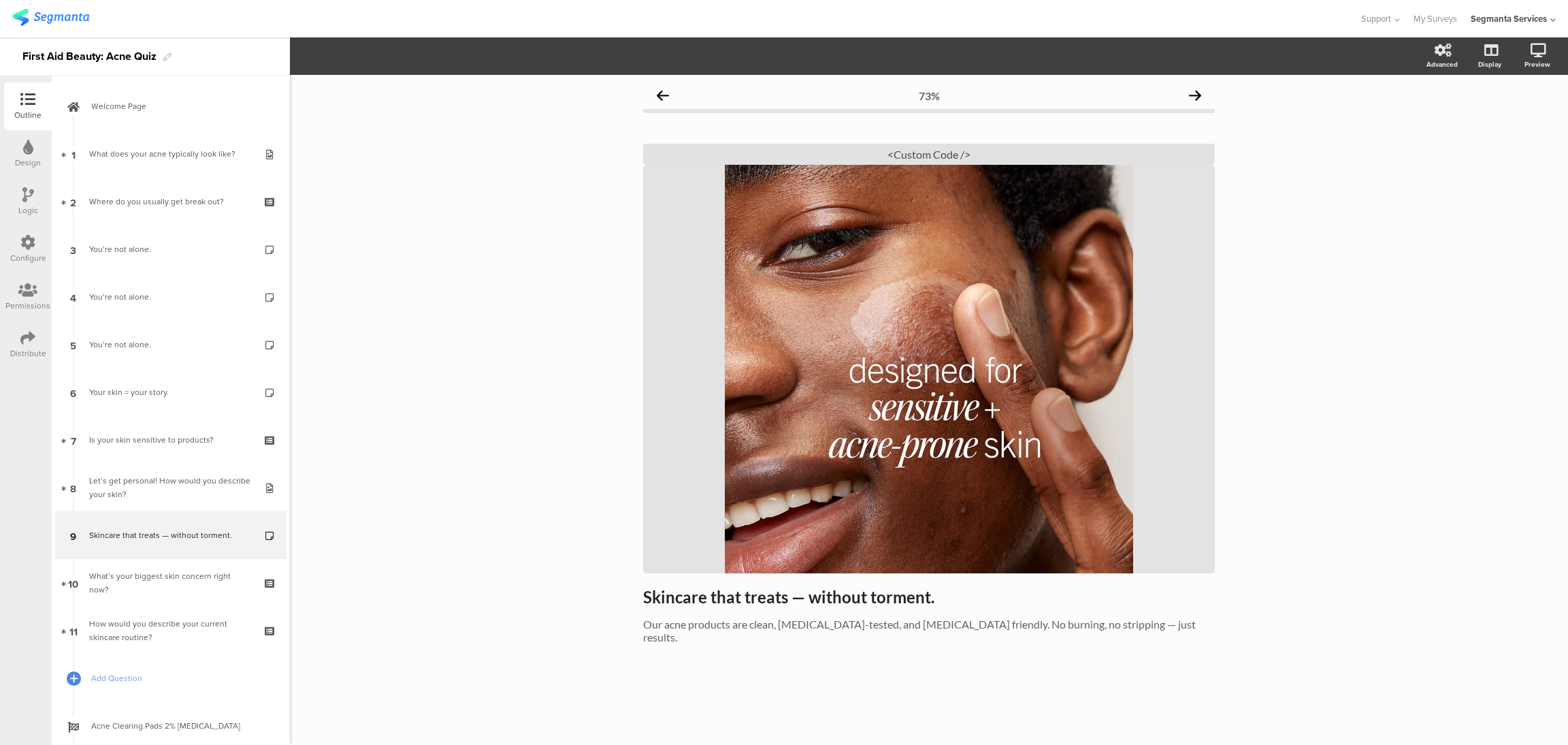
click at [1195, 95] on icon at bounding box center [1195, 95] width 12 height 12
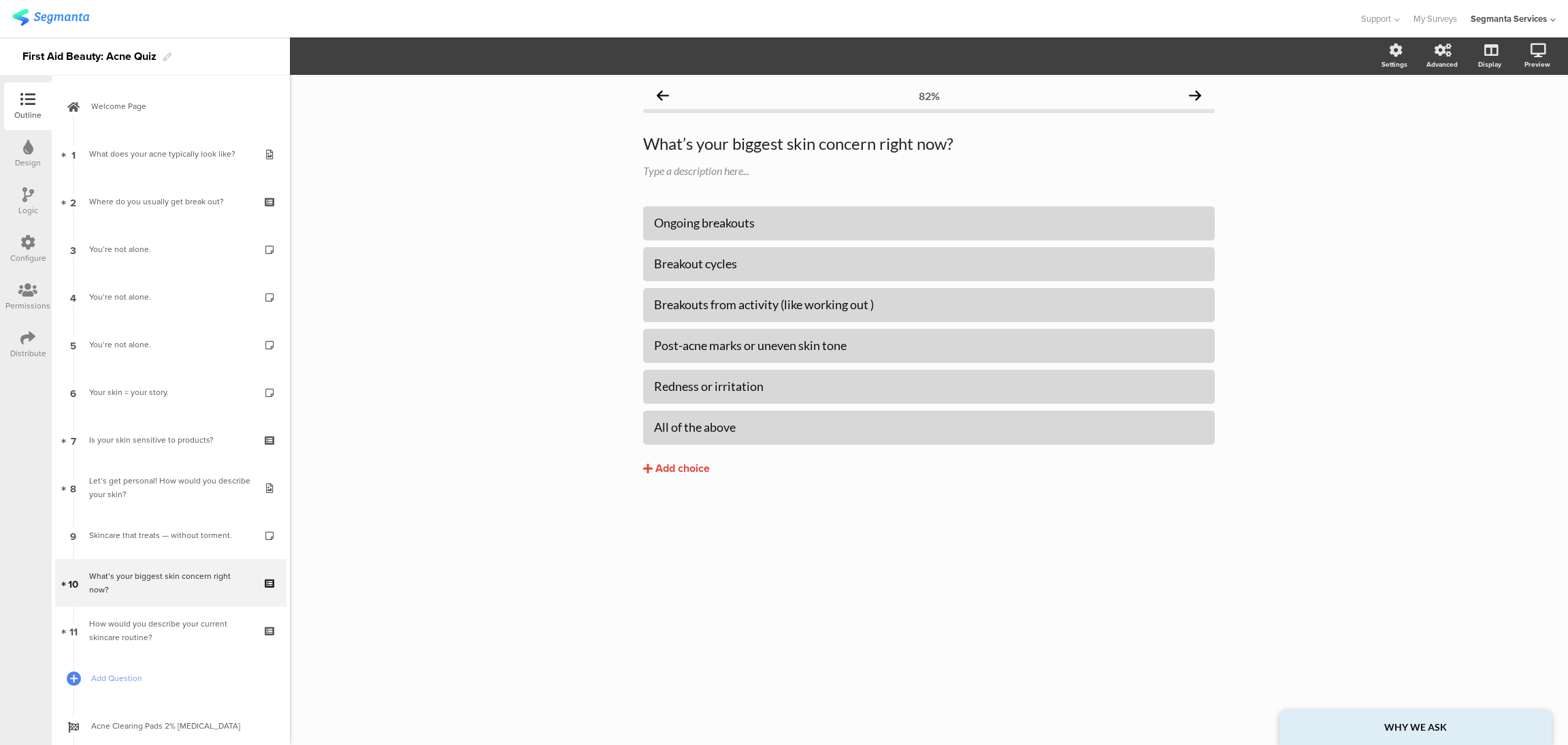
click at [1195, 95] on icon at bounding box center [1195, 95] width 12 height 12
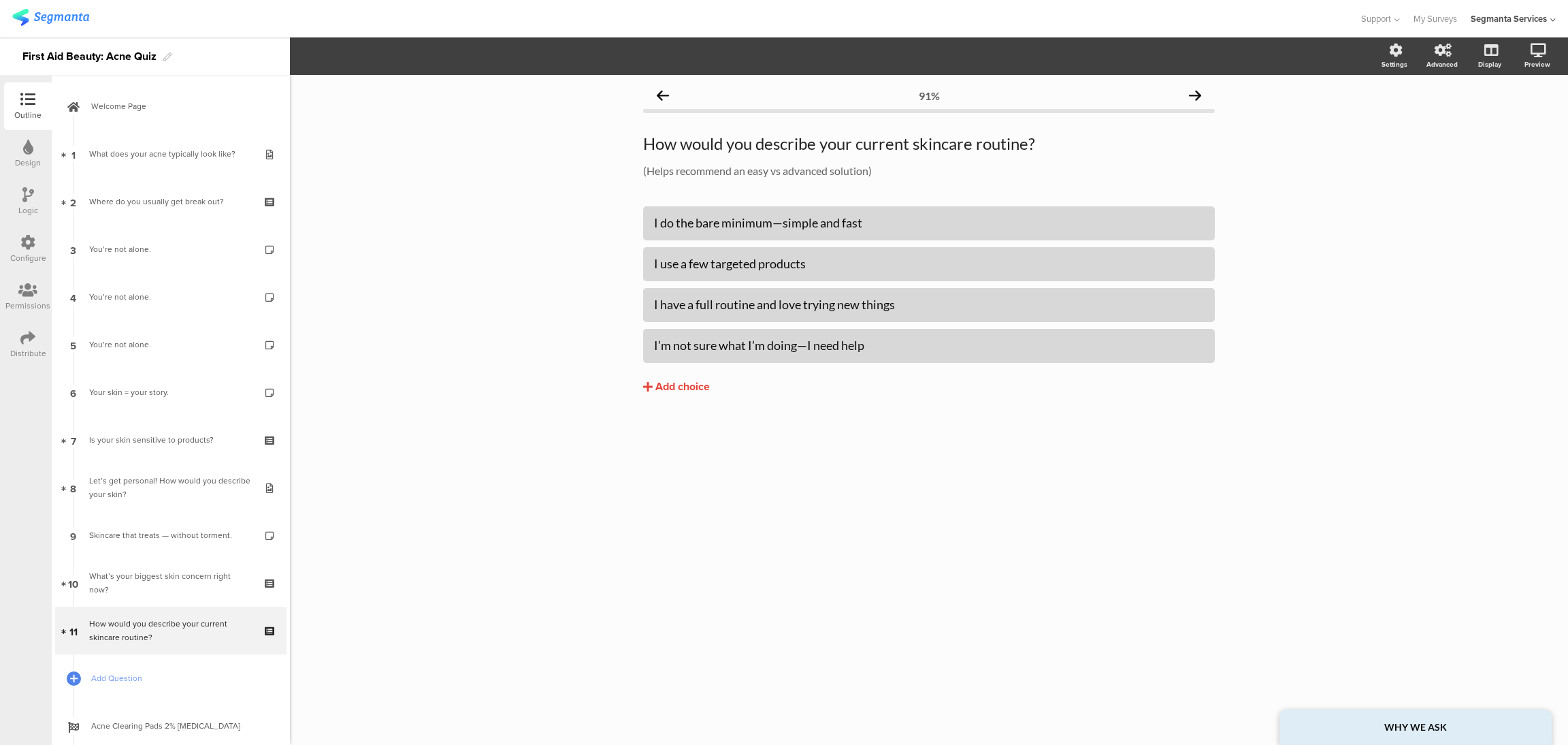
click at [1195, 95] on icon at bounding box center [1195, 95] width 12 height 12
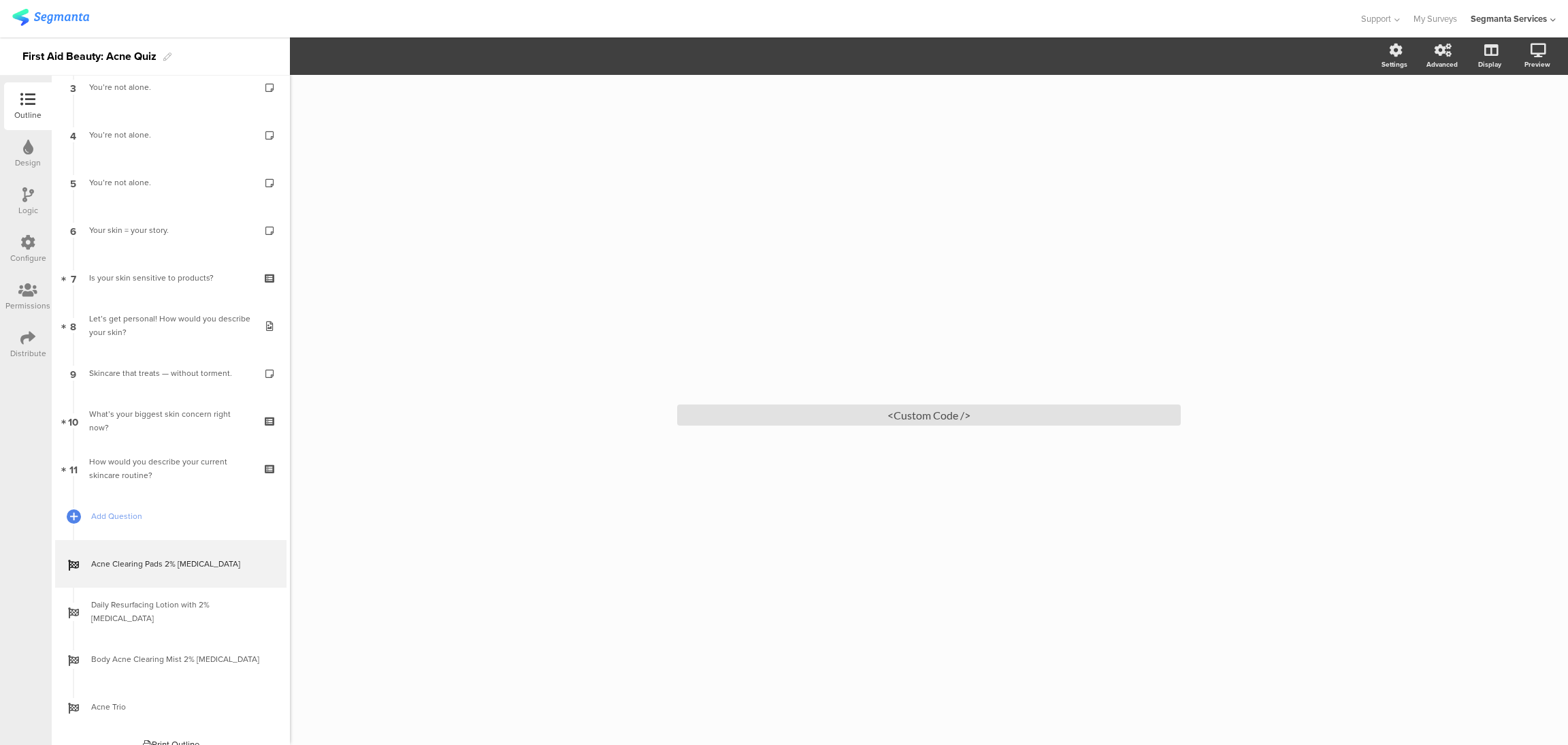
scroll to position [177, 0]
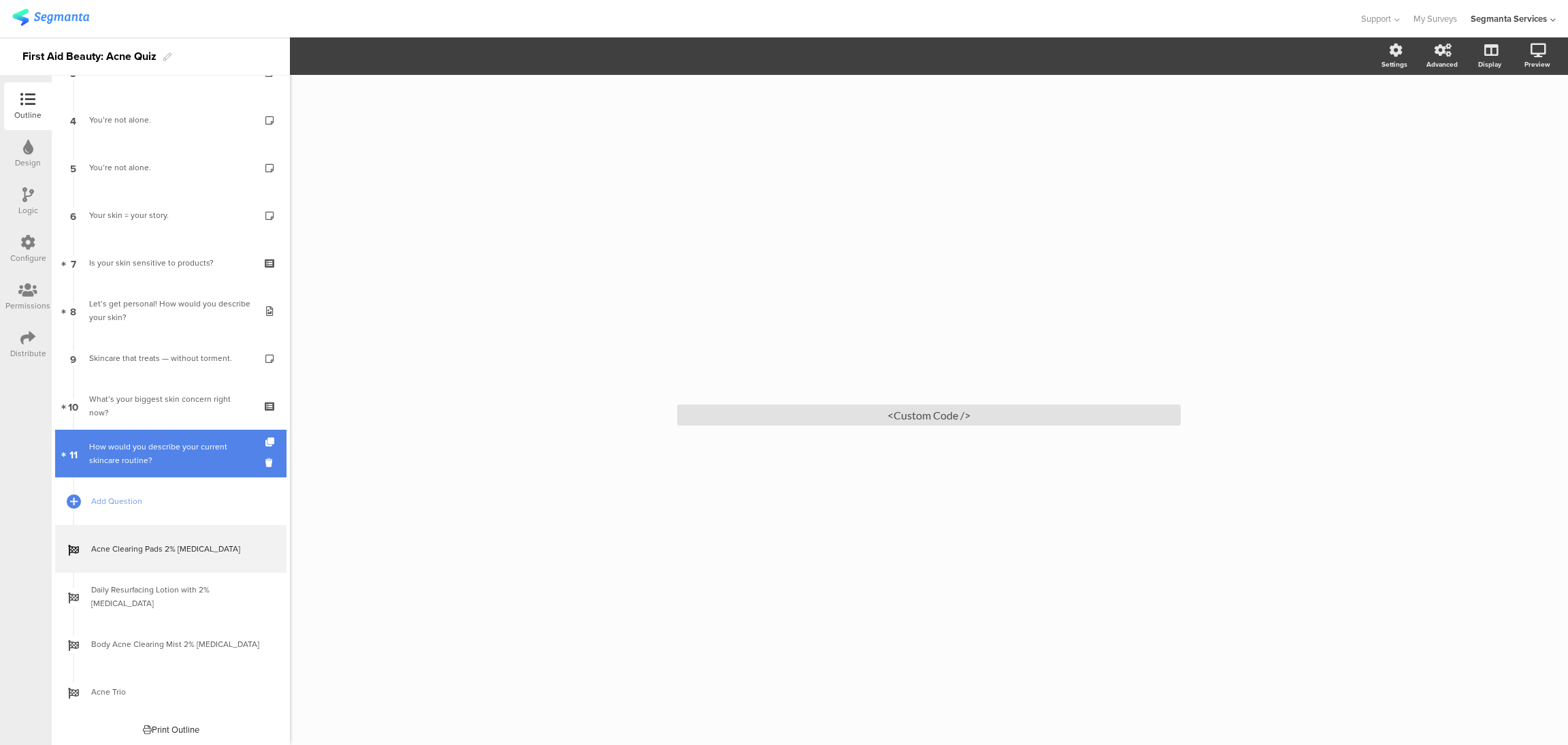
click at [183, 450] on div "How would you describe your current skincare routine?" at bounding box center [170, 453] width 163 height 27
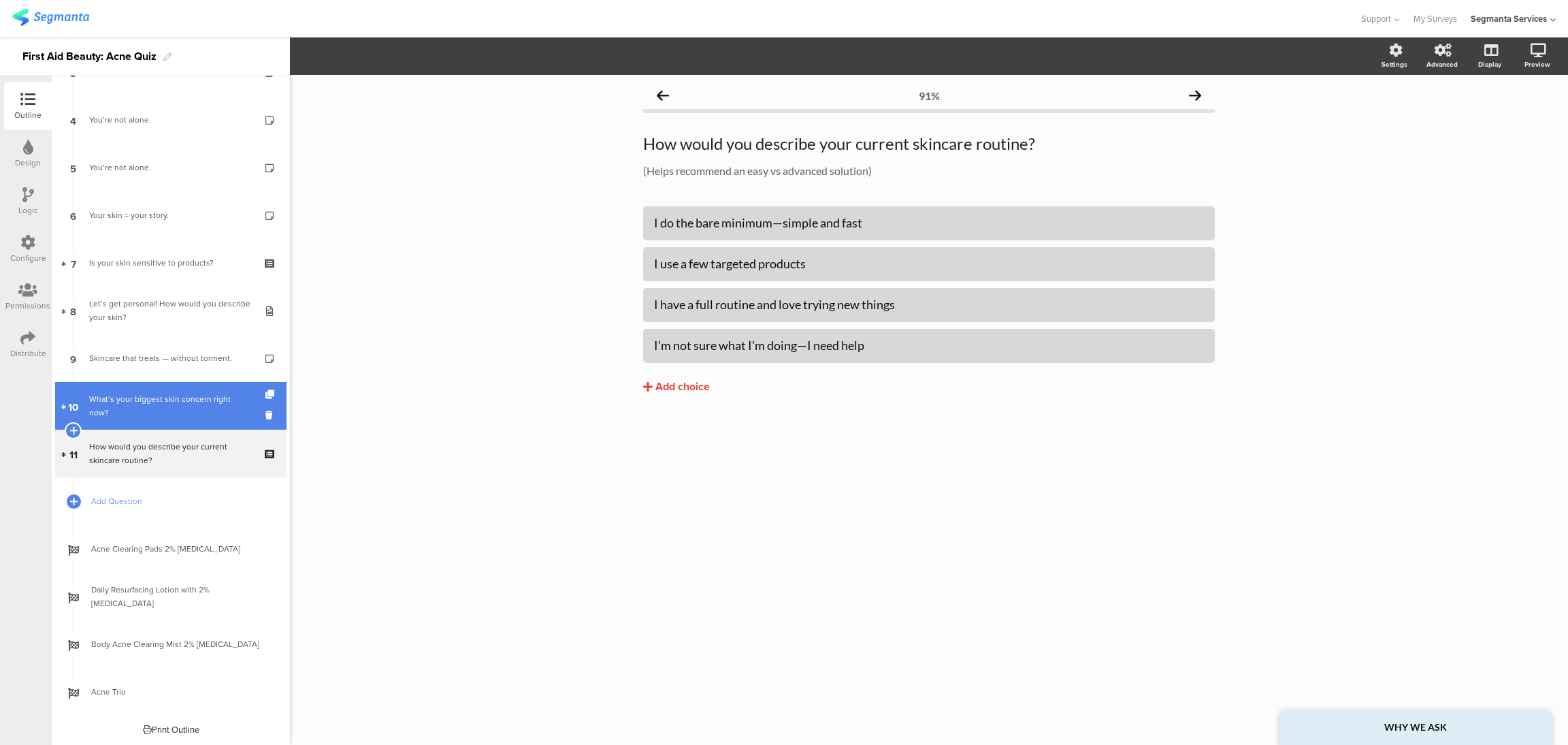
click at [170, 402] on div "What’s your biggest skin concern right now?" at bounding box center [170, 405] width 163 height 27
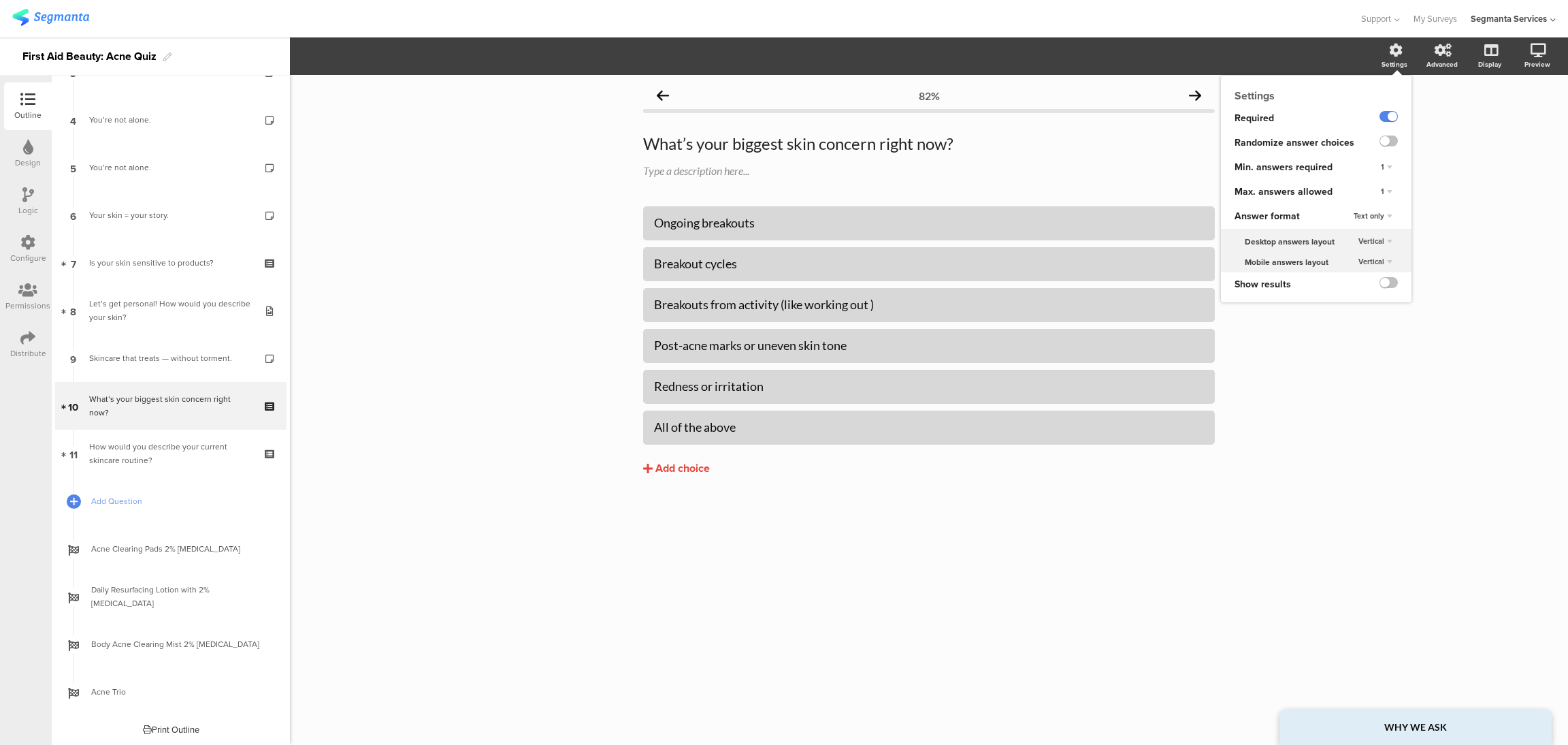
click at [1390, 192] on div "1" at bounding box center [1386, 192] width 23 height 16
click at [1369, 263] on div "4" at bounding box center [1367, 262] width 80 height 15
click at [1386, 189] on div "4" at bounding box center [1386, 192] width 24 height 16
click at [1363, 218] on div "1" at bounding box center [1367, 219] width 80 height 15
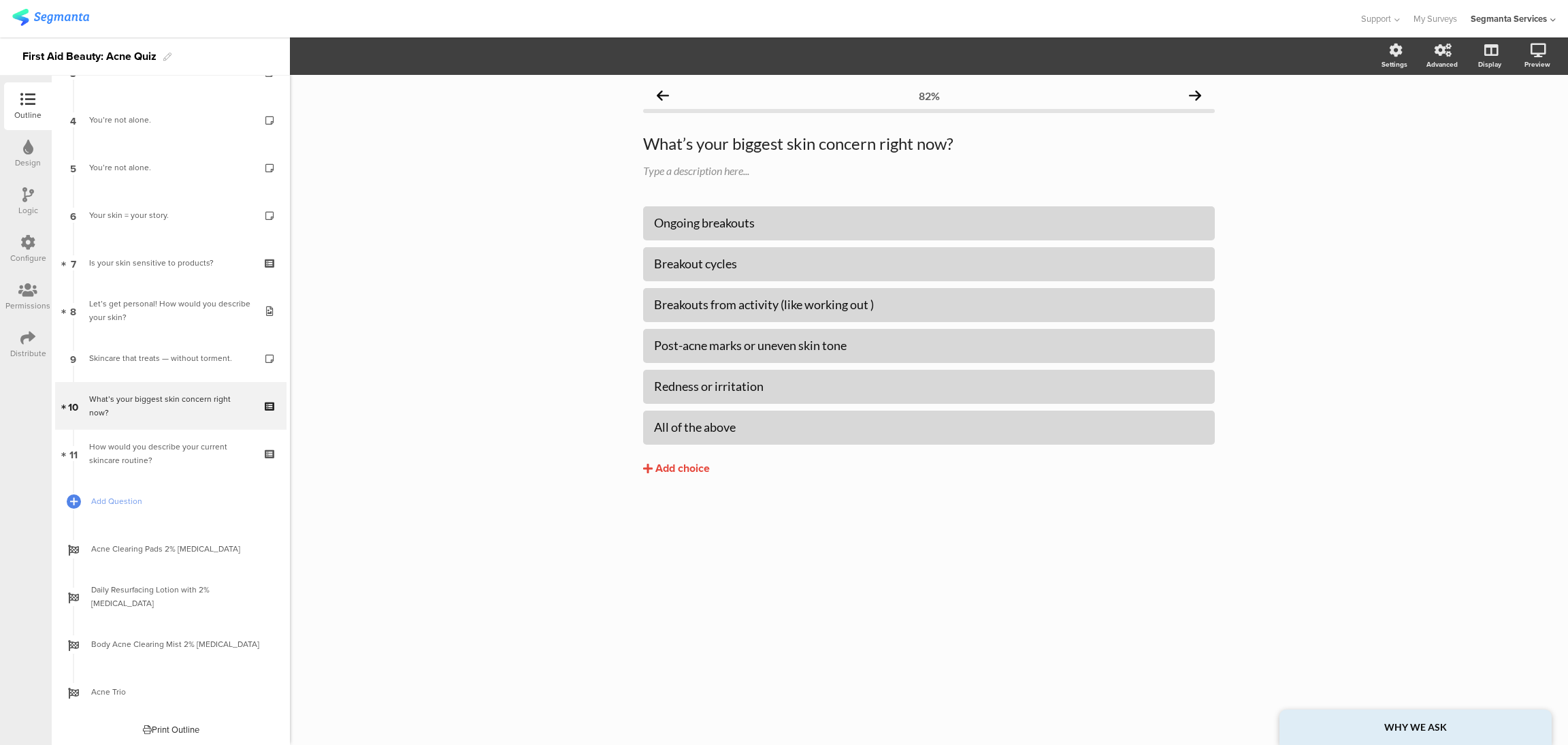
click at [1456, 465] on div "82% What’s your biggest skin concern right now? What’s your biggest skin concer…" at bounding box center [929, 410] width 1278 height 670
click at [1428, 732] on strong "WHY WE ASK" at bounding box center [1416, 727] width 63 height 12
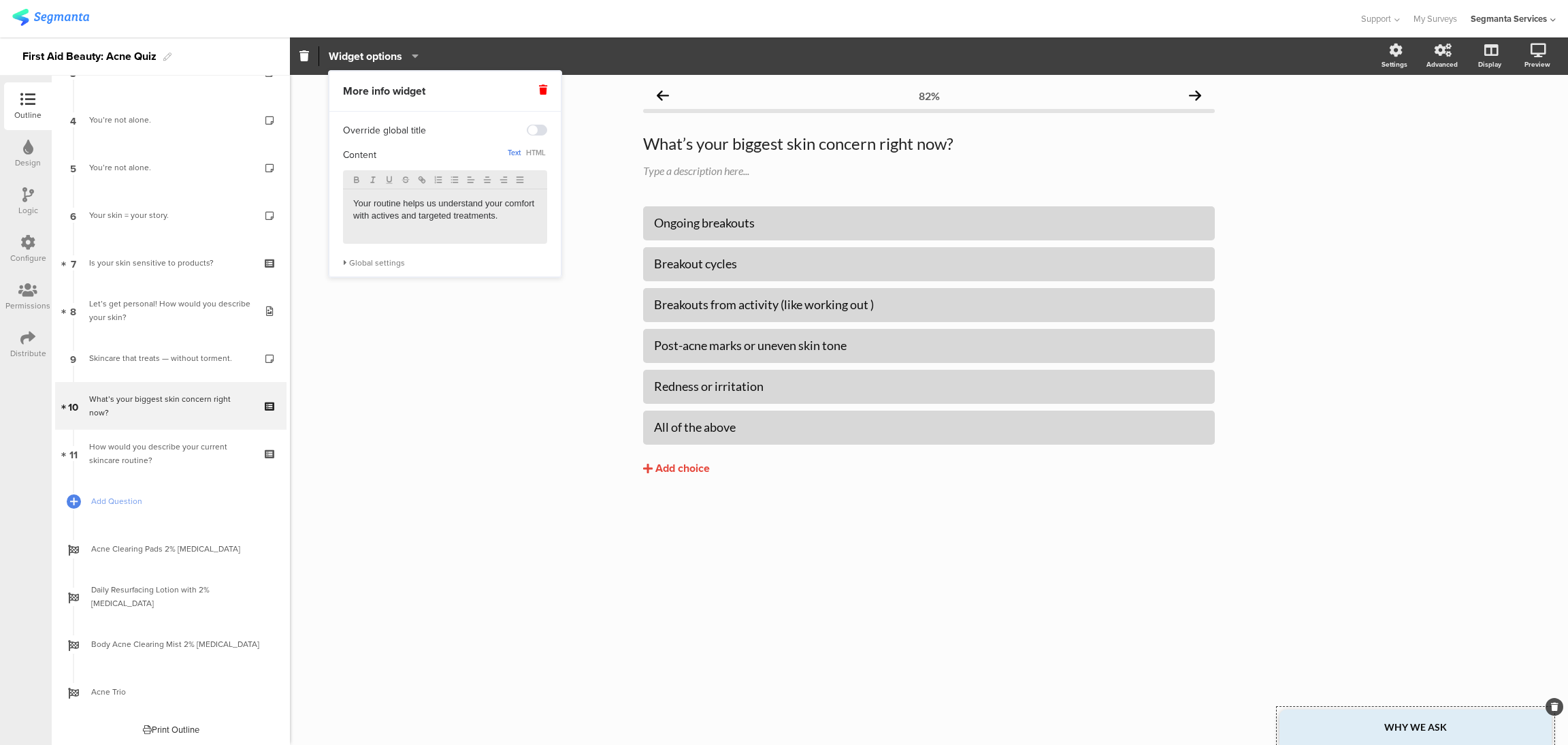
click at [401, 205] on p "Your routine helps us understand your comfort with actives and targeted treatme…" at bounding box center [445, 210] width 184 height 26
drag, startPoint x: 430, startPoint y: 215, endPoint x: 354, endPoint y: 217, distance: 76.0
click at [354, 217] on p "Your concern helps us understand your comfort with actives and targeted treatme…" at bounding box center [445, 210] width 184 height 26
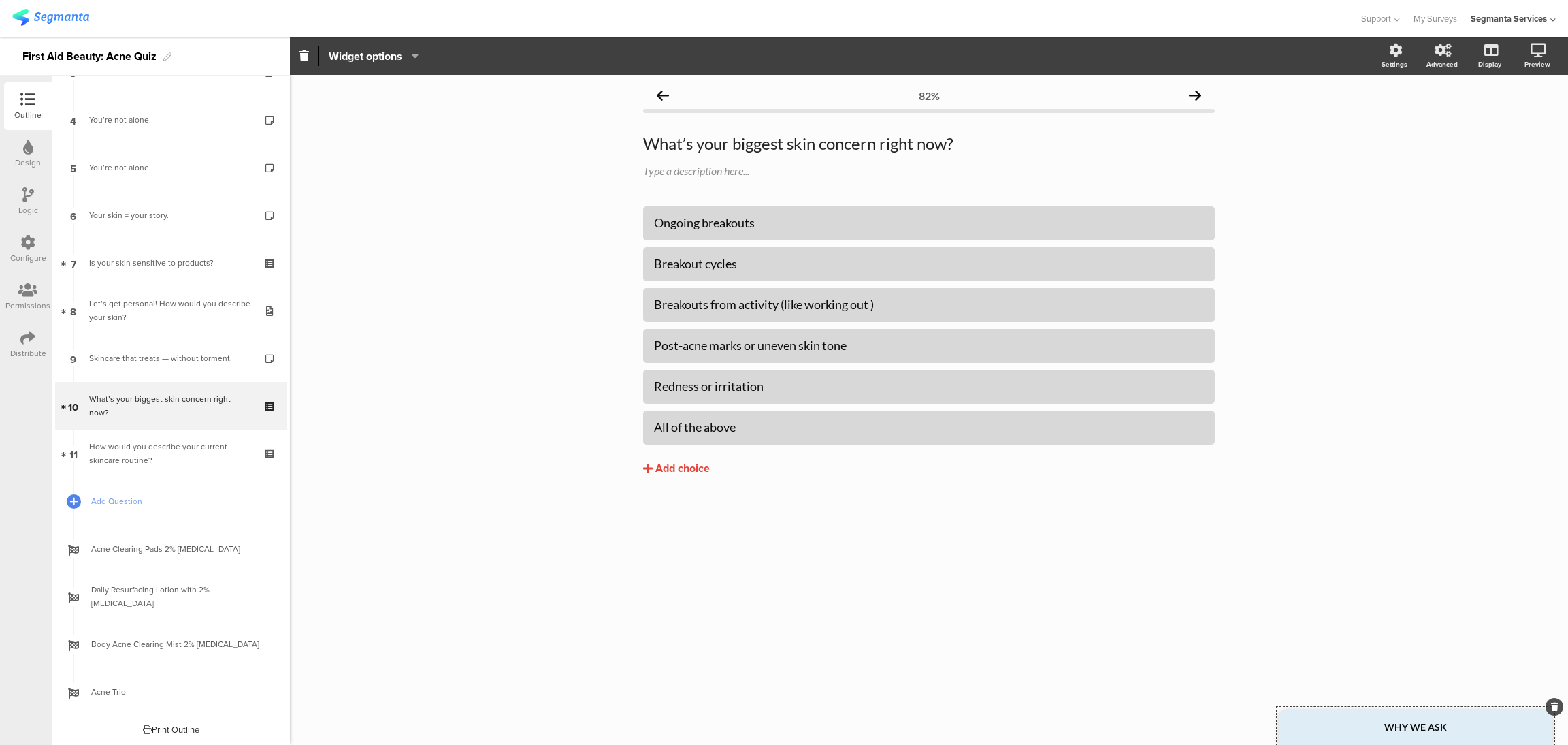
click at [457, 323] on div "82% What’s your biggest skin concern right now? What’s your biggest skin concer…" at bounding box center [929, 410] width 1278 height 670
click at [655, 96] on div "82%" at bounding box center [929, 95] width 572 height 27
click at [1198, 104] on div "82%" at bounding box center [929, 95] width 572 height 27
click at [1195, 92] on icon at bounding box center [1195, 95] width 12 height 12
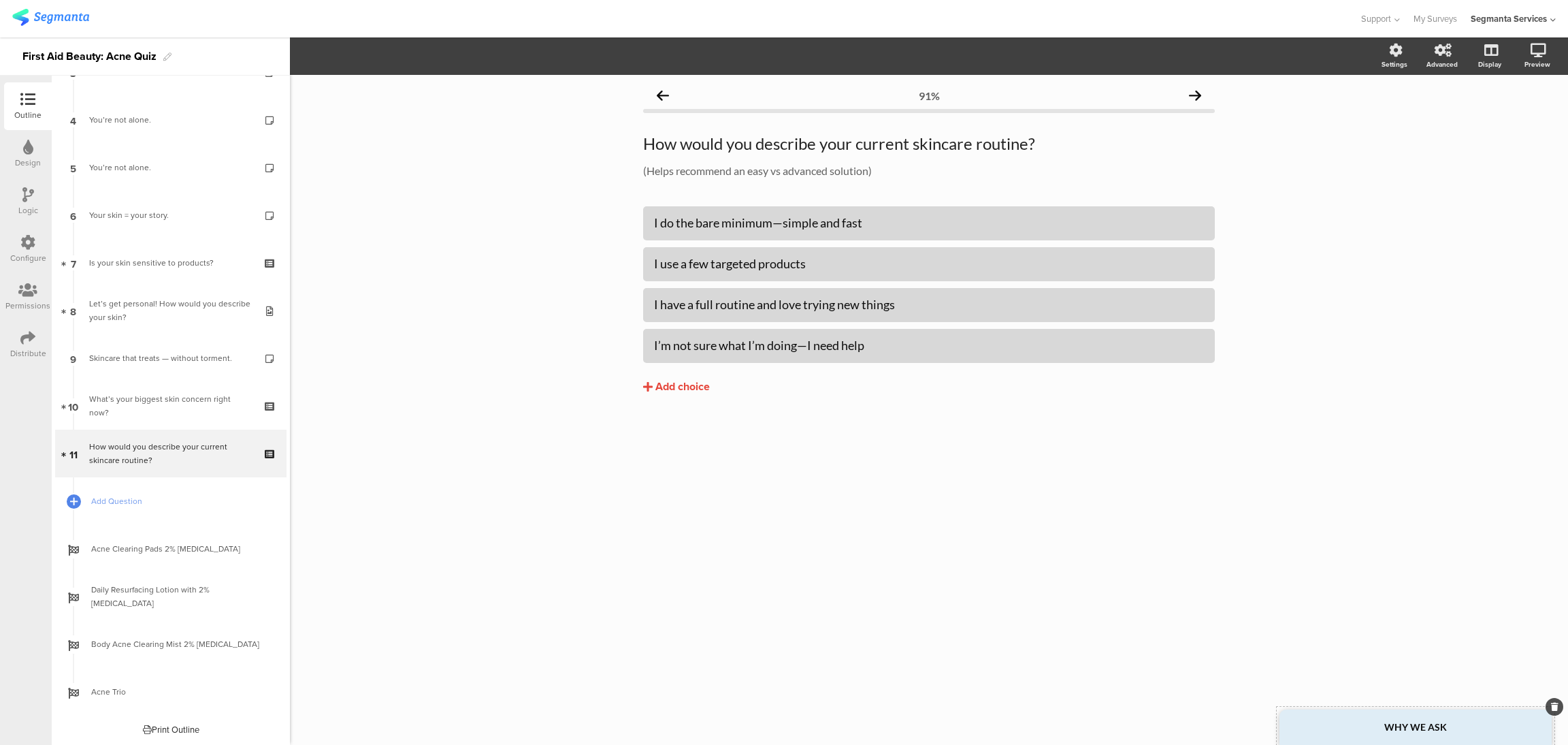
click at [1412, 727] on strong "WHY WE ASK" at bounding box center [1416, 727] width 63 height 12
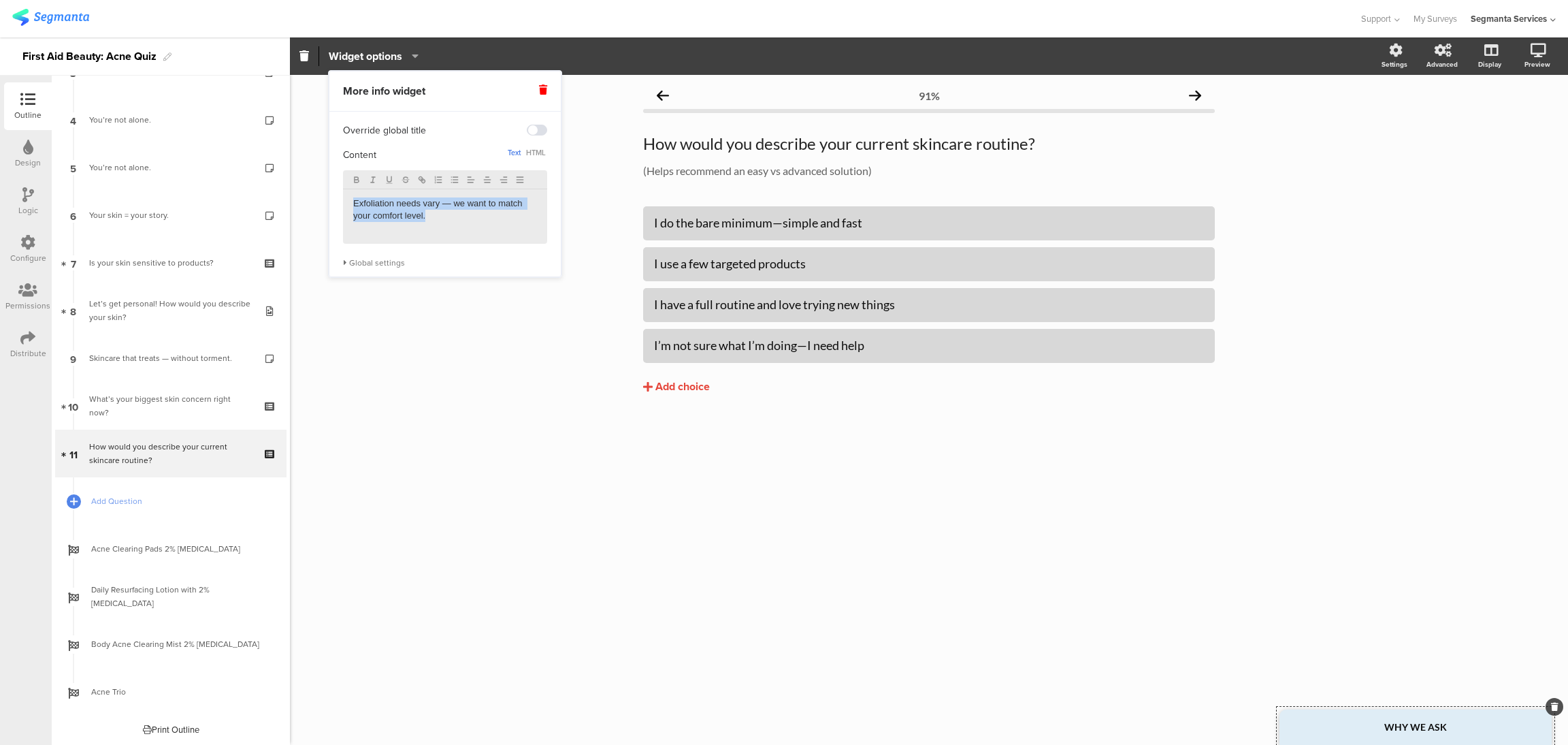
drag, startPoint x: 440, startPoint y: 221, endPoint x: 340, endPoint y: 204, distance: 101.4
click at [340, 204] on div "Override global title Content Text HTML Exfoliation needs vary — we want to mat…" at bounding box center [445, 190] width 231 height 156
click at [546, 85] on icon at bounding box center [543, 90] width 8 height 9
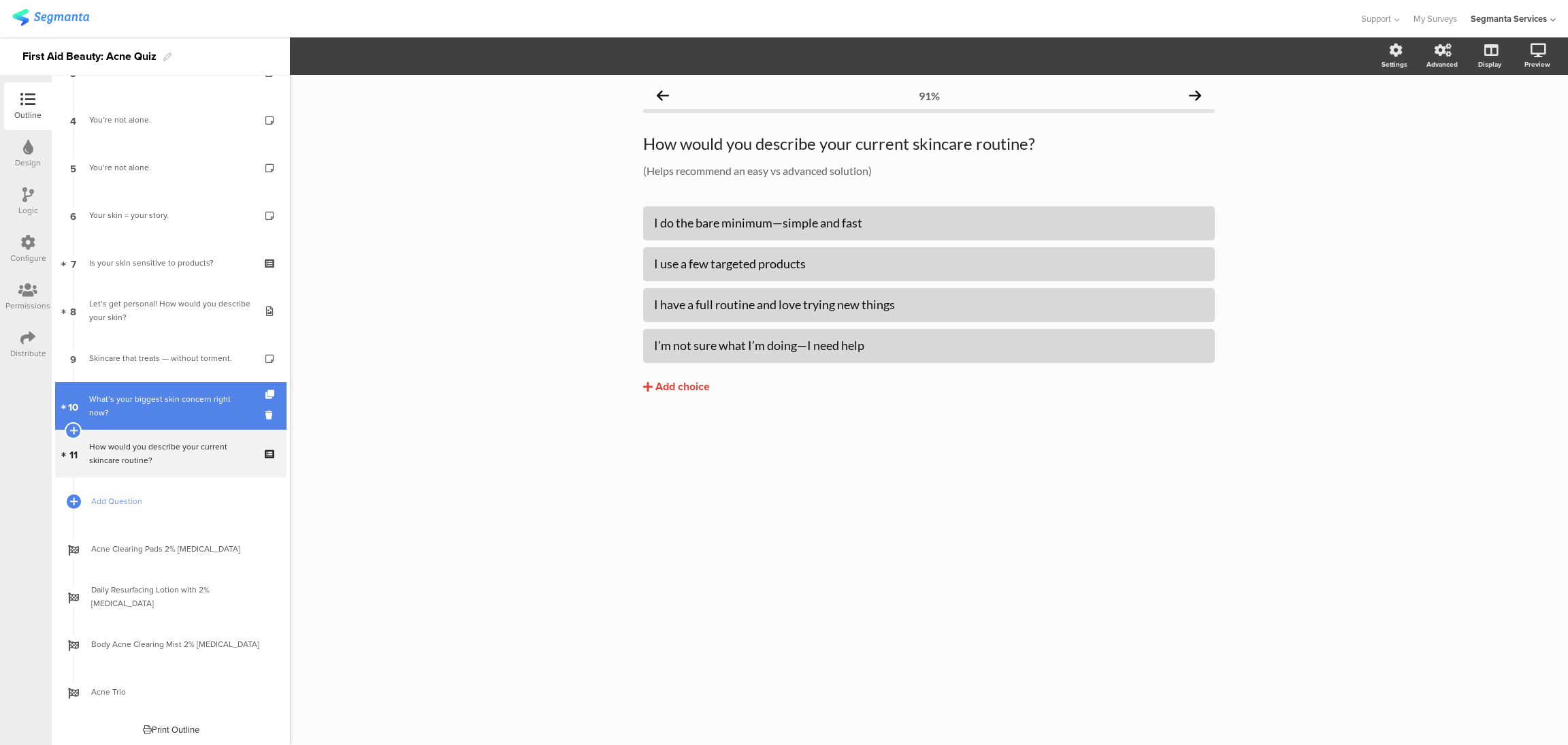
click at [161, 394] on div "What’s your biggest skin concern right now?" at bounding box center [170, 405] width 163 height 27
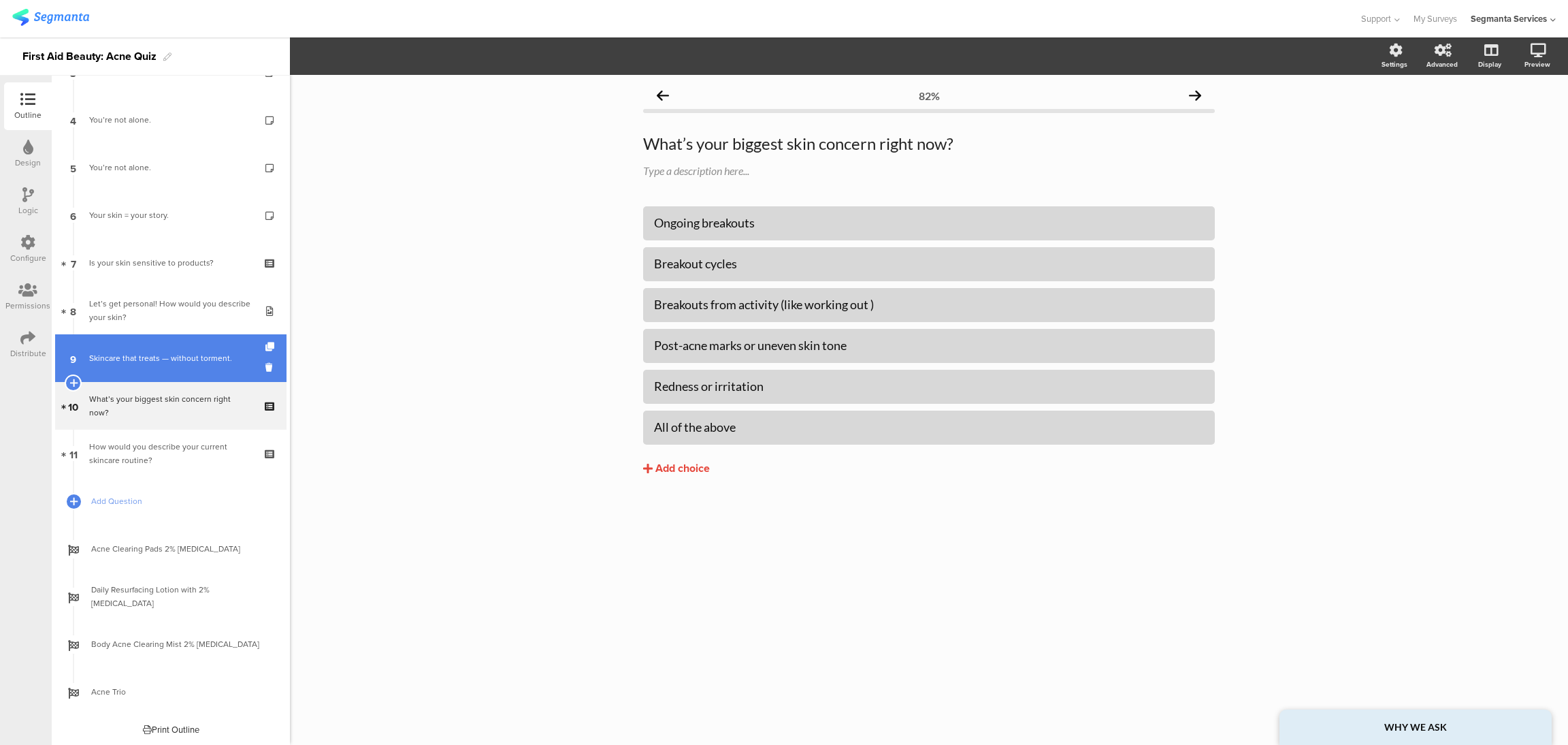
click at [181, 365] on link "9 Skincare that treats — without torment." at bounding box center [171, 358] width 231 height 47
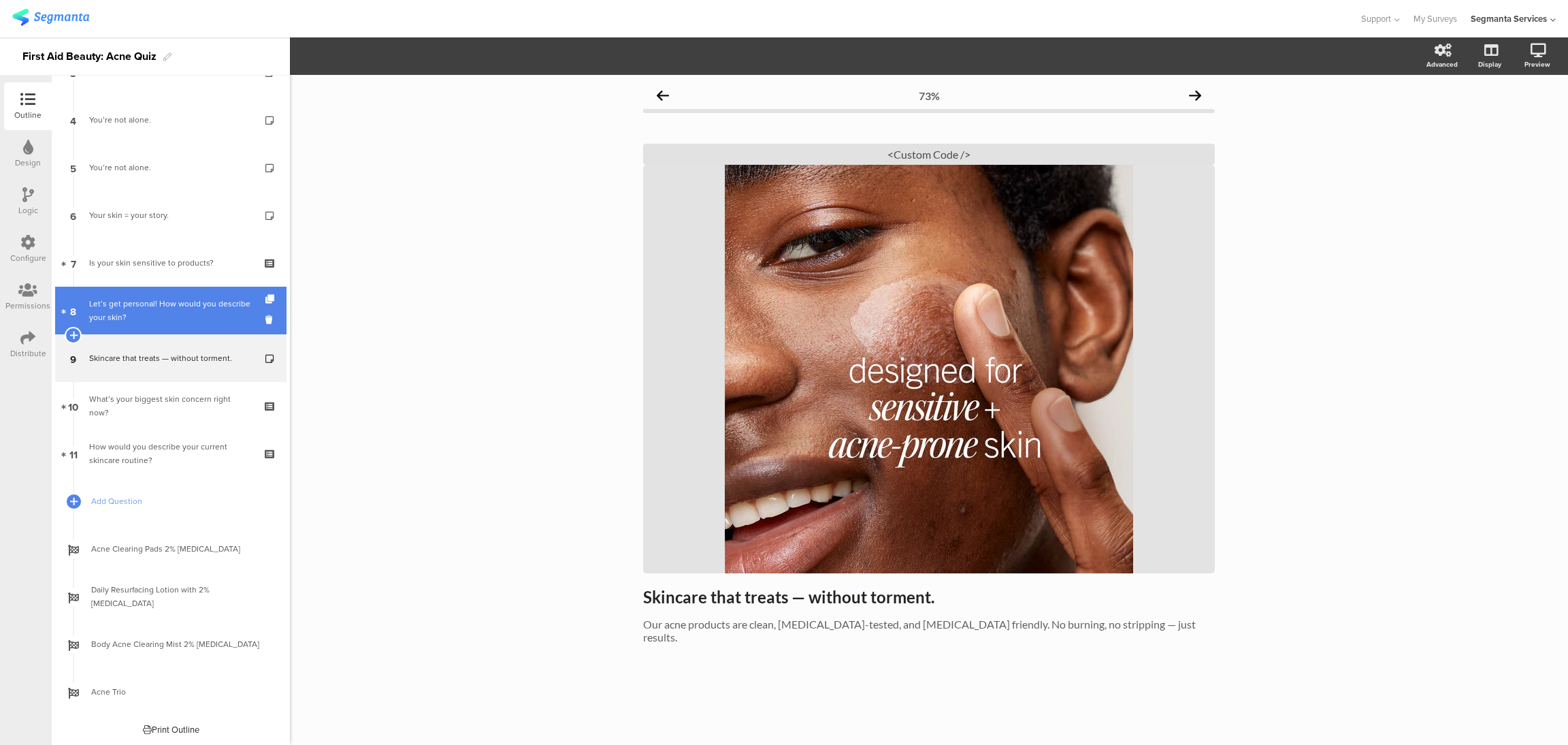
click at [174, 320] on div "Let’s get personal! How would you describe your skin?" at bounding box center [170, 310] width 163 height 27
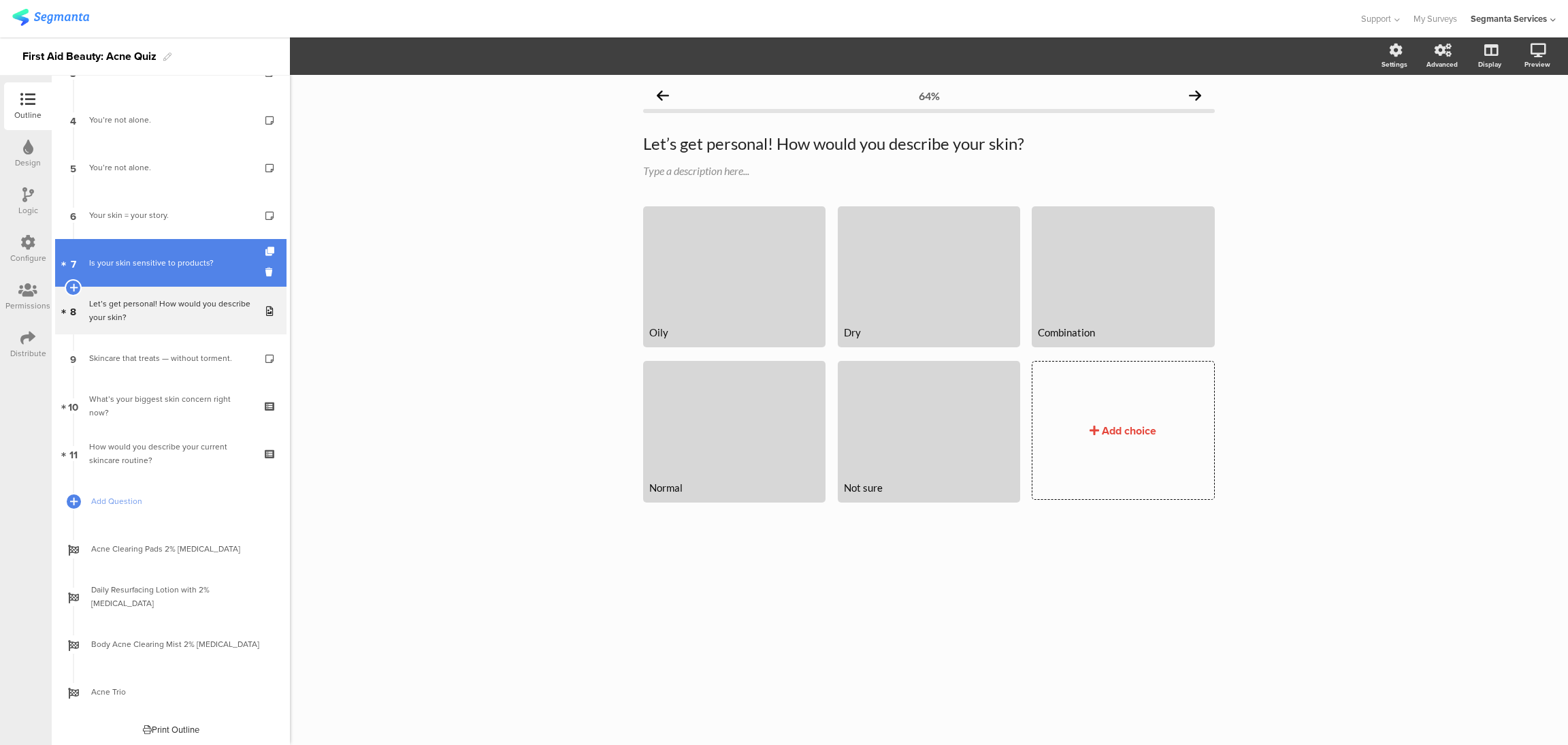
click at [170, 270] on link "7 Is your skin sensitive to products?" at bounding box center [171, 263] width 231 height 47
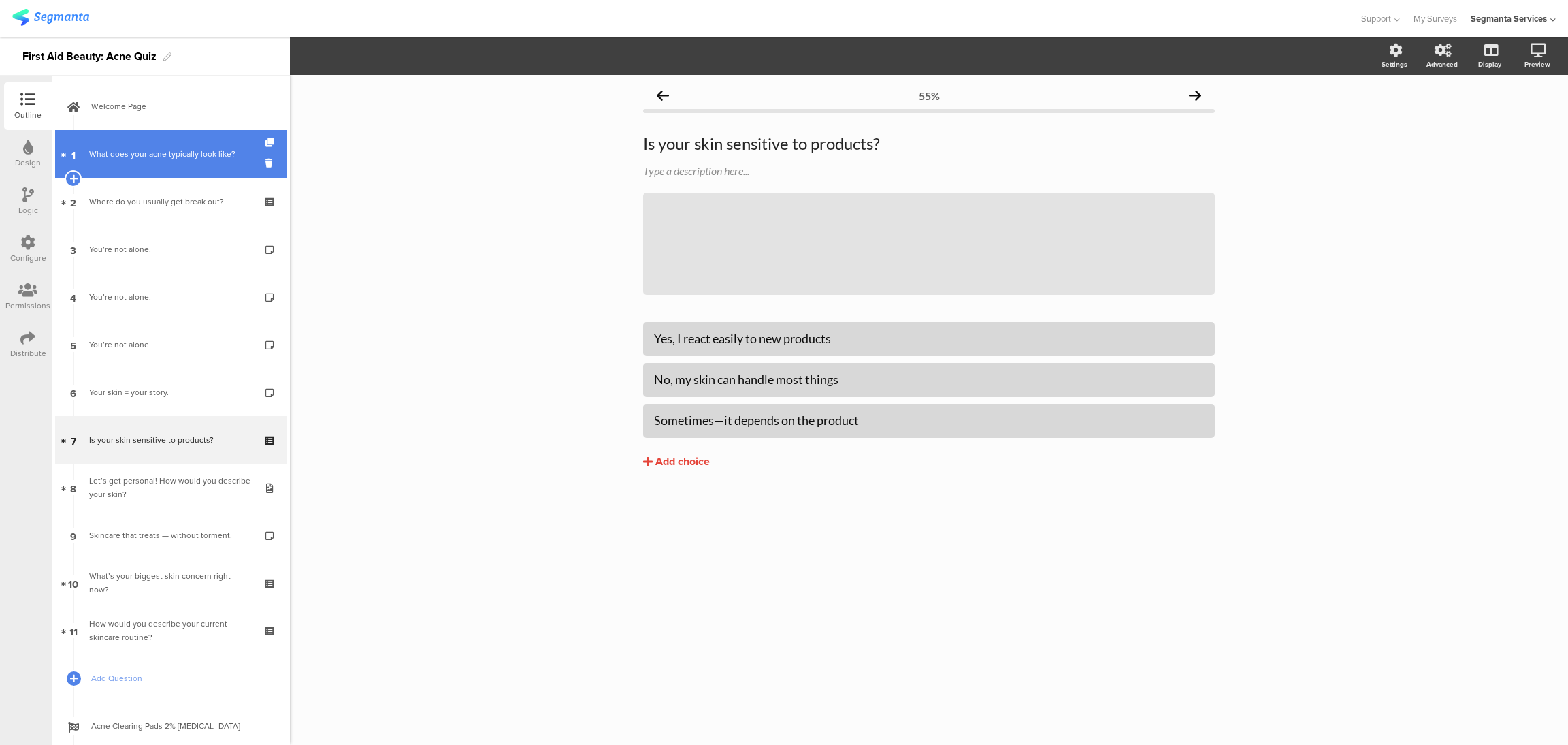
click at [166, 147] on div "What does your acne typically look like?" at bounding box center [170, 154] width 163 height 14
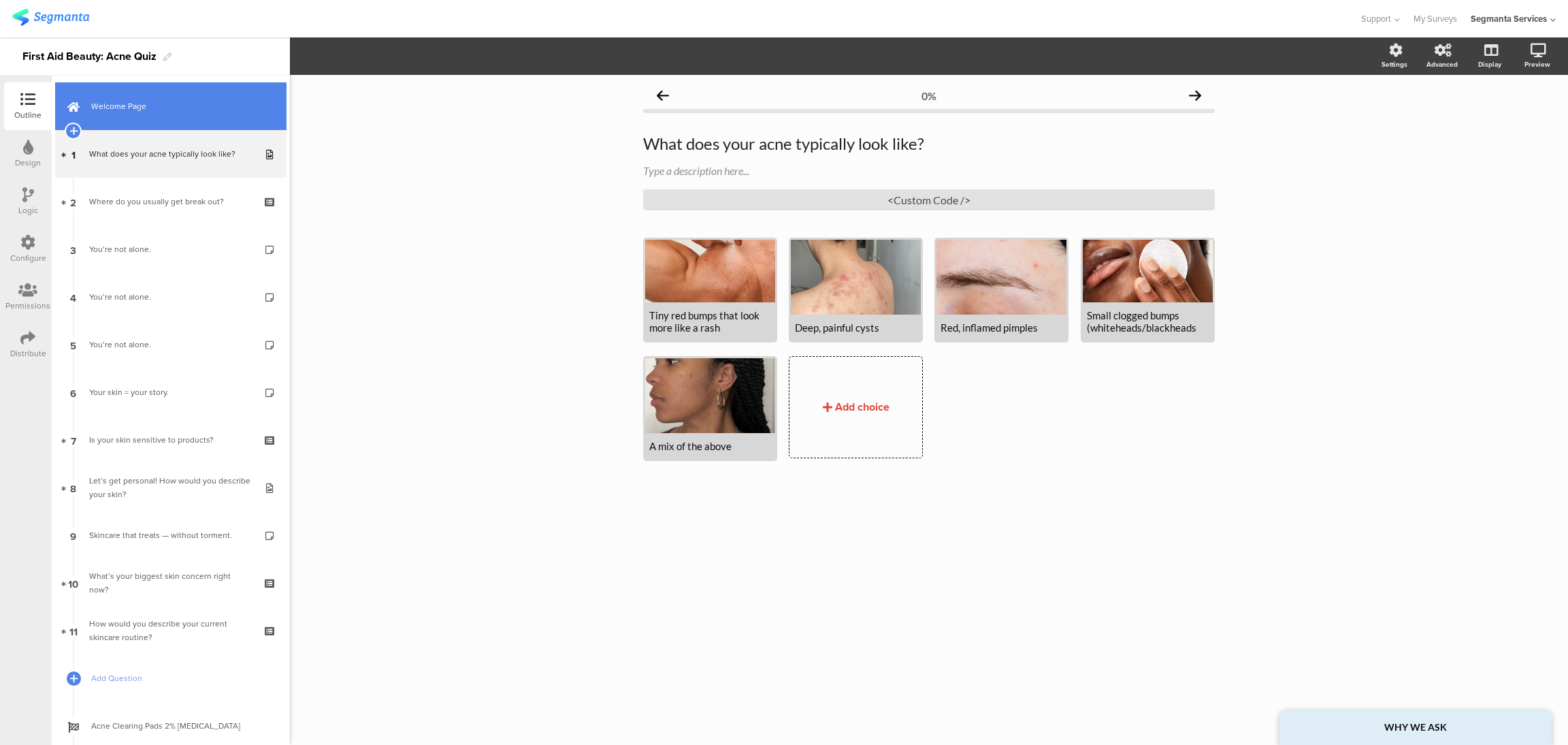
click at [160, 112] on span "Welcome Page" at bounding box center [178, 106] width 174 height 14
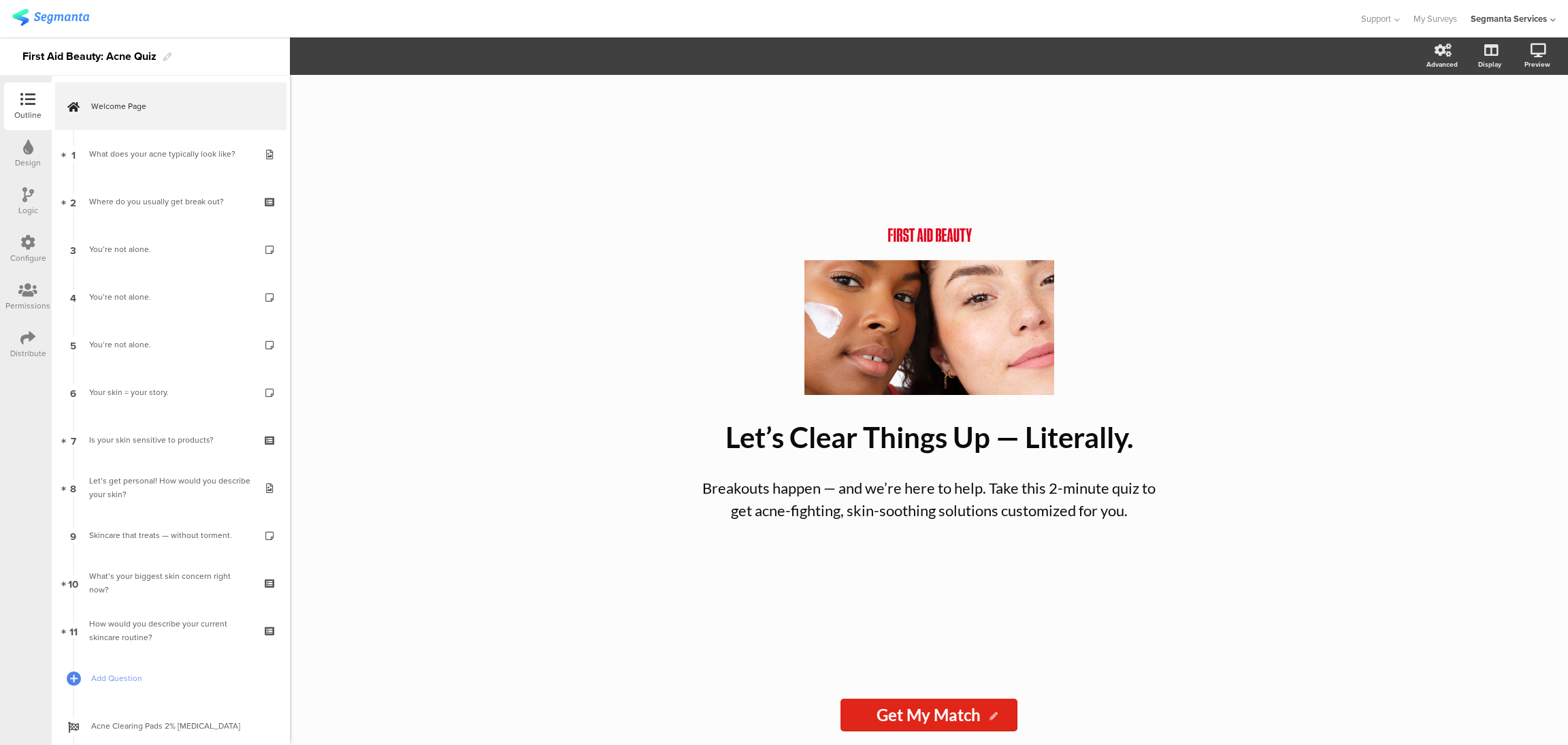
click at [679, 173] on div "/ Let’s Clear Things Up — Literally. Let’s Clear Things Up — Literally. Breakou…" at bounding box center [928, 380] width 545 height 610
click at [1493, 123] on icon at bounding box center [1489, 122] width 15 height 13
click at [29, 433] on div "Outline Design Logic Configure Permissions Distribute" at bounding box center [26, 410] width 52 height 669
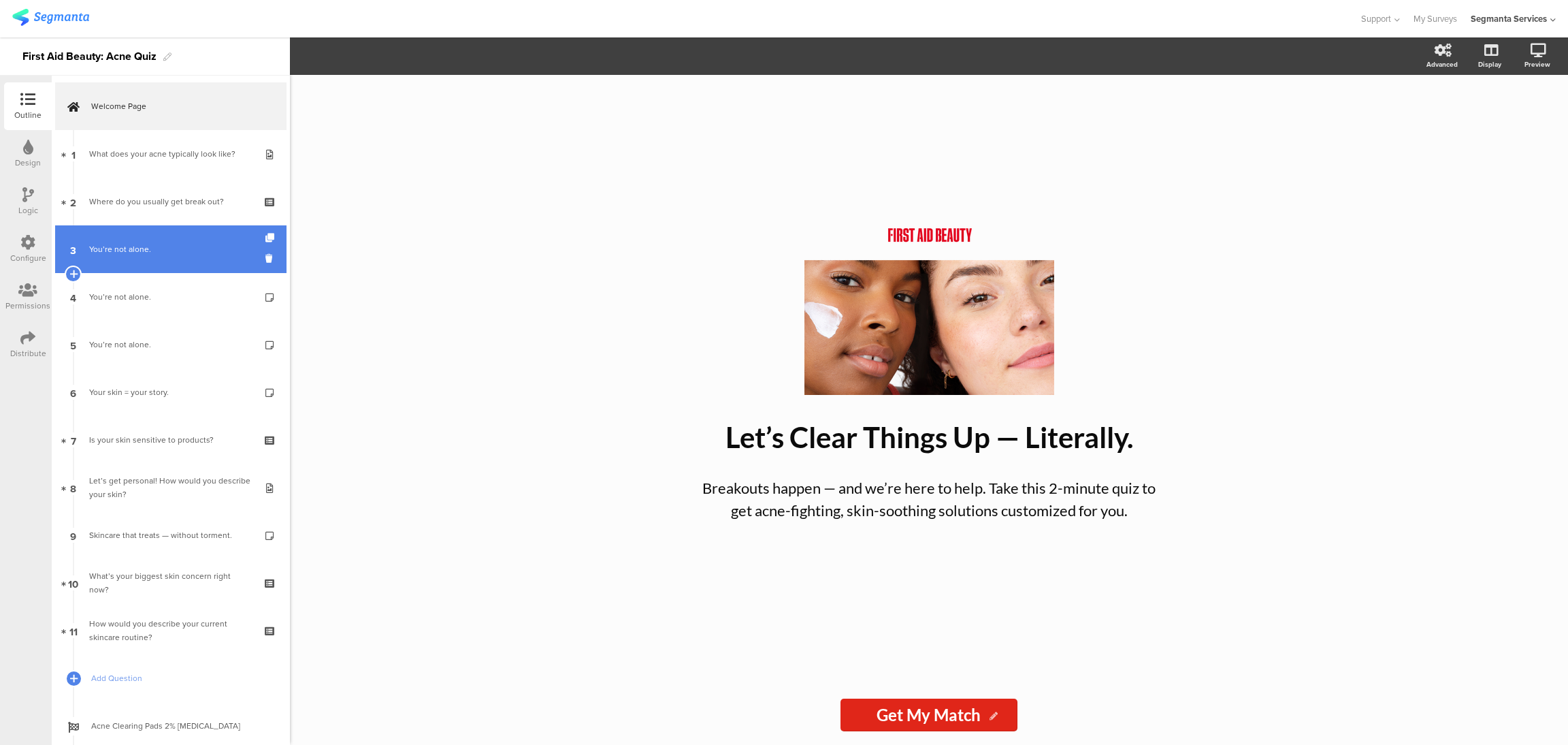
click at [150, 254] on div "You’re not alone." at bounding box center [170, 249] width 163 height 14
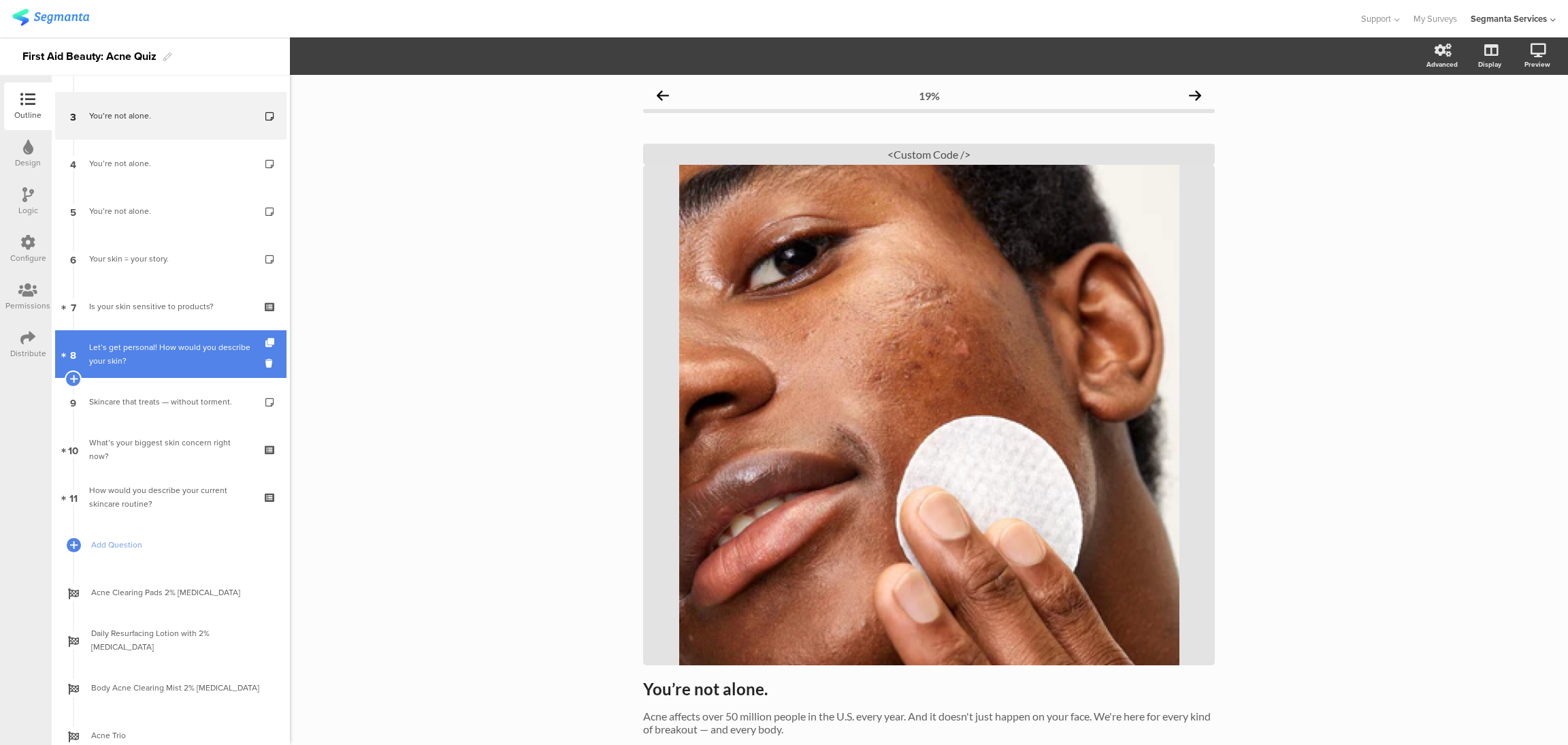
scroll to position [177, 0]
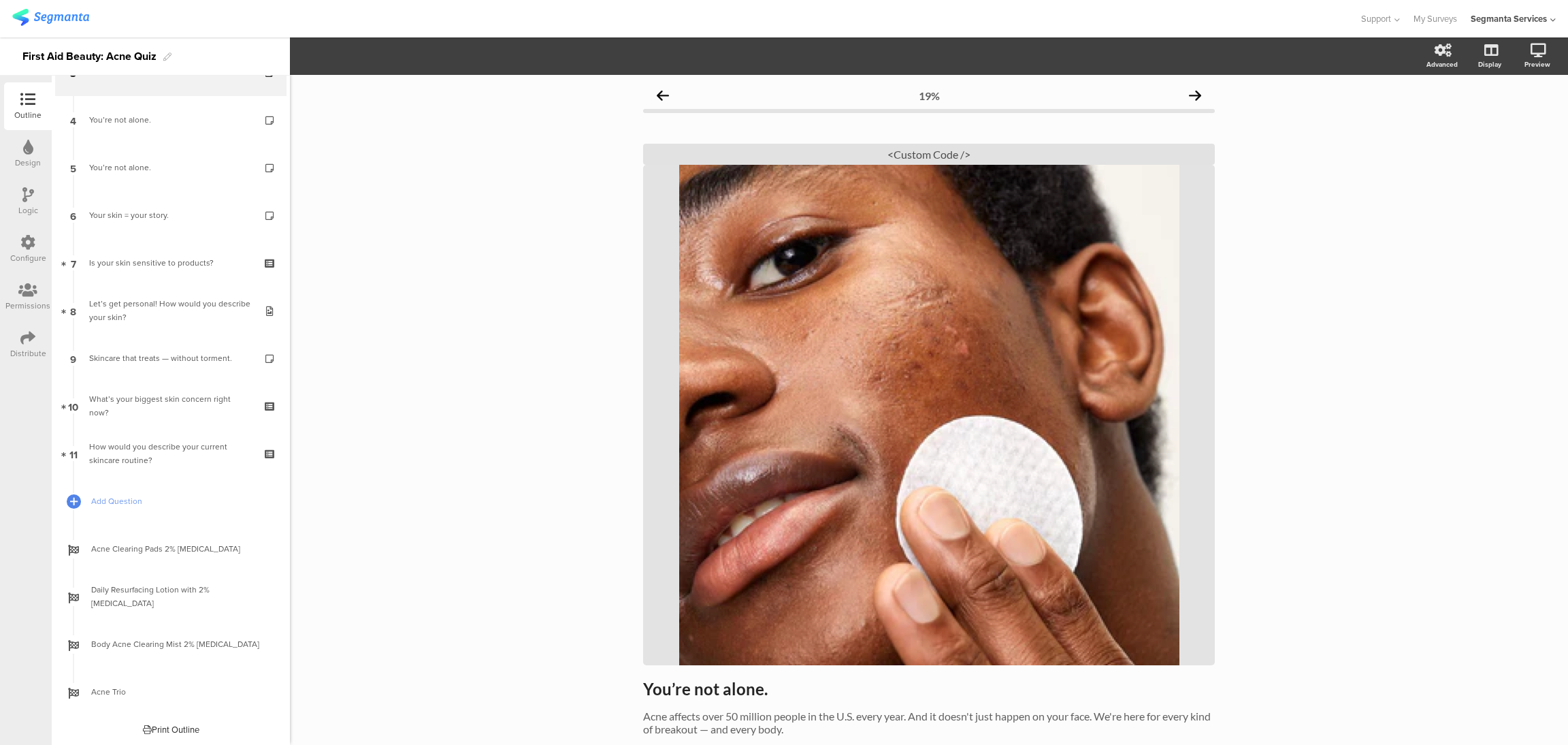
click at [24, 198] on icon at bounding box center [28, 195] width 12 height 15
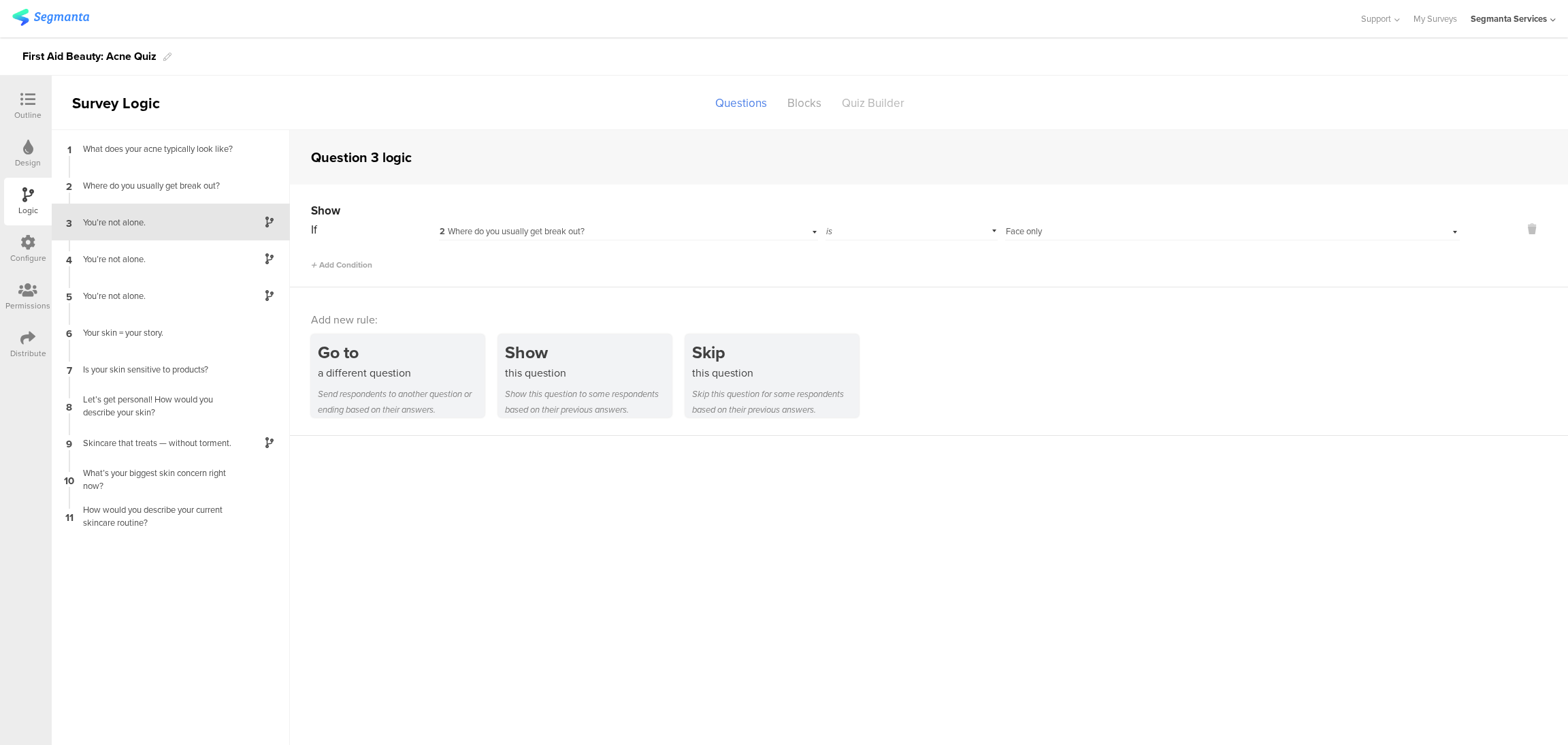
click at [874, 104] on div "Quiz Builder" at bounding box center [873, 103] width 83 height 24
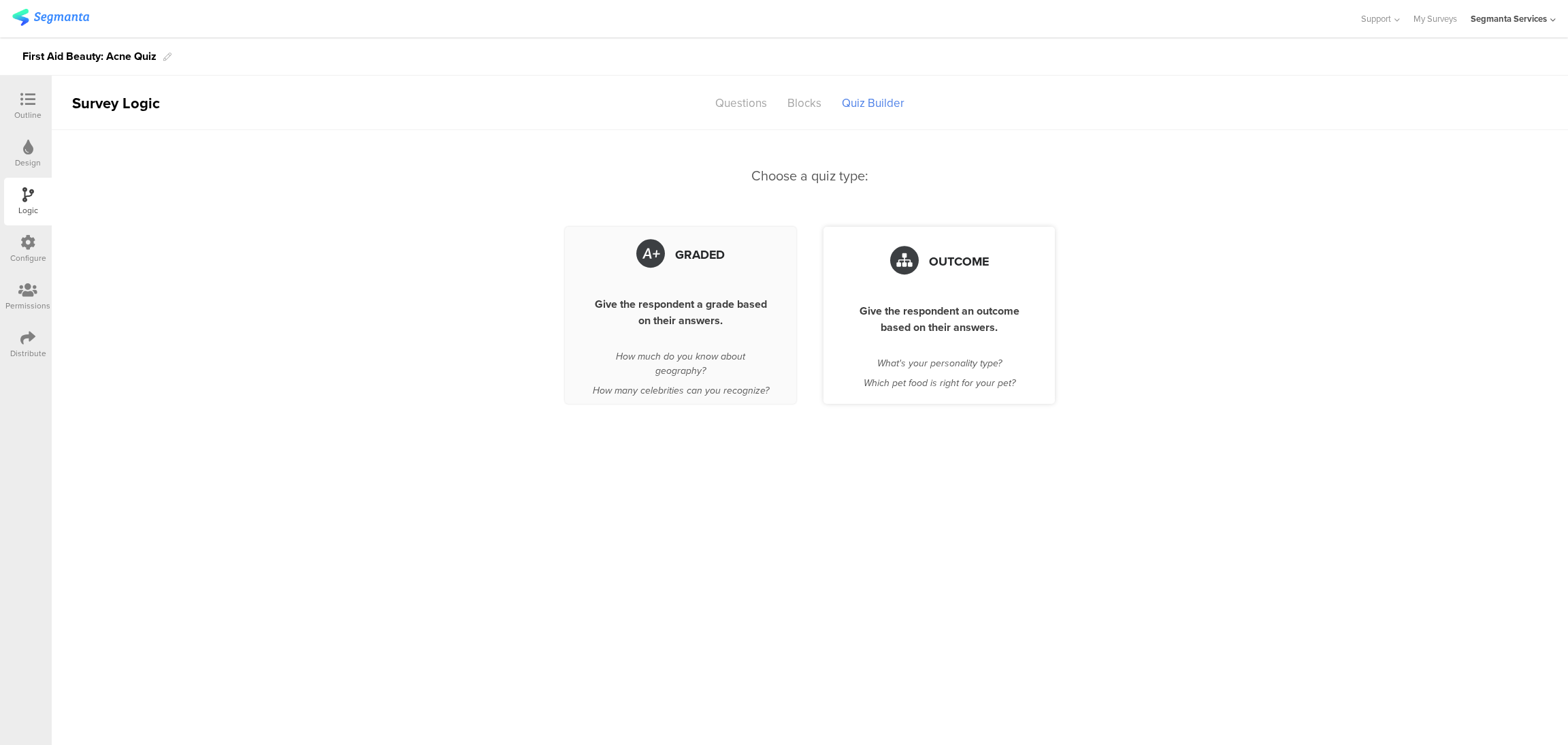
click at [947, 290] on div "Outcome Give the respondent an outcome based on their answers. What's your pers…" at bounding box center [939, 315] width 231 height 177
click at [944, 260] on span "Outcome" at bounding box center [959, 261] width 60 height 18
click at [944, 328] on div "Give the respondent an outcome based on their answers." at bounding box center [939, 319] width 177 height 33
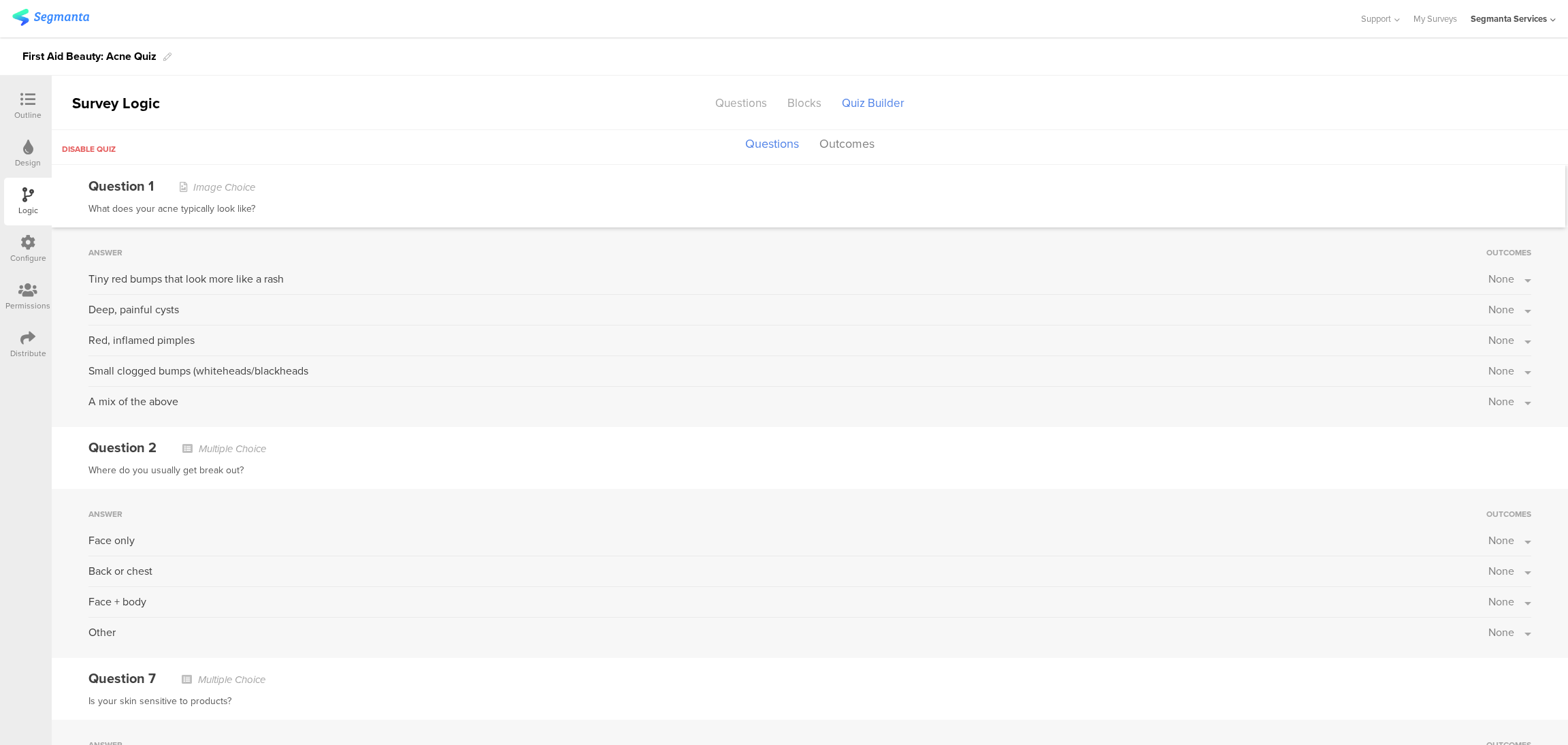
click at [1510, 406] on button "None" at bounding box center [1510, 401] width 43 height 15
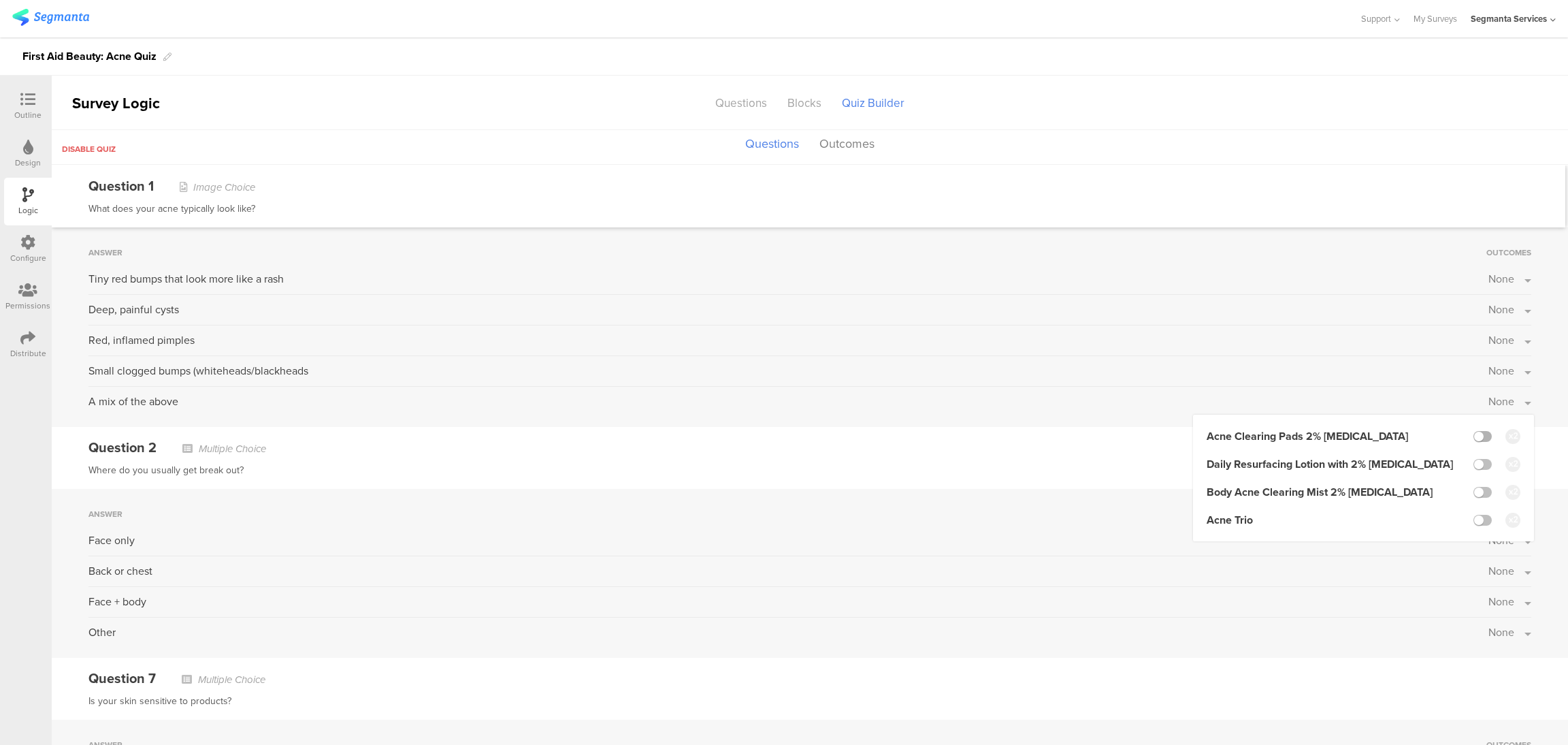
click at [1473, 439] on label at bounding box center [1482, 436] width 18 height 11
click at [0, 0] on input "checkbox" at bounding box center [0, 0] width 0 height 0
click at [1473, 439] on label at bounding box center [1482, 436] width 18 height 11
click at [0, 0] on input "checkbox" at bounding box center [0, 0] width 0 height 0
click at [1509, 435] on icon at bounding box center [1513, 436] width 9 height 9
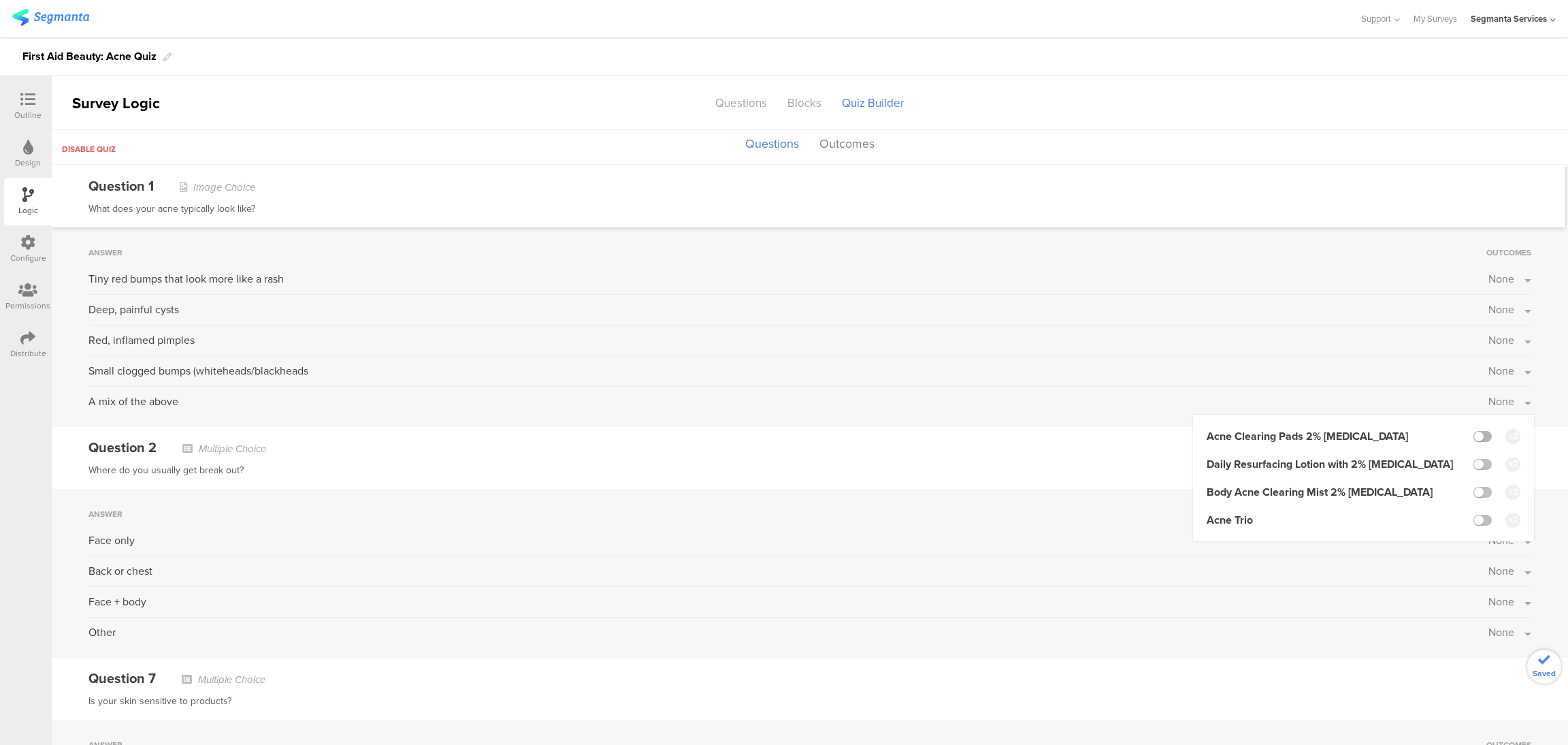
click at [1473, 437] on label at bounding box center [1482, 436] width 18 height 11
click at [0, 0] on input "checkbox" at bounding box center [0, 0] width 0 height 0
click at [1509, 437] on icon at bounding box center [1513, 436] width 9 height 9
click at [0, 0] on input "checkbox" at bounding box center [0, 0] width 0 height 0
click at [1473, 434] on label at bounding box center [1482, 436] width 18 height 11
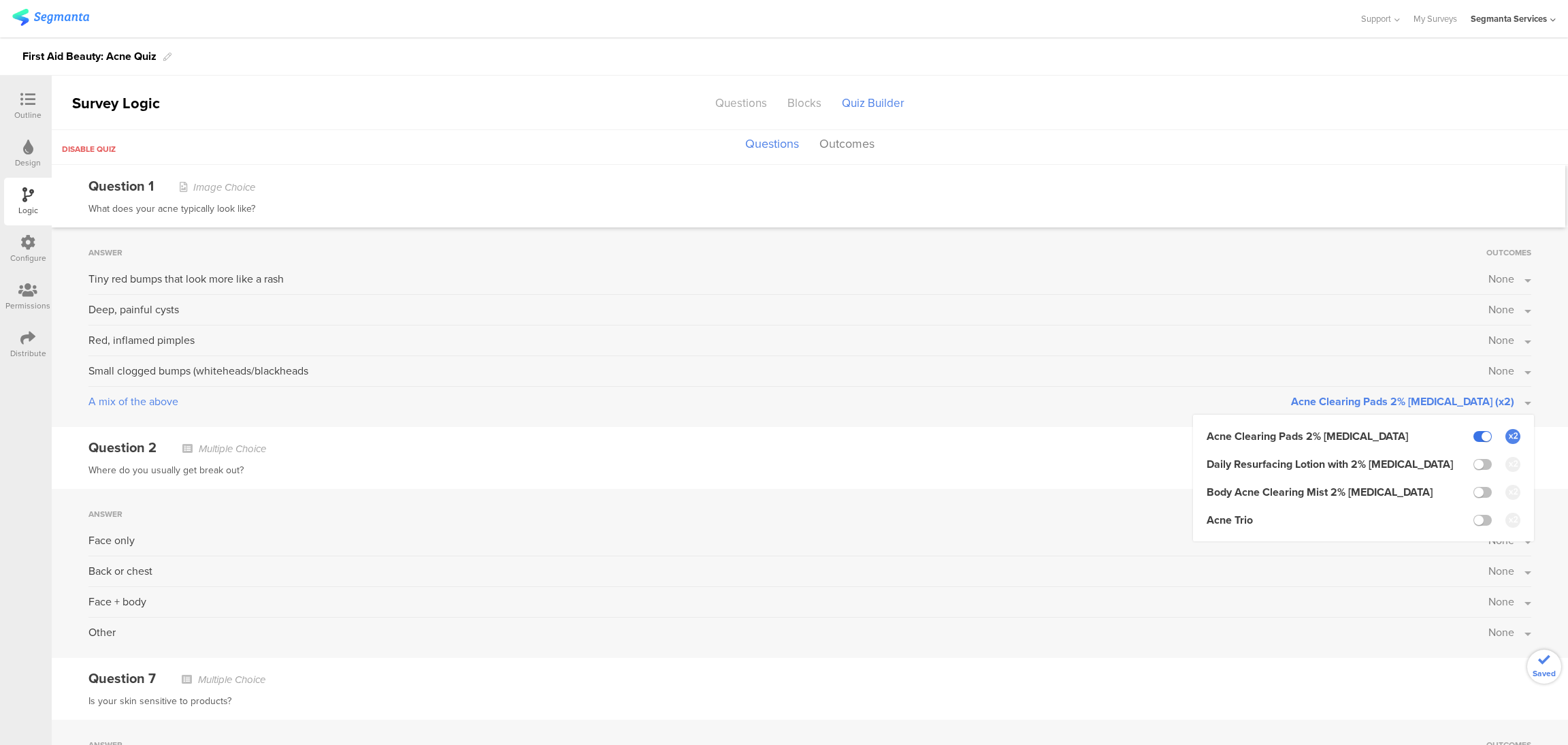
click at [0, 0] on input "checkbox" at bounding box center [0, 0] width 0 height 0
click at [1473, 438] on label at bounding box center [1482, 436] width 18 height 11
click at [0, 0] on input "checkbox" at bounding box center [0, 0] width 0 height 0
click at [1508, 368] on button "None" at bounding box center [1510, 370] width 43 height 15
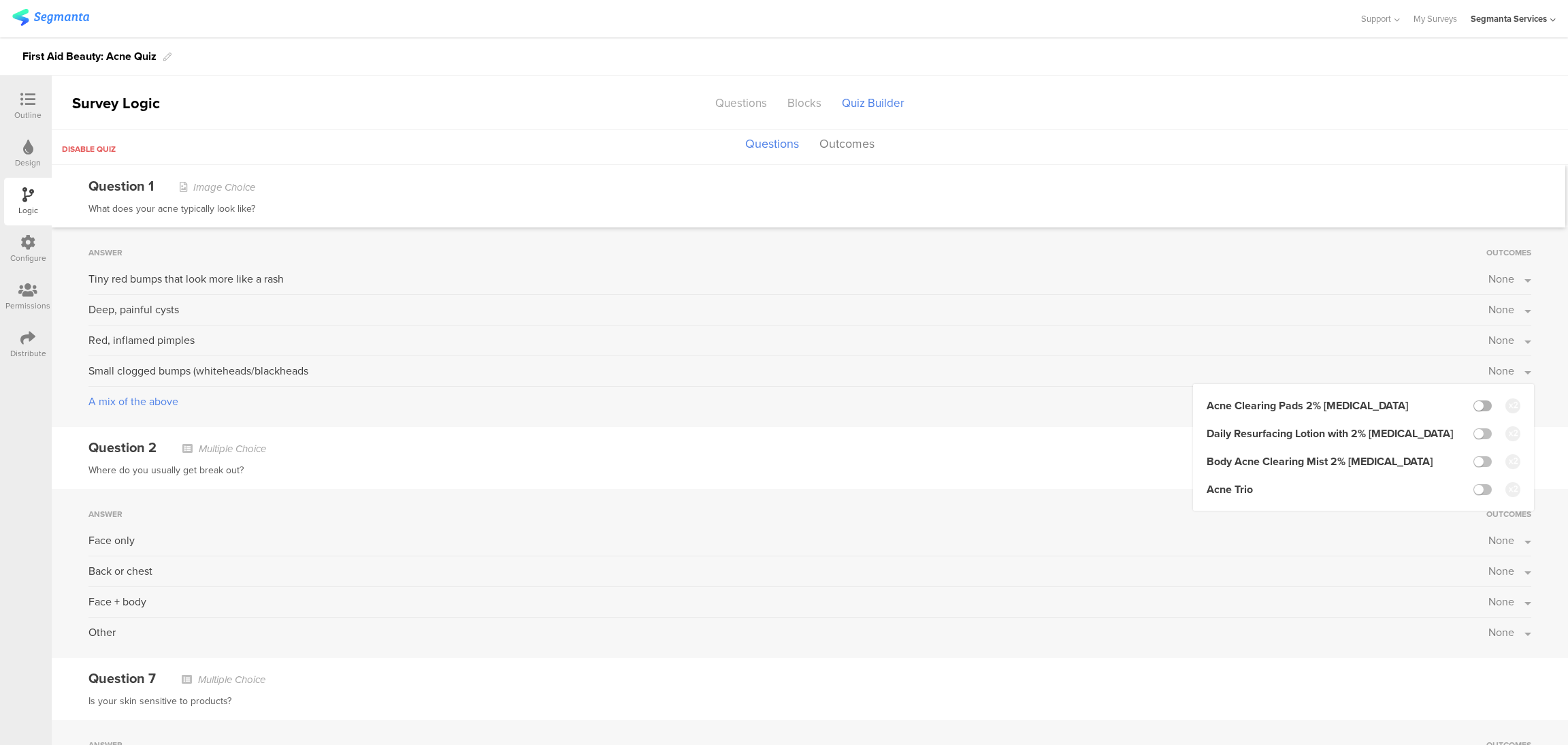
click at [1473, 406] on label at bounding box center [1482, 406] width 18 height 11
click at [0, 0] on input "checkbox" at bounding box center [0, 0] width 0 height 0
click at [1509, 342] on button "None" at bounding box center [1510, 339] width 43 height 15
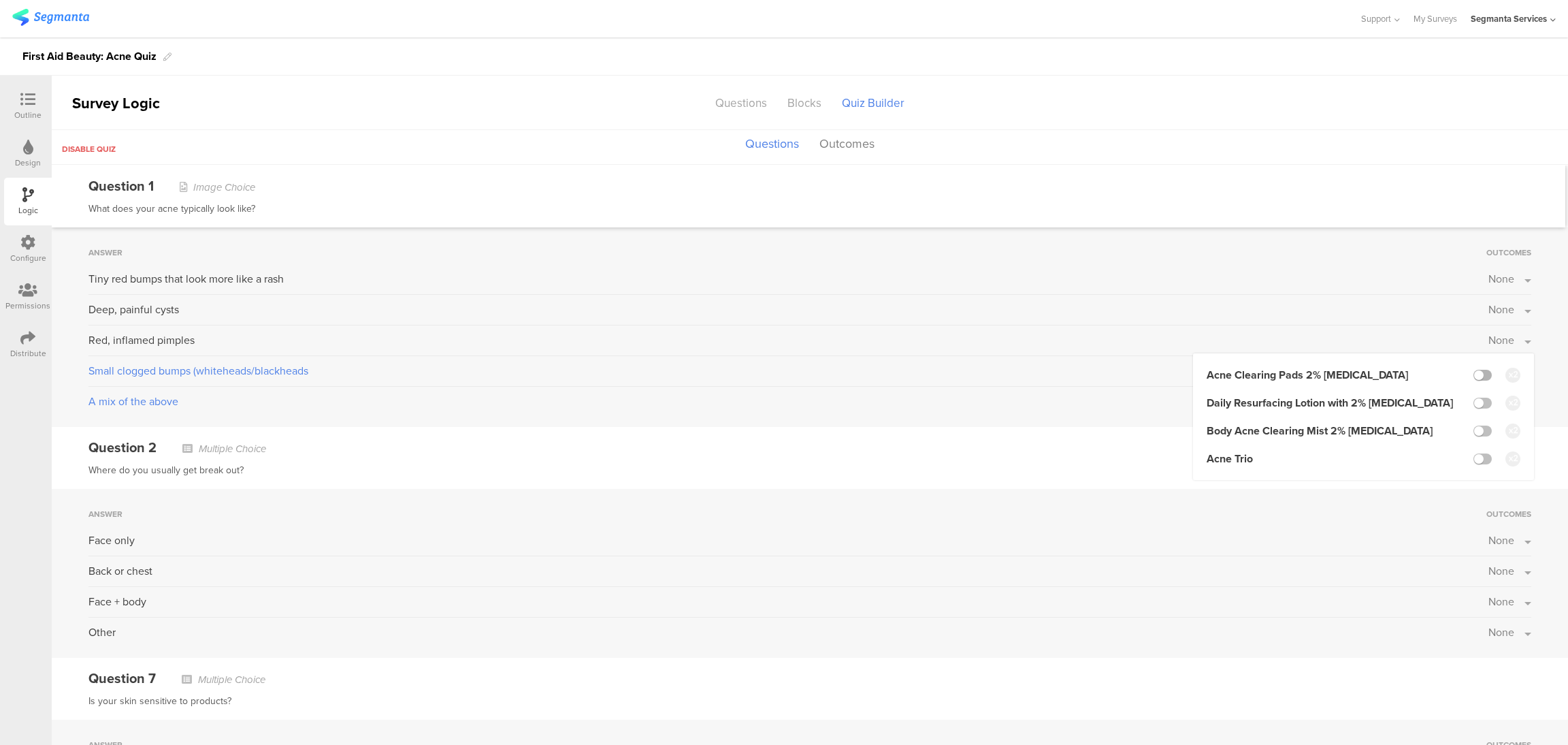
click at [1473, 376] on label at bounding box center [1482, 375] width 18 height 11
click at [0, 0] on input "checkbox" at bounding box center [0, 0] width 0 height 0
click at [1507, 312] on button "None" at bounding box center [1510, 309] width 43 height 15
click at [1473, 344] on label at bounding box center [1482, 344] width 18 height 11
click at [0, 0] on input "checkbox" at bounding box center [0, 0] width 0 height 0
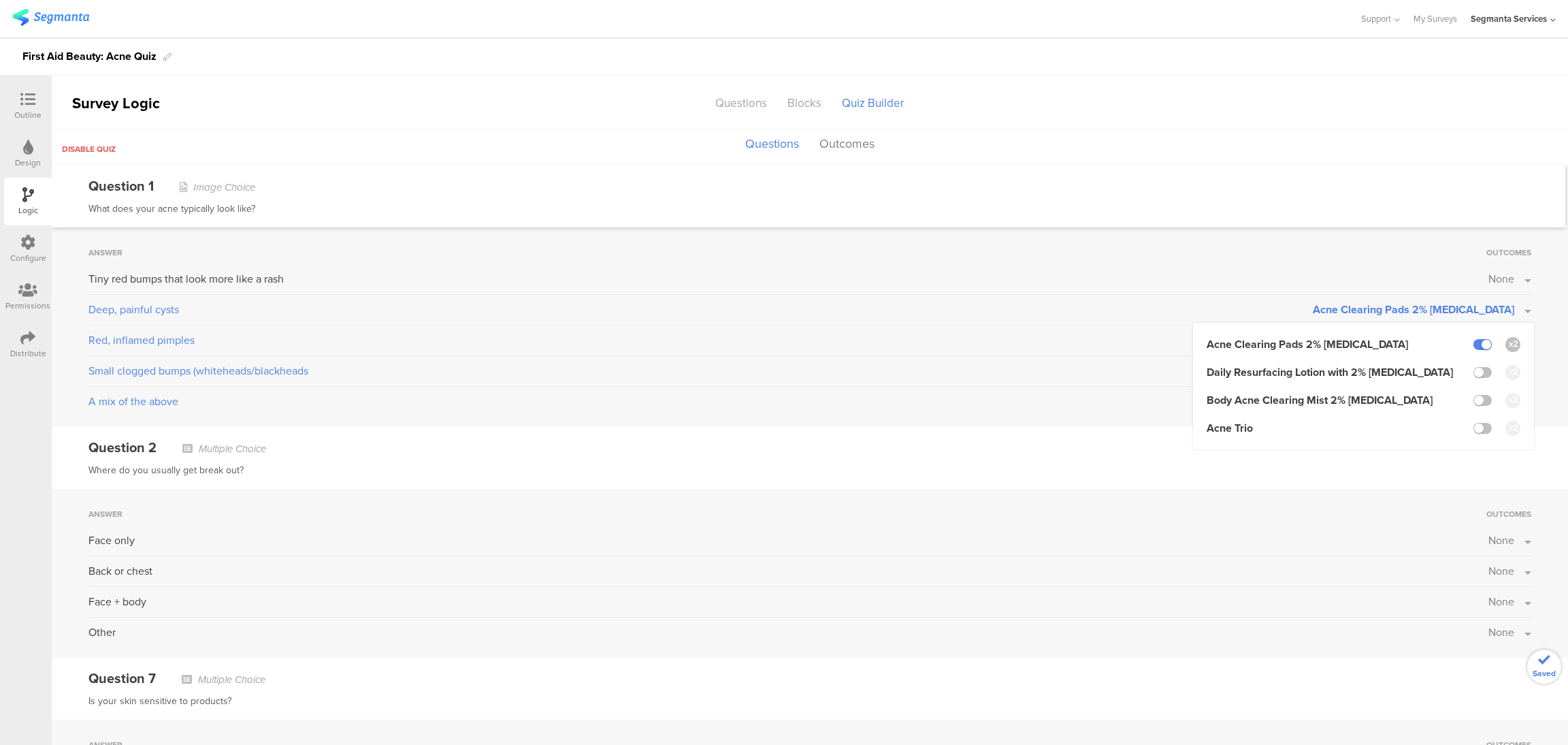
click at [1512, 280] on button "None" at bounding box center [1510, 278] width 43 height 15
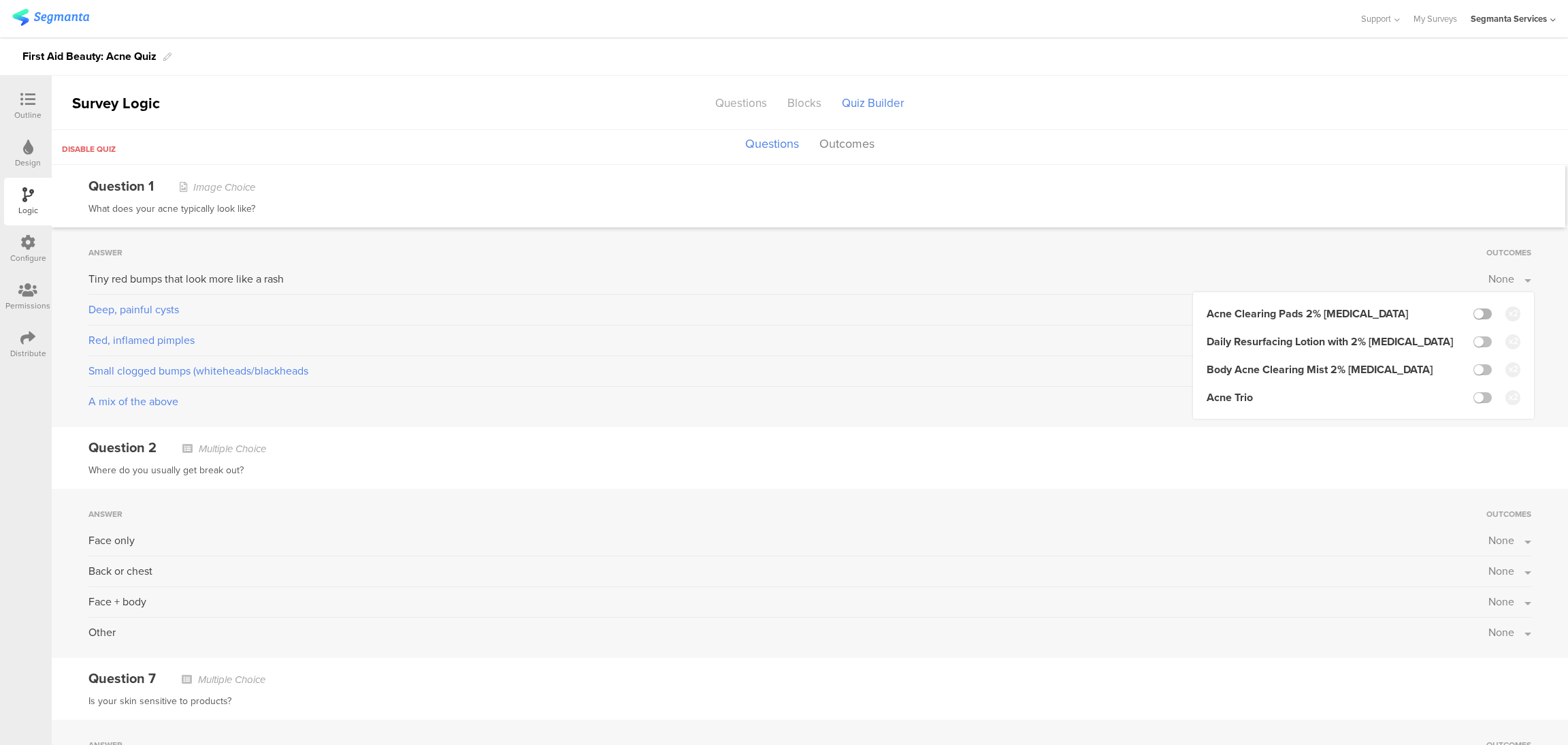
click at [1473, 311] on label at bounding box center [1482, 314] width 18 height 11
click at [0, 0] on input "checkbox" at bounding box center [0, 0] width 0 height 0
click at [1227, 460] on div "Question 2 Multiple Choice Where do you usually get break out?" at bounding box center [810, 458] width 1516 height 62
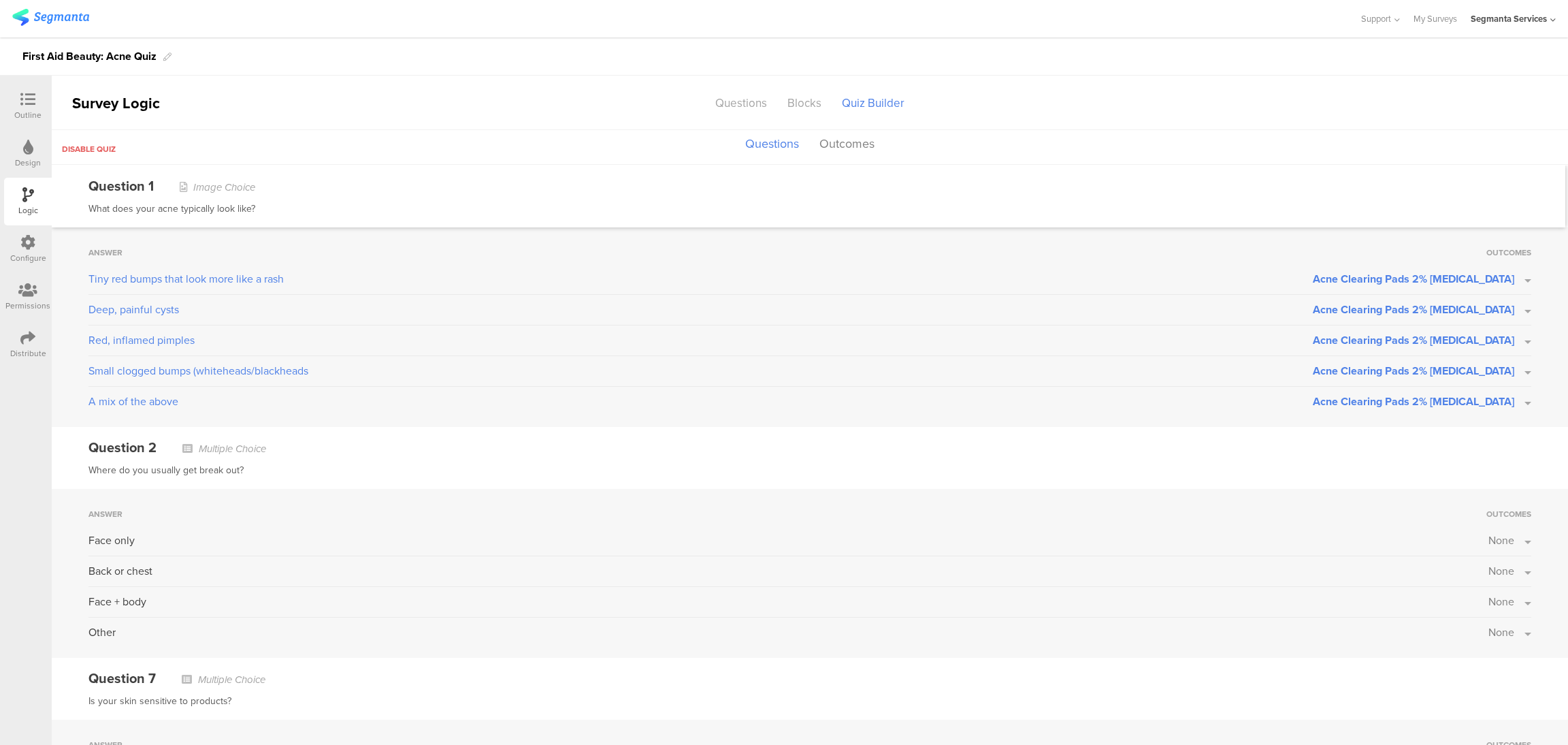
click at [1509, 600] on button "None" at bounding box center [1510, 601] width 43 height 15
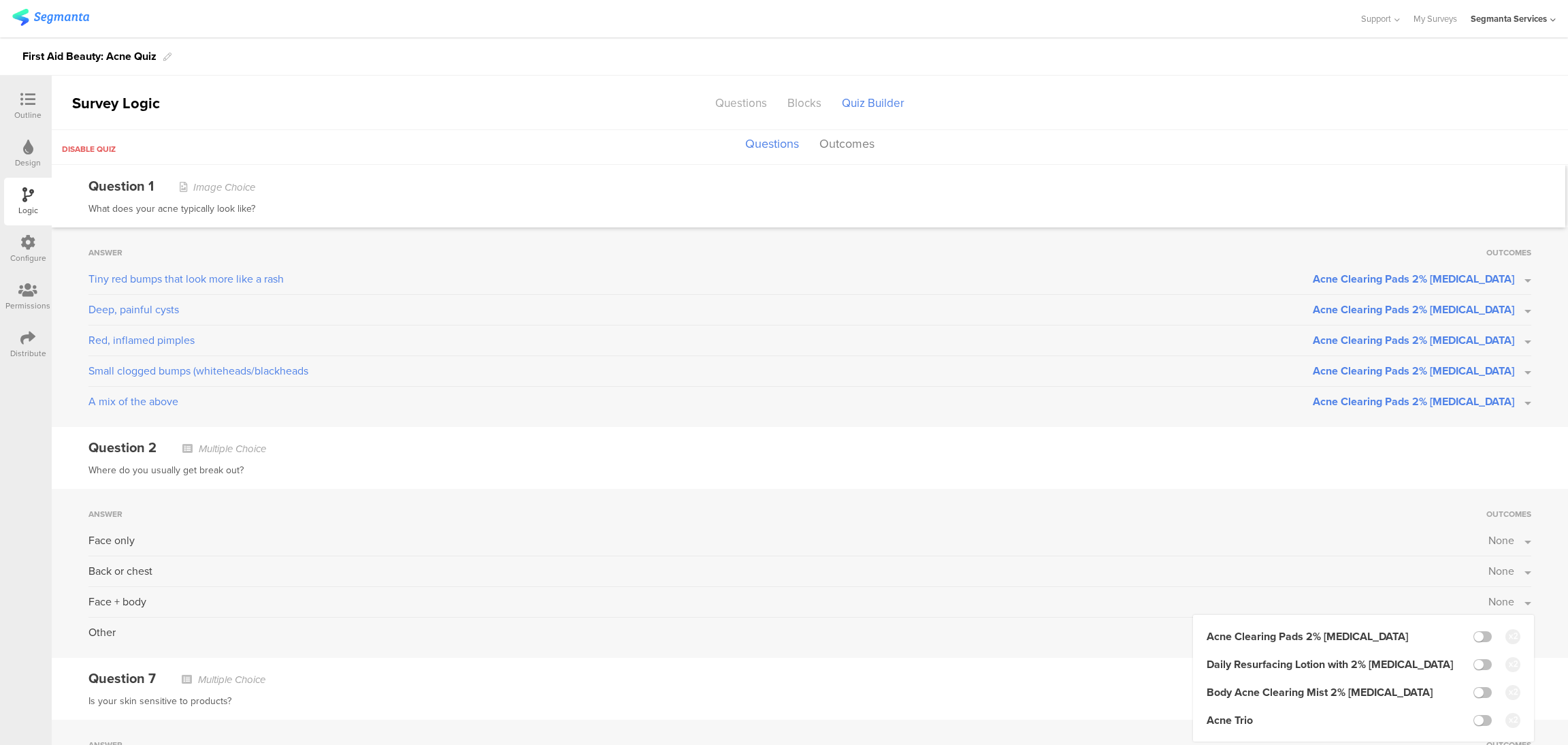
click at [1510, 572] on button "None" at bounding box center [1510, 571] width 43 height 15
click at [1473, 660] on label at bounding box center [1482, 662] width 18 height 11
click at [0, 0] on input "checkbox" at bounding box center [0, 0] width 0 height 0
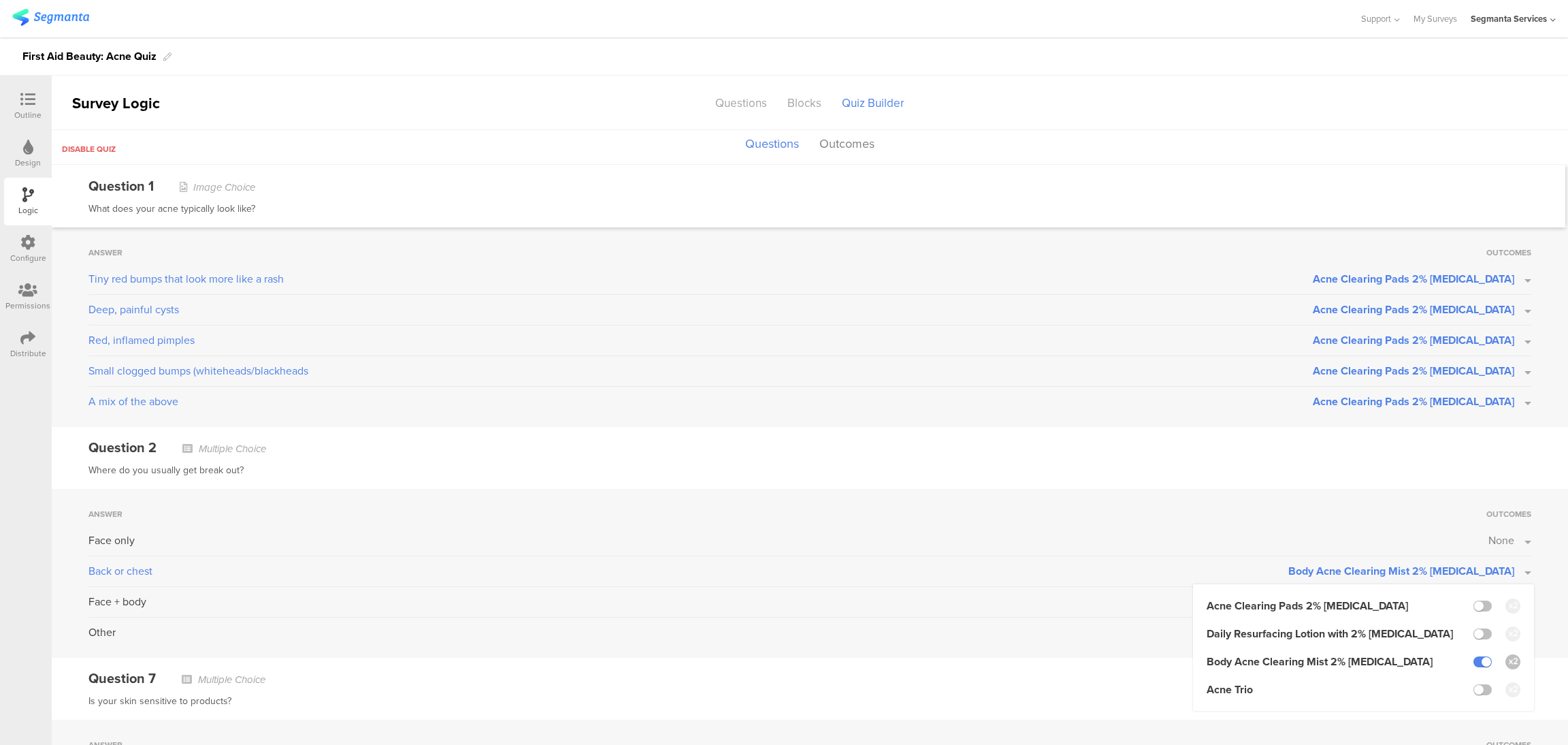
click at [1510, 541] on button "None" at bounding box center [1510, 540] width 43 height 15
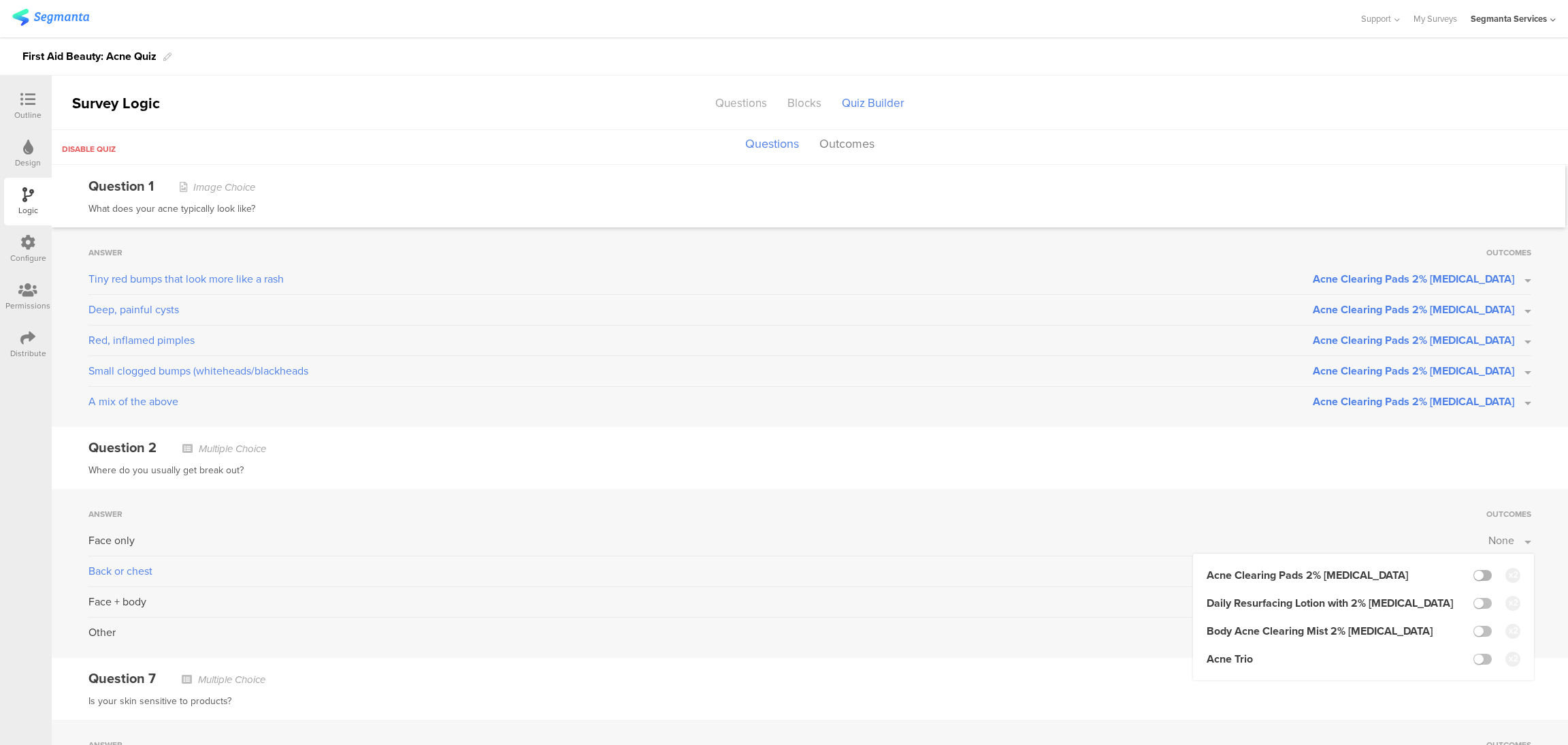
click at [1473, 574] on label at bounding box center [1482, 575] width 18 height 11
click at [0, 0] on input "checkbox" at bounding box center [0, 0] width 0 height 0
click at [1413, 514] on div "Answer" at bounding box center [787, 514] width 1398 height 12
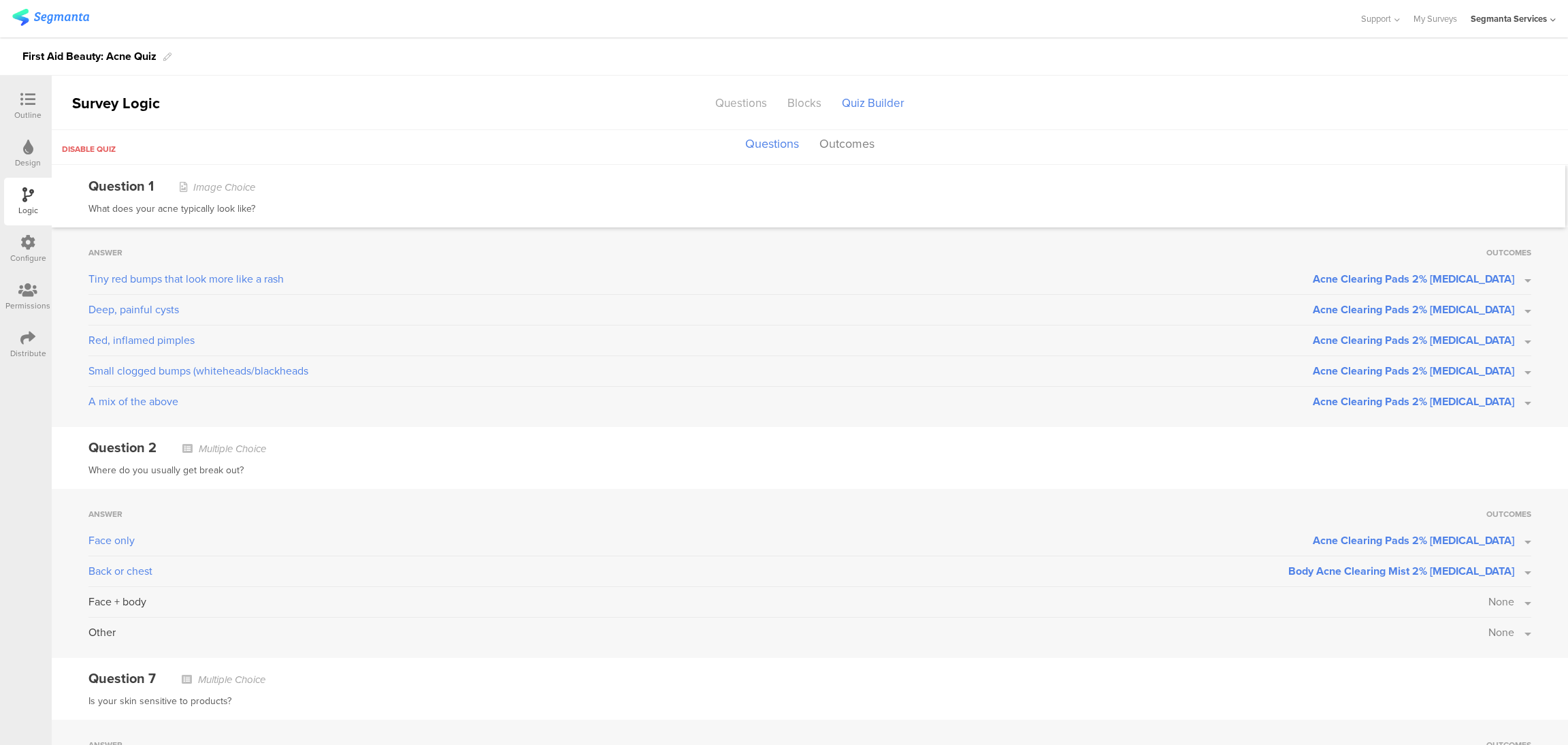
click at [1509, 601] on button "None" at bounding box center [1510, 601] width 43 height 15
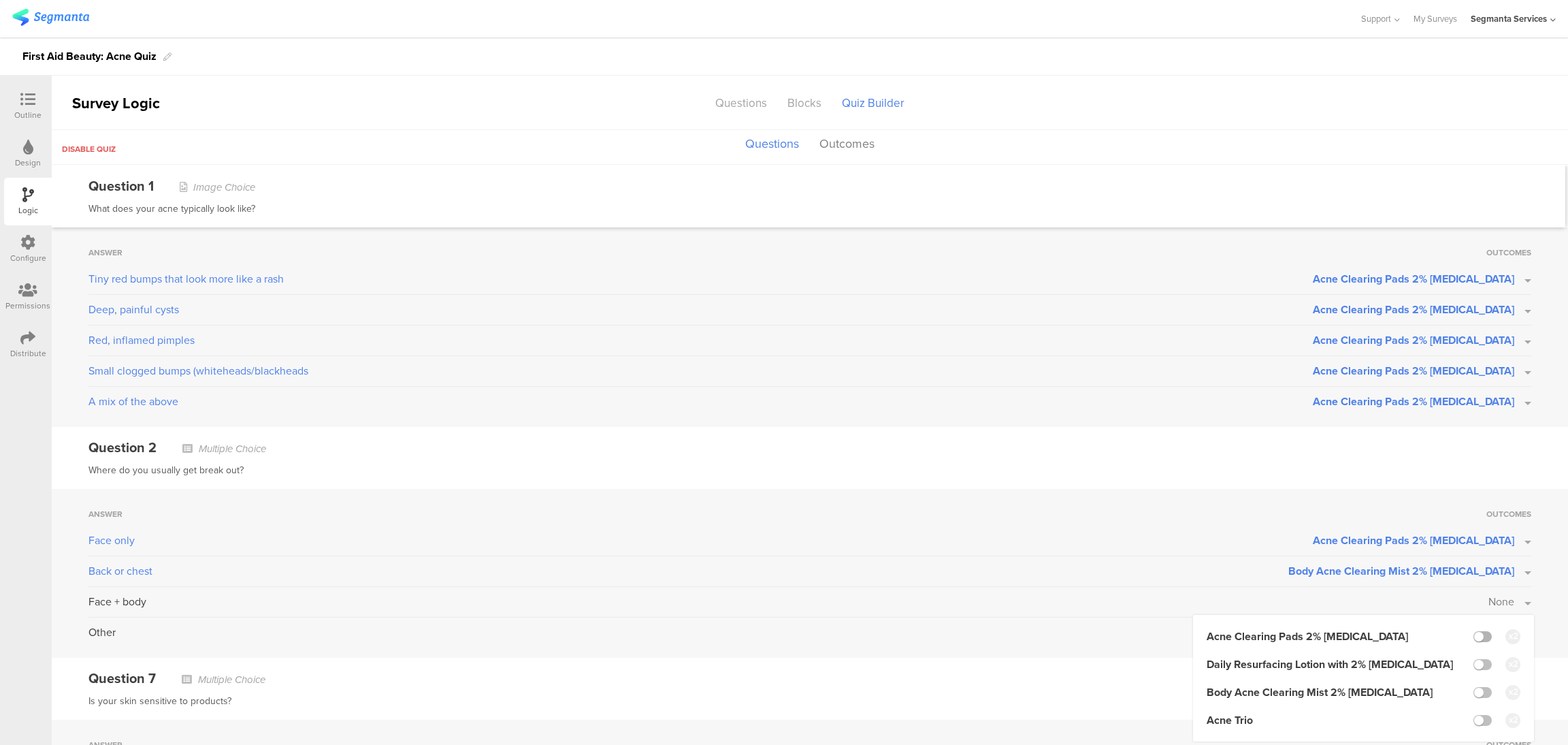
click at [1473, 638] on label at bounding box center [1482, 636] width 18 height 11
click at [0, 0] on input "checkbox" at bounding box center [0, 0] width 0 height 0
click at [1531, 639] on div "Answer Outcomes Face only Acne Clearing Pads 2% Salicylic Acid Back or chest Bo…" at bounding box center [810, 573] width 1516 height 169
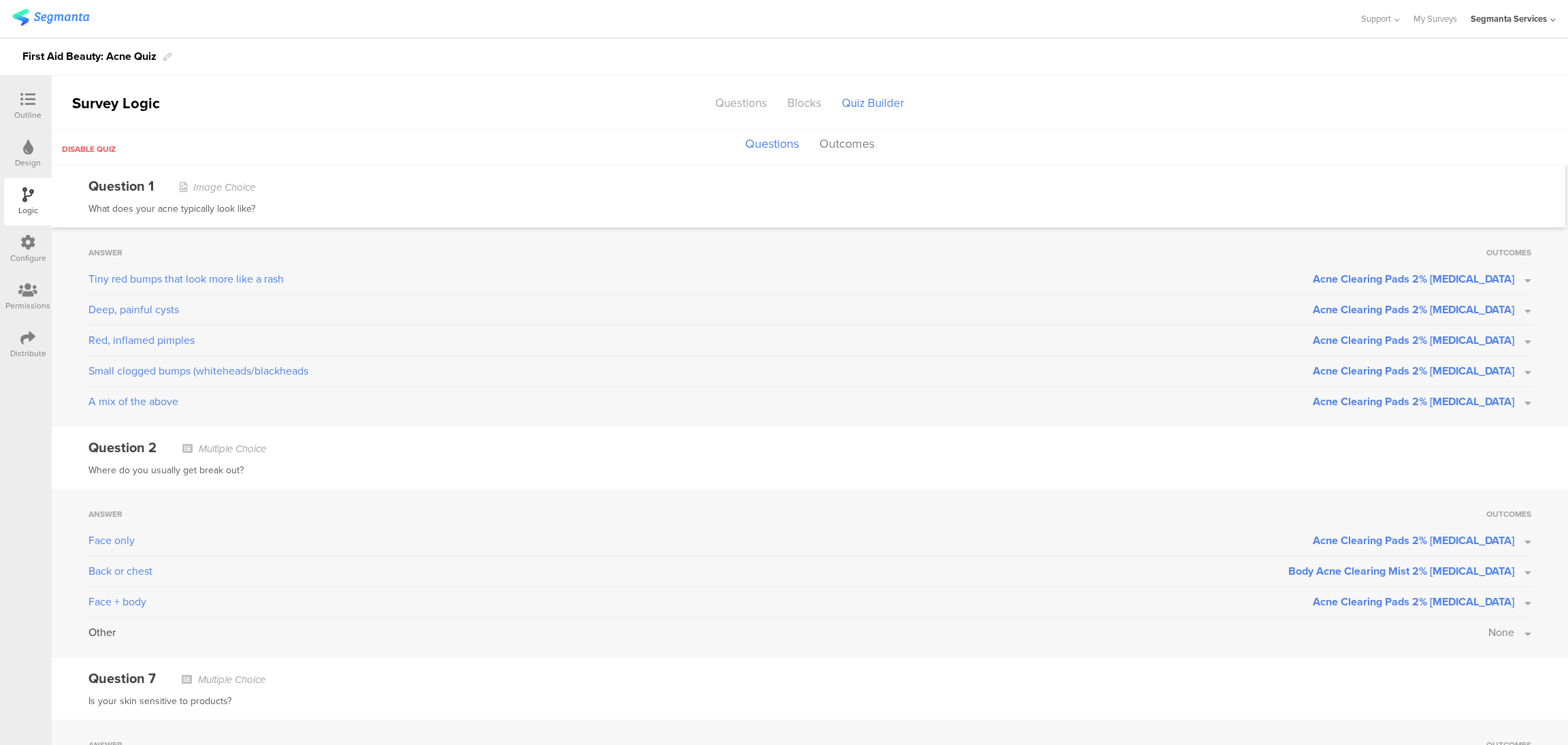
click at [1512, 634] on button "None" at bounding box center [1510, 632] width 43 height 15
click at [1473, 722] on label at bounding box center [1482, 723] width 18 height 11
click at [0, 0] on input "checkbox" at bounding box center [0, 0] width 0 height 0
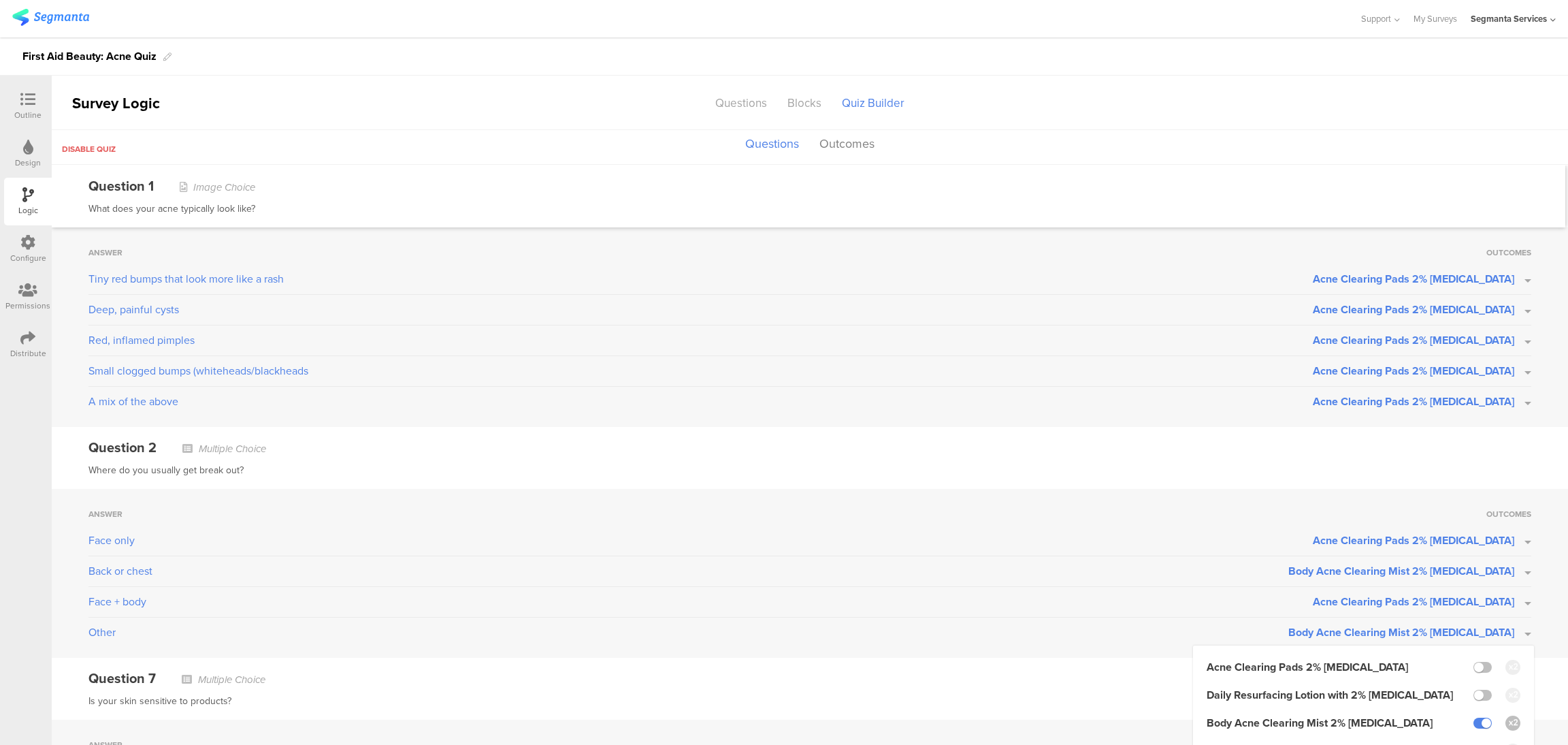
click at [1326, 494] on div "Answer Outcomes Face only Acne Clearing Pads 2% Salicylic Acid Back or chest Bo…" at bounding box center [810, 573] width 1516 height 169
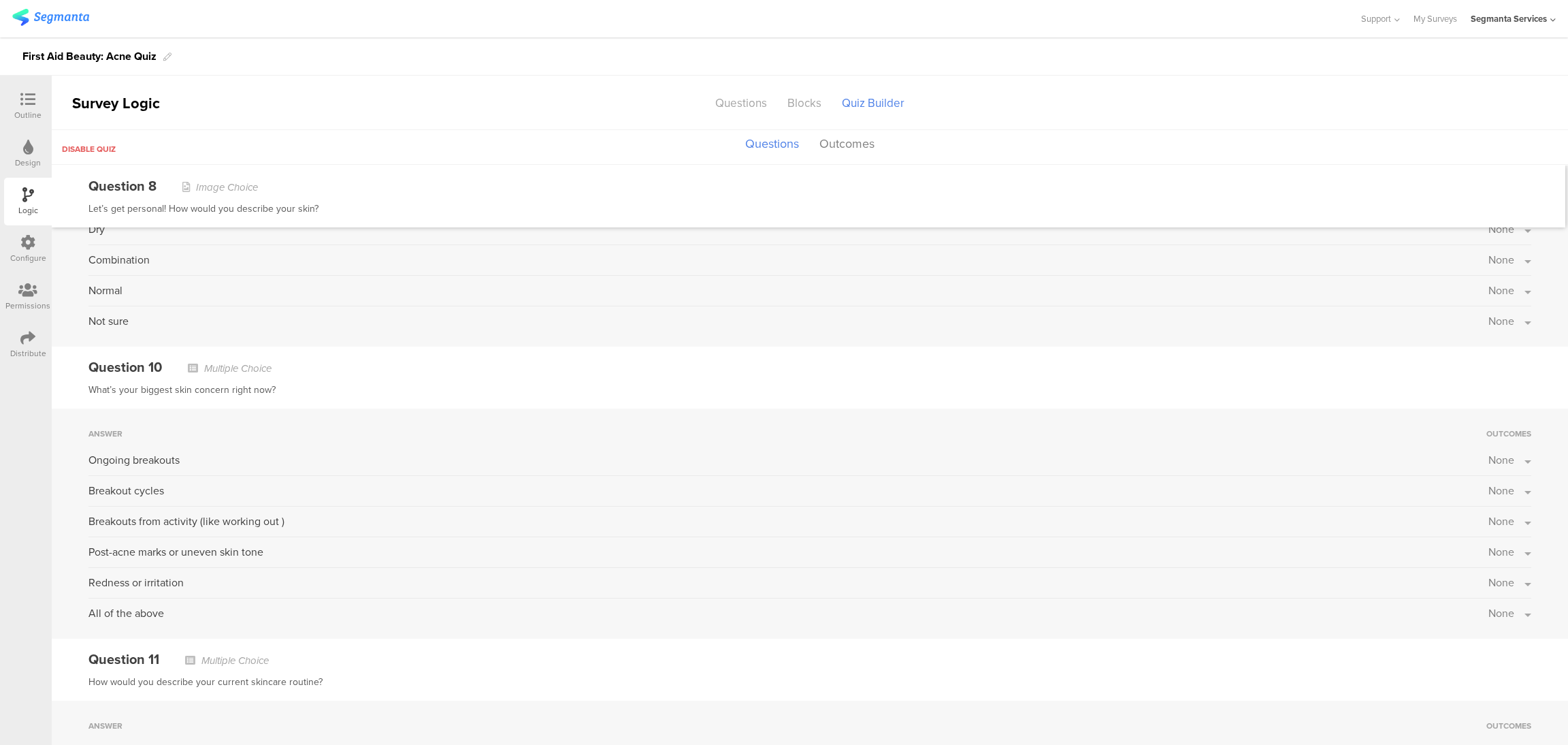
scroll to position [695, 0]
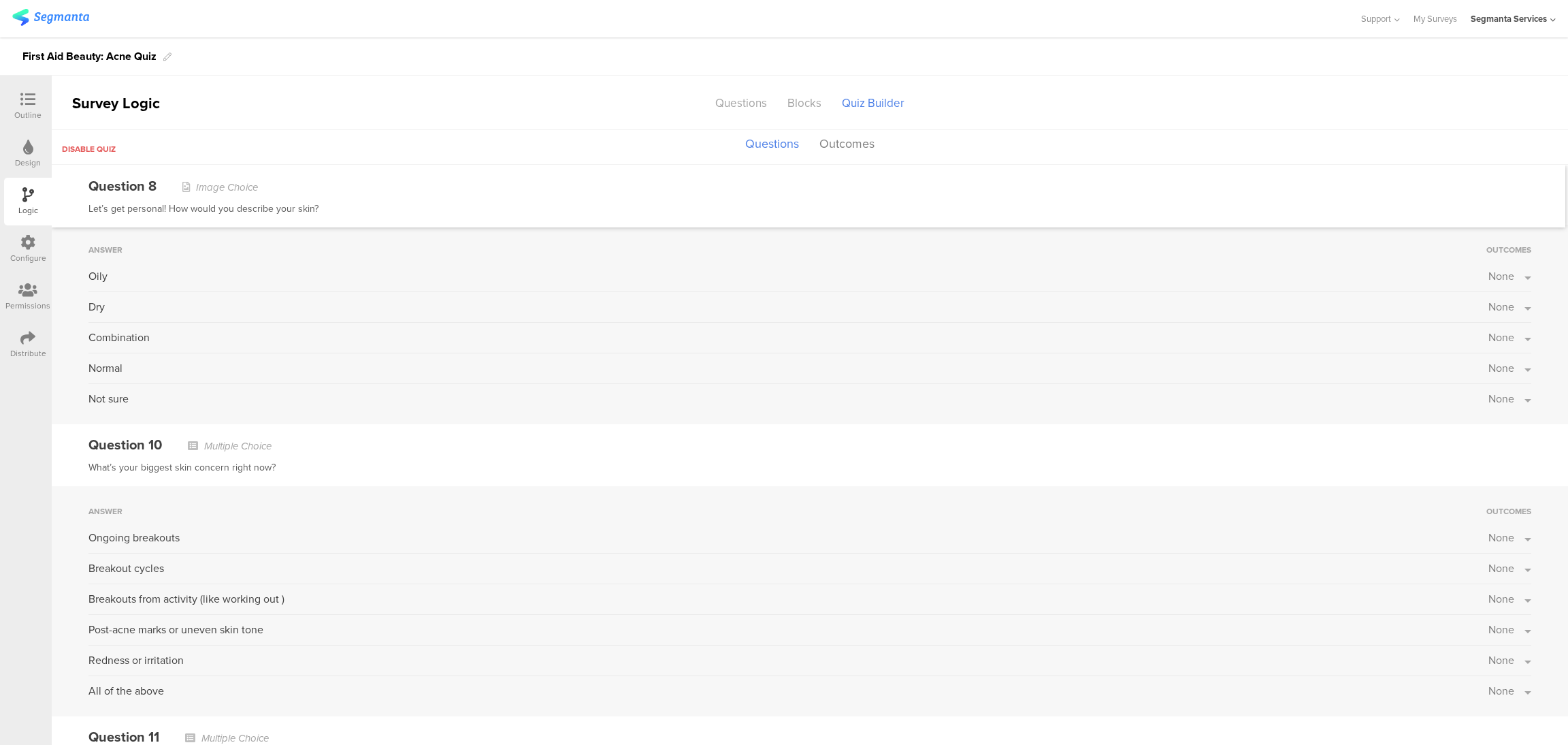
click at [1513, 541] on button "None" at bounding box center [1510, 537] width 43 height 15
click at [1473, 573] on label at bounding box center [1482, 572] width 18 height 11
click at [0, 0] on input "checkbox" at bounding box center [0, 0] width 0 height 0
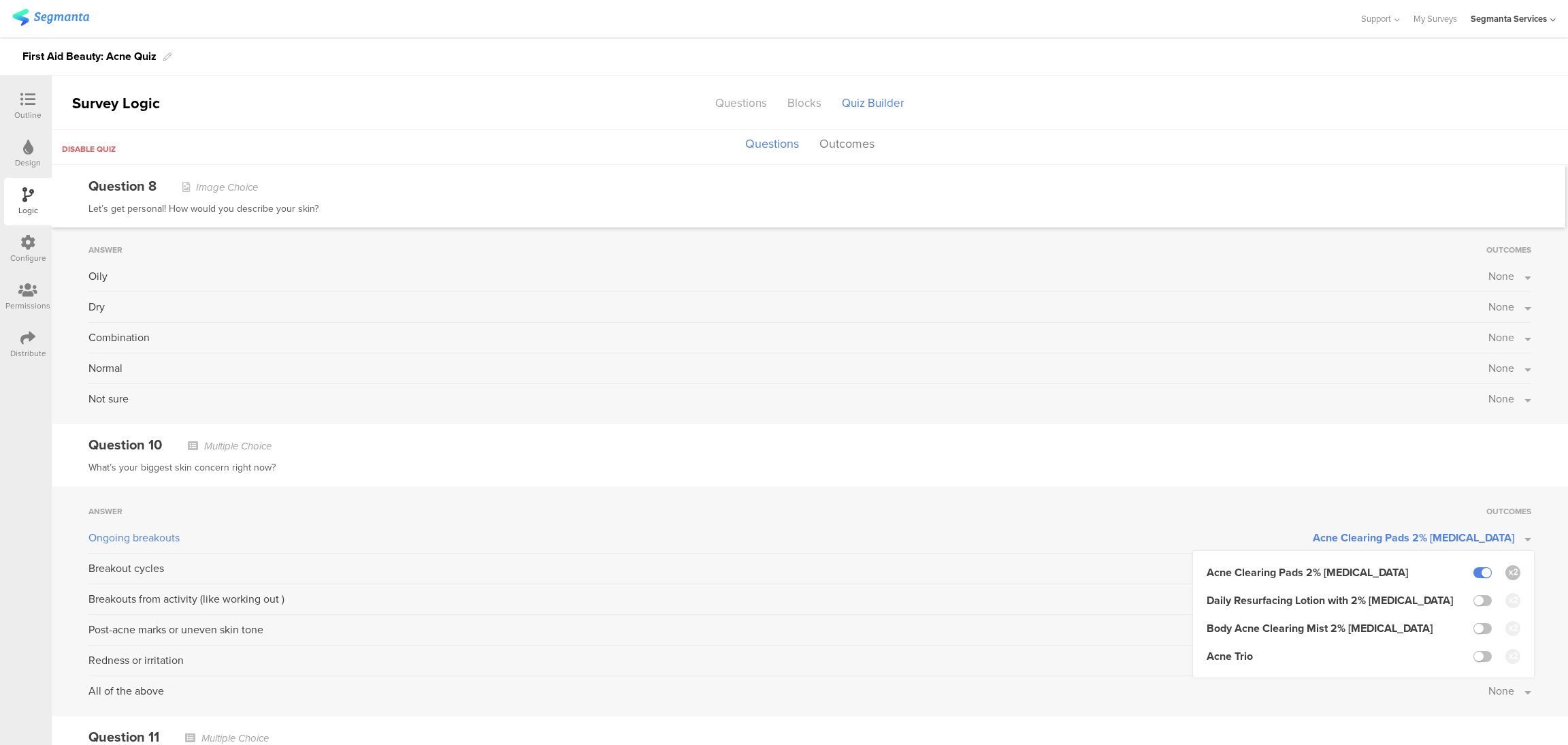
click at [1326, 463] on div "What’s your biggest skin concern right now?" at bounding box center [810, 468] width 1443 height 16
click at [1506, 571] on button "None" at bounding box center [1510, 568] width 43 height 15
click at [1473, 608] on label at bounding box center [1482, 603] width 18 height 11
click at [0, 0] on input "checkbox" at bounding box center [0, 0] width 0 height 0
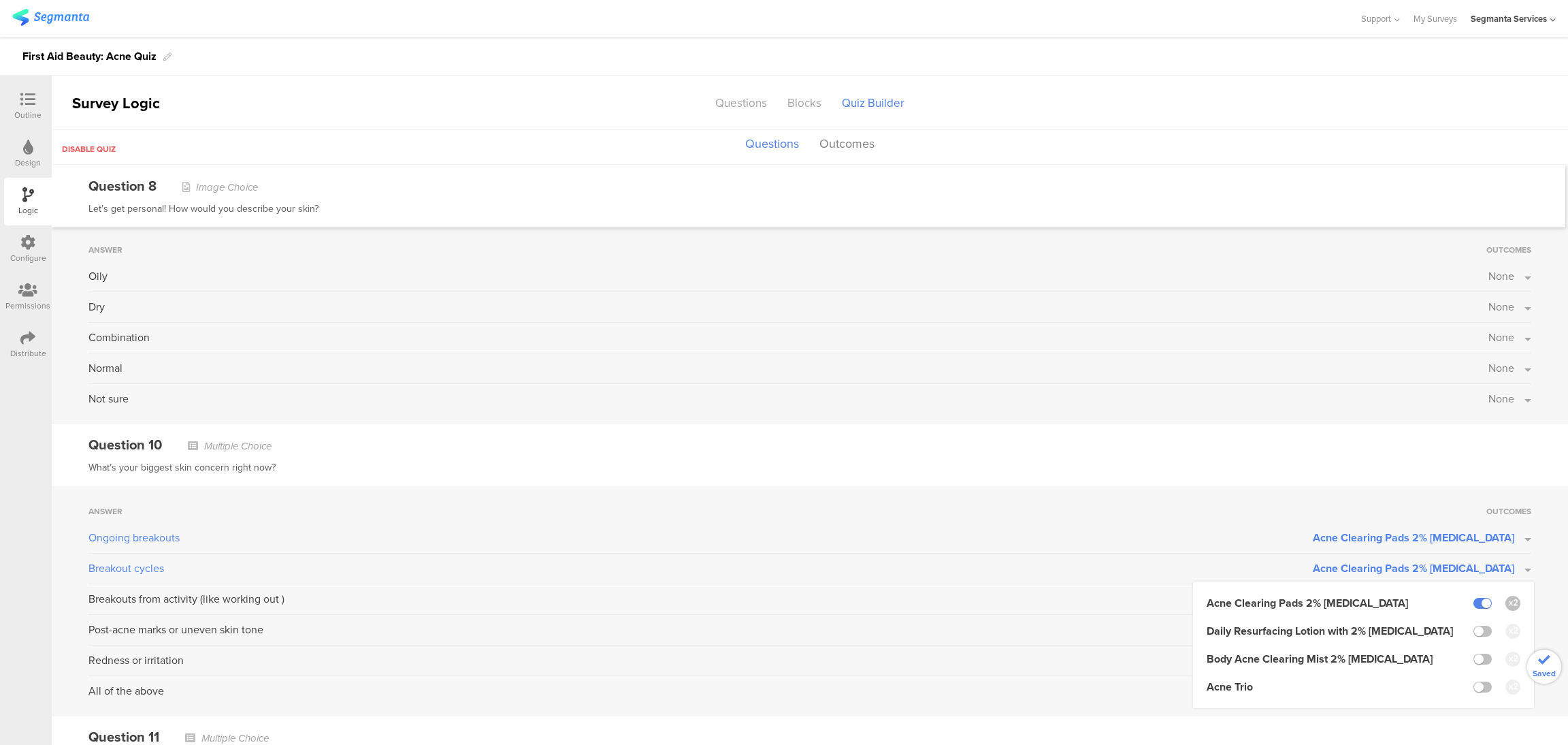
click at [1362, 460] on div "Question 10 Multiple Choice What’s your biggest skin concern right now?" at bounding box center [810, 455] width 1516 height 62
click at [1510, 598] on button "None" at bounding box center [1510, 598] width 43 height 15
click at [1473, 690] on label at bounding box center [1482, 690] width 18 height 11
click at [0, 0] on input "checkbox" at bounding box center [0, 0] width 0 height 0
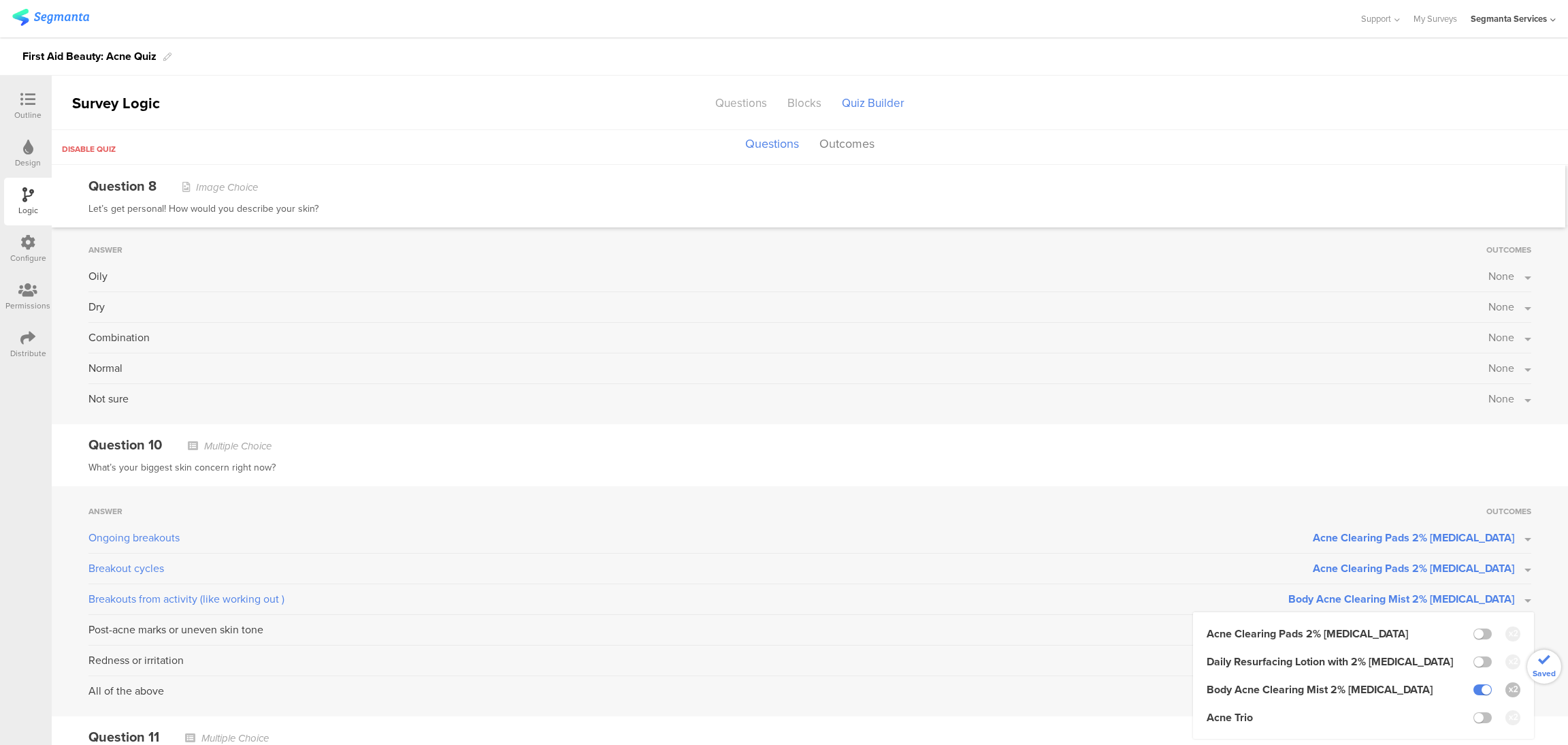
click at [1328, 467] on div "What’s your biggest skin concern right now?" at bounding box center [810, 468] width 1443 height 16
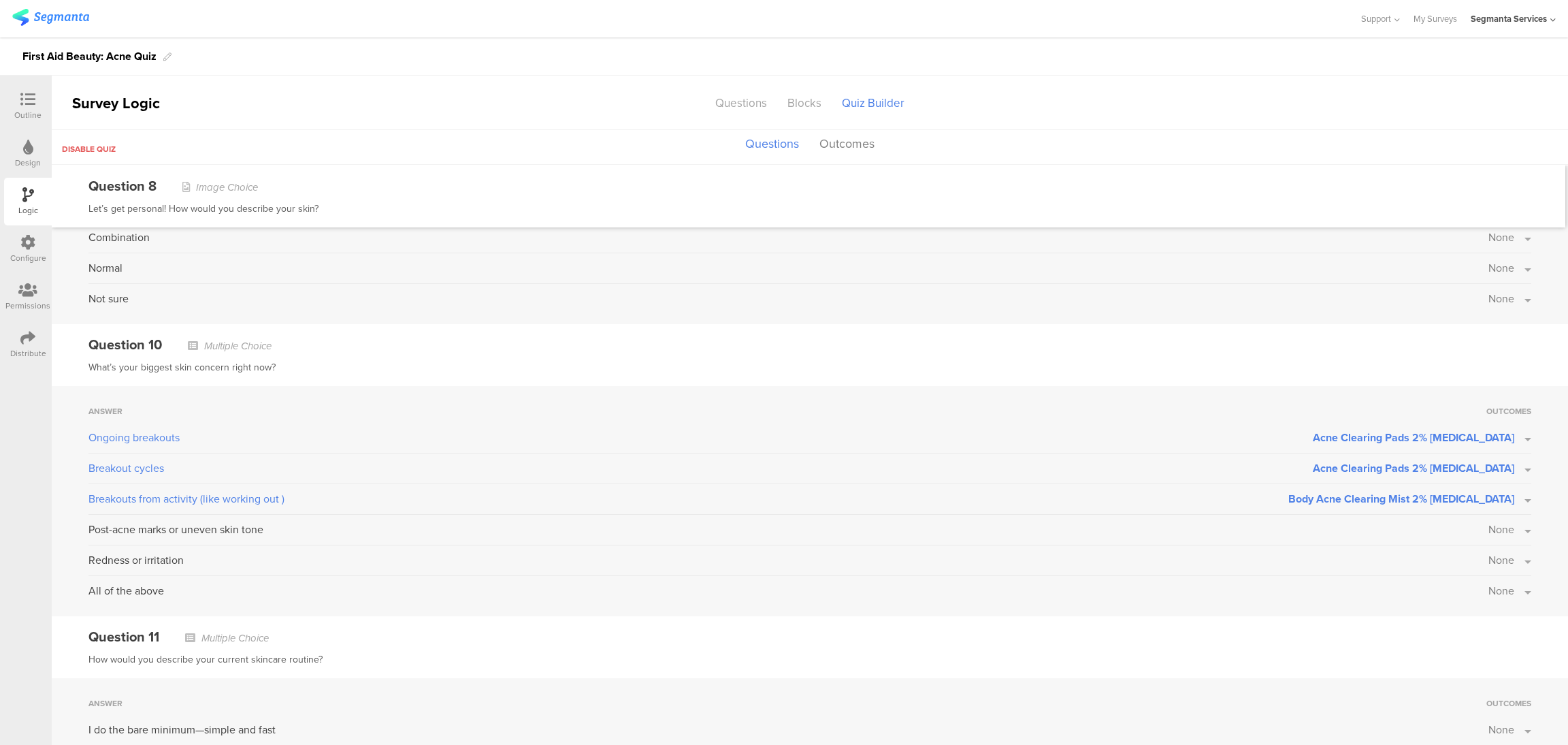
scroll to position [798, 0]
click at [1510, 529] on button "None" at bounding box center [1510, 527] width 43 height 15
click at [1475, 620] on label at bounding box center [1482, 618] width 18 height 11
click at [0, 0] on input "checkbox" at bounding box center [0, 0] width 0 height 0
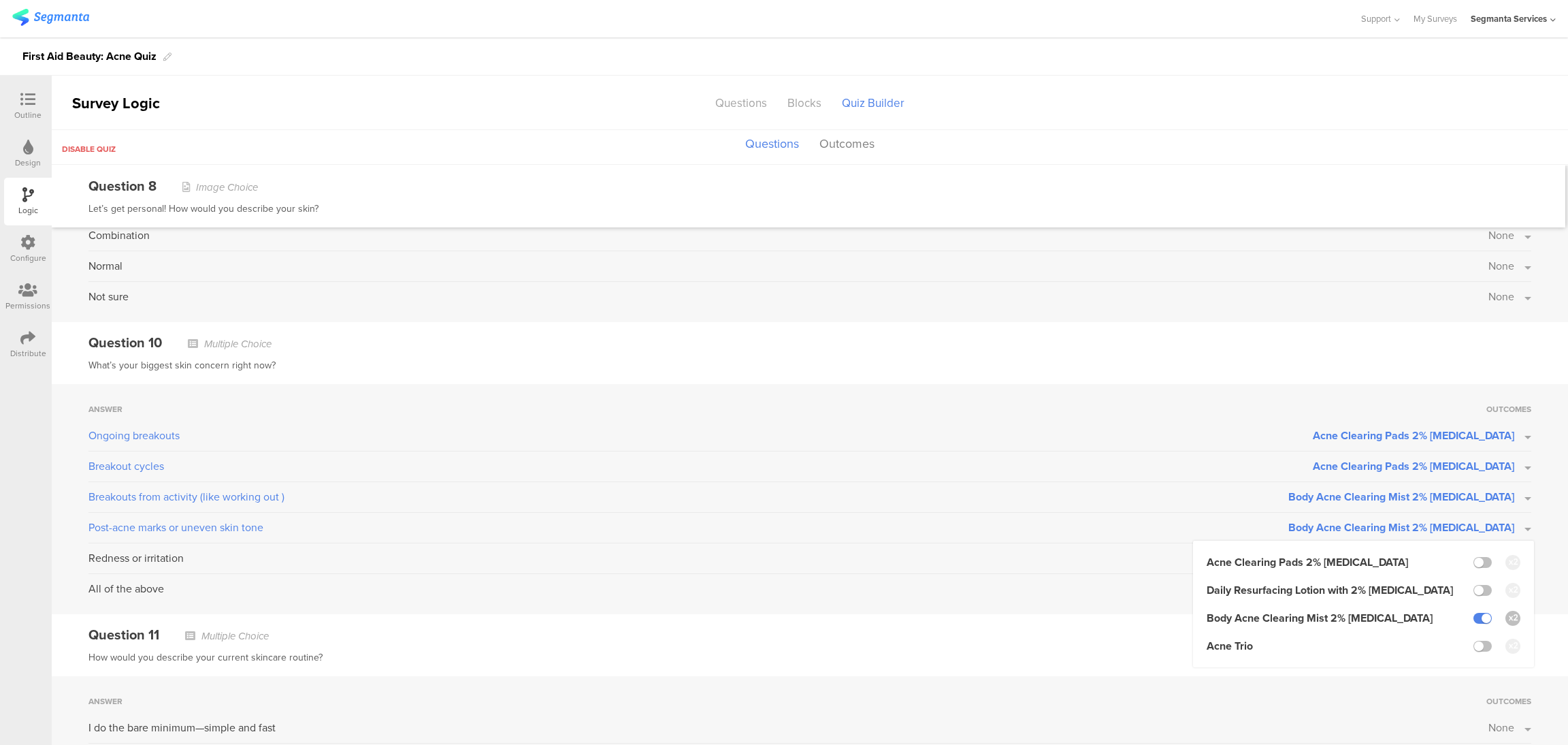
click at [1360, 368] on div "What’s your biggest skin concern right now?" at bounding box center [810, 366] width 1443 height 16
click at [1512, 556] on button "None" at bounding box center [1510, 557] width 43 height 15
click at [1475, 594] on label at bounding box center [1482, 592] width 18 height 11
click at [0, 0] on input "checkbox" at bounding box center [0, 0] width 0 height 0
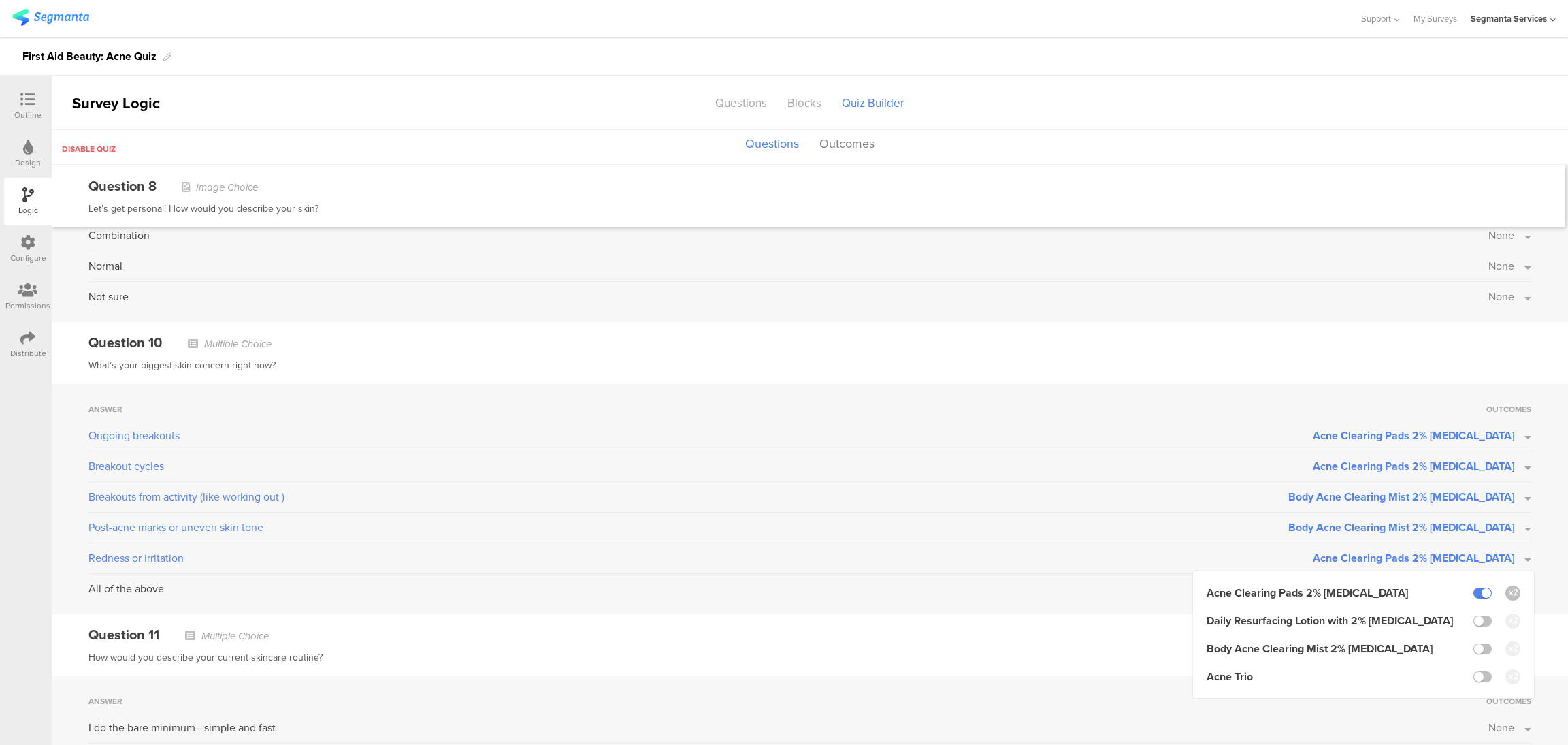
click at [1255, 359] on div "What’s your biggest skin concern right now?" at bounding box center [810, 366] width 1443 height 16
click at [1512, 590] on button "None" at bounding box center [1510, 588] width 43 height 15
click at [1473, 626] on label at bounding box center [1482, 623] width 18 height 11
click at [0, 0] on input "checkbox" at bounding box center [0, 0] width 0 height 0
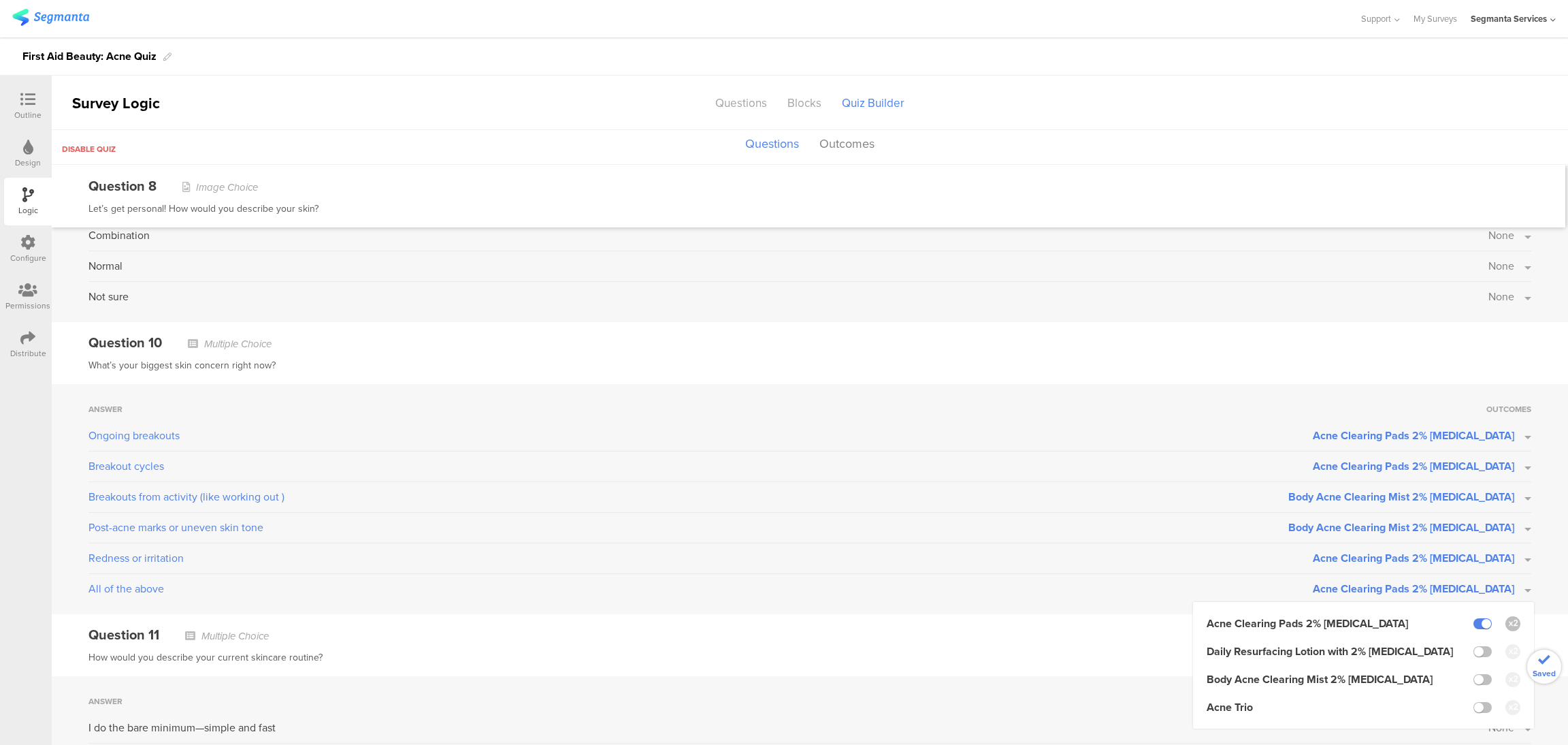
click at [1343, 366] on div "What’s your biggest skin concern right now?" at bounding box center [810, 366] width 1443 height 16
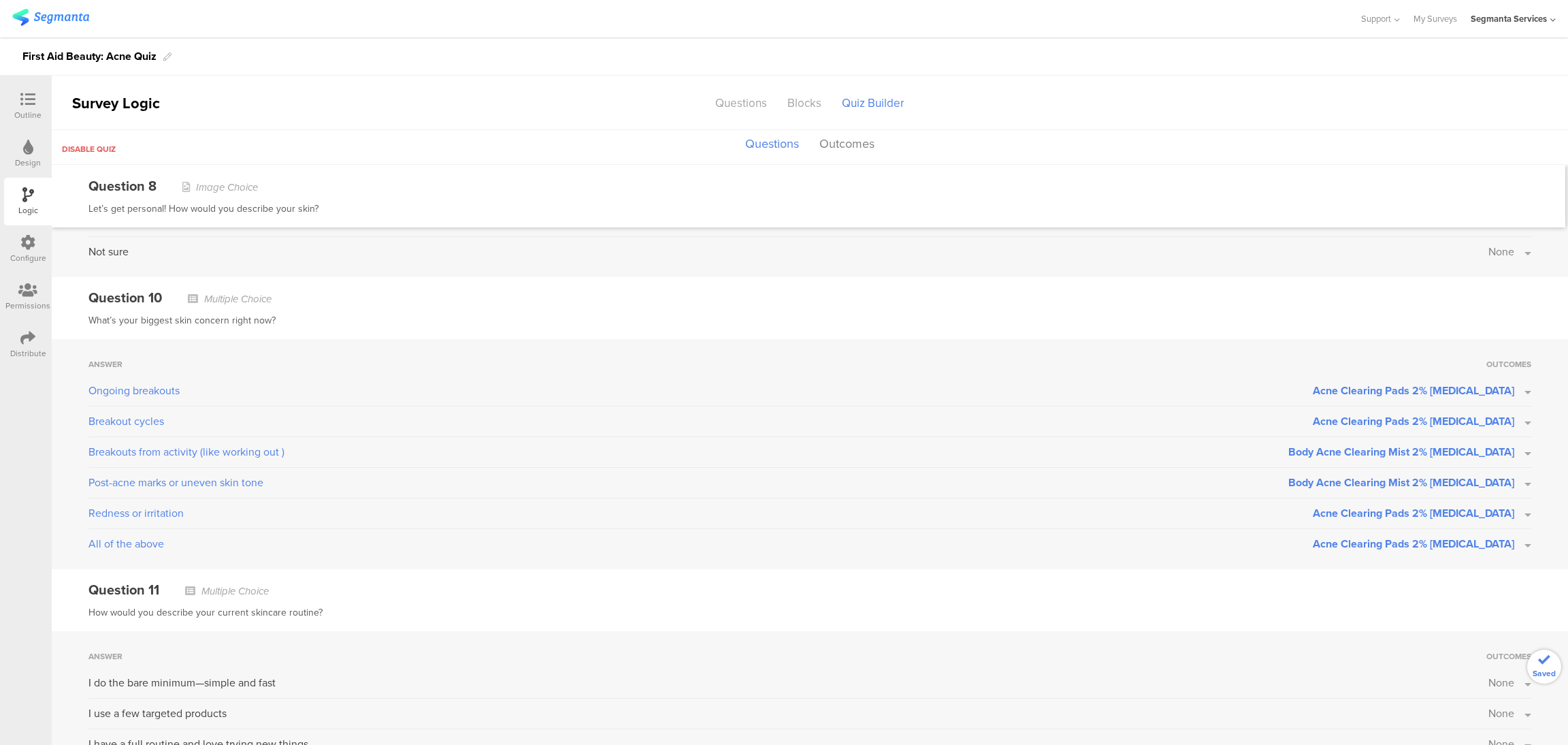
scroll to position [900, 0]
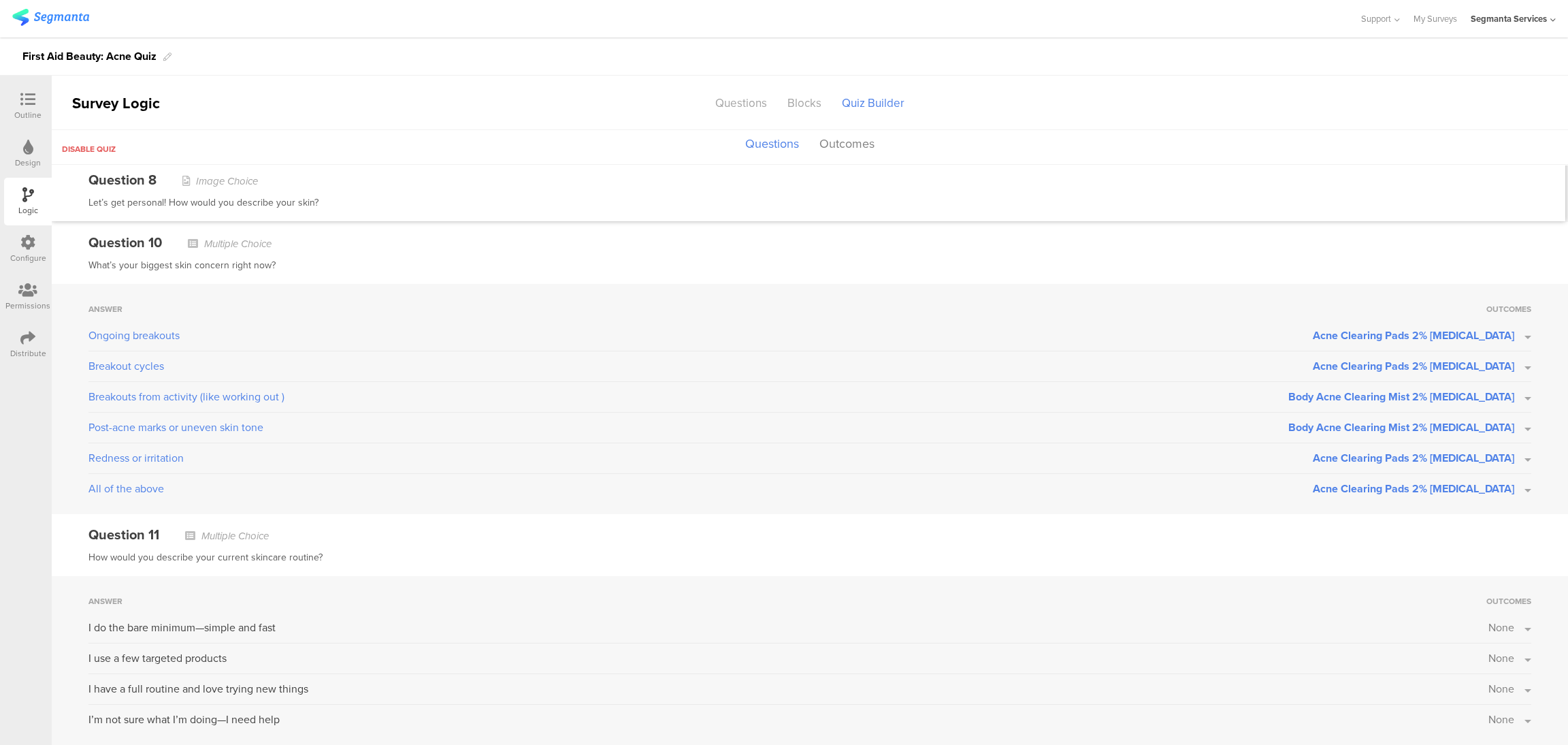
click at [1513, 629] on button "None" at bounding box center [1510, 627] width 43 height 15
click at [1473, 663] on label at bounding box center [1482, 660] width 18 height 11
click at [0, 0] on input "checkbox" at bounding box center [0, 0] width 0 height 0
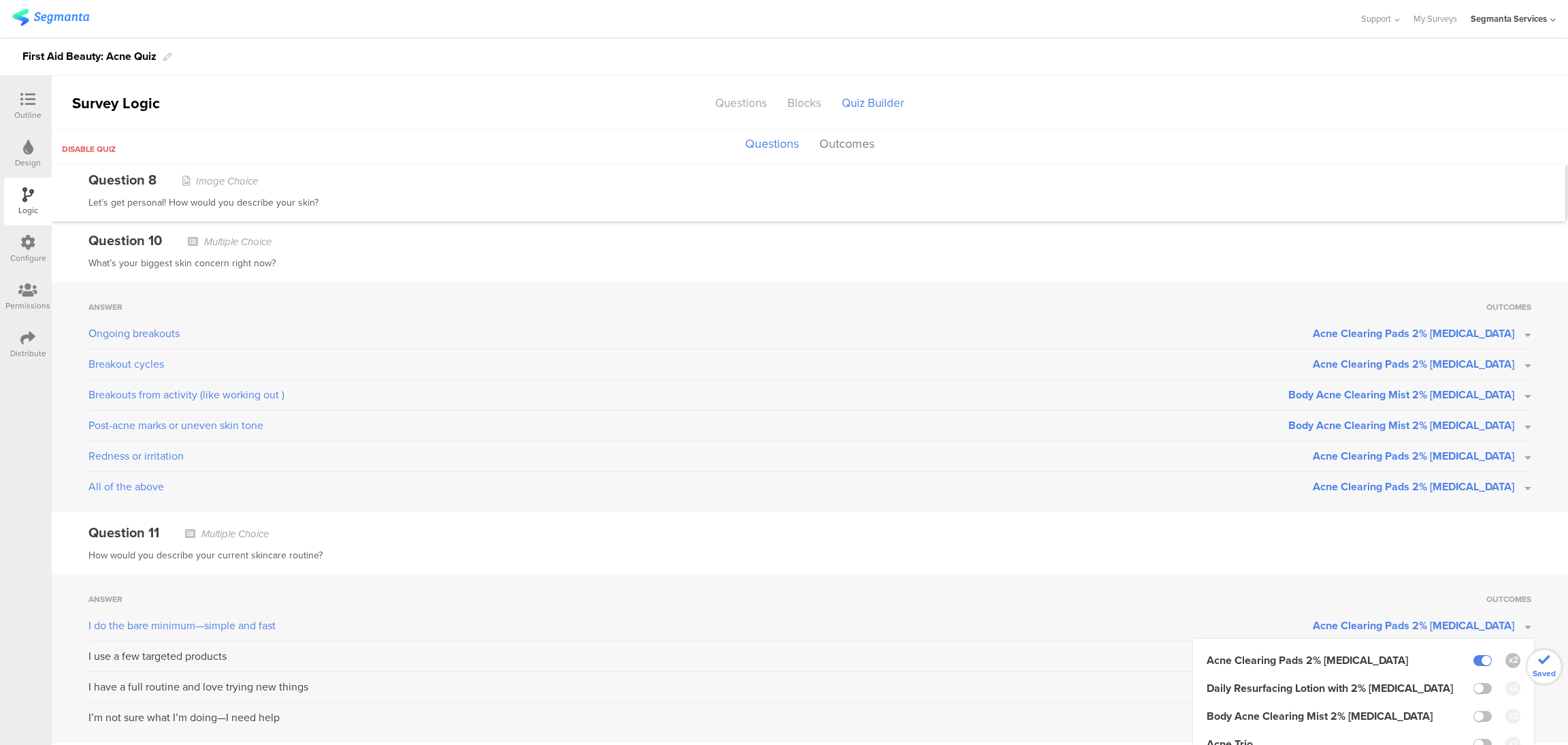
click at [1483, 536] on div "Question 11 Multiple Choice" at bounding box center [810, 533] width 1443 height 20
click at [1509, 721] on button "None" at bounding box center [1510, 719] width 43 height 15
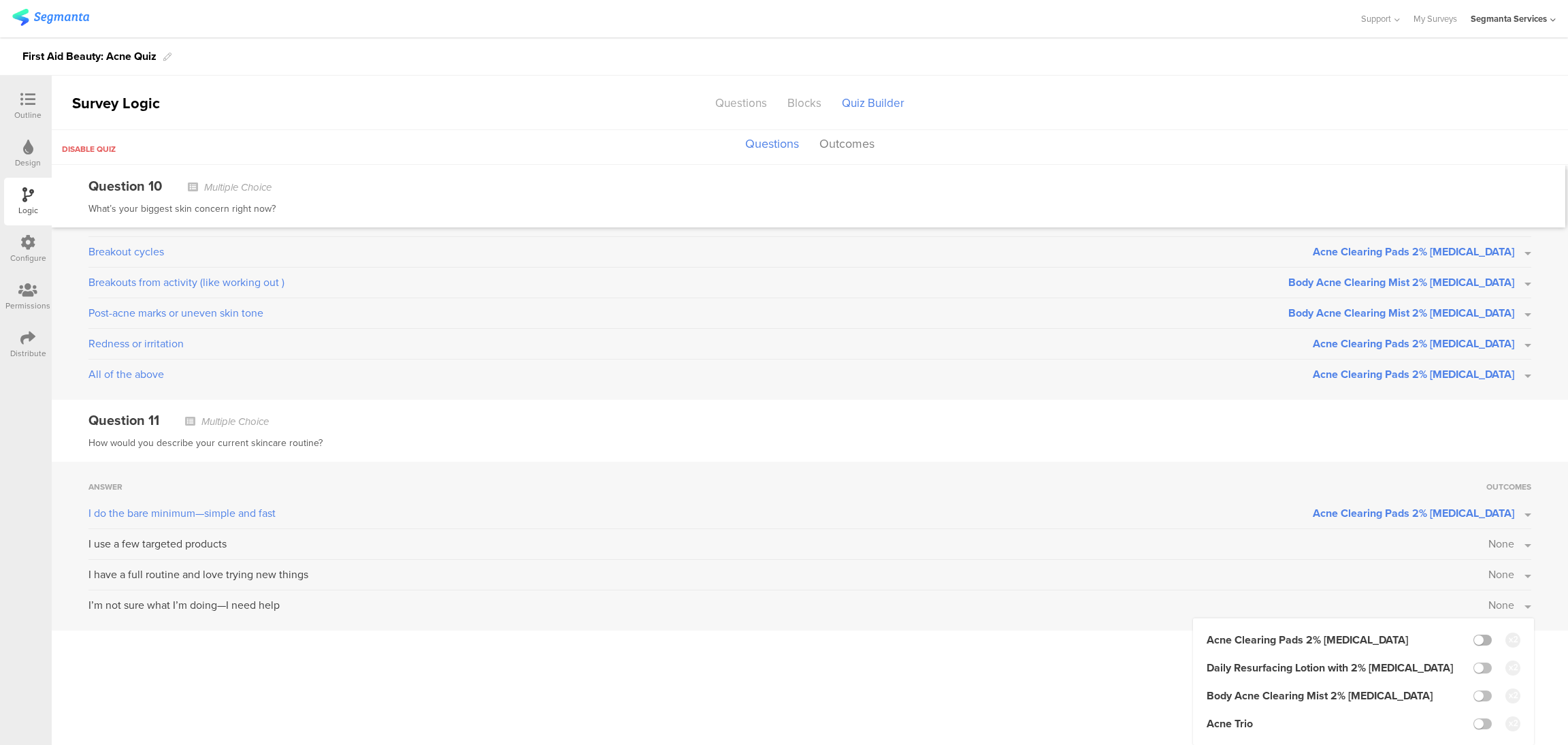
click at [1473, 638] on label at bounding box center [1482, 640] width 18 height 11
click at [0, 0] on input "checkbox" at bounding box center [0, 0] width 0 height 0
click at [22, 101] on icon at bounding box center [28, 99] width 15 height 15
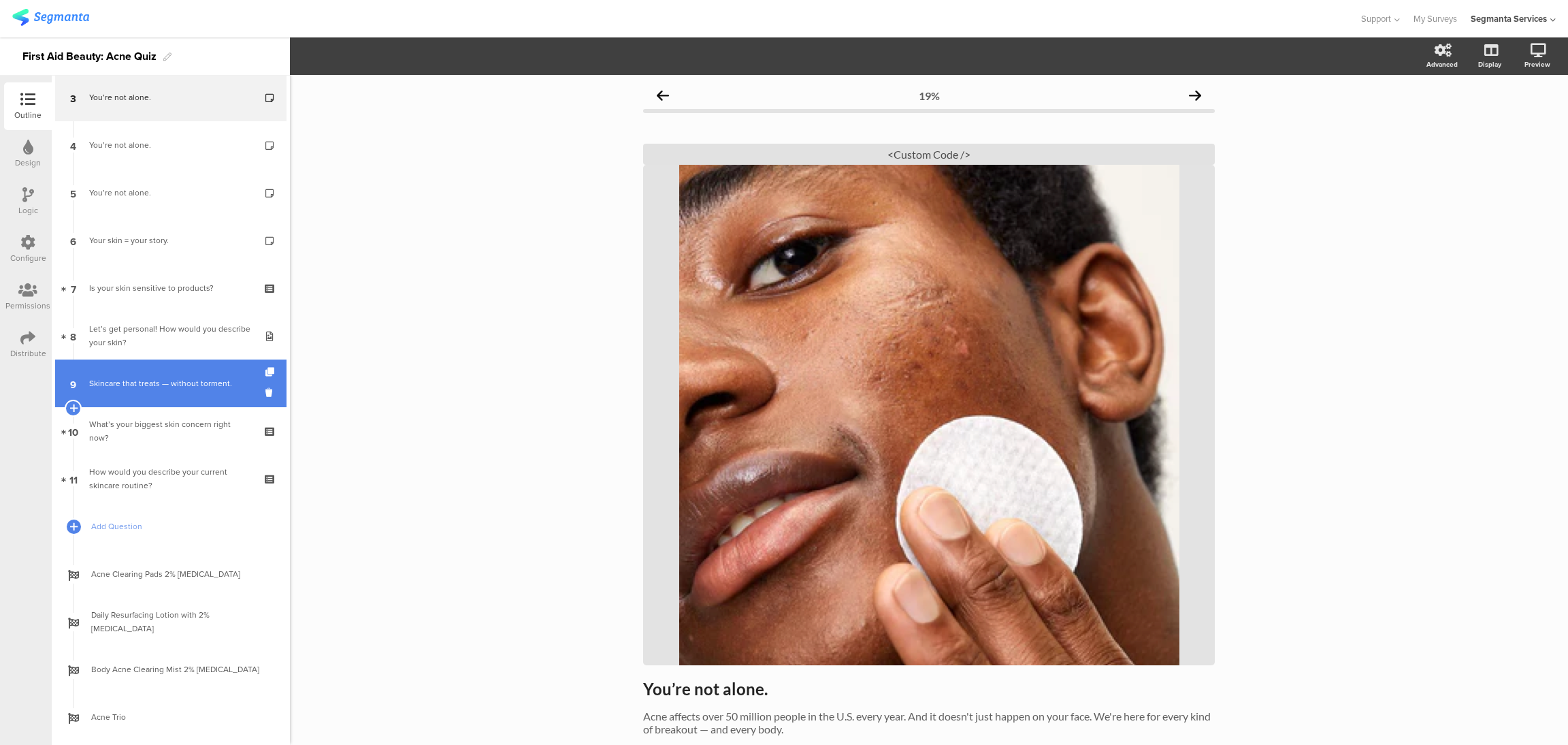
scroll to position [177, 0]
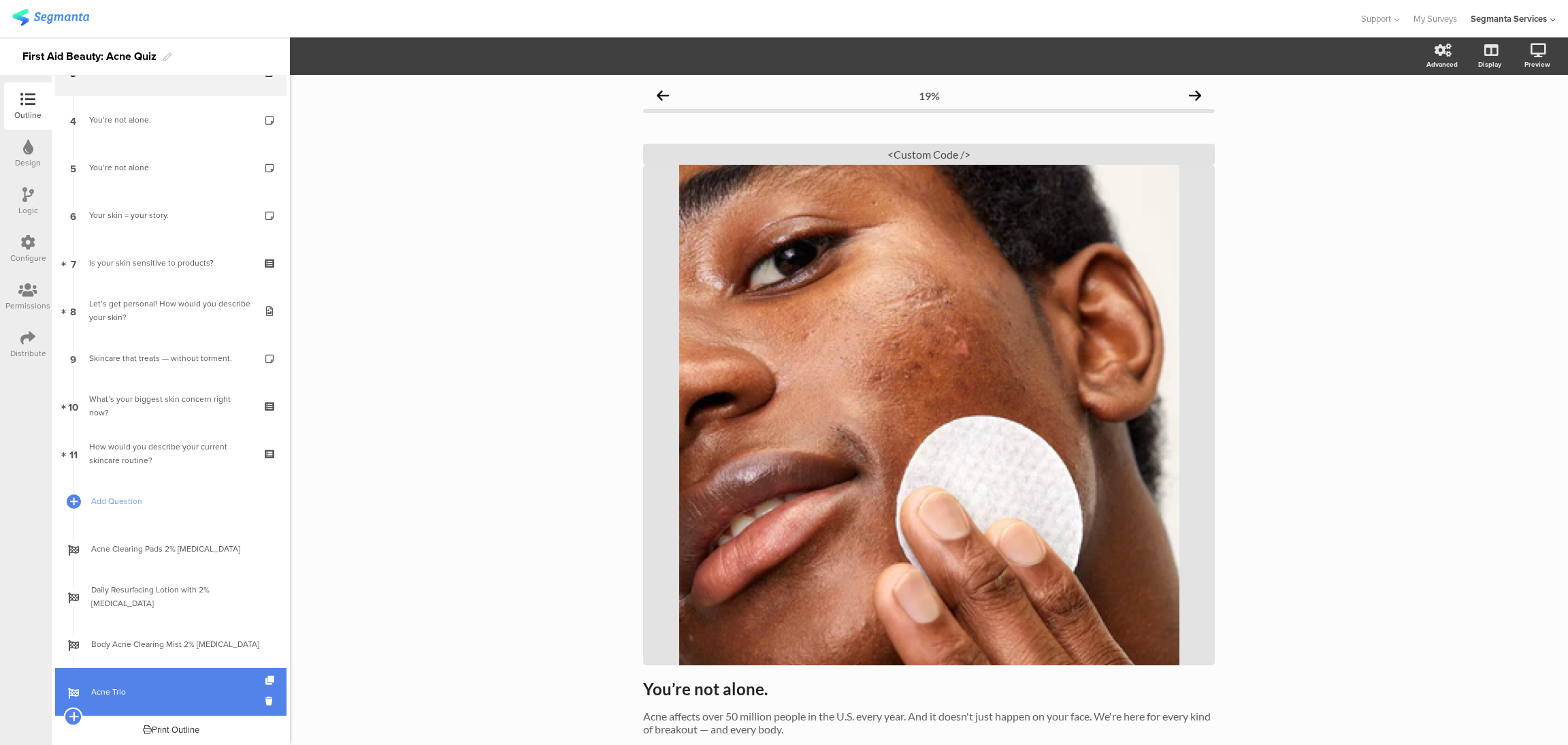
click at [73, 715] on icon at bounding box center [73, 716] width 9 height 12
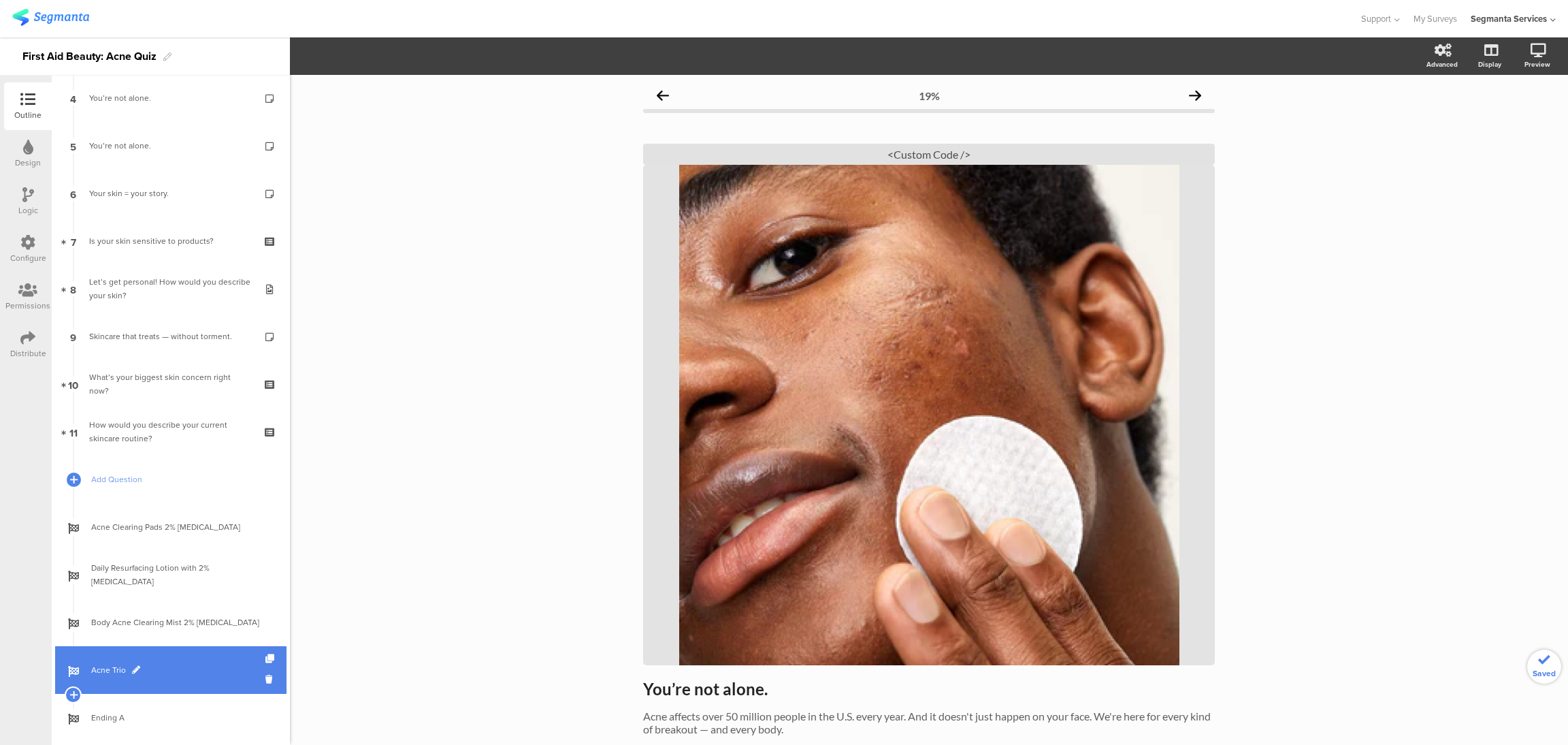
scroll to position [225, 0]
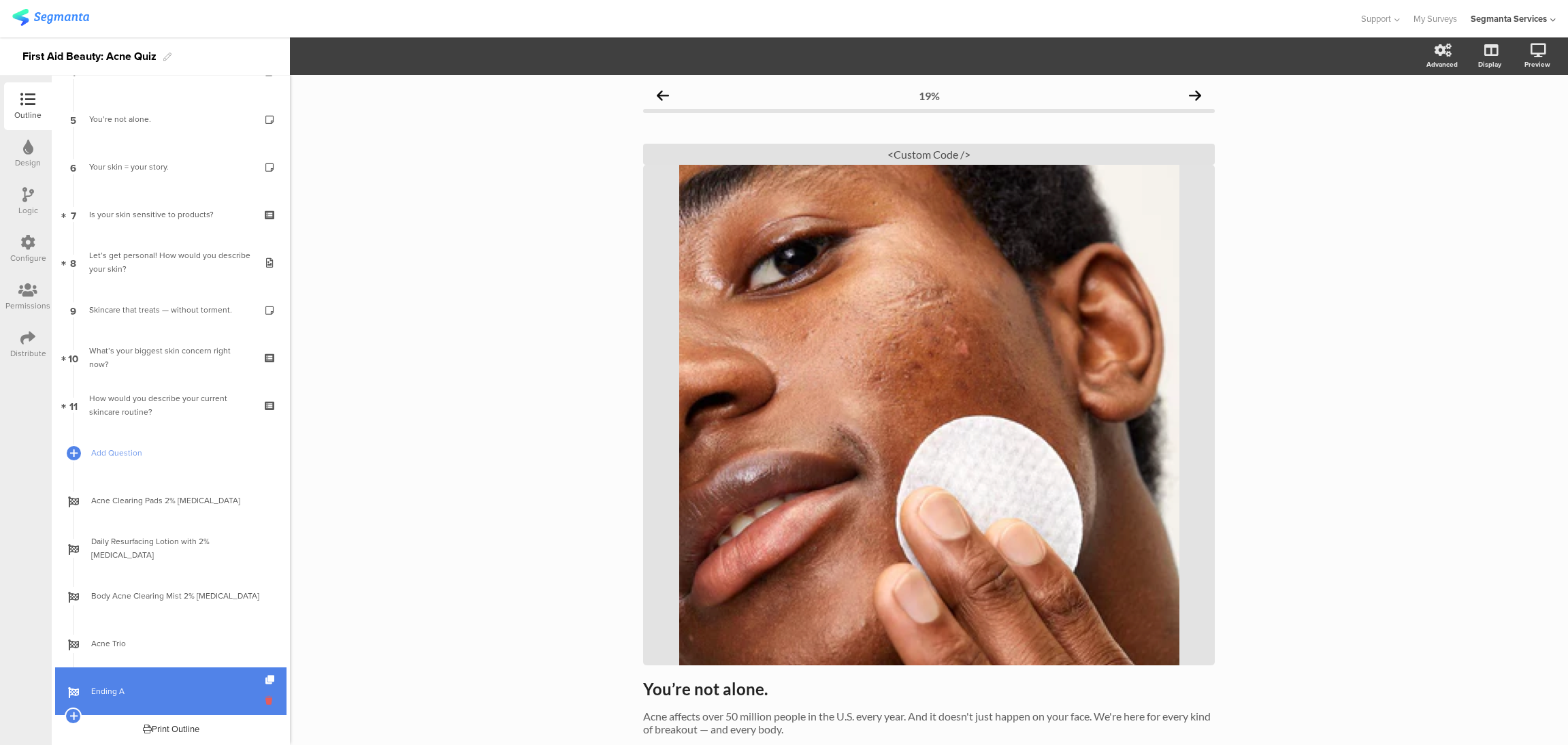
click at [265, 699] on icon at bounding box center [271, 700] width 12 height 13
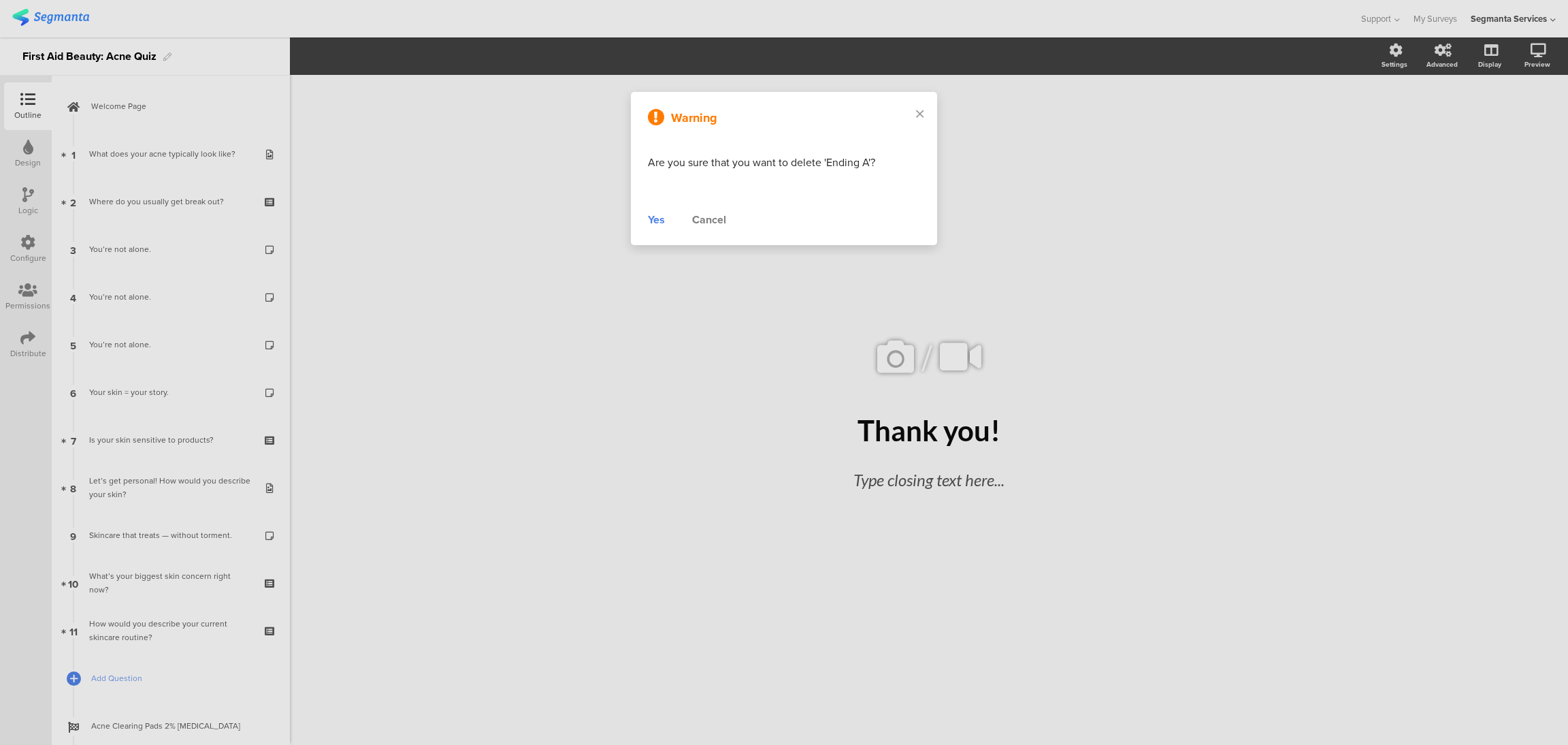
drag, startPoint x: 656, startPoint y: 217, endPoint x: 655, endPoint y: 209, distance: 8.1
click at [655, 212] on div "Yes" at bounding box center [656, 220] width 17 height 16
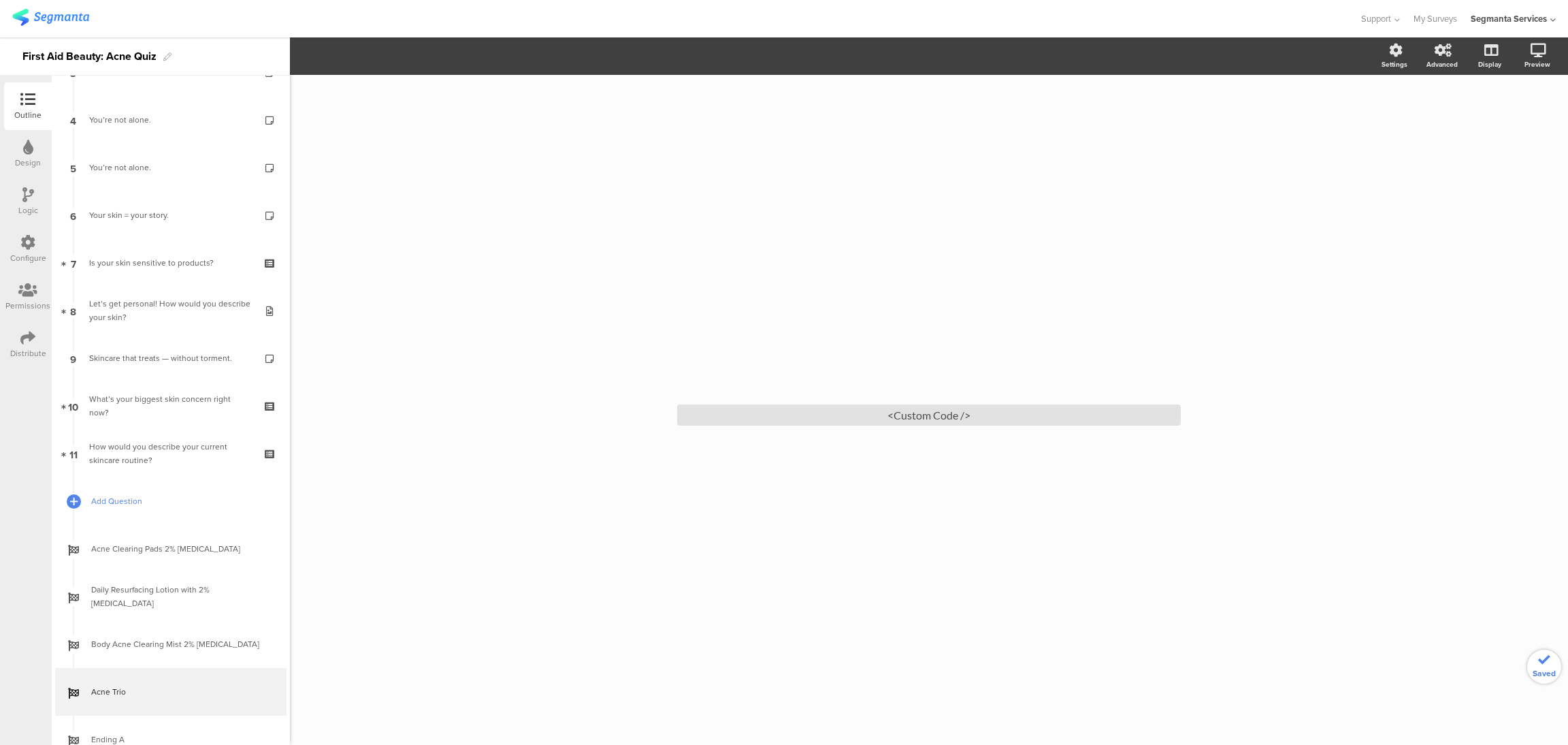
scroll to position [225, 0]
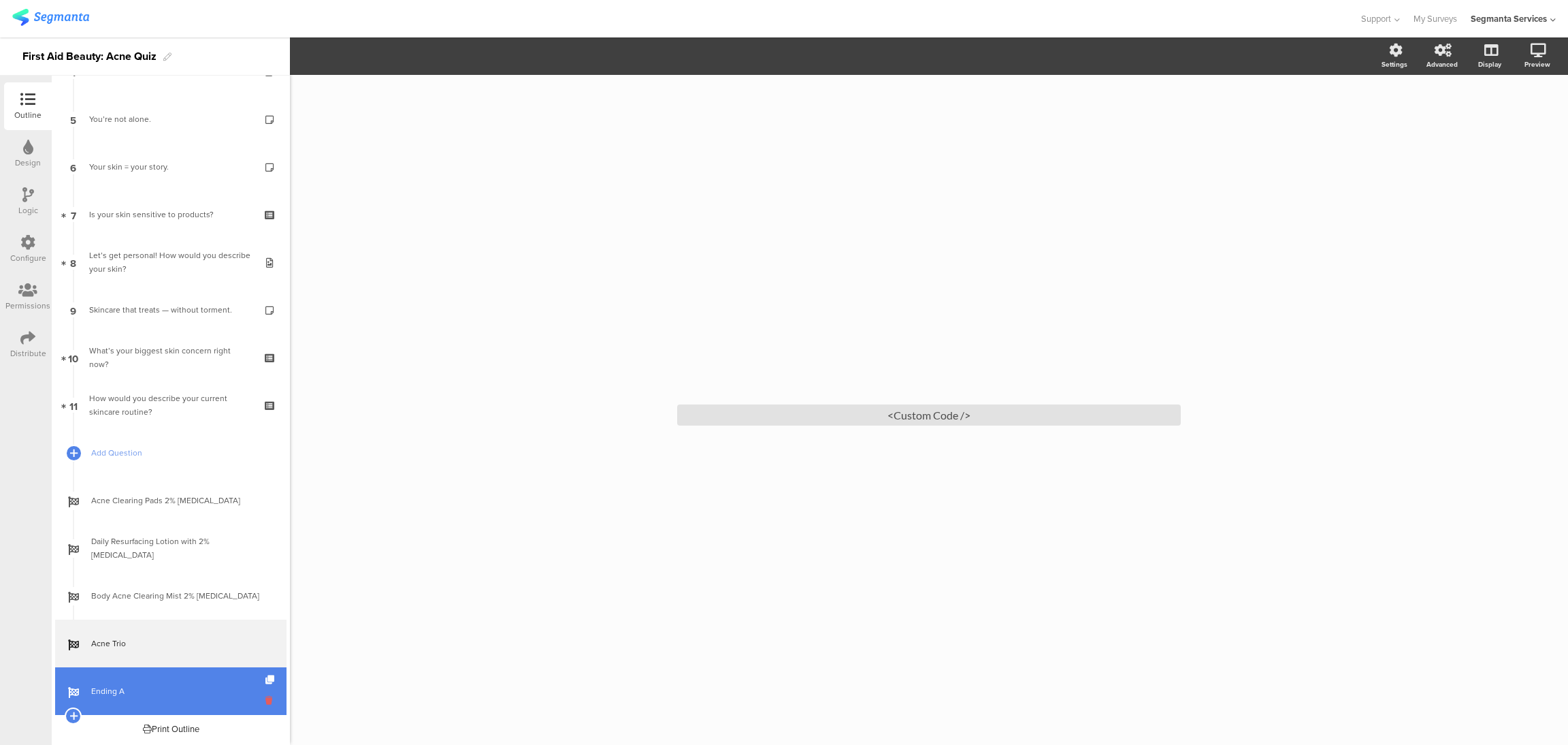
click at [265, 702] on icon at bounding box center [271, 700] width 12 height 13
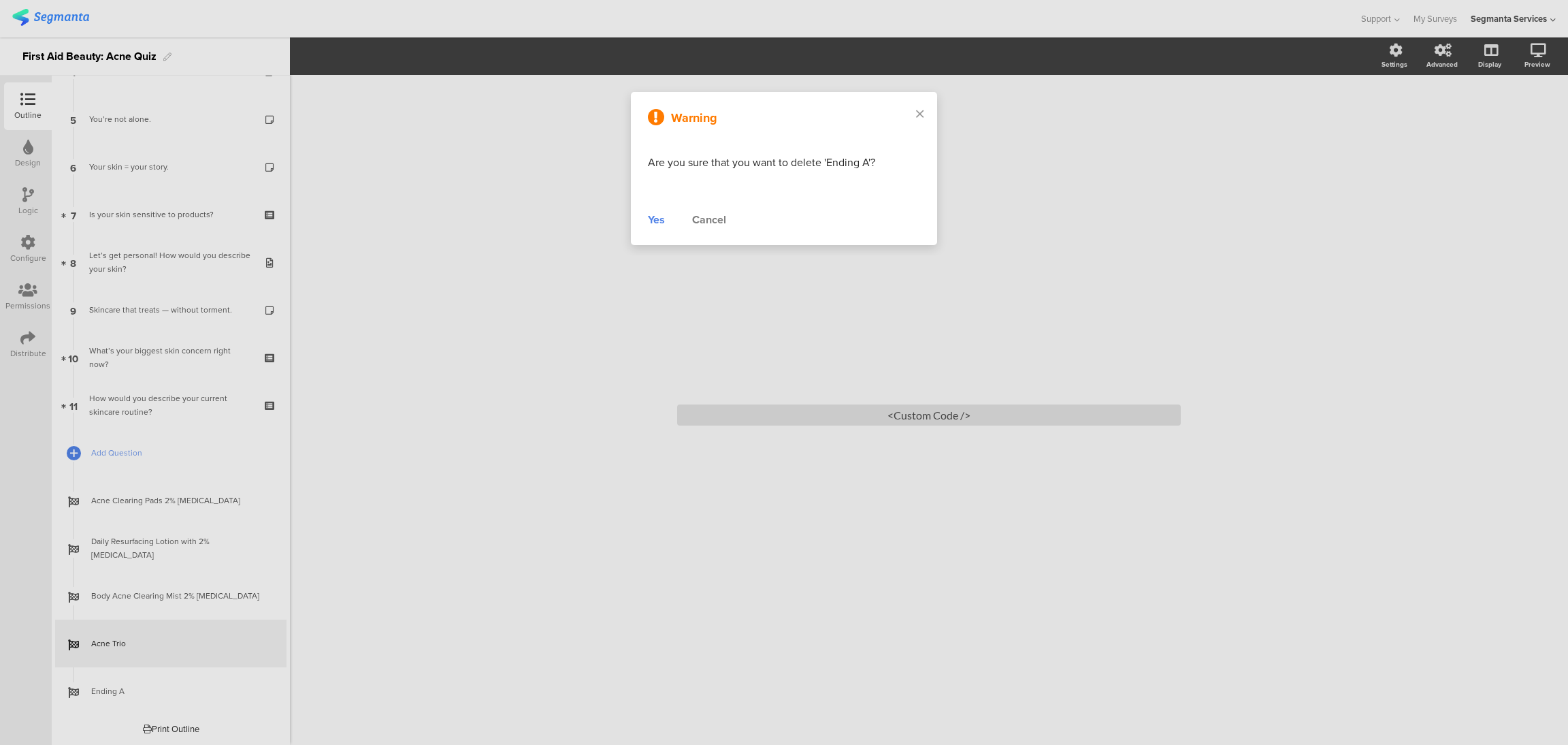
click at [659, 217] on div "Yes" at bounding box center [656, 220] width 17 height 16
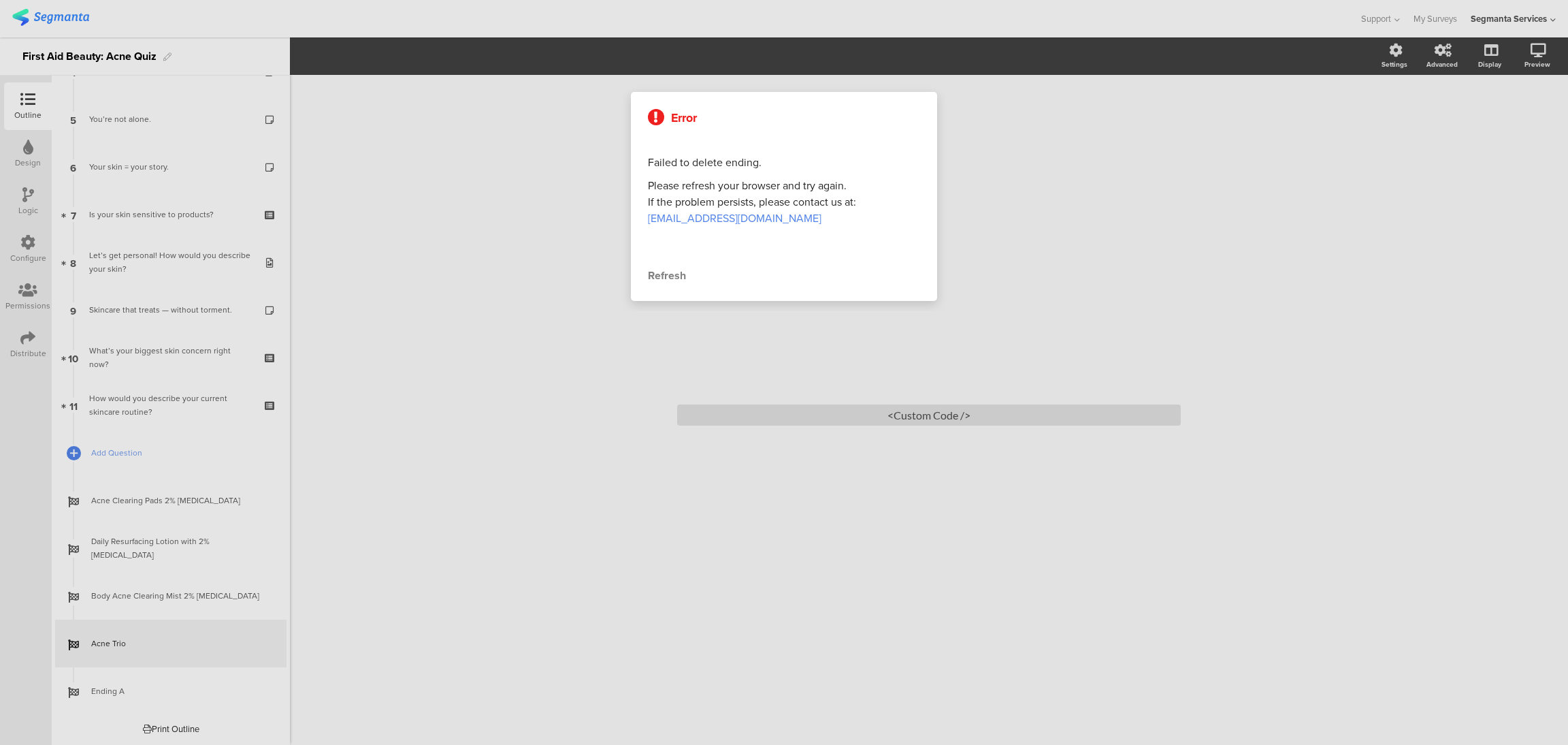
click at [667, 277] on div "Refresh" at bounding box center [783, 276] width 272 height 16
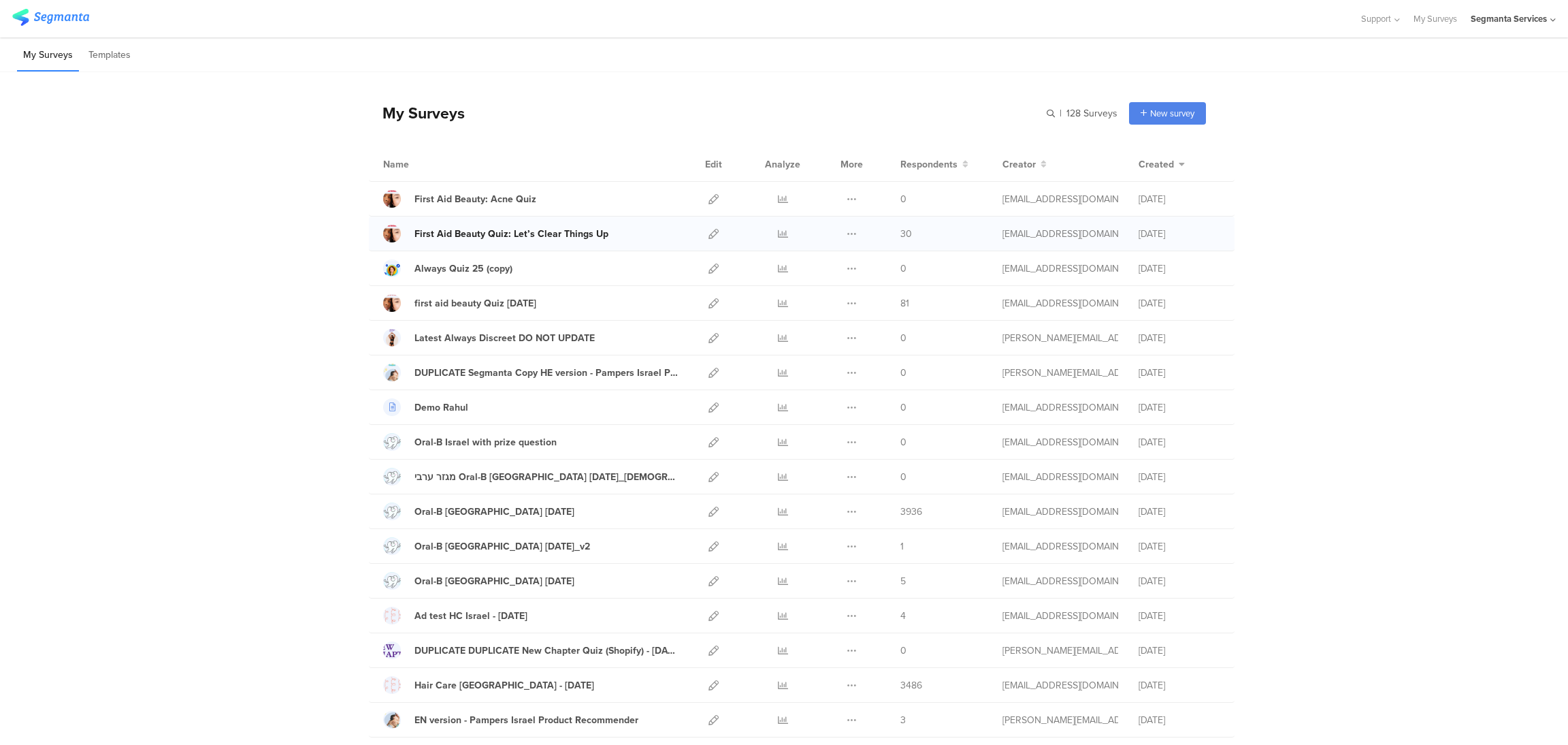
click at [574, 233] on div "First Aid Beauty Quiz: Let’s Clear Things Up" at bounding box center [511, 234] width 194 height 15
click at [708, 235] on icon at bounding box center [713, 234] width 10 height 10
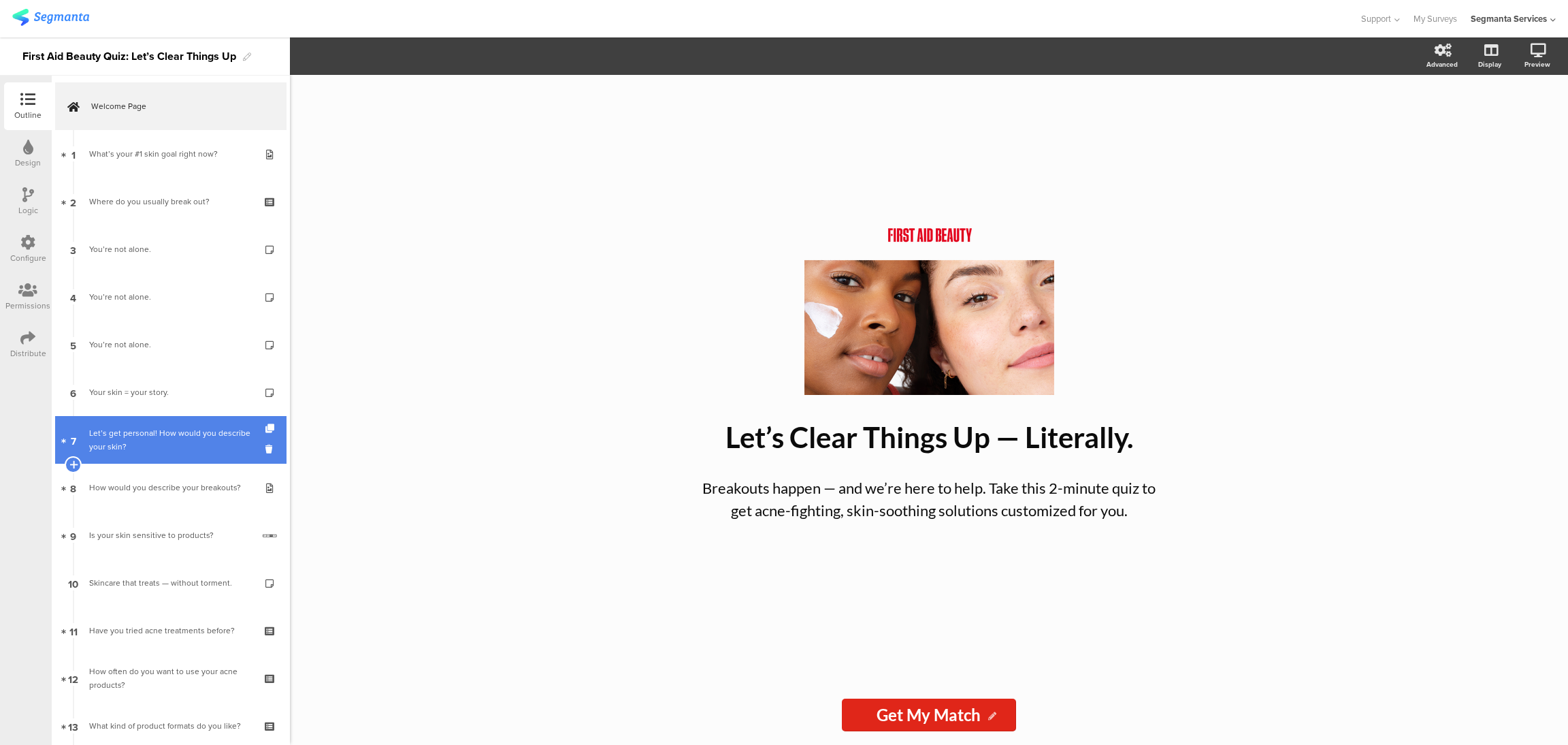
click at [193, 425] on link "7 Let’s get personal! How would you describe your skin?" at bounding box center [171, 439] width 231 height 47
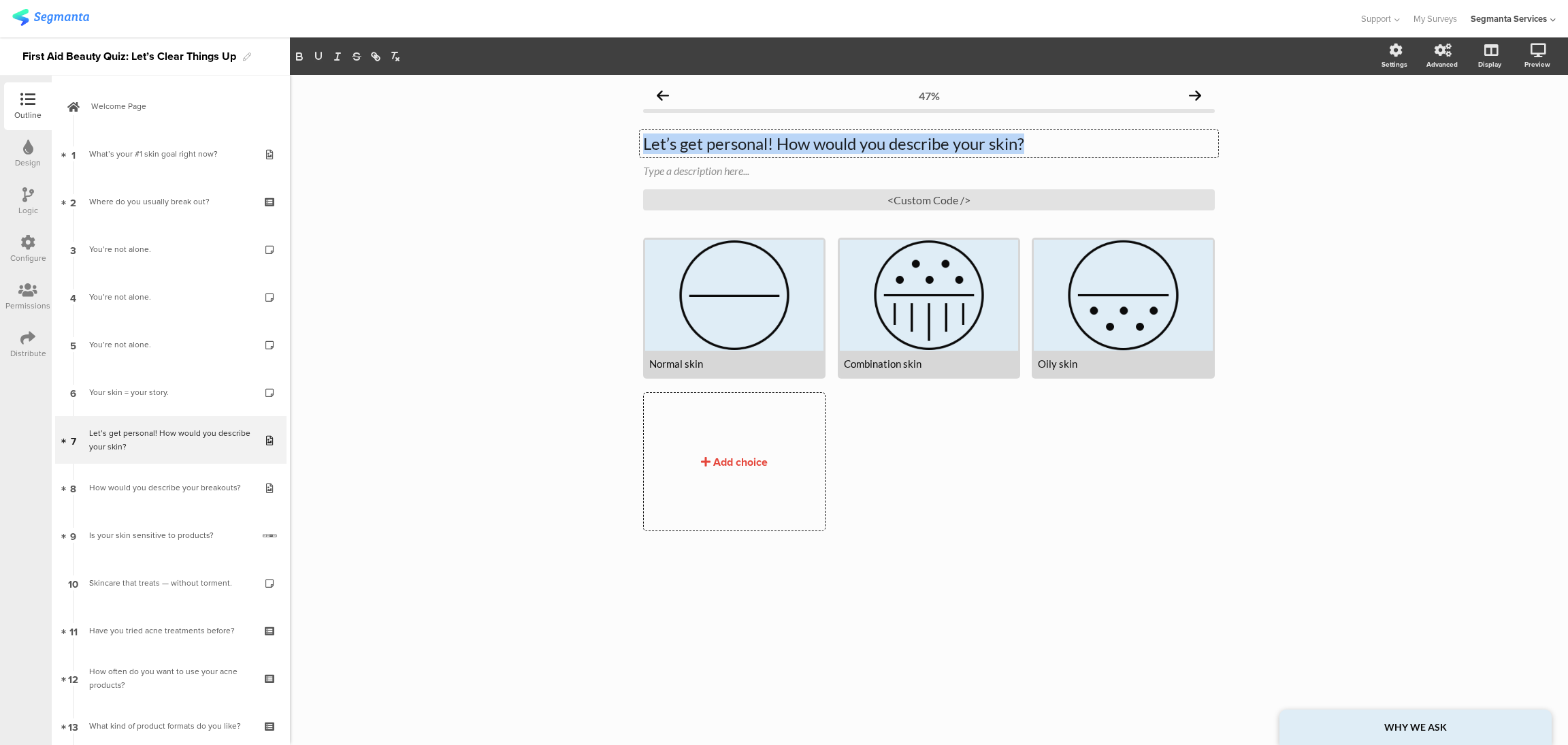
drag, startPoint x: 1034, startPoint y: 136, endPoint x: 598, endPoint y: 144, distance: 436.1
click at [598, 144] on div "47% Let’s get personal! How would you describe your skin? Let’s get personal! H…" at bounding box center [929, 410] width 1278 height 670
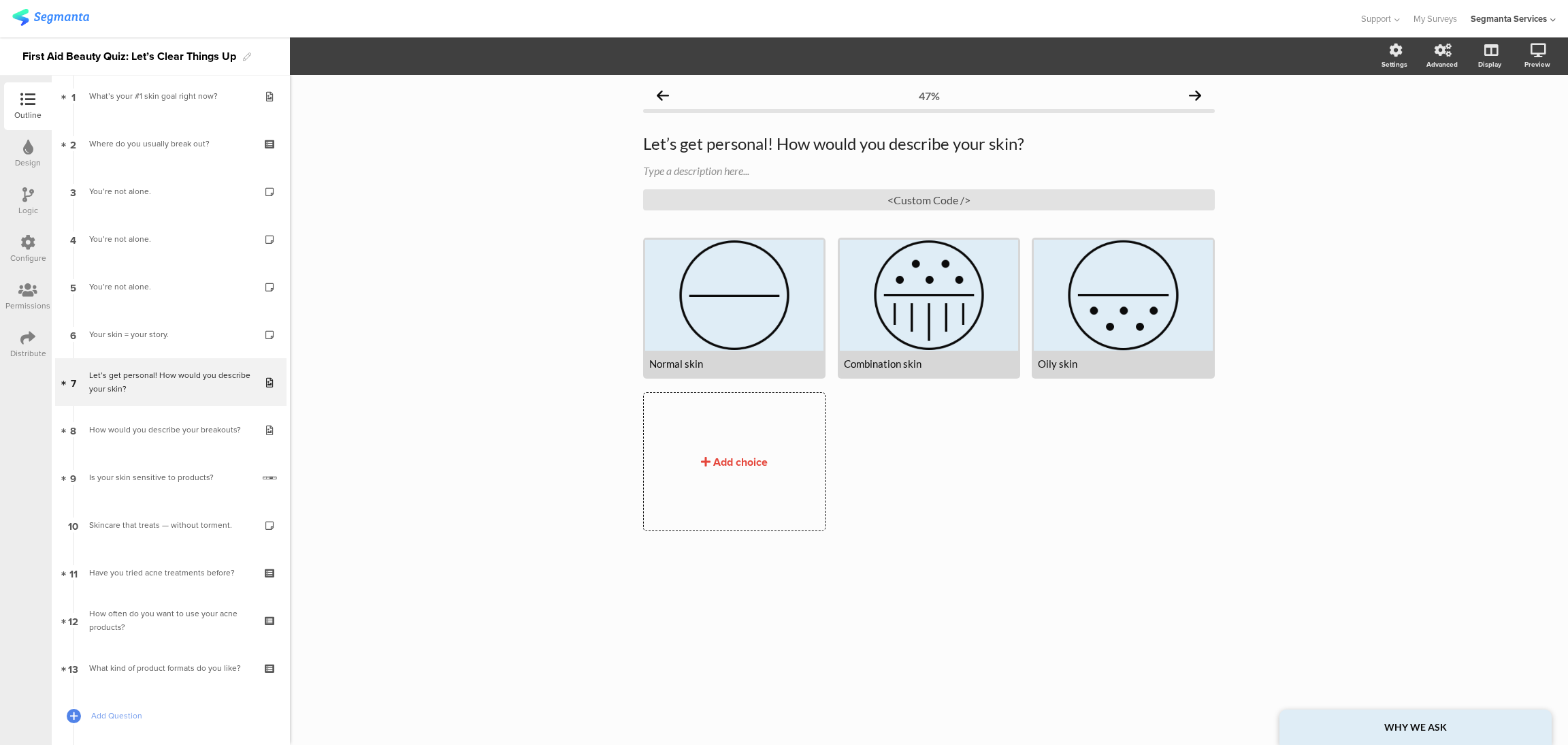
scroll to position [67, 0]
